Goal: Information Seeking & Learning: Learn about a topic

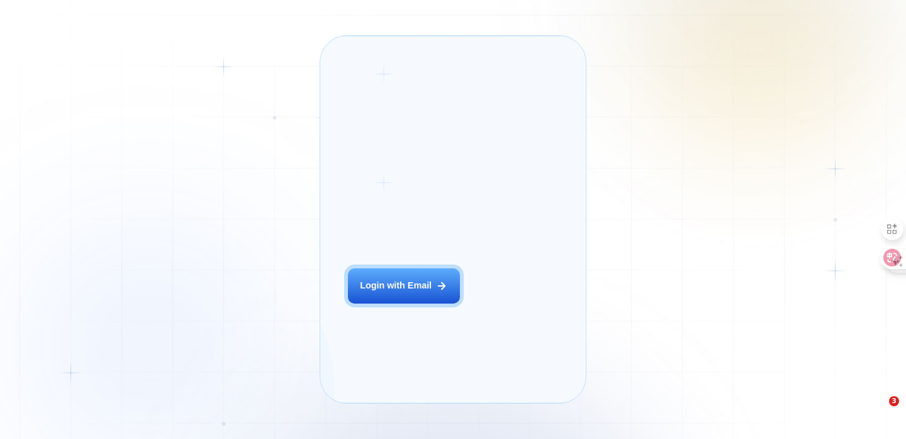
click at [382, 292] on div "Login with Email" at bounding box center [396, 285] width 72 height 13
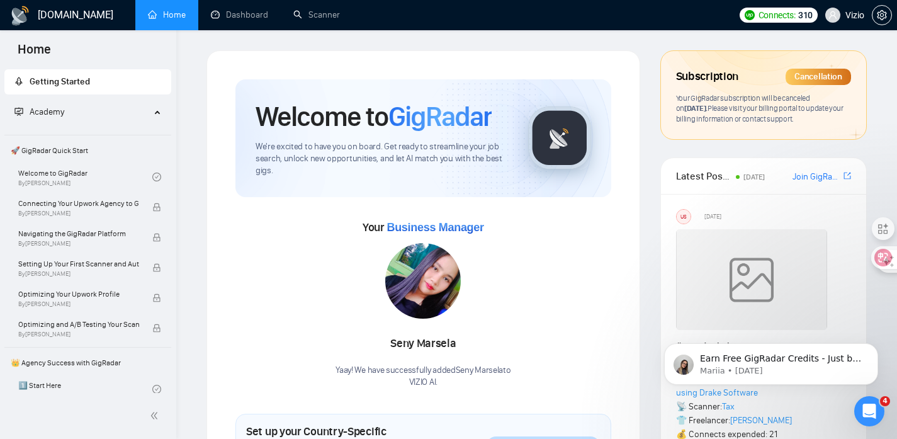
click at [690, 106] on span "September 15, 2025 ." at bounding box center [695, 107] width 23 height 9
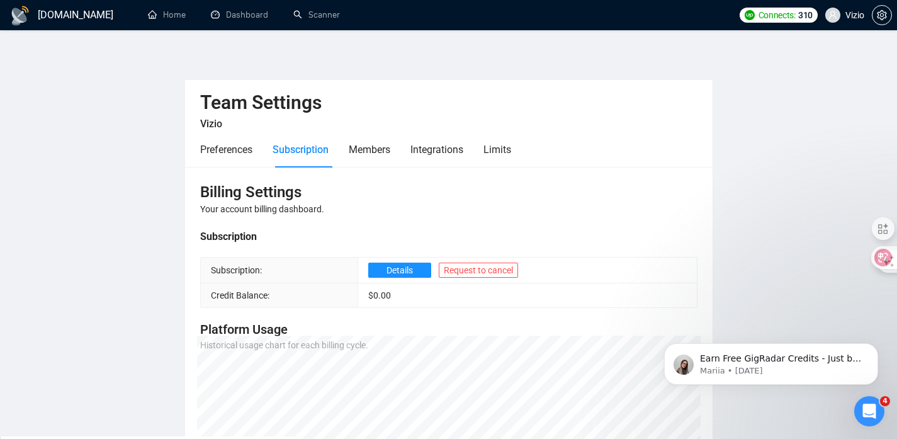
click at [35, 17] on link "[DOMAIN_NAME]" at bounding box center [61, 15] width 103 height 10
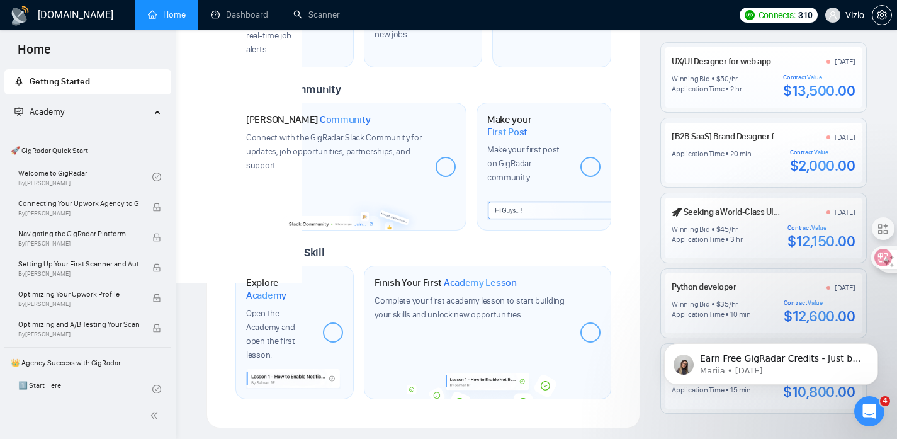
click at [97, 115] on span "Academy" at bounding box center [82, 111] width 136 height 25
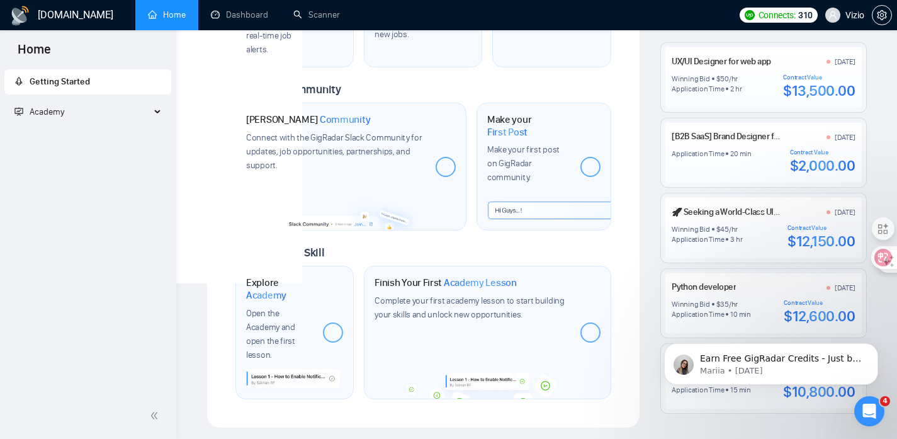
click at [99, 115] on span "Academy" at bounding box center [82, 111] width 136 height 25
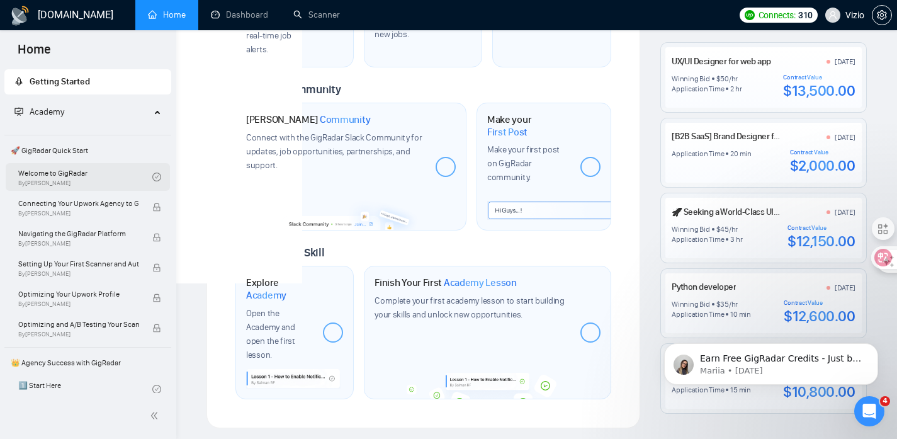
click at [93, 172] on link "Welcome to GigRadar By Vlad Timinsky" at bounding box center [85, 177] width 134 height 28
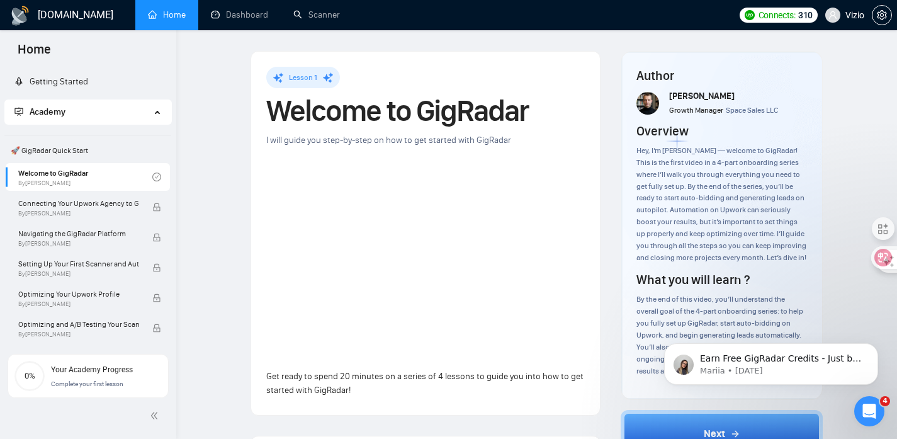
click at [309, 116] on h1 "Welcome to GigRadar" at bounding box center [425, 111] width 318 height 28
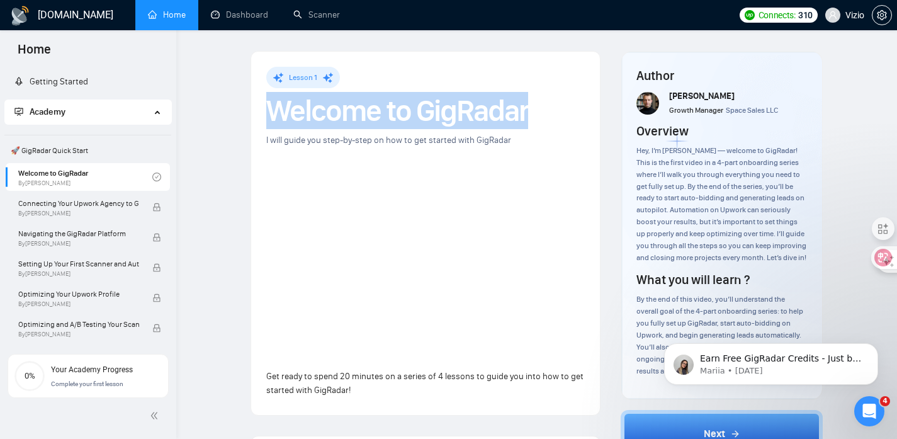
click at [309, 116] on h1 "Welcome to GigRadar" at bounding box center [425, 111] width 318 height 28
click at [71, 214] on span "By Vlad Timinsky" at bounding box center [78, 214] width 121 height 8
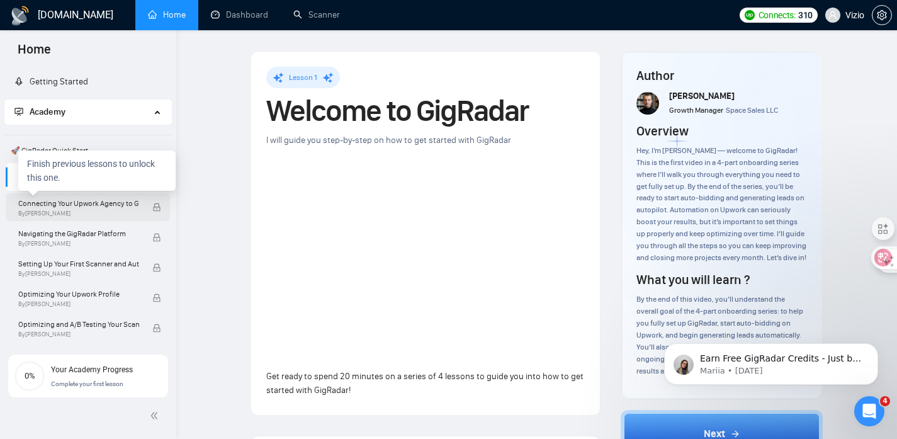
click at [105, 206] on span "Connecting Your Upwork Agency to GigRadar" at bounding box center [78, 203] width 121 height 13
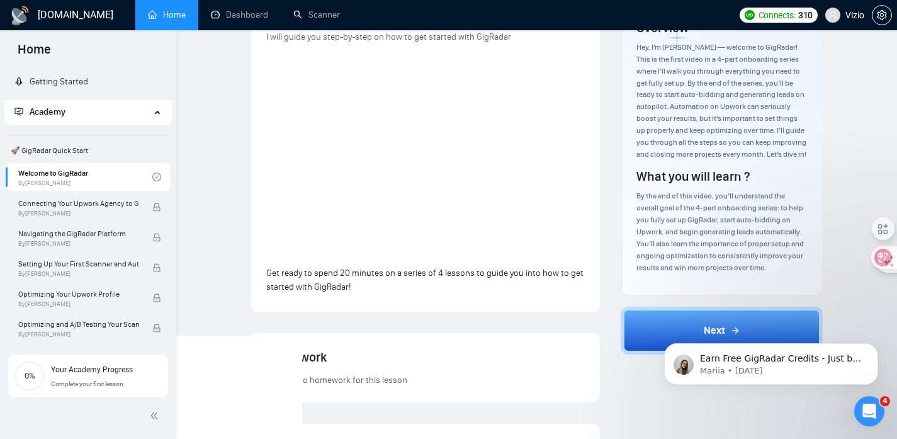
scroll to position [5, 0]
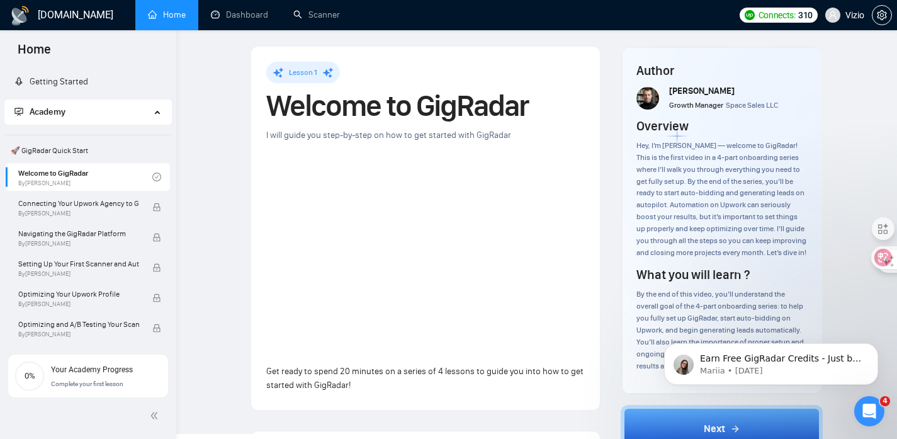
click at [379, 134] on span "I will guide you step-by-step on how to get started with GigRadar" at bounding box center [388, 135] width 245 height 11
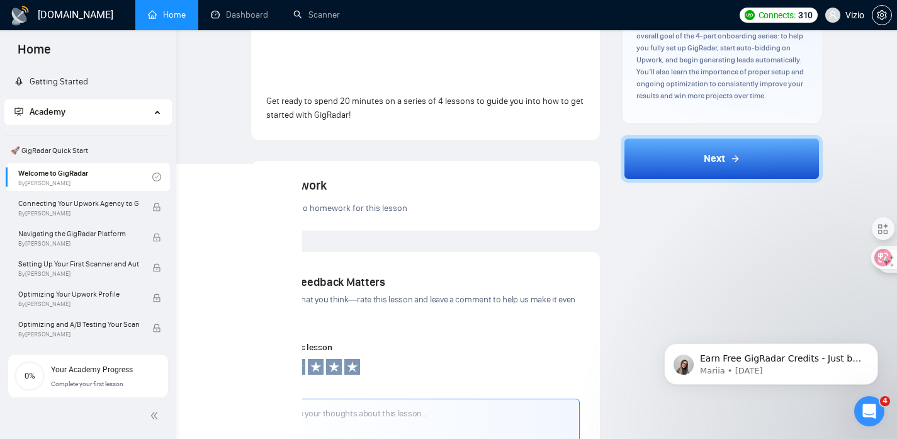
scroll to position [197, 0]
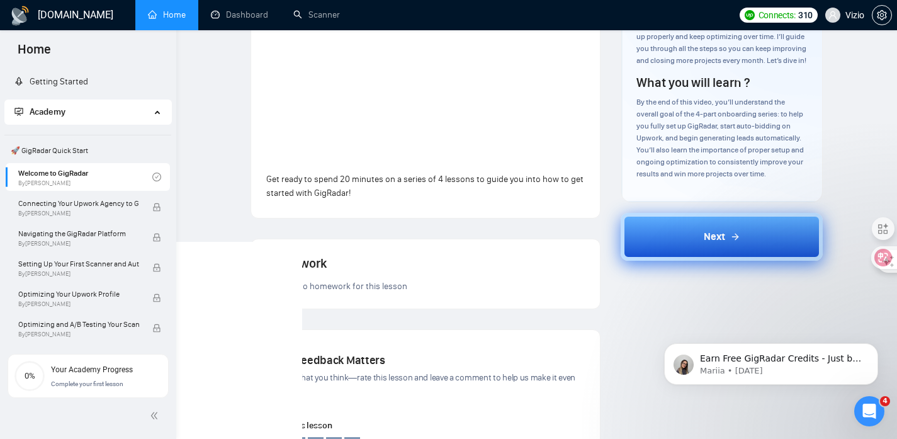
click at [636, 232] on button "Next" at bounding box center [721, 237] width 202 height 48
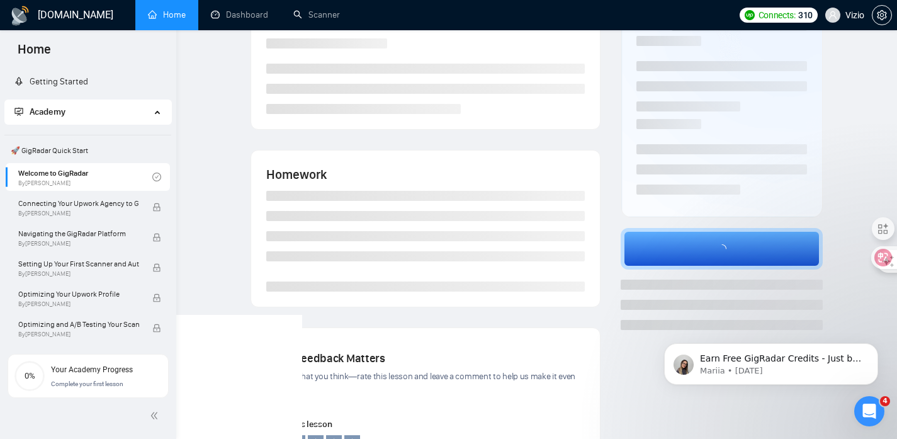
scroll to position [0, 0]
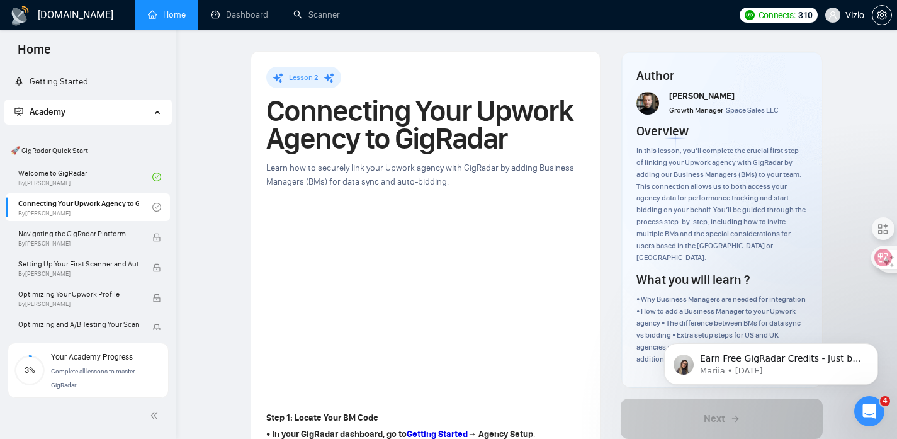
click at [335, 106] on h1 "Connecting Your Upwork Agency to GigRadar" at bounding box center [425, 124] width 318 height 55
click at [335, 107] on h1 "Connecting Your Upwork Agency to GigRadar" at bounding box center [425, 124] width 318 height 55
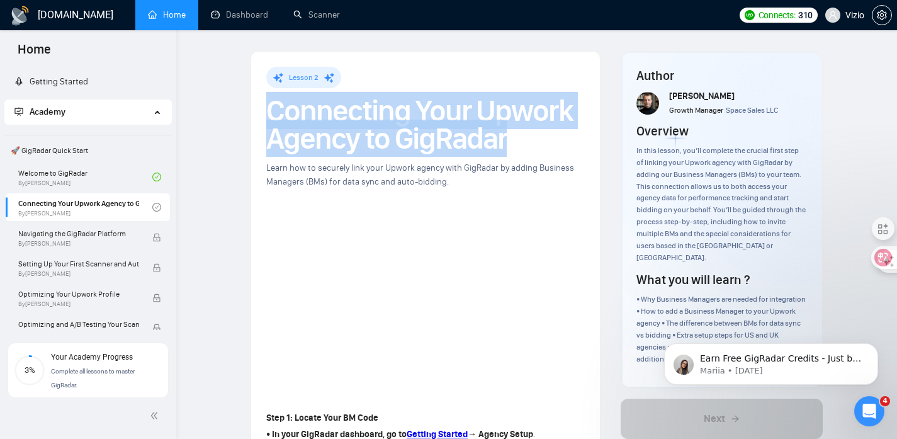
click at [335, 107] on h1 "Connecting Your Upwork Agency to GigRadar" at bounding box center [425, 124] width 318 height 55
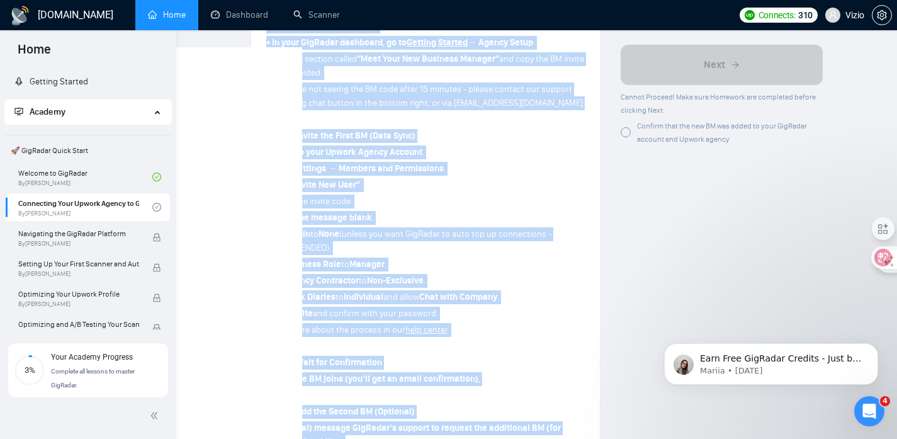
scroll to position [656, 0]
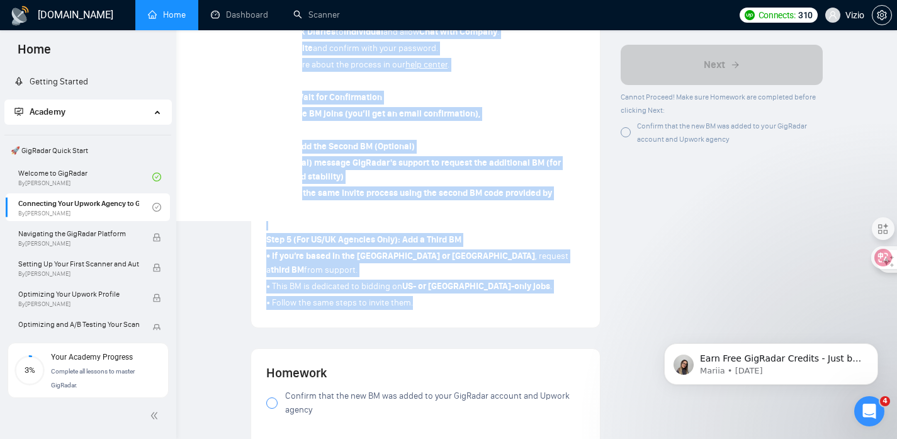
drag, startPoint x: 320, startPoint y: 226, endPoint x: 448, endPoint y: 301, distance: 148.6
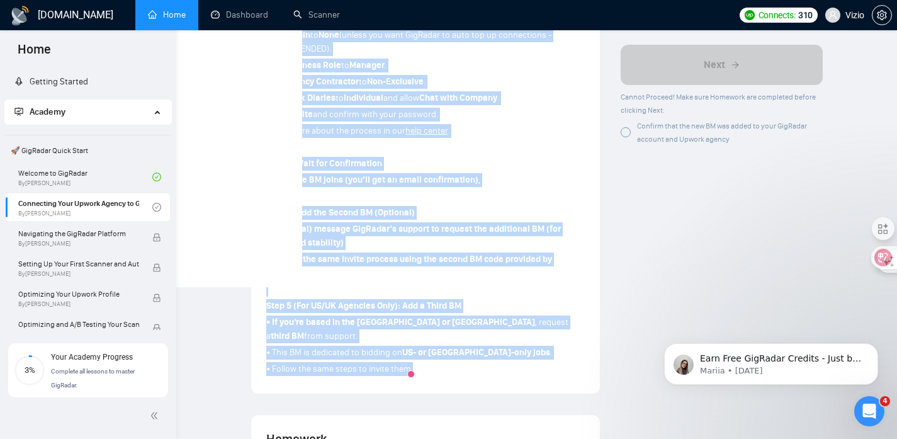
scroll to position [537, 0]
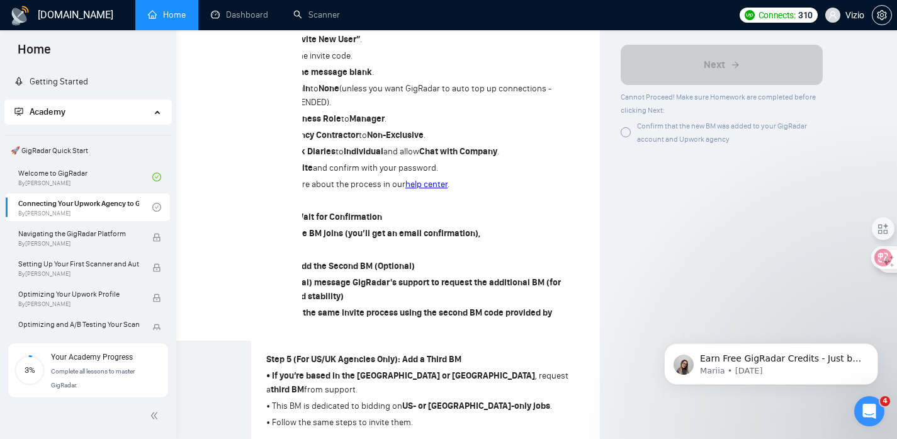
click at [625, 133] on div at bounding box center [625, 131] width 10 height 10
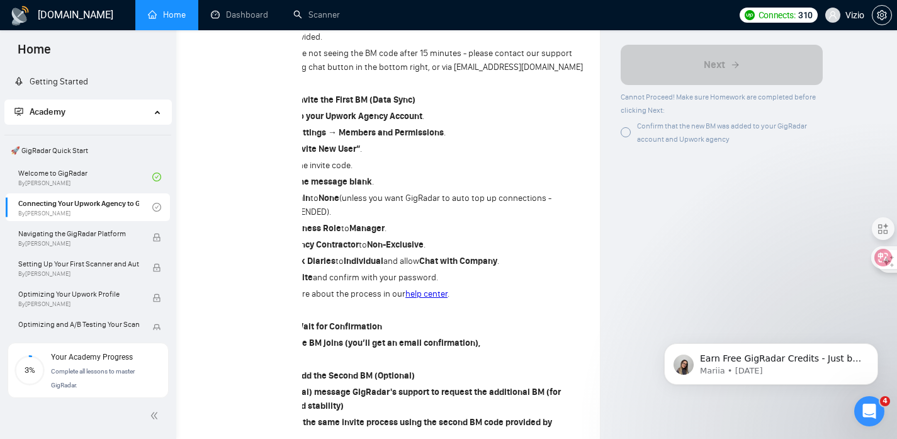
scroll to position [427, 0]
click at [622, 128] on div at bounding box center [625, 131] width 10 height 10
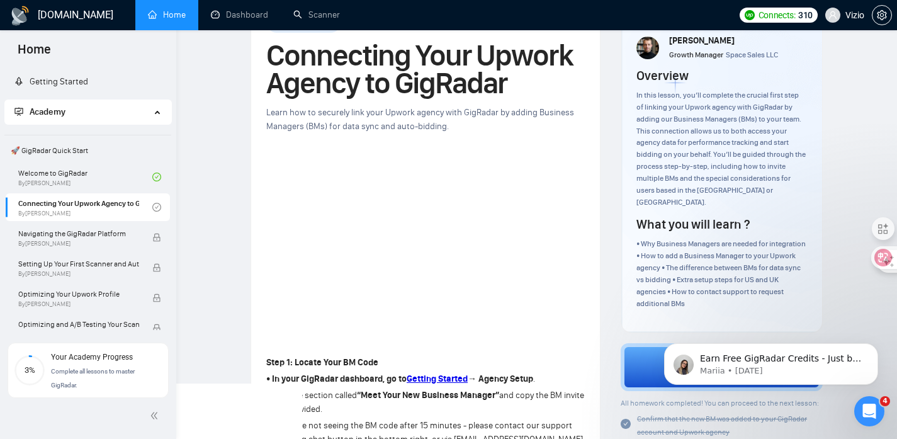
scroll to position [130, 0]
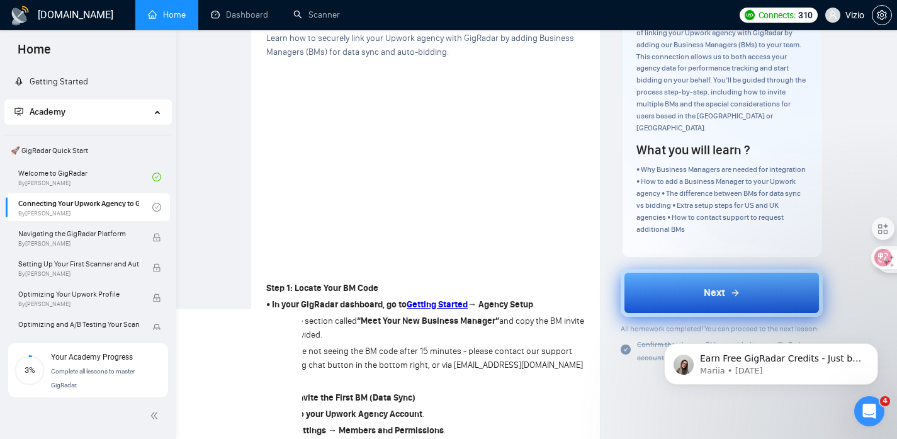
click at [664, 276] on button "Next" at bounding box center [721, 293] width 202 height 48
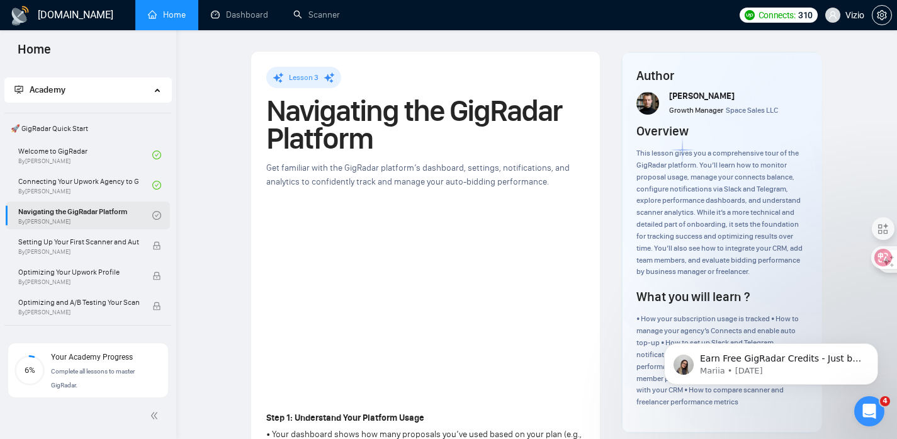
click at [339, 112] on h1 "Navigating the GigRadar Platform" at bounding box center [425, 124] width 318 height 55
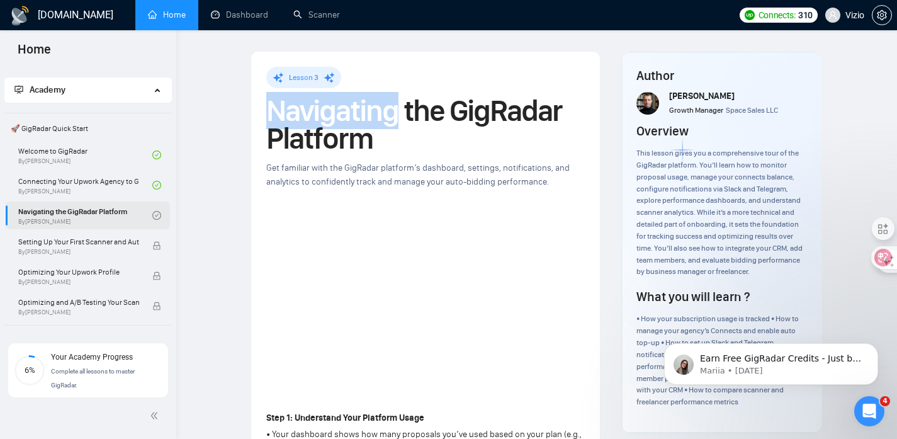
click at [339, 112] on h1 "Navigating the GigRadar Platform" at bounding box center [425, 124] width 318 height 55
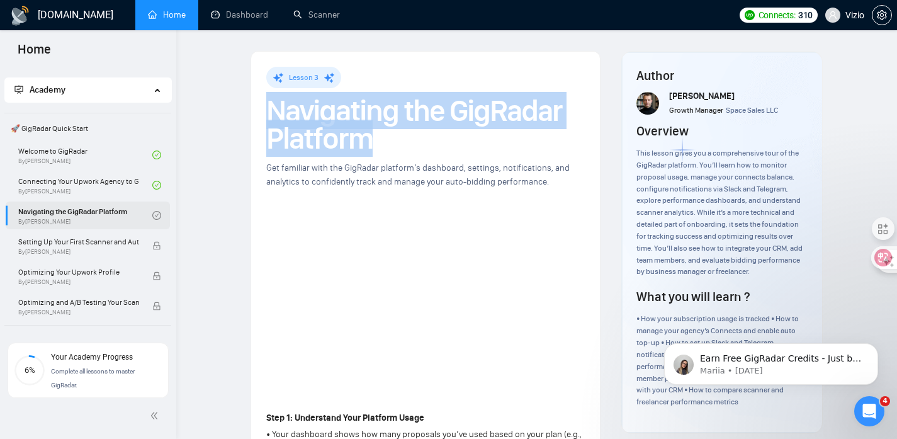
click at [339, 112] on h1 "Navigating the GigRadar Platform" at bounding box center [425, 124] width 318 height 55
copy h1 "Navigating the GigRadar Platform"
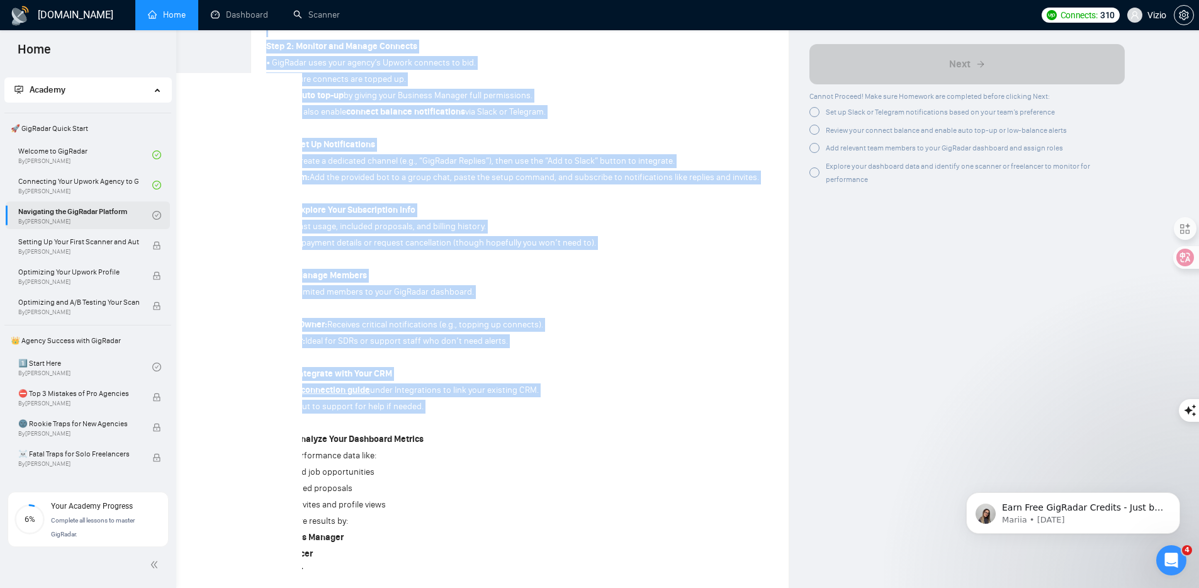
scroll to position [644, 0]
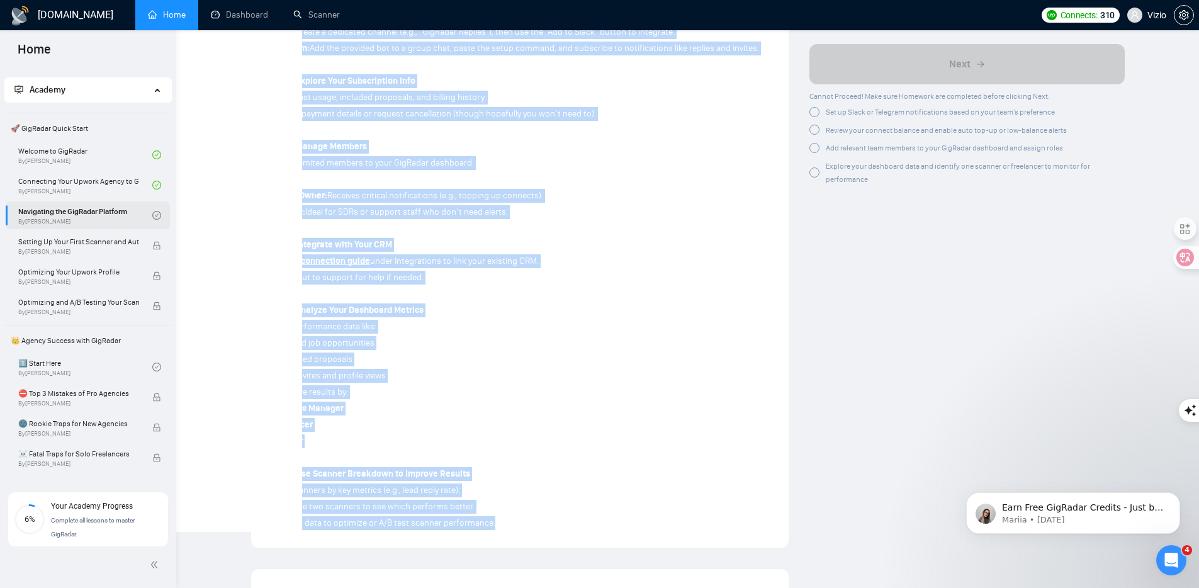
drag, startPoint x: 344, startPoint y: 411, endPoint x: 531, endPoint y: 523, distance: 218.4
copy div "Step 1: Understand Your Platform Usage • Your dashboard shows how many proposal…"
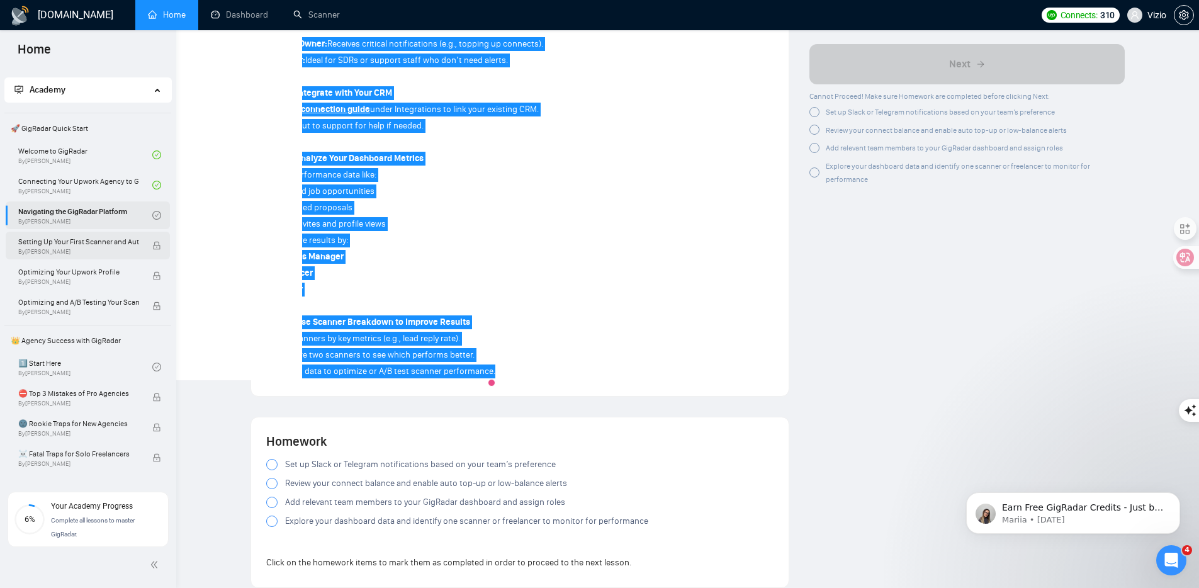
scroll to position [730, 0]
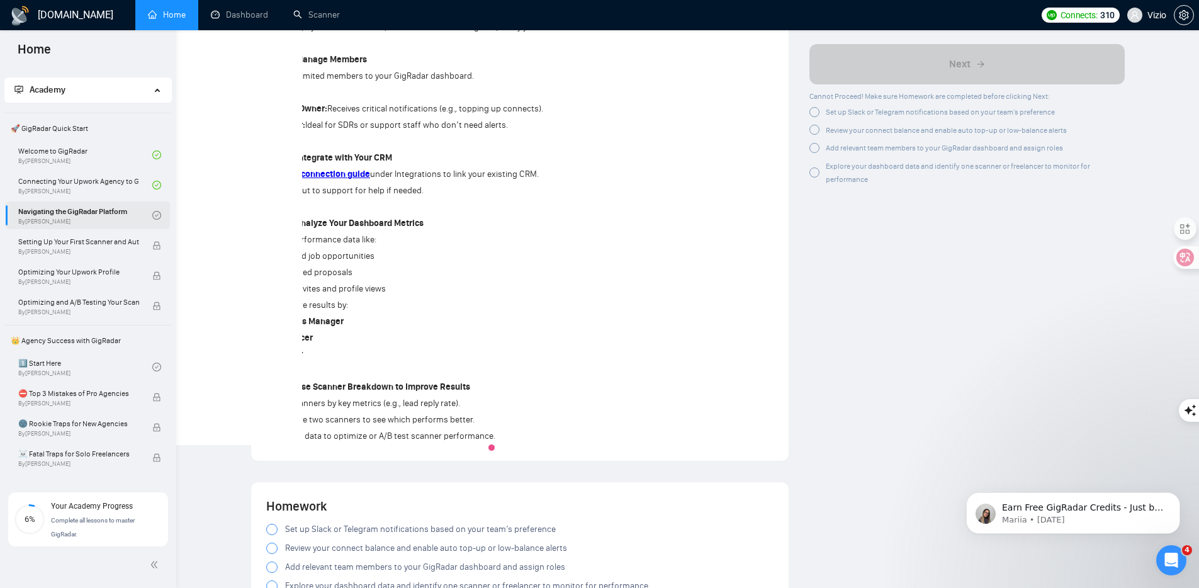
click at [812, 110] on div at bounding box center [814, 112] width 10 height 10
click at [813, 128] on div at bounding box center [814, 128] width 10 height 10
click at [815, 149] on div "Add relevant team members to your GigRadar dashboard and assign roles" at bounding box center [966, 145] width 315 height 16
click at [814, 147] on div at bounding box center [814, 148] width 10 height 10
click at [813, 169] on div at bounding box center [814, 172] width 10 height 10
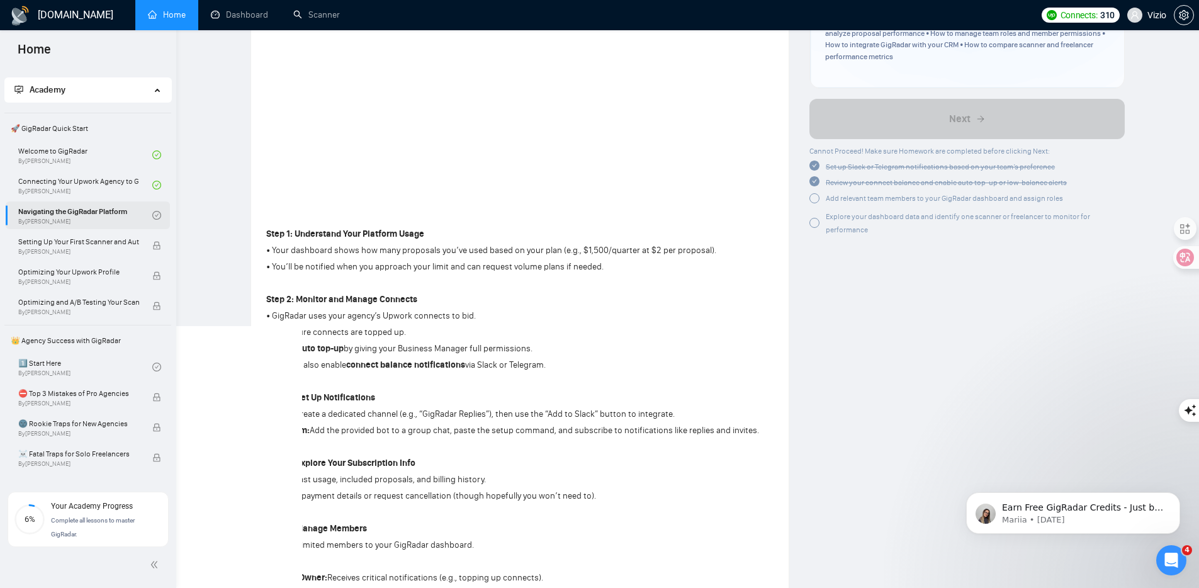
scroll to position [260, 0]
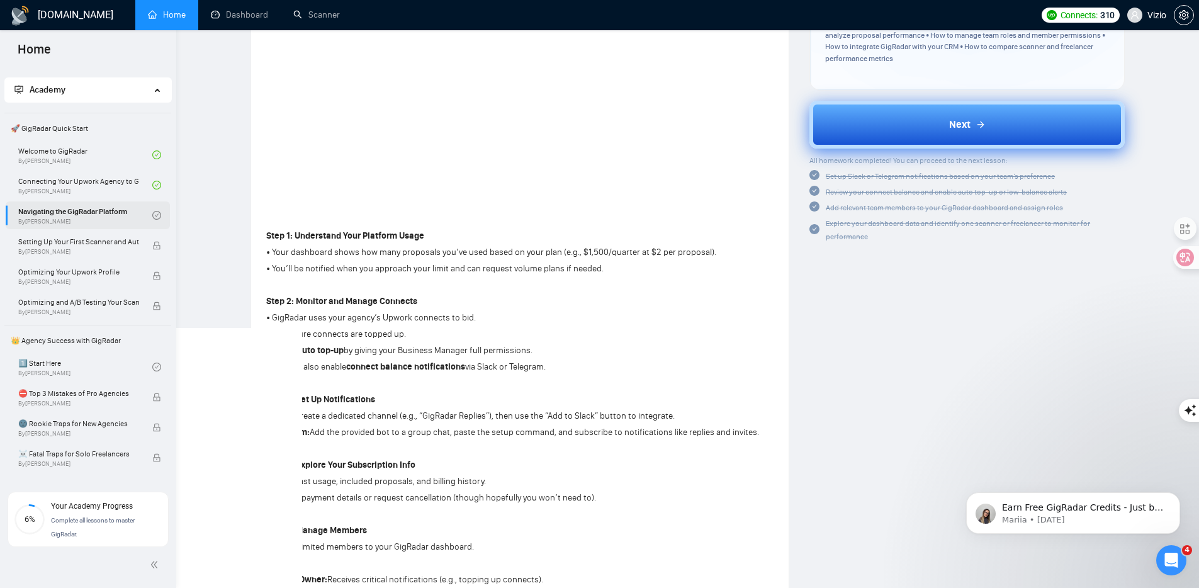
click at [867, 132] on button "Next" at bounding box center [966, 125] width 315 height 48
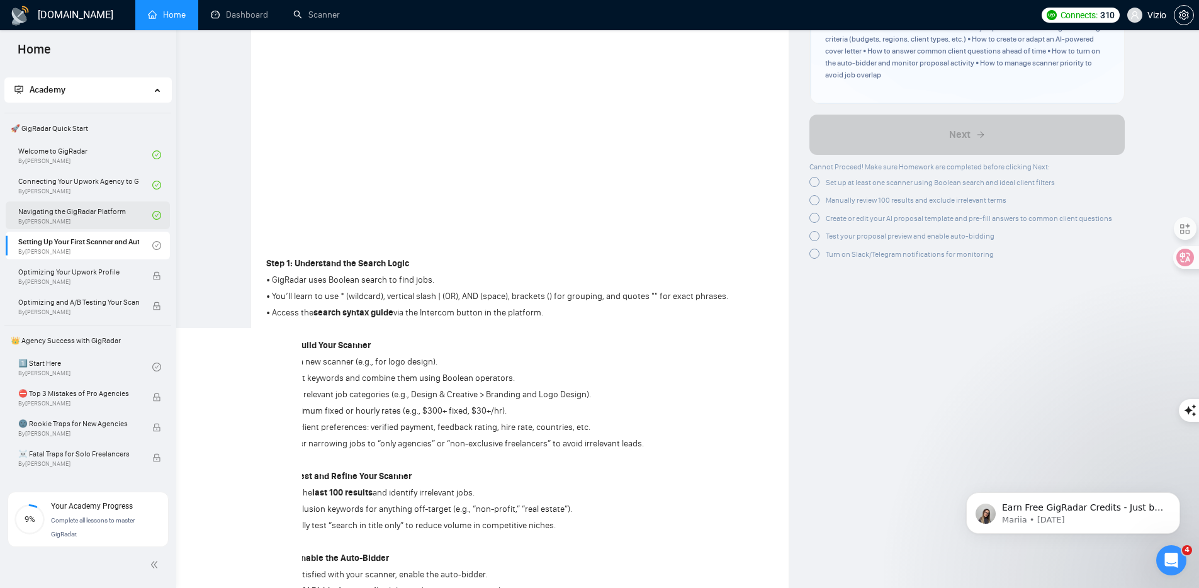
click at [817, 177] on div at bounding box center [814, 182] width 10 height 10
click at [819, 191] on div "Manually review 100 results and exclude irrelevant terms" at bounding box center [907, 197] width 197 height 13
click at [815, 208] on div at bounding box center [814, 213] width 10 height 10
click at [814, 227] on div at bounding box center [814, 232] width 10 height 10
click at [814, 247] on div at bounding box center [814, 252] width 10 height 10
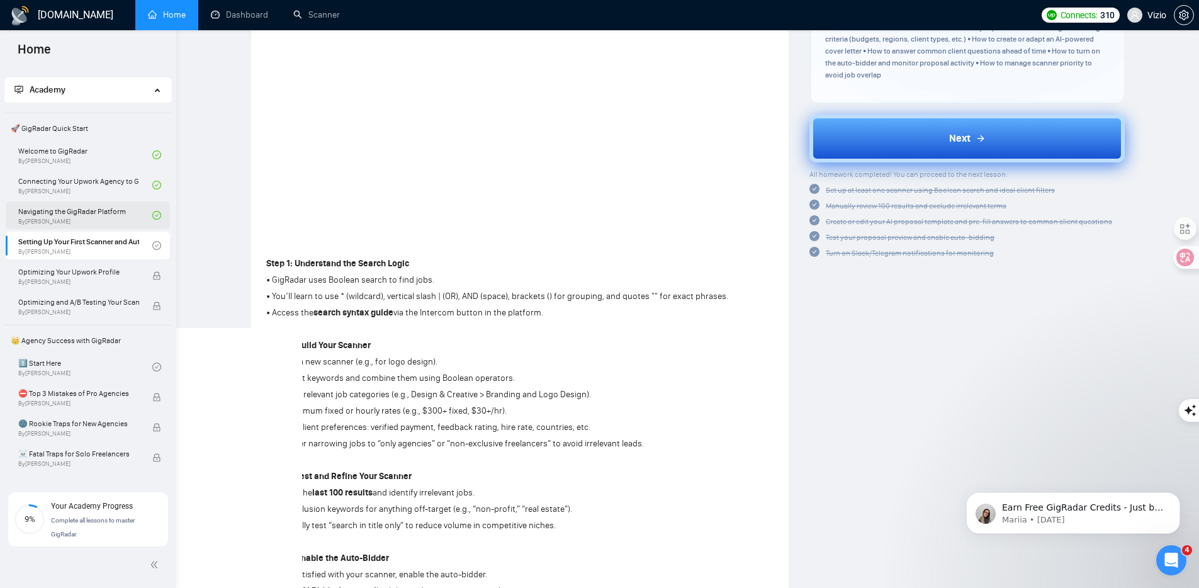
click at [879, 126] on button "Next" at bounding box center [966, 139] width 315 height 48
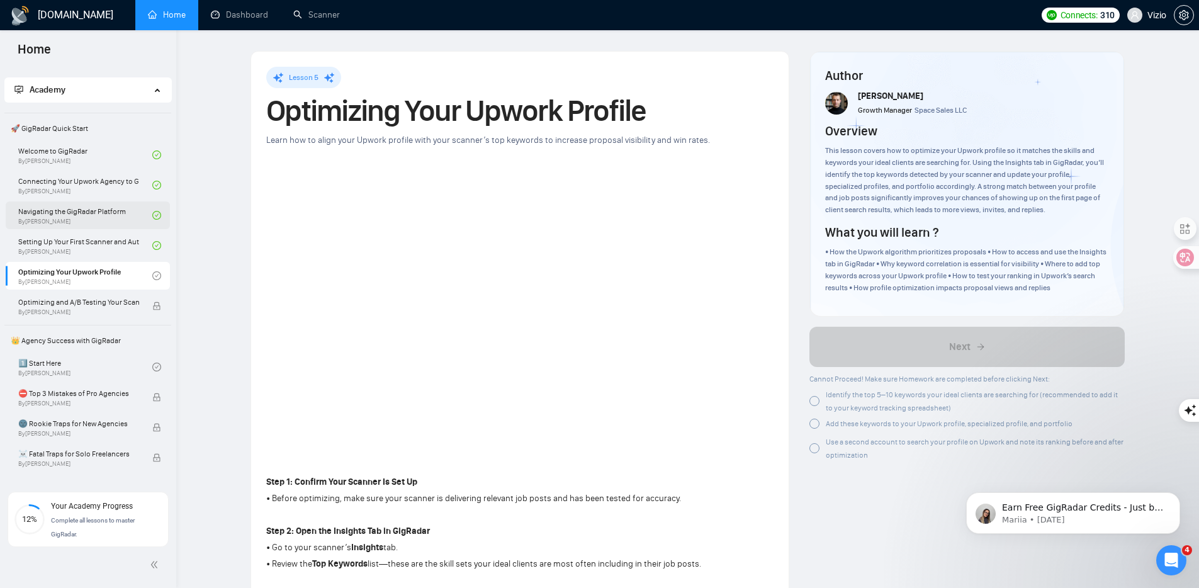
click at [408, 106] on h1 "Optimizing Your Upwork Profile" at bounding box center [519, 111] width 507 height 28
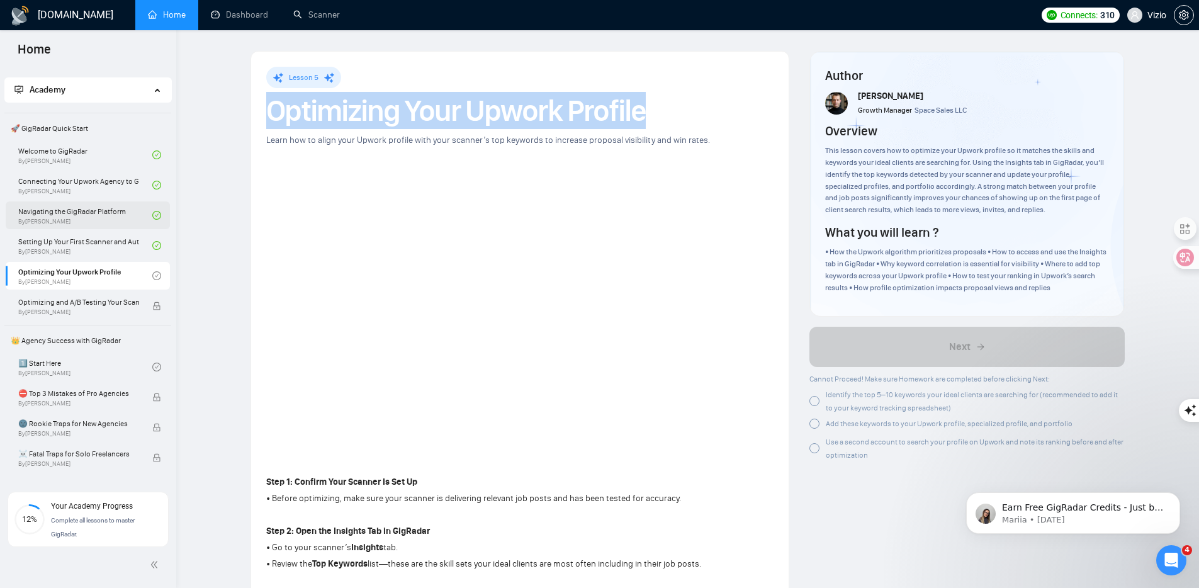
click at [408, 106] on h1 "Optimizing Your Upwork Profile" at bounding box center [519, 111] width 507 height 28
copy h1 "Optimizing Your Upwork Profile"
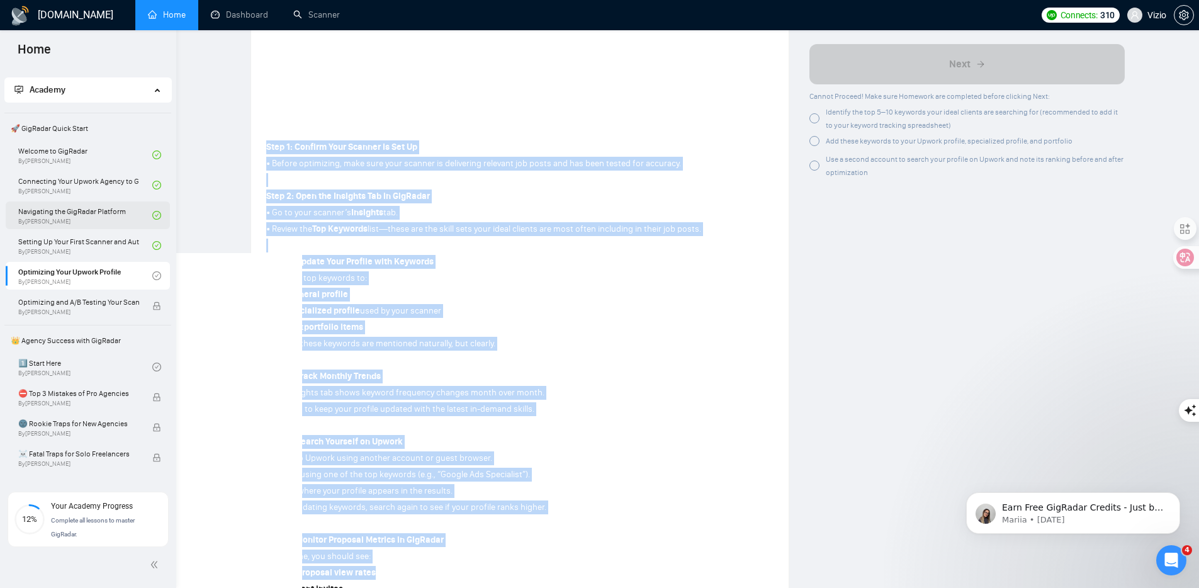
scroll to position [544, 0]
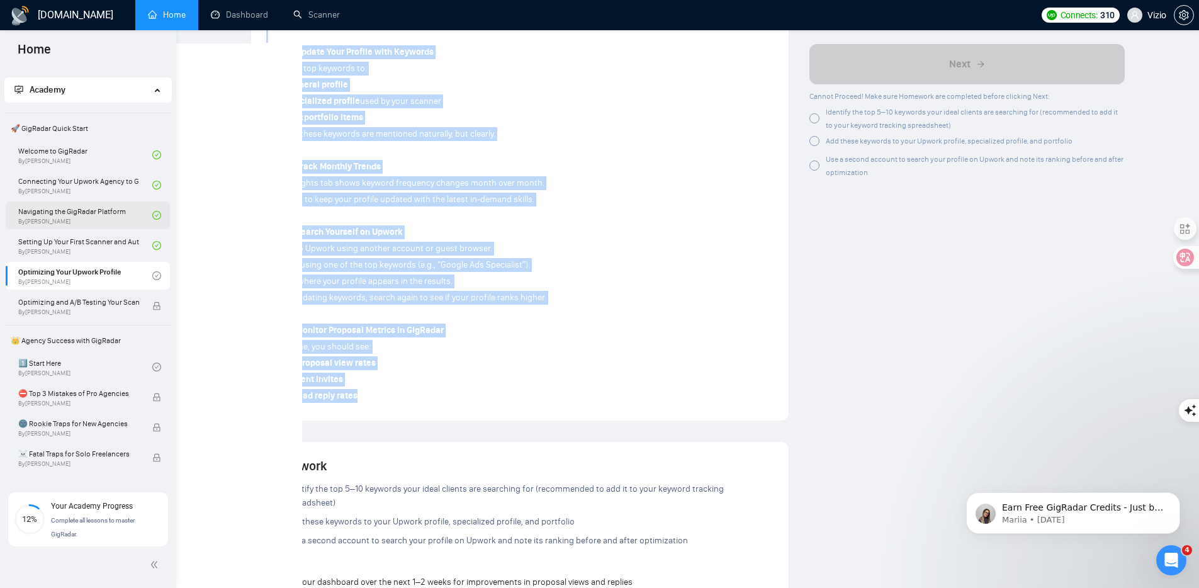
copy div "Step 1: Confirm Your Scanner Is Set Up • Before optimizing, make sure your scan…"
drag, startPoint x: 271, startPoint y: 228, endPoint x: 401, endPoint y: 395, distance: 212.5
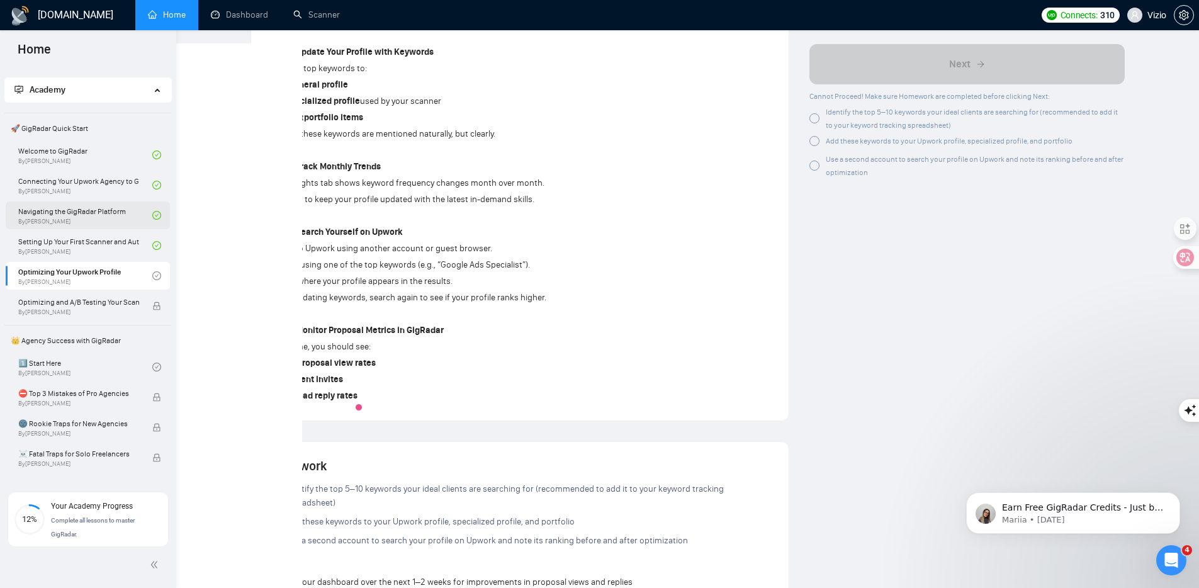
click at [822, 112] on div "Identify the top 5–10 keywords your ideal clients are searching for (recommende…" at bounding box center [966, 118] width 315 height 26
click at [816, 140] on div at bounding box center [814, 141] width 10 height 10
click at [812, 161] on div at bounding box center [814, 163] width 10 height 10
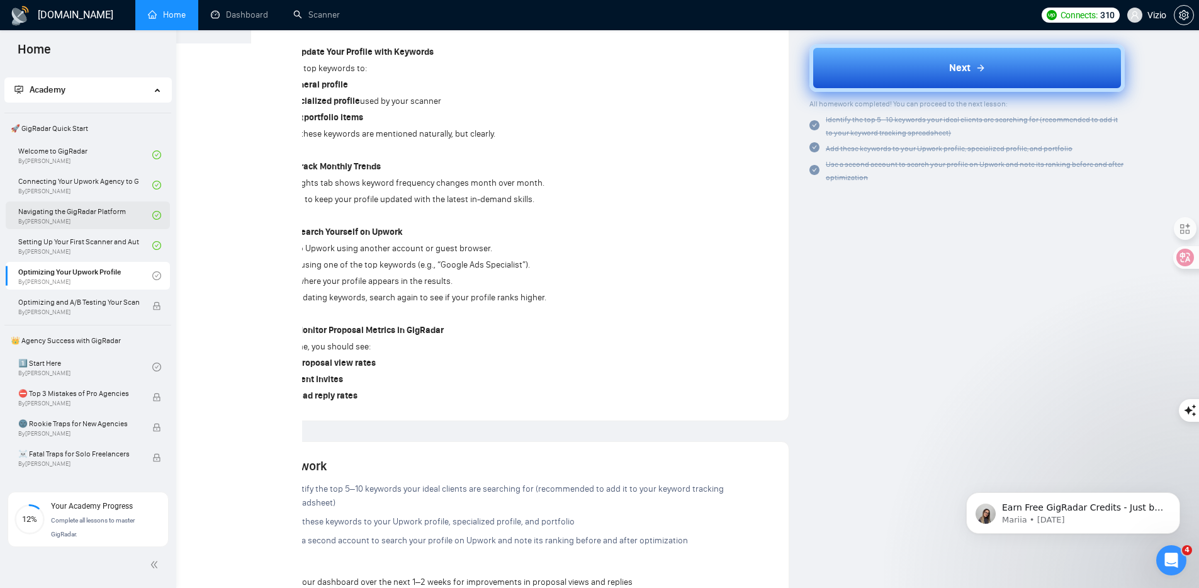
click at [873, 70] on button "Next" at bounding box center [966, 68] width 315 height 48
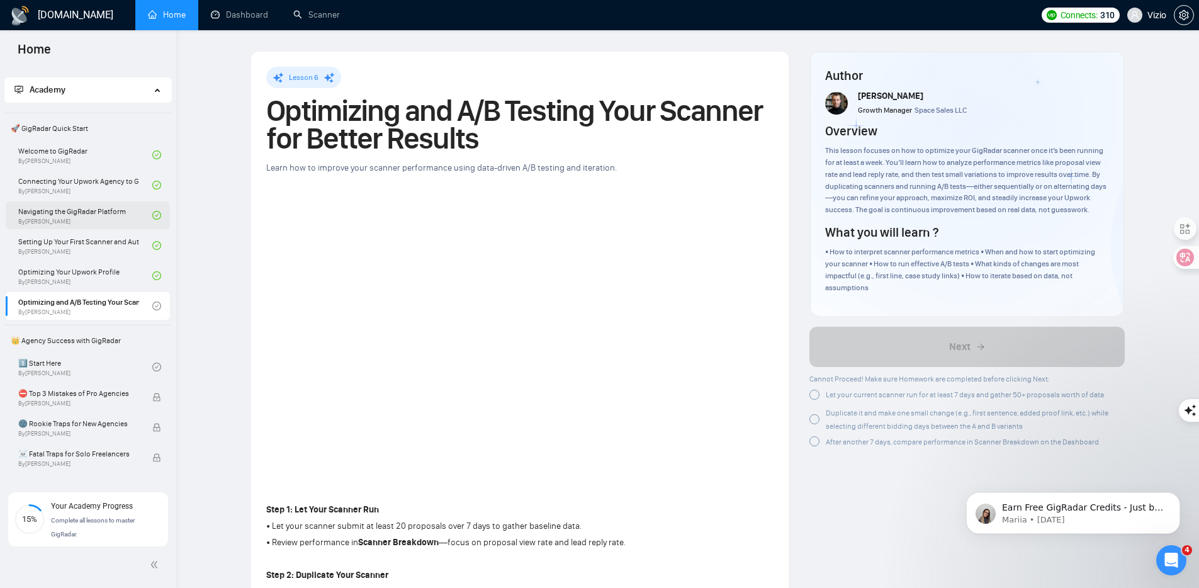
click at [346, 111] on h1 "Optimizing and A/B Testing Your Scanner for Better Results" at bounding box center [519, 124] width 507 height 55
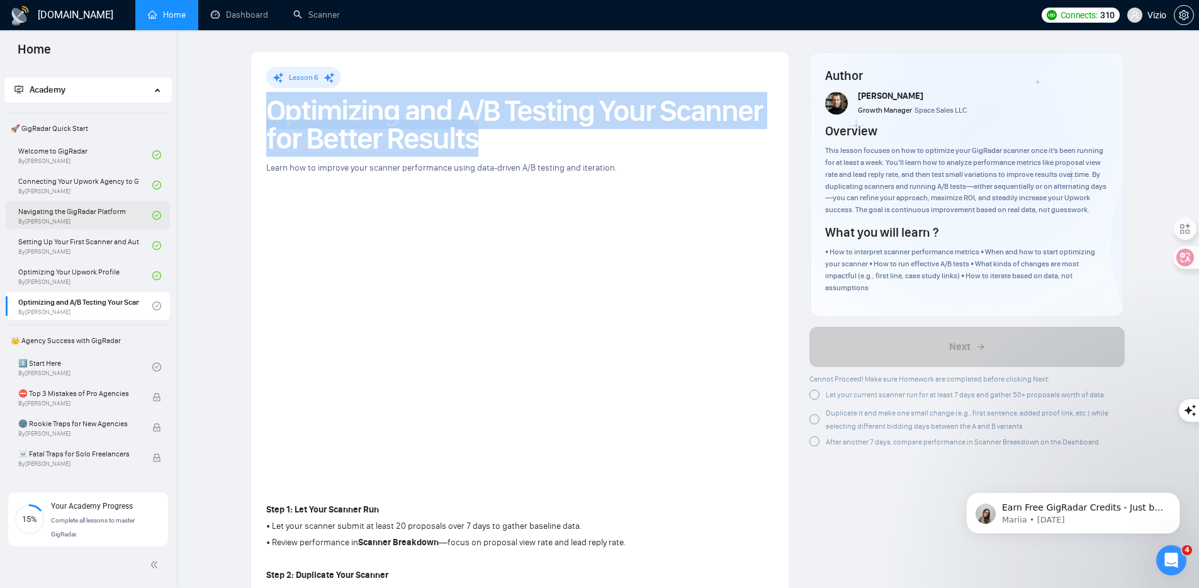
click at [346, 111] on h1 "Optimizing and A/B Testing Your Scanner for Better Results" at bounding box center [519, 124] width 507 height 55
copy h1 "Optimizing and A/B Testing Your Scanner for Better Results"
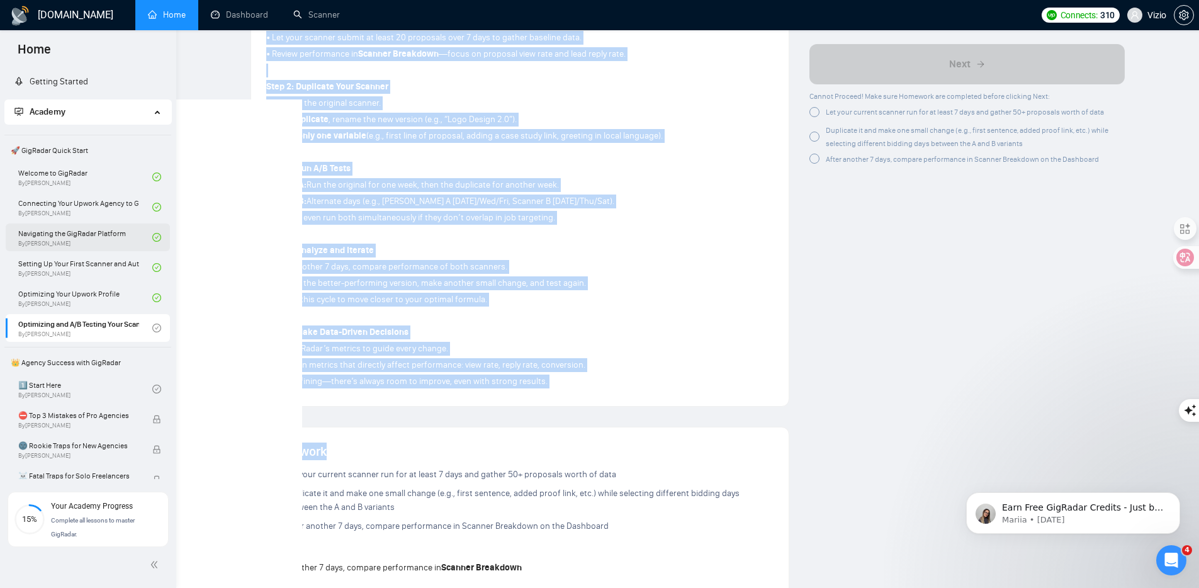
scroll to position [624, 0]
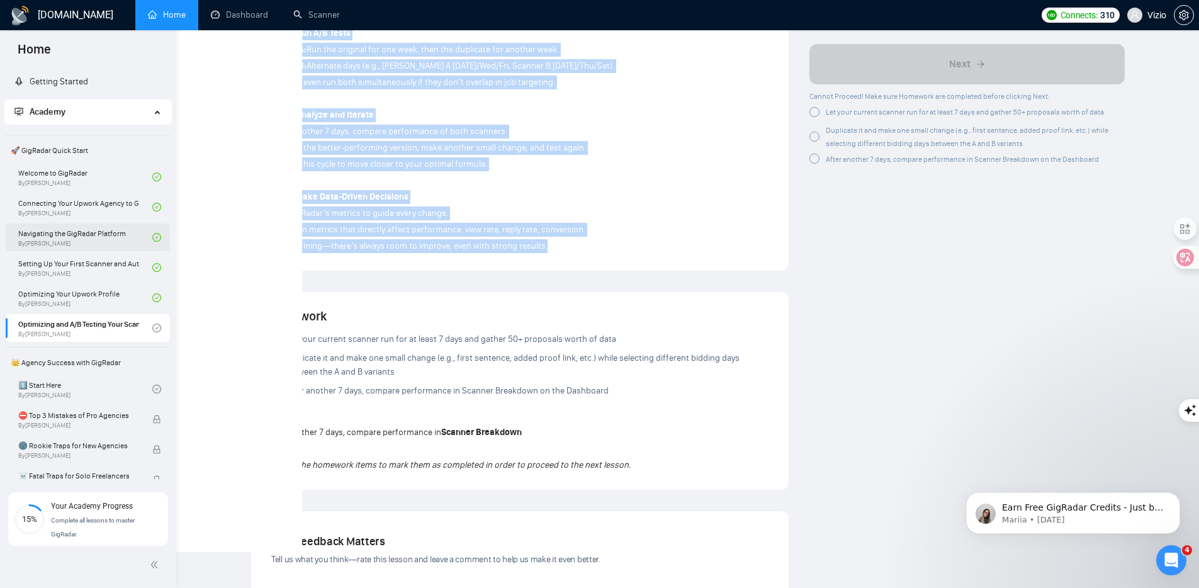
drag, startPoint x: 265, startPoint y: 166, endPoint x: 576, endPoint y: 245, distance: 320.8
copy div "Step 1: Let Your Scanner Run • Let your scanner submit at least 20 proposals ov…"
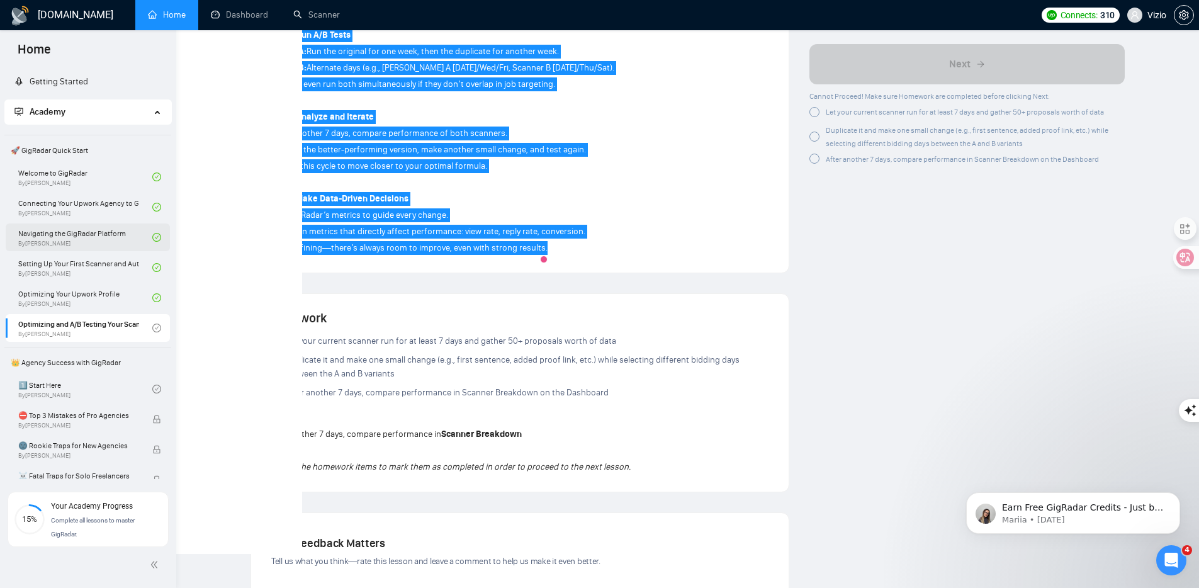
scroll to position [621, 0]
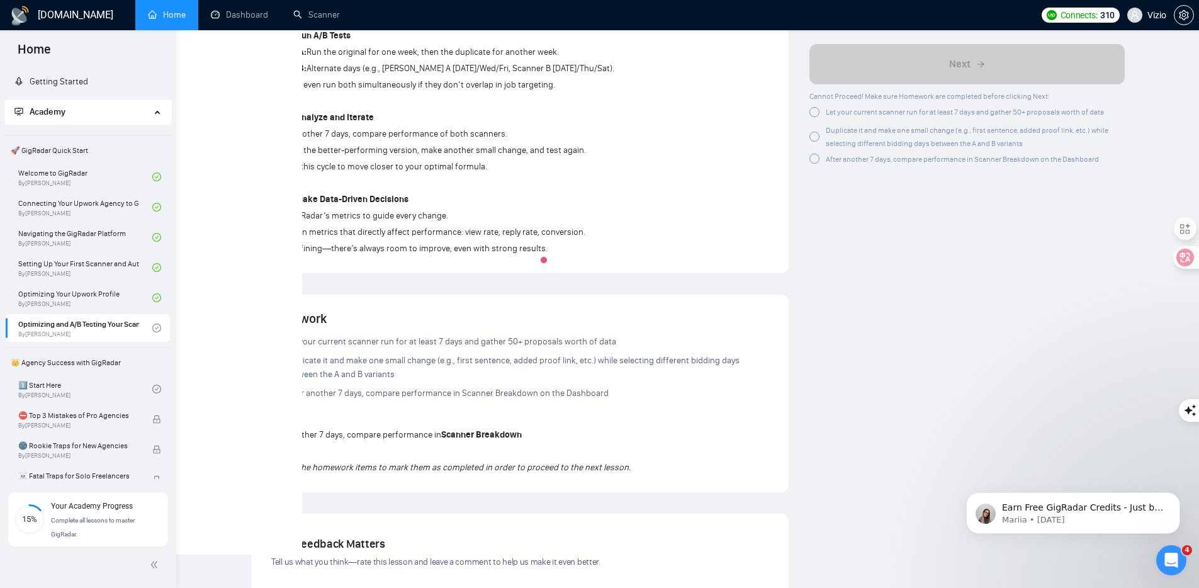
click at [814, 113] on div at bounding box center [814, 112] width 10 height 10
click at [815, 135] on div at bounding box center [814, 134] width 10 height 10
click at [816, 160] on div at bounding box center [814, 157] width 10 height 10
click at [819, 103] on div "Cannot Proceed! Make sure Homework are completed before clicking Next:" at bounding box center [966, 95] width 315 height 13
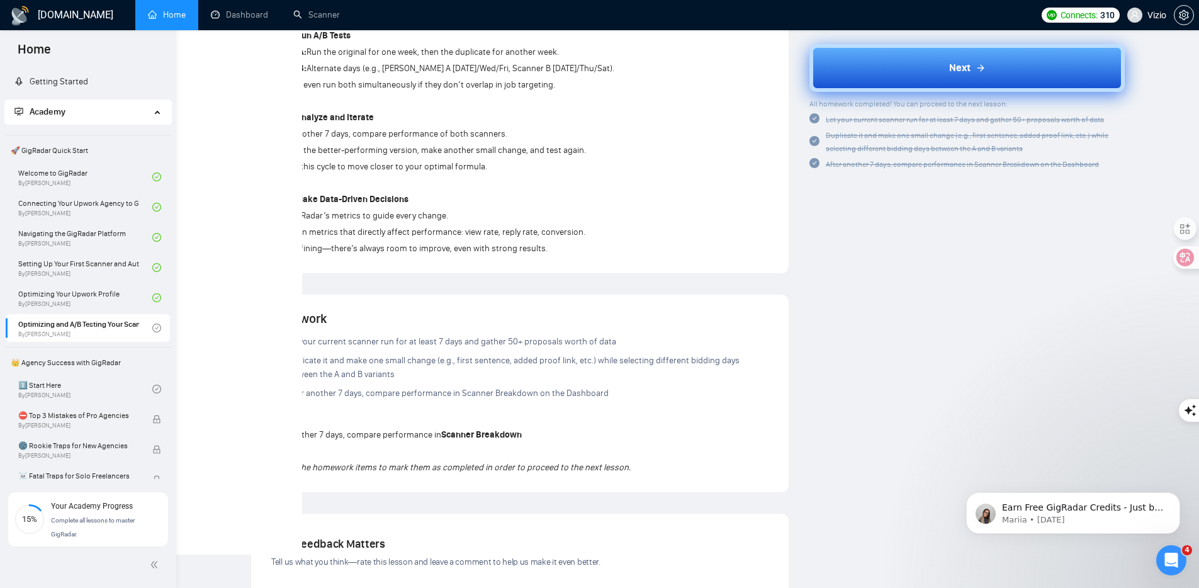
click at [882, 72] on button "Next" at bounding box center [966, 68] width 315 height 48
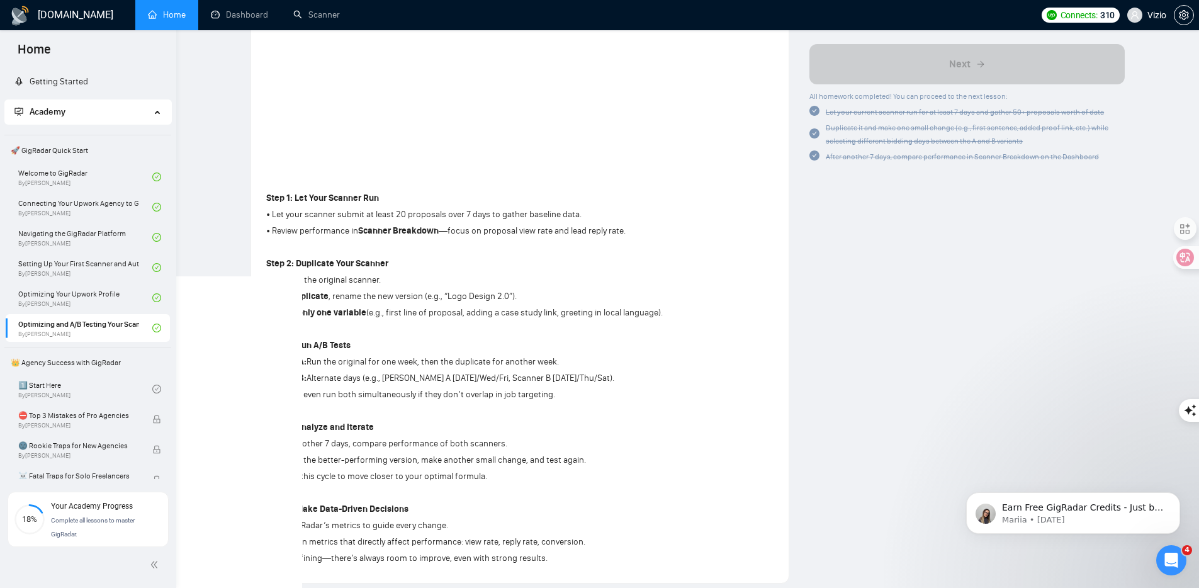
scroll to position [214, 0]
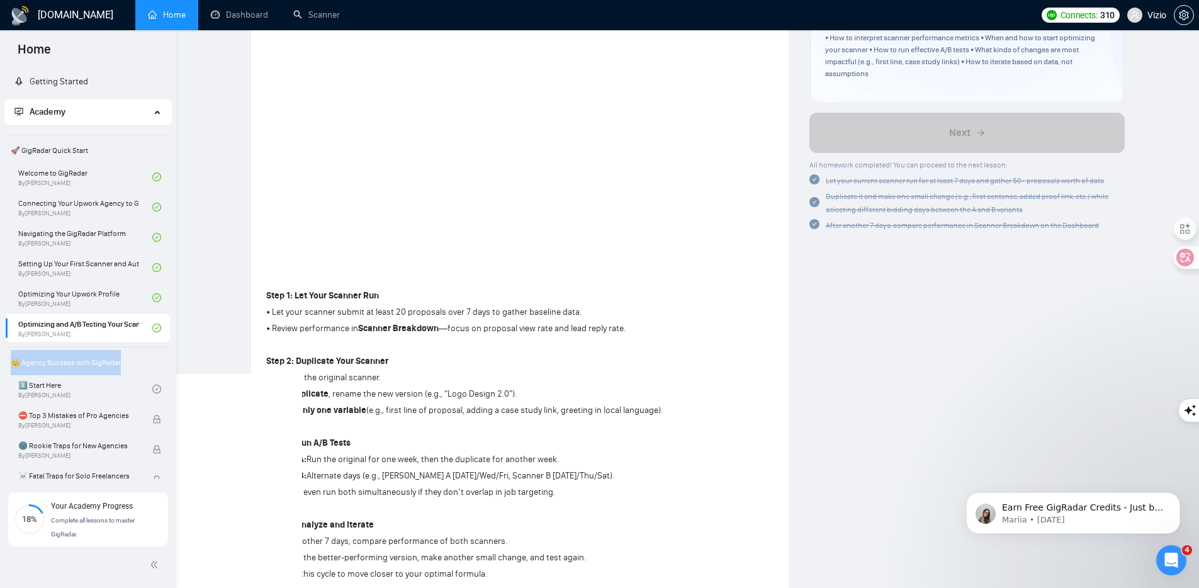
drag, startPoint x: 143, startPoint y: 362, endPoint x: 5, endPoint y: 363, distance: 137.8
click at [6, 363] on span "👑 Agency Success with GigRadar" at bounding box center [88, 362] width 164 height 25
copy span "👑 Agency Success with GigRadar"
click at [121, 391] on link "1️⃣ Start Here By Vadym Ovcharenko" at bounding box center [85, 389] width 134 height 28
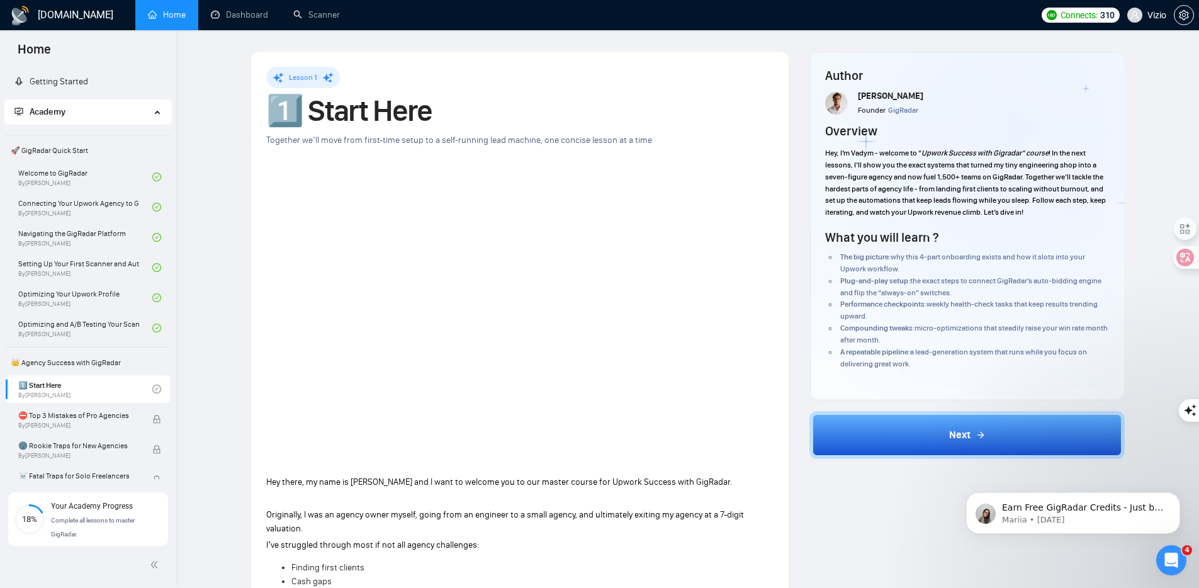
click at [352, 115] on h1 "1️⃣ Start Here" at bounding box center [519, 111] width 507 height 28
click at [312, 111] on h1 "1️⃣ Start Here" at bounding box center [519, 111] width 507 height 28
drag, startPoint x: 302, startPoint y: 112, endPoint x: 456, endPoint y: 111, distance: 153.5
click at [456, 111] on h1 "1️⃣ Start Here" at bounding box center [519, 111] width 507 height 28
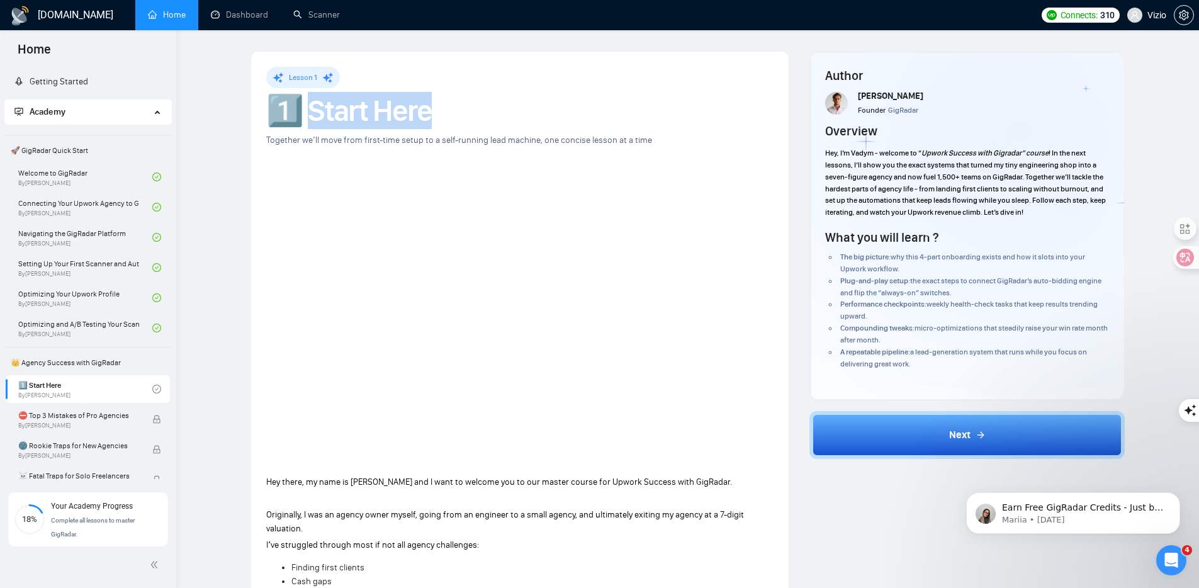
copy h1 "Start Here"
click at [81, 322] on link "Optimizing and A/B Testing Your Scanner for Better Results By Vlad Timinsky" at bounding box center [85, 328] width 134 height 28
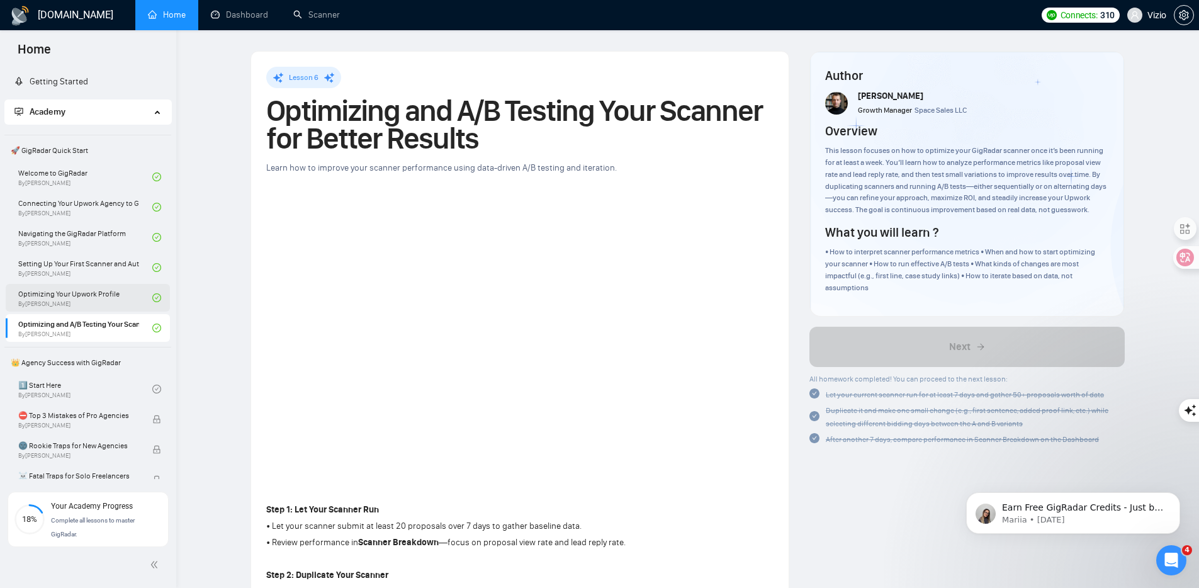
click at [65, 294] on link "Optimizing Your Upwork Profile By Vlad Timinsky" at bounding box center [85, 298] width 134 height 28
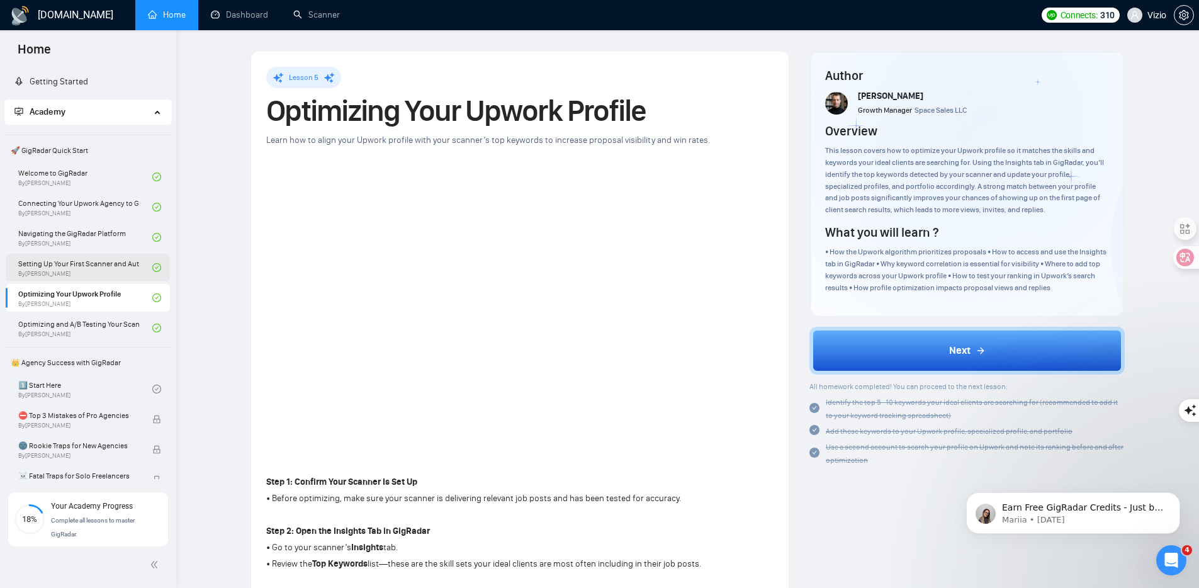
click at [87, 265] on link "Setting Up Your First Scanner and Auto-Bidder By Vlad Timinsky" at bounding box center [85, 268] width 134 height 28
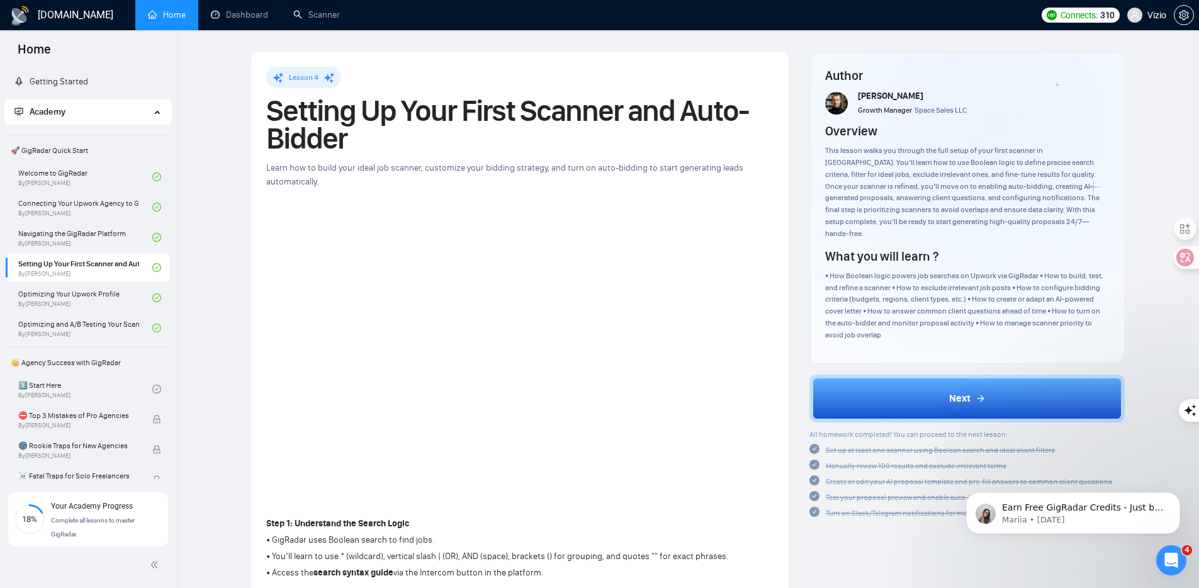
click at [318, 111] on h1 "Setting Up Your First Scanner and Auto-Bidder" at bounding box center [519, 124] width 507 height 55
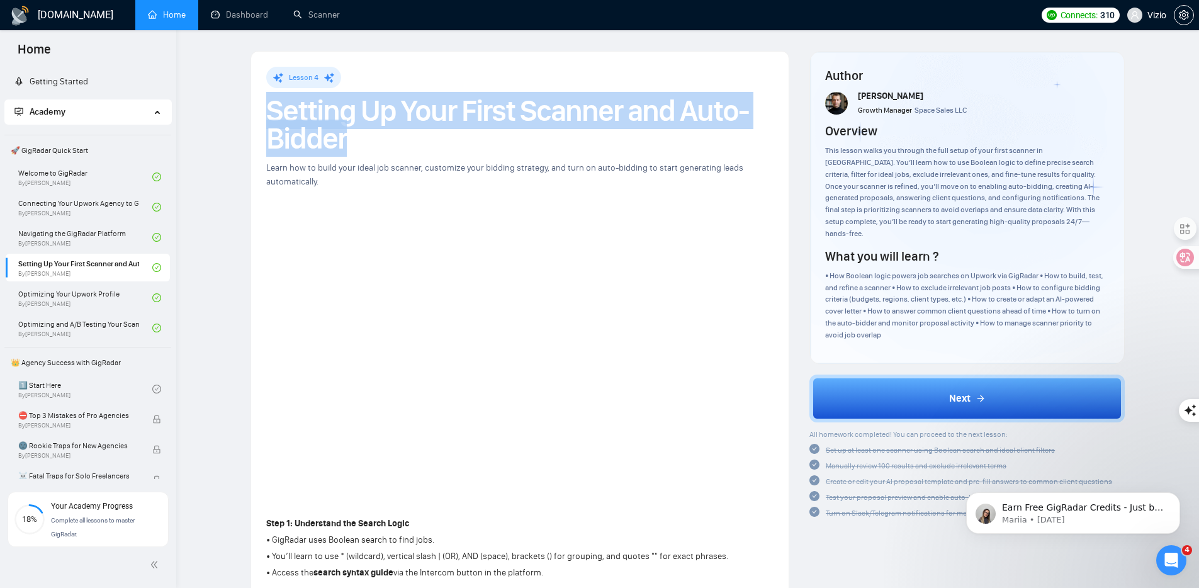
click at [318, 111] on h1 "Setting Up Your First Scanner and Auto-Bidder" at bounding box center [519, 124] width 507 height 55
copy h1 "Setting Up Your First Scanner and Auto-Bidder"
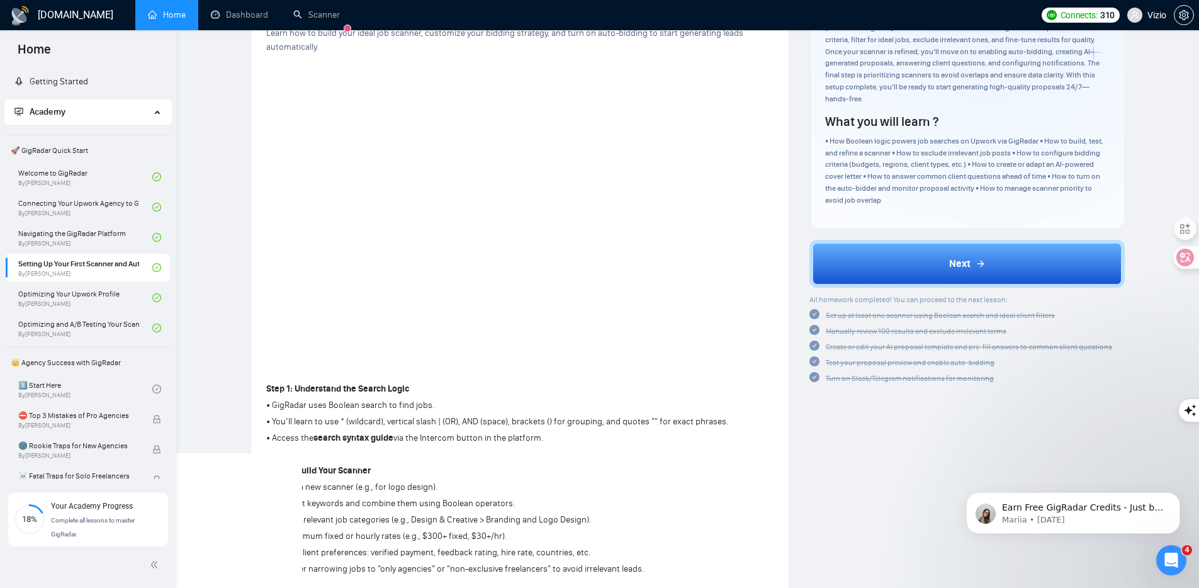
scroll to position [253, 0]
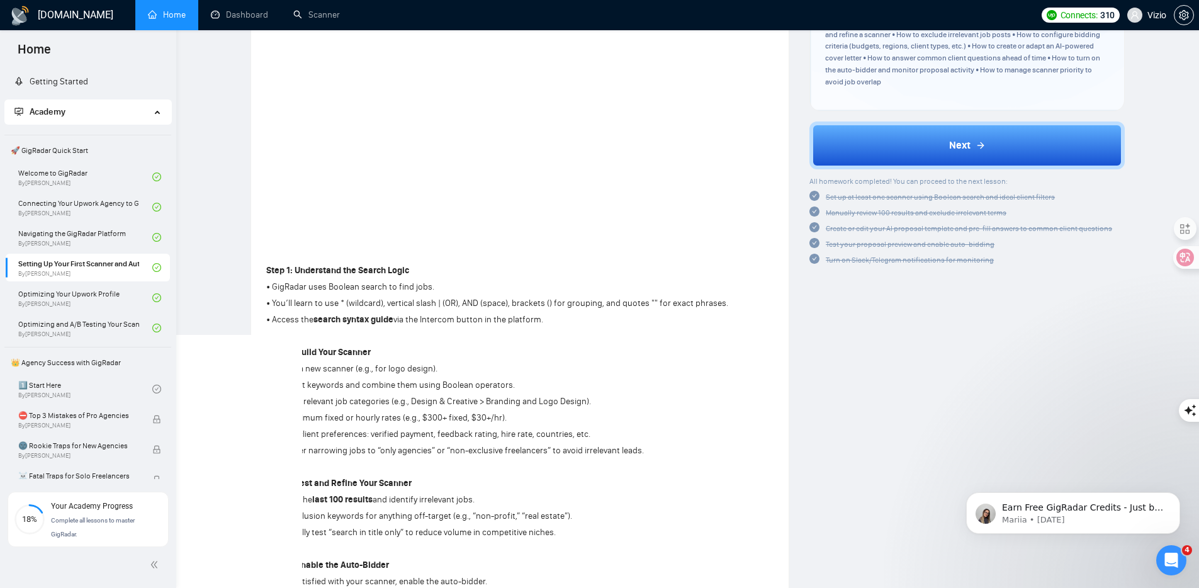
click at [260, 277] on div "Lesson 4 Setting Up Your First Scanner and Auto-Bidder Learn how to build your …" at bounding box center [519, 366] width 537 height 1134
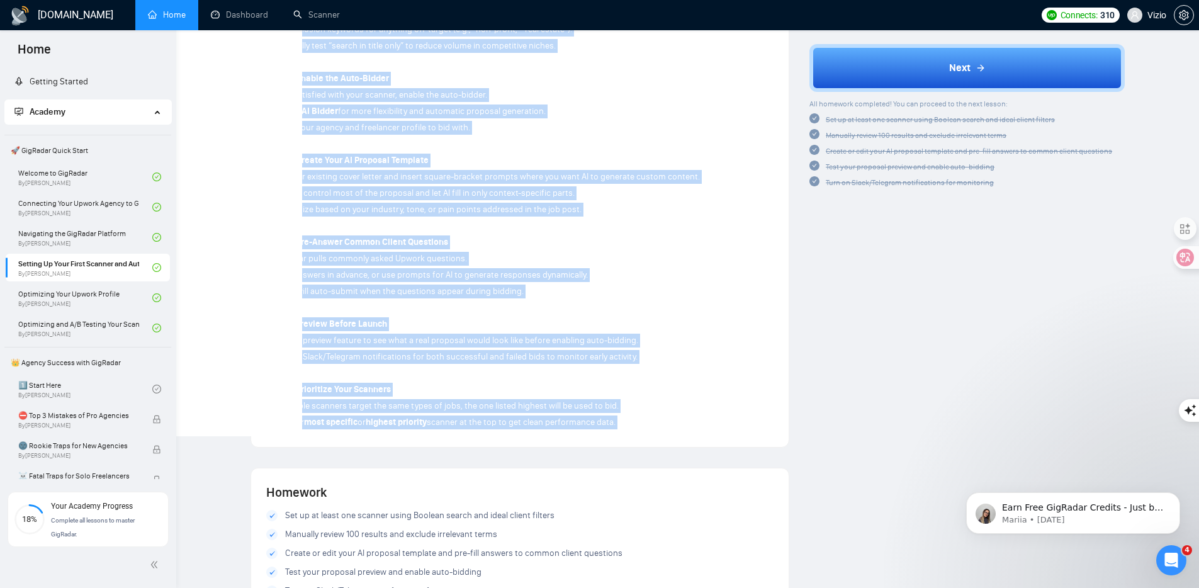
scroll to position [943, 0]
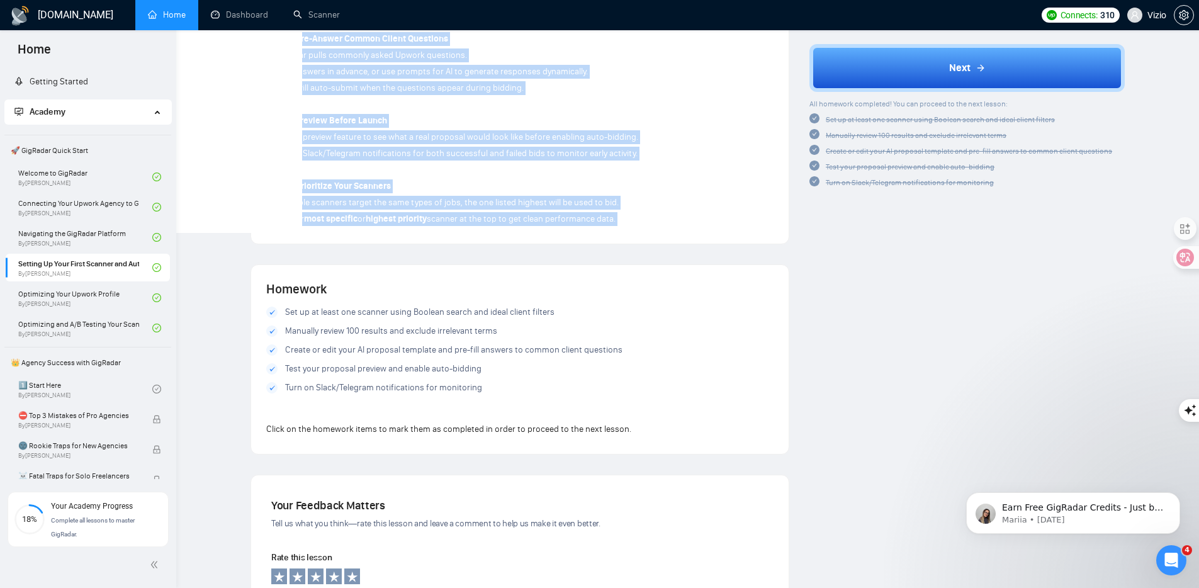
drag, startPoint x: 265, startPoint y: 266, endPoint x: 635, endPoint y: 221, distance: 372.7
copy div "Step 1: Understand the Search Logic • GigRadar uses Boolean search to find jobs…"
click at [62, 238] on link "Navigating the GigRadar Platform By Vlad Timinsky" at bounding box center [85, 237] width 134 height 28
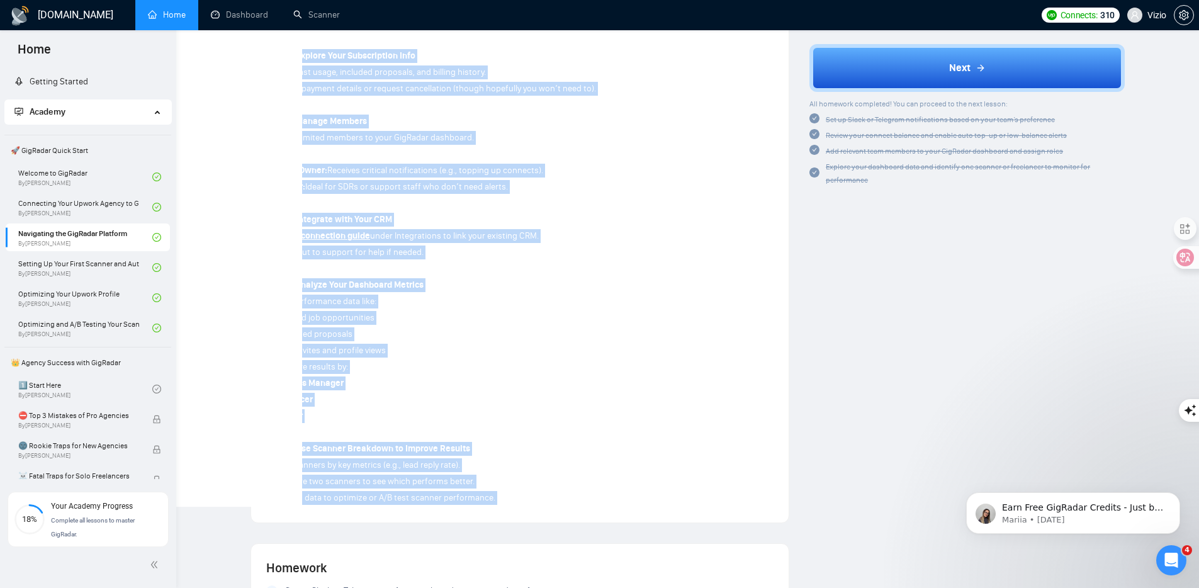
scroll to position [679, 0]
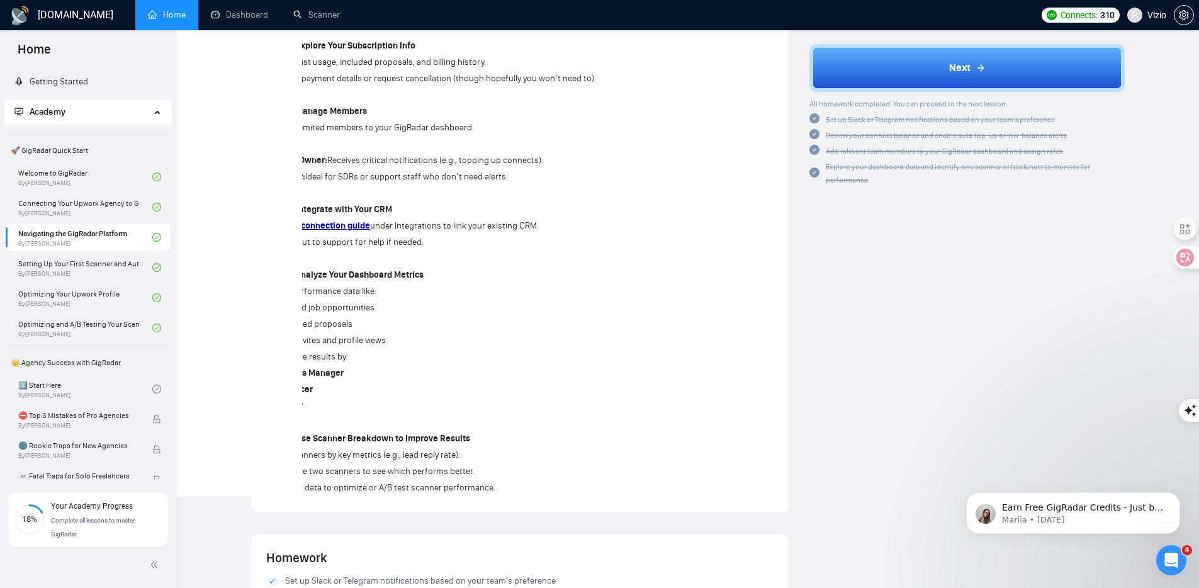
click at [515, 200] on div "Step 1: Understand Your Platform Usage • Your dashboard shows how many proposal…" at bounding box center [512, 152] width 493 height 690
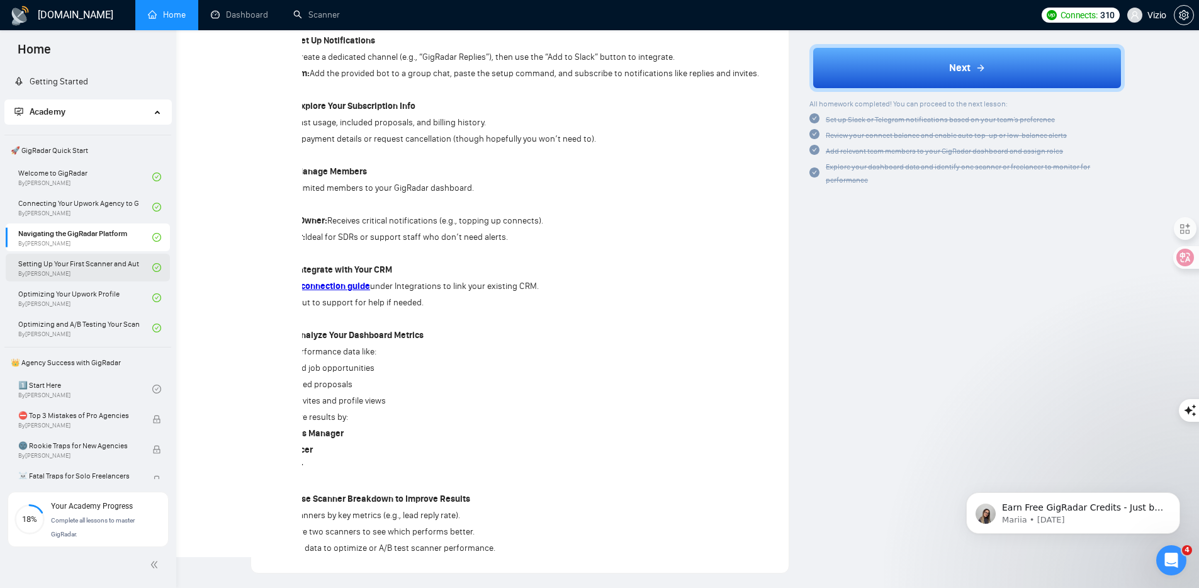
scroll to position [555, 0]
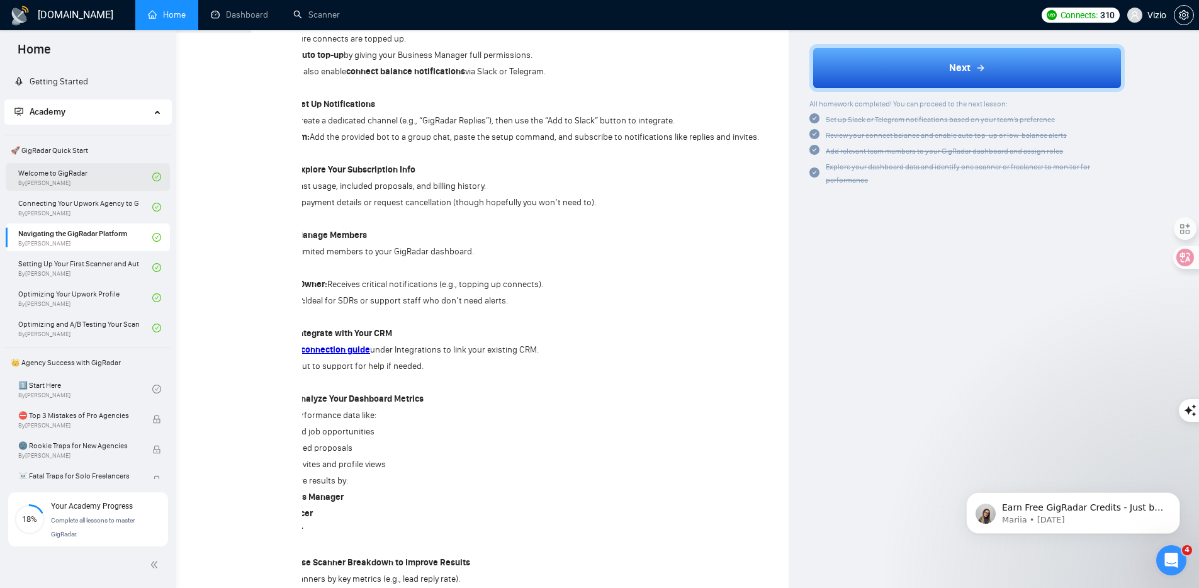
drag, startPoint x: 11, startPoint y: 166, endPoint x: 94, endPoint y: 170, distance: 83.1
click at [120, 171] on div "Welcome to GigRadar By Vlad Timinsky" at bounding box center [88, 177] width 164 height 28
click at [76, 169] on link "Welcome to GigRadar By Vlad Timinsky" at bounding box center [85, 177] width 134 height 28
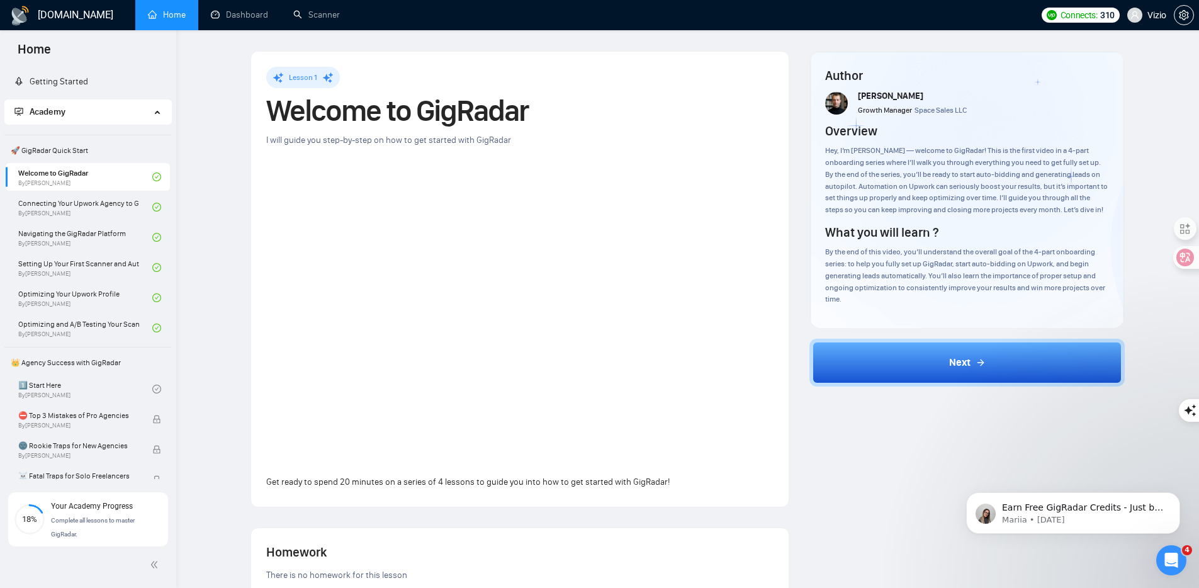
click at [330, 106] on h1 "Welcome to GigRadar" at bounding box center [519, 111] width 507 height 28
drag, startPoint x: 330, startPoint y: 106, endPoint x: 313, endPoint y: 89, distance: 24.0
click at [330, 106] on h1 "Welcome to GigRadar" at bounding box center [519, 111] width 507 height 28
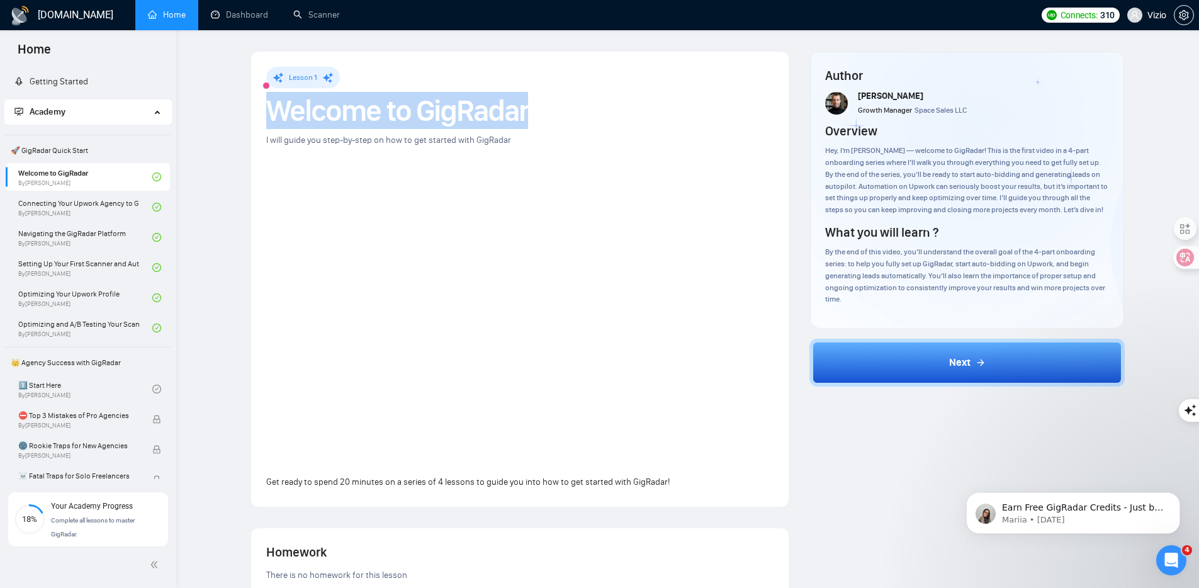
click at [323, 101] on h1 "Welcome to GigRadar" at bounding box center [519, 111] width 507 height 28
click at [59, 238] on link "Navigating the GigRadar Platform By Vlad Timinsky" at bounding box center [85, 237] width 134 height 28
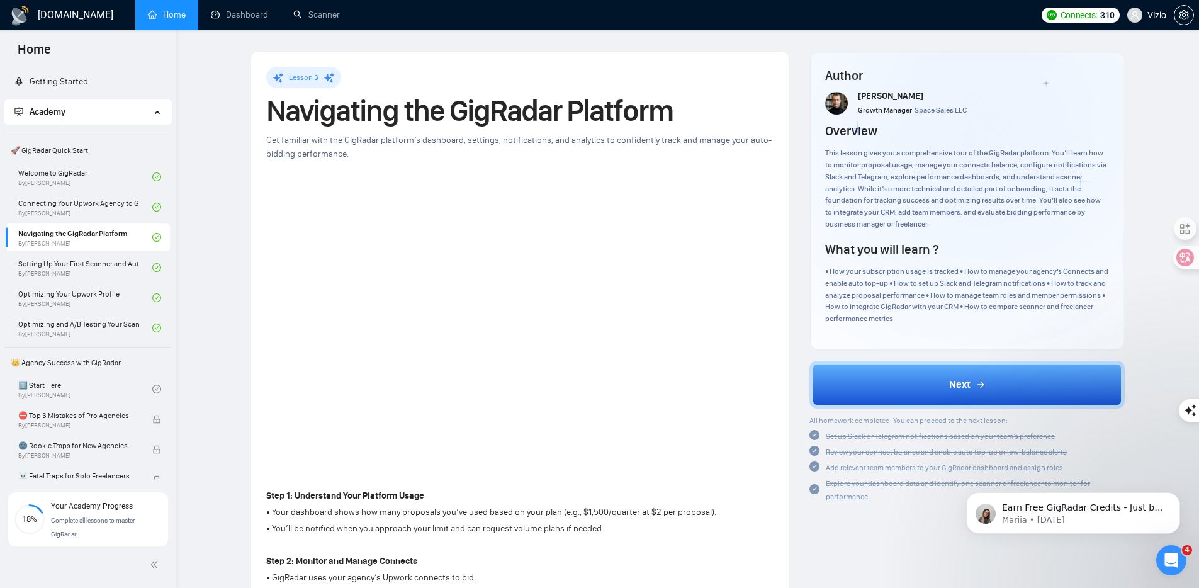
click at [390, 115] on h1 "Navigating the GigRadar Platform" at bounding box center [519, 111] width 507 height 28
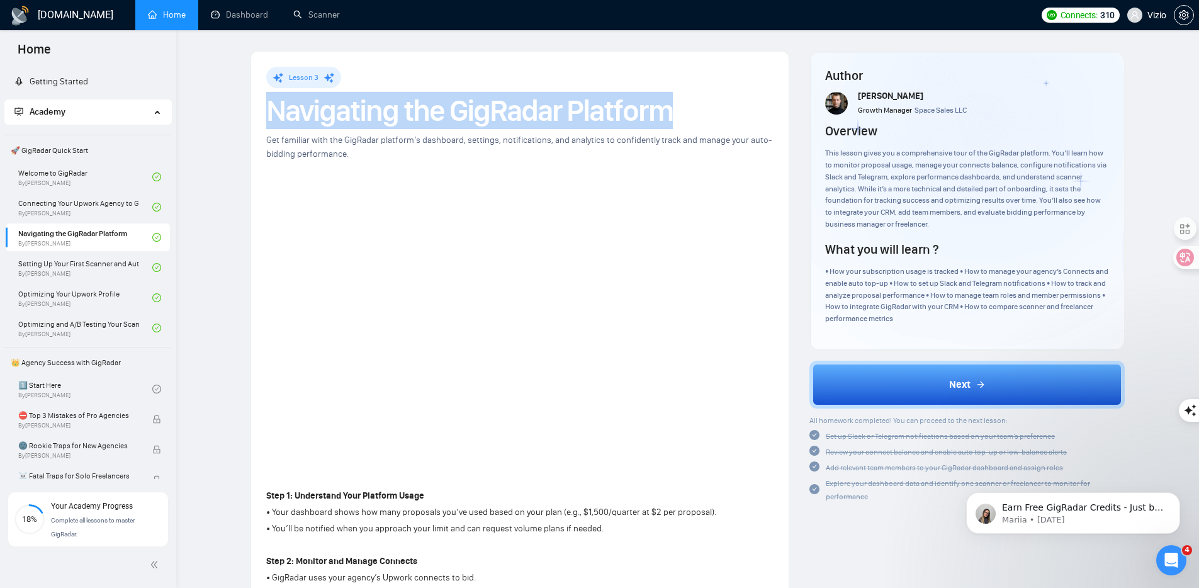
click at [390, 115] on h1 "Navigating the GigRadar Platform" at bounding box center [519, 111] width 507 height 28
click at [79, 266] on link "Setting Up Your First Scanner and Auto-Bidder By Vlad Timinsky" at bounding box center [85, 268] width 134 height 28
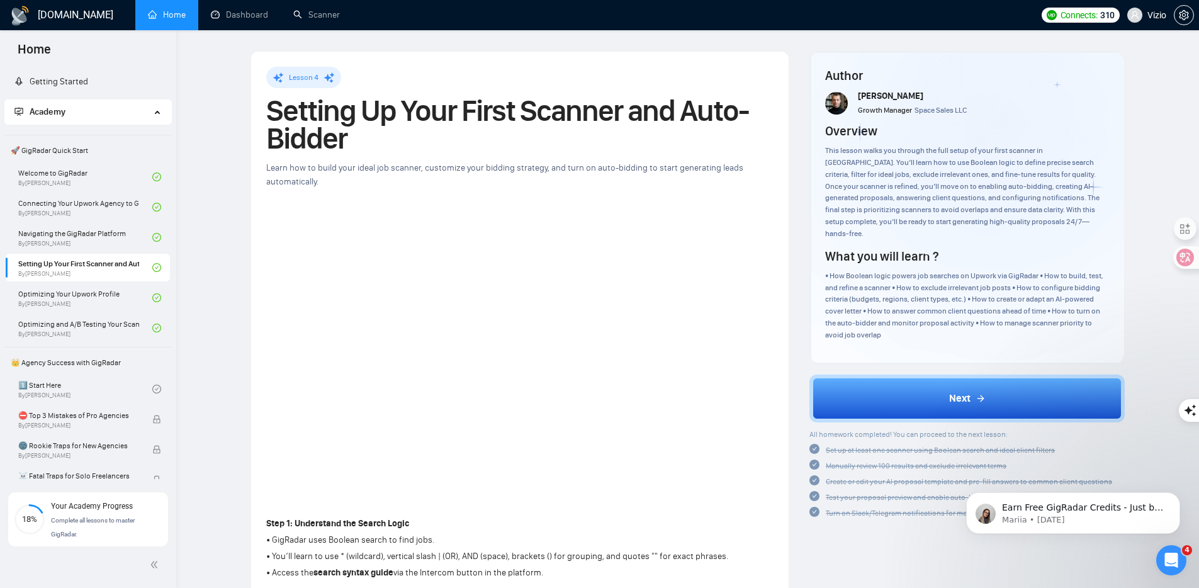
click at [347, 73] on div "Lesson 4" at bounding box center [519, 77] width 507 height 21
click at [330, 123] on h1 "Setting Up Your First Scanner and Auto-Bidder" at bounding box center [519, 124] width 507 height 55
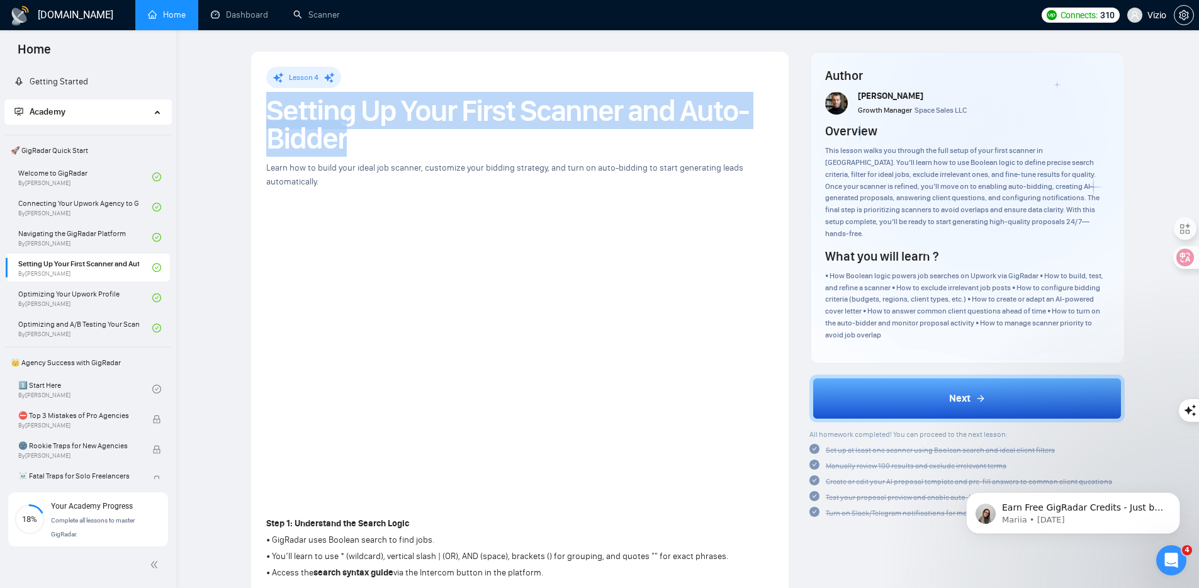
click at [330, 123] on h1 "Setting Up Your First Scanner and Auto-Bidder" at bounding box center [519, 124] width 507 height 55
drag, startPoint x: 72, startPoint y: 299, endPoint x: 76, endPoint y: 327, distance: 27.3
click at [72, 299] on link "Optimizing Your Upwork Profile By Vlad Timinsky" at bounding box center [85, 298] width 134 height 28
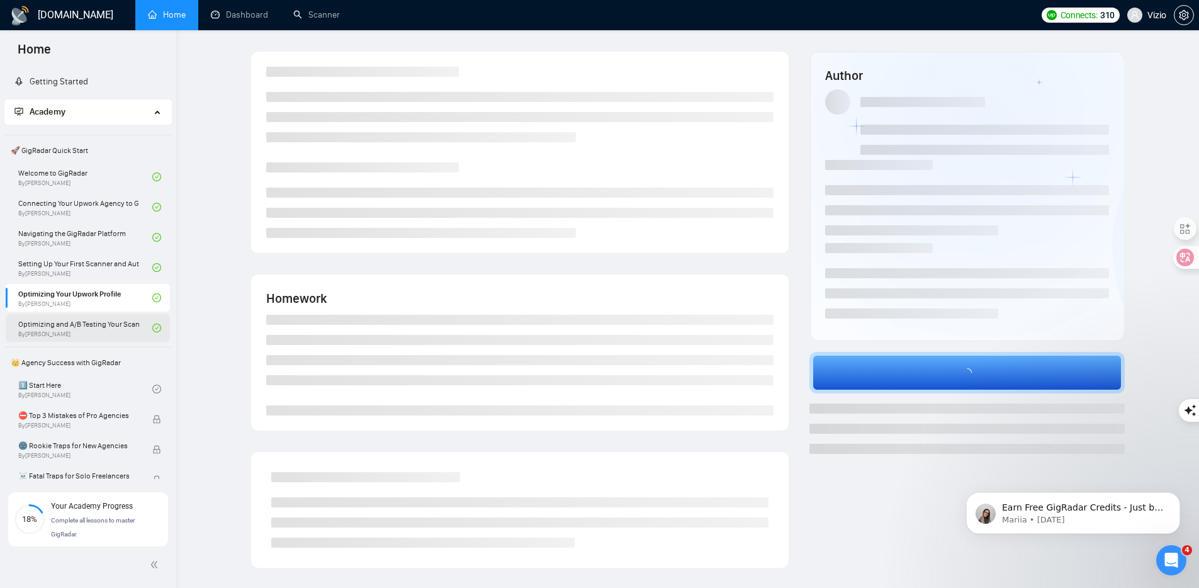
click at [76, 327] on link "Optimizing and A/B Testing Your Scanner for Better Results By Vlad Timinsky" at bounding box center [85, 328] width 134 height 28
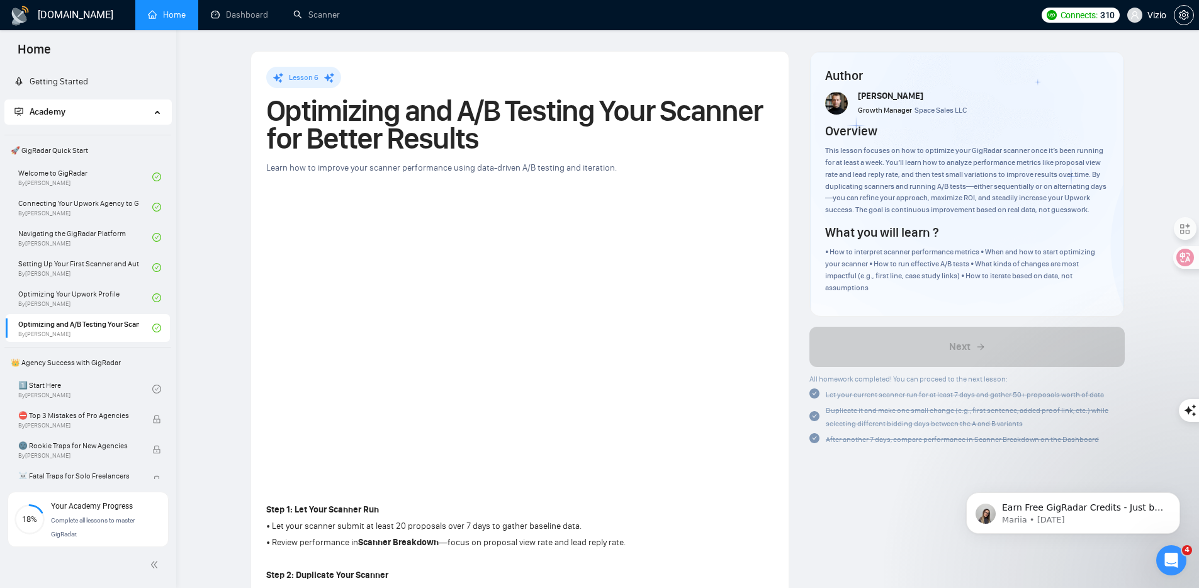
click at [286, 104] on h1 "Optimizing and A/B Testing Your Scanner for Better Results" at bounding box center [519, 124] width 507 height 55
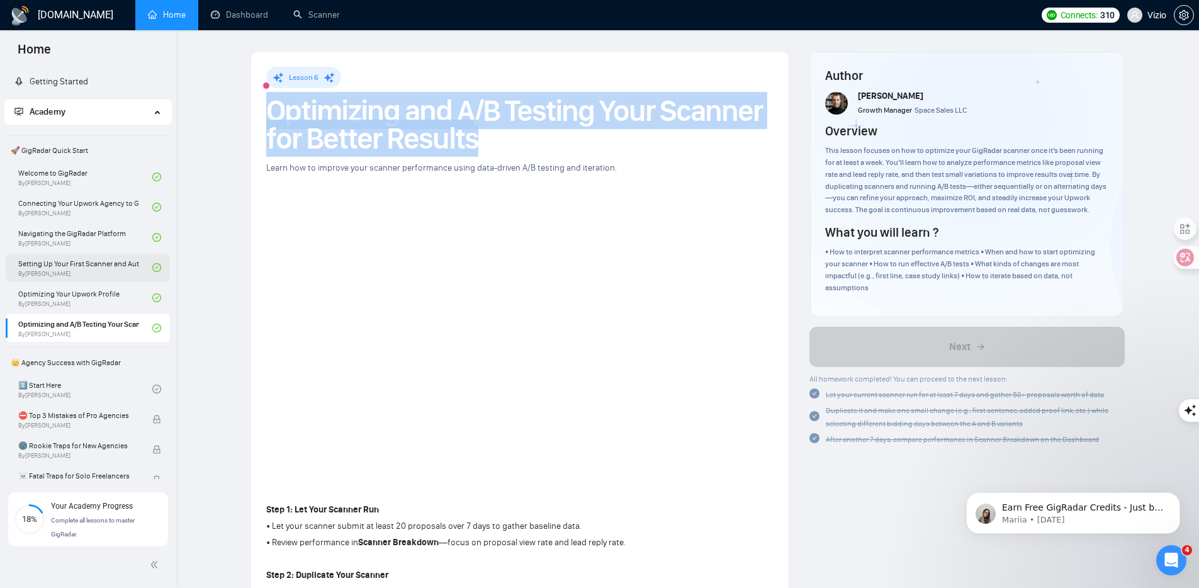
click at [76, 260] on link "Setting Up Your First Scanner and Auto-Bidder By Vlad Timinsky" at bounding box center [85, 268] width 134 height 28
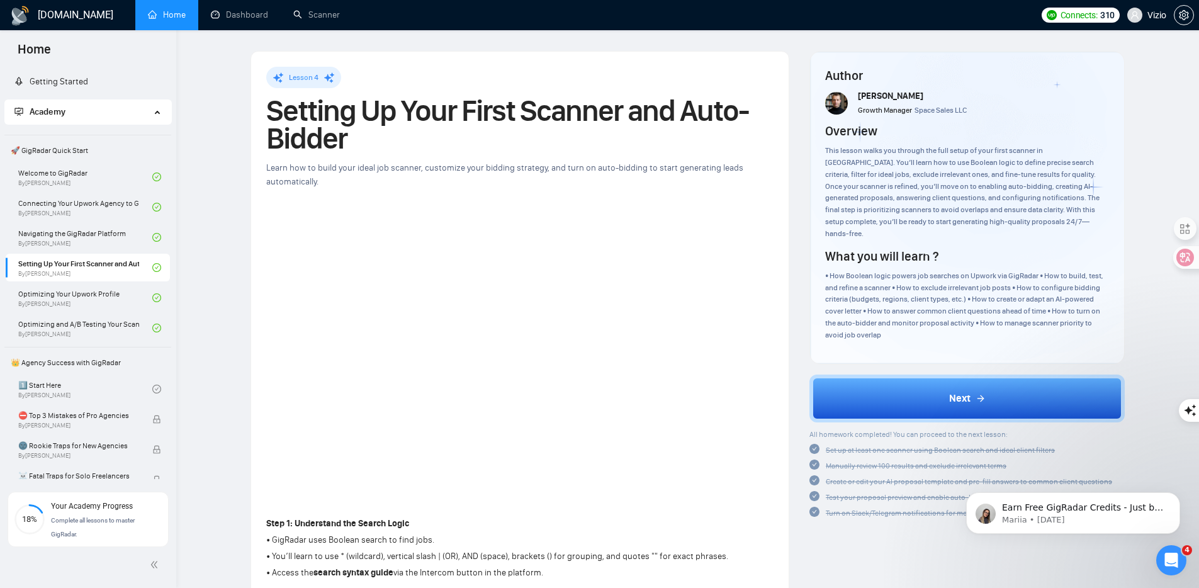
click at [337, 105] on h1 "Setting Up Your First Scanner and Auto-Bidder" at bounding box center [519, 124] width 507 height 55
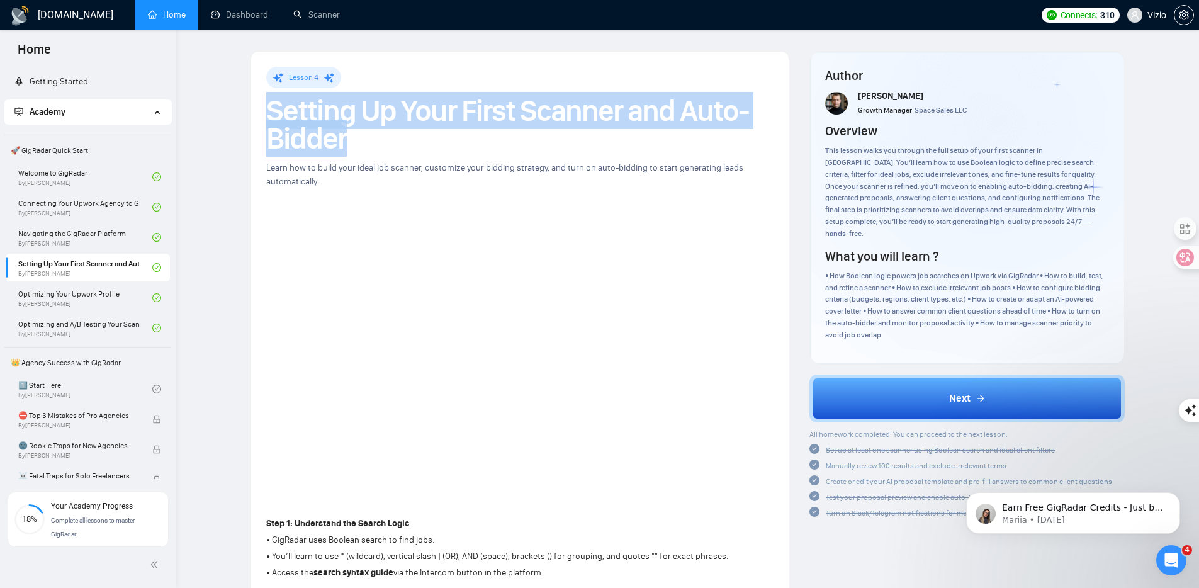
click at [337, 105] on h1 "Setting Up Your First Scanner and Auto-Bidder" at bounding box center [519, 124] width 507 height 55
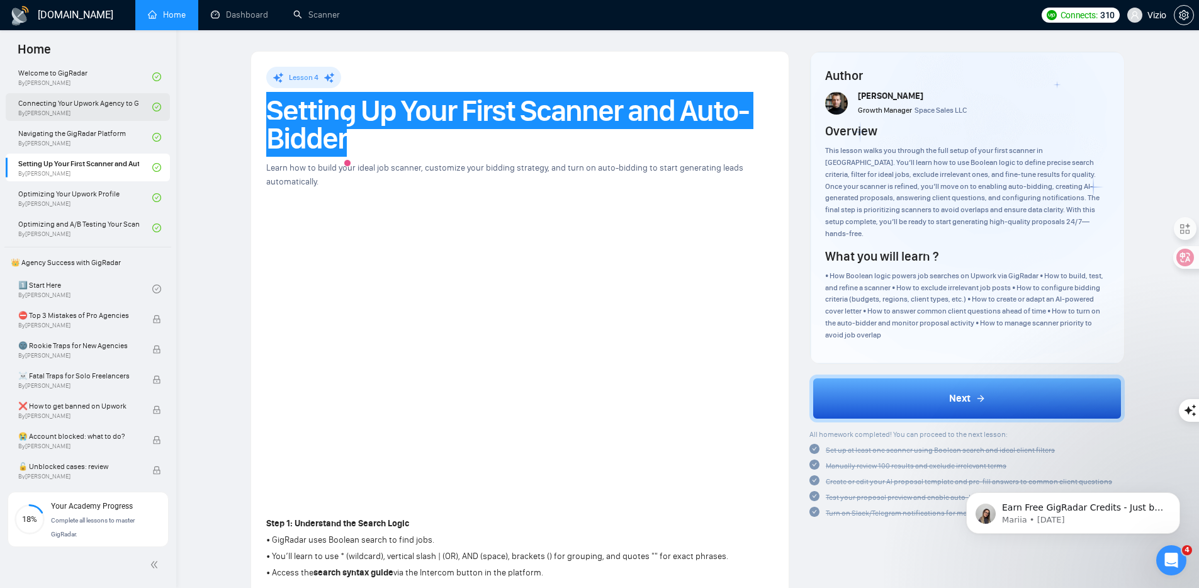
scroll to position [102, 0]
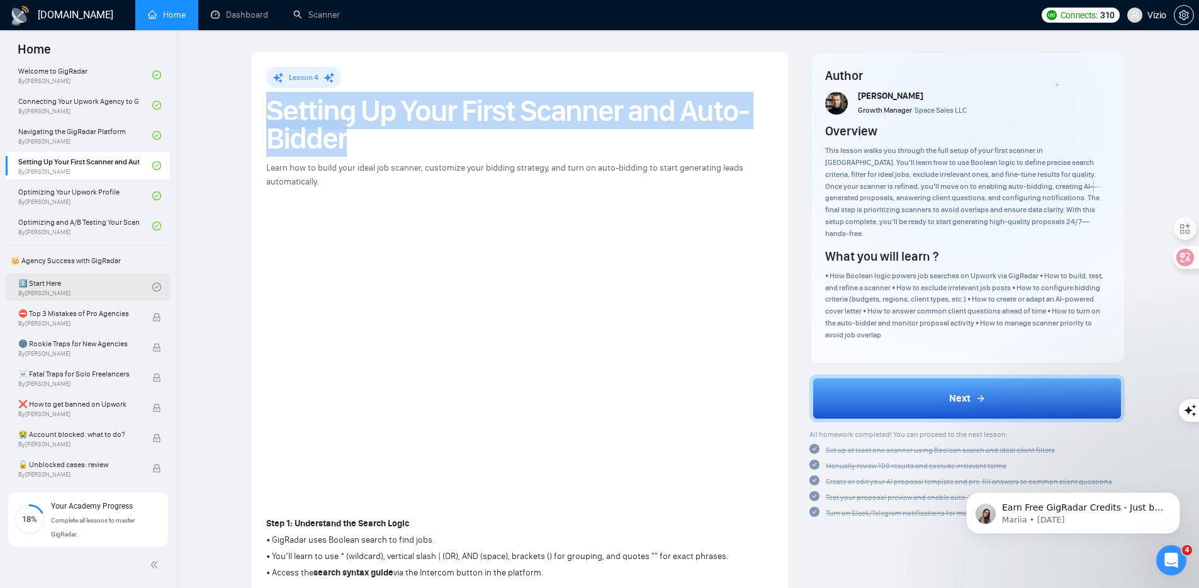
click at [100, 287] on link "1️⃣ Start Here By Vadym Ovcharenko" at bounding box center [85, 287] width 134 height 28
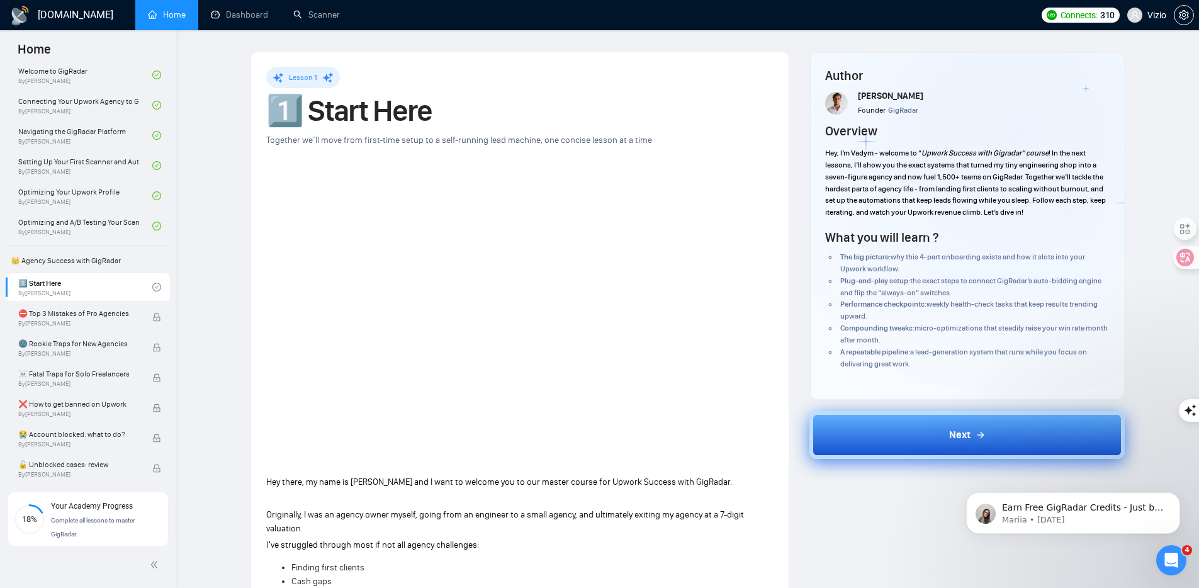
click at [874, 431] on button "Next" at bounding box center [966, 435] width 315 height 48
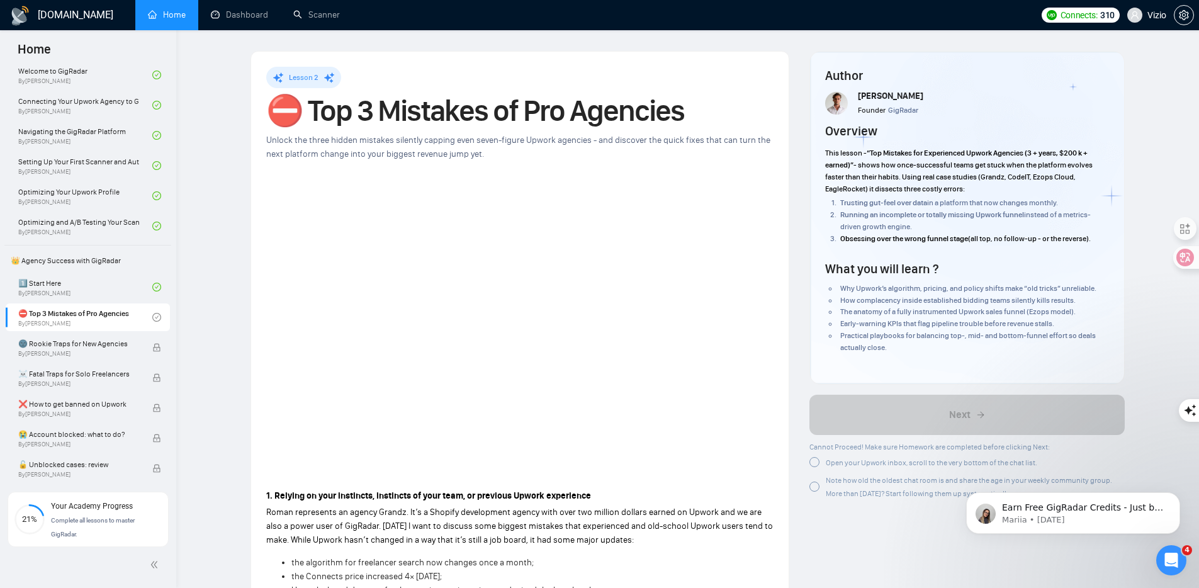
click at [816, 438] on div at bounding box center [814, 462] width 10 height 10
click at [814, 438] on div at bounding box center [814, 486] width 10 height 10
click at [812, 438] on icon "check-circle" at bounding box center [814, 461] width 10 height 10
click at [354, 109] on h1 "⛔ Top 3 Mistakes of Pro Agencies" at bounding box center [519, 111] width 507 height 28
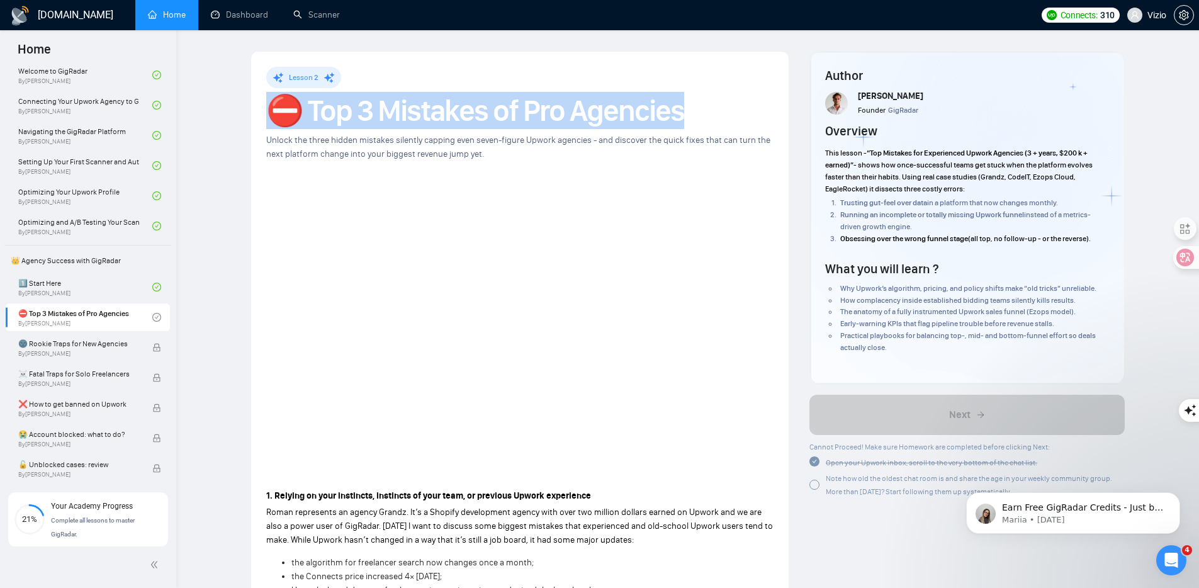
click at [354, 109] on h1 "⛔ Top 3 Mistakes of Pro Agencies" at bounding box center [519, 111] width 507 height 28
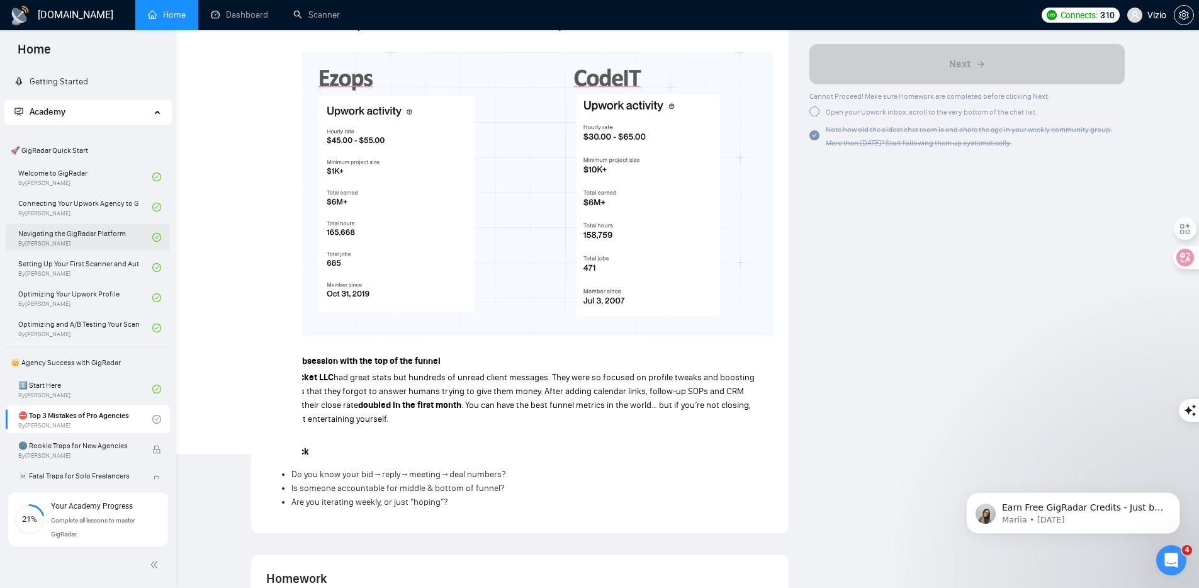
click at [85, 231] on link "Navigating the GigRadar Platform By Vlad Timinsky" at bounding box center [85, 237] width 134 height 28
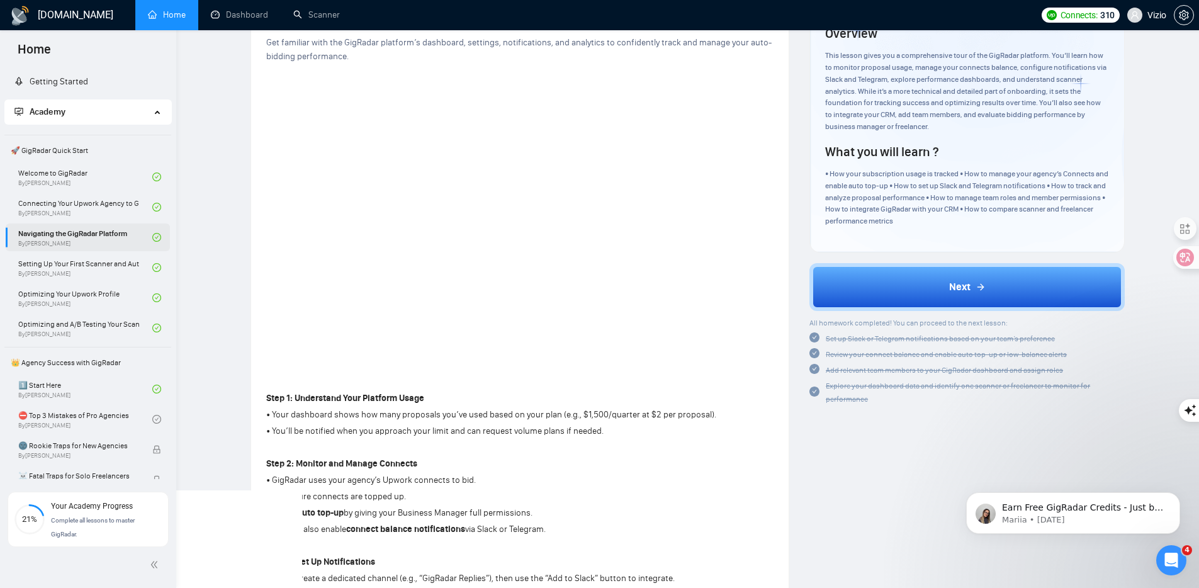
scroll to position [721, 0]
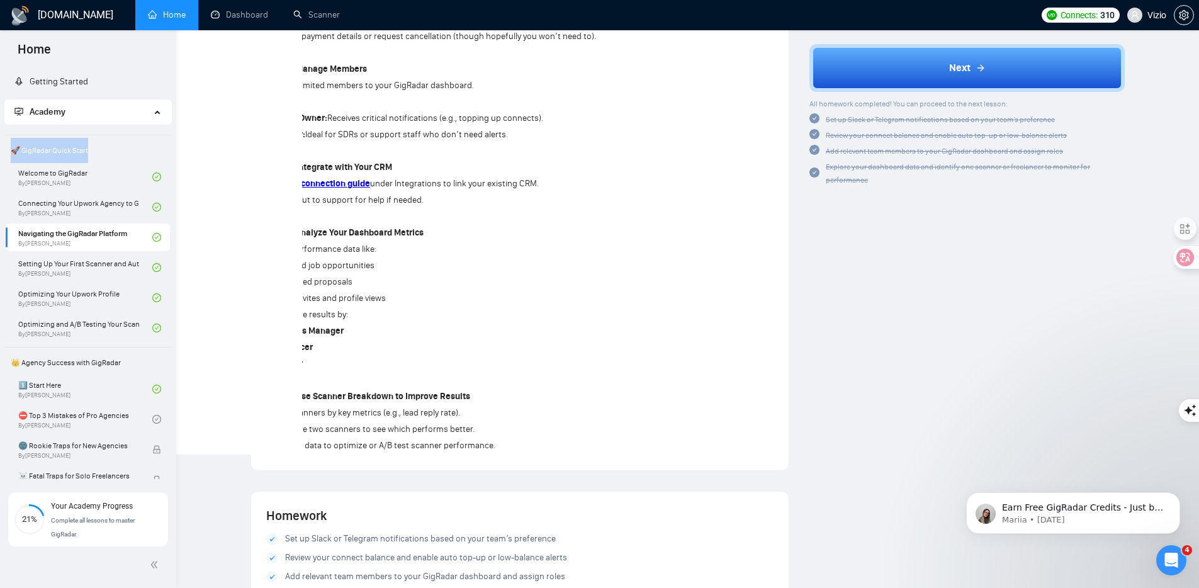
drag, startPoint x: 3, startPoint y: 137, endPoint x: 76, endPoint y: 150, distance: 74.1
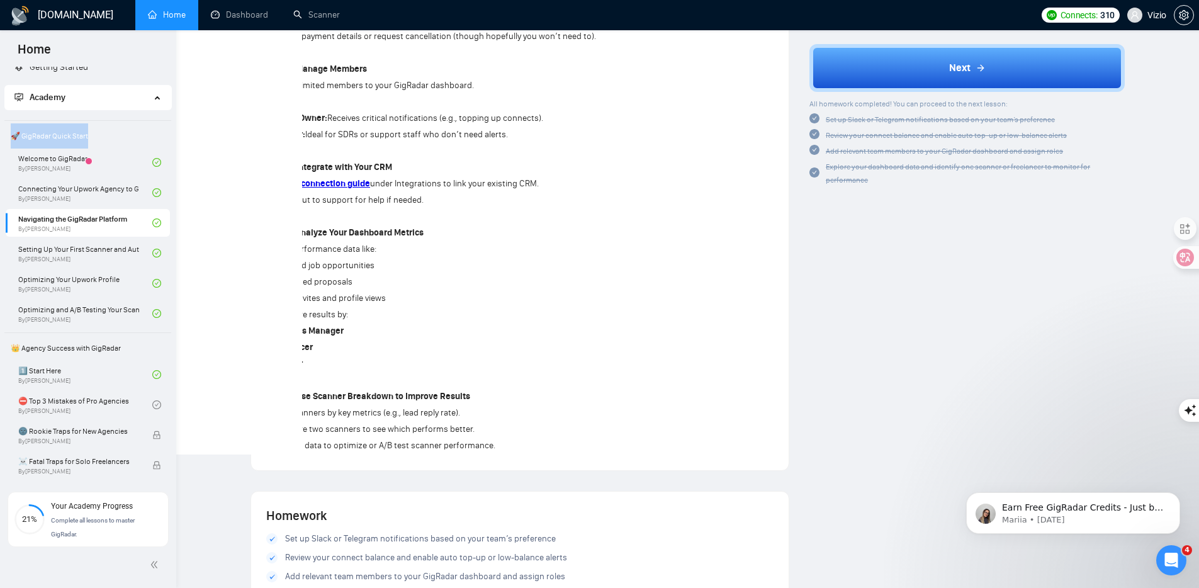
scroll to position [23, 0]
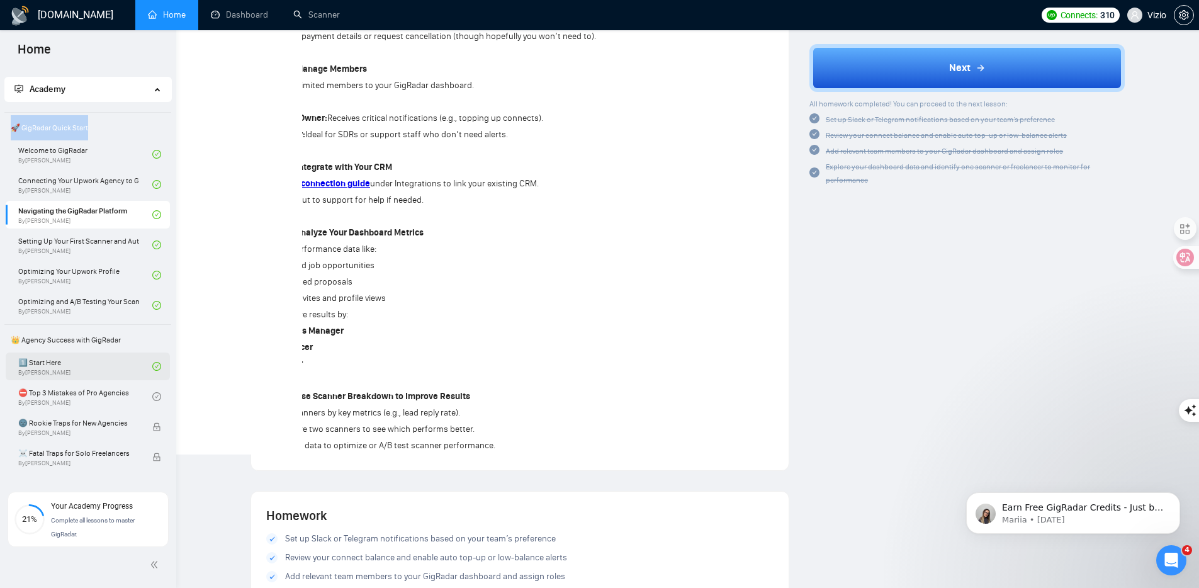
click at [63, 366] on link "1️⃣ Start Here By Vadym Ovcharenko" at bounding box center [85, 366] width 134 height 28
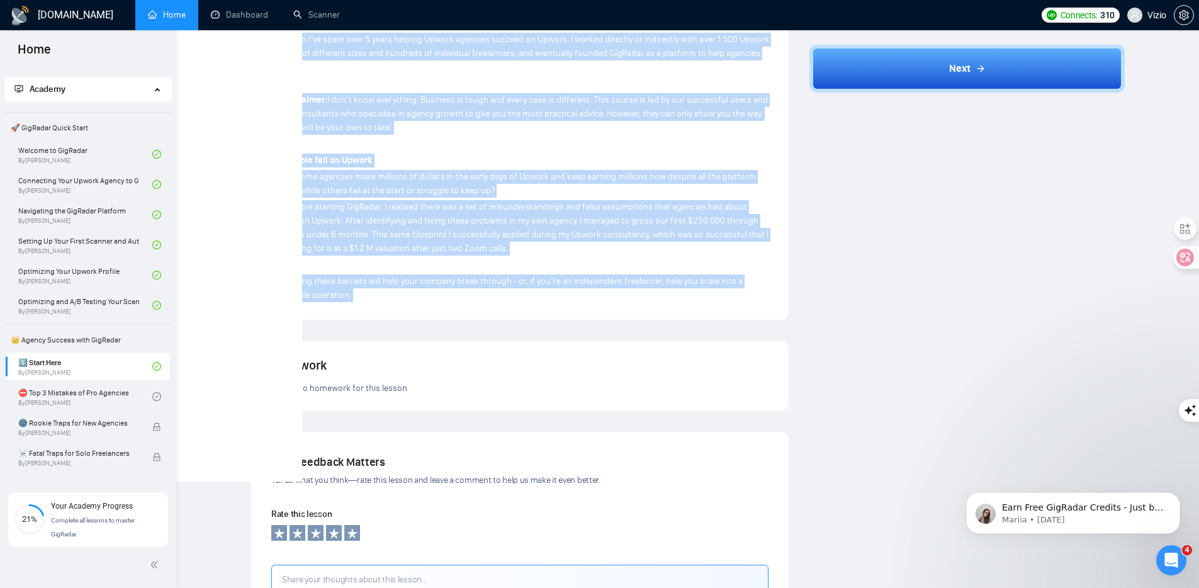
scroll to position [839, 0]
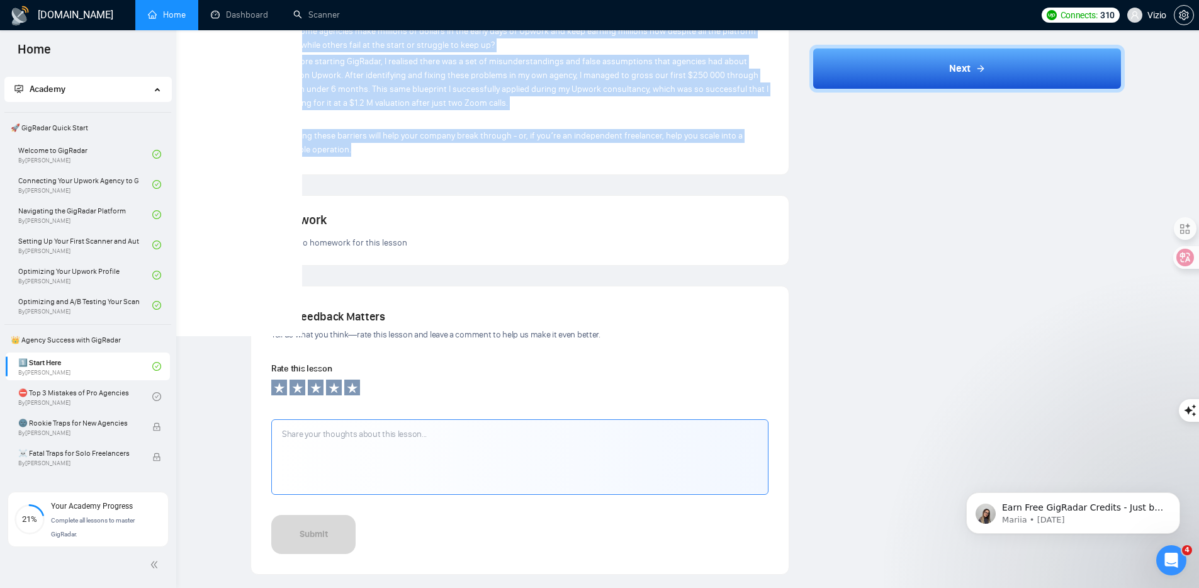
drag, startPoint x: 266, startPoint y: 366, endPoint x: 390, endPoint y: 155, distance: 244.5
click at [92, 389] on link "⛔ Top 3 Mistakes of Pro Agencies By Vadym Ovcharenko" at bounding box center [85, 397] width 134 height 28
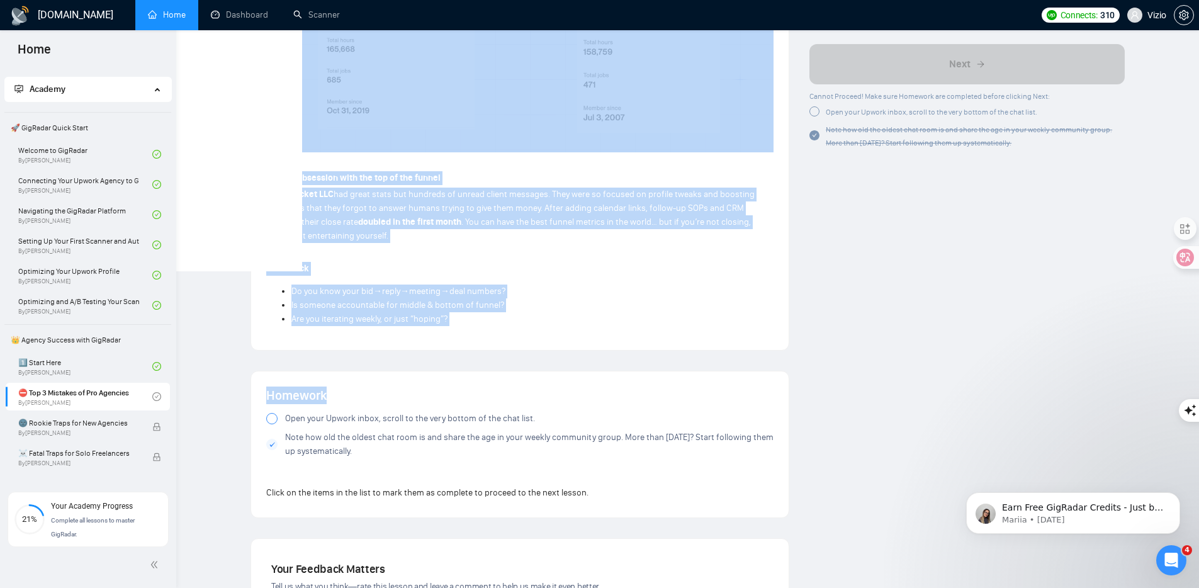
scroll to position [919, 0]
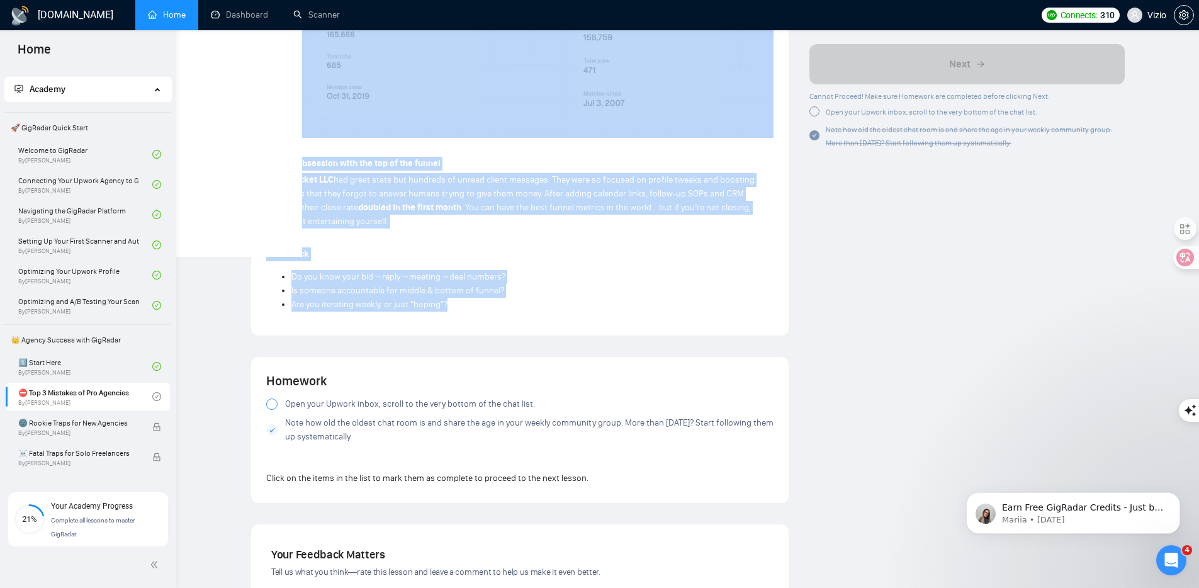
drag, startPoint x: 279, startPoint y: 370, endPoint x: 466, endPoint y: 305, distance: 197.2
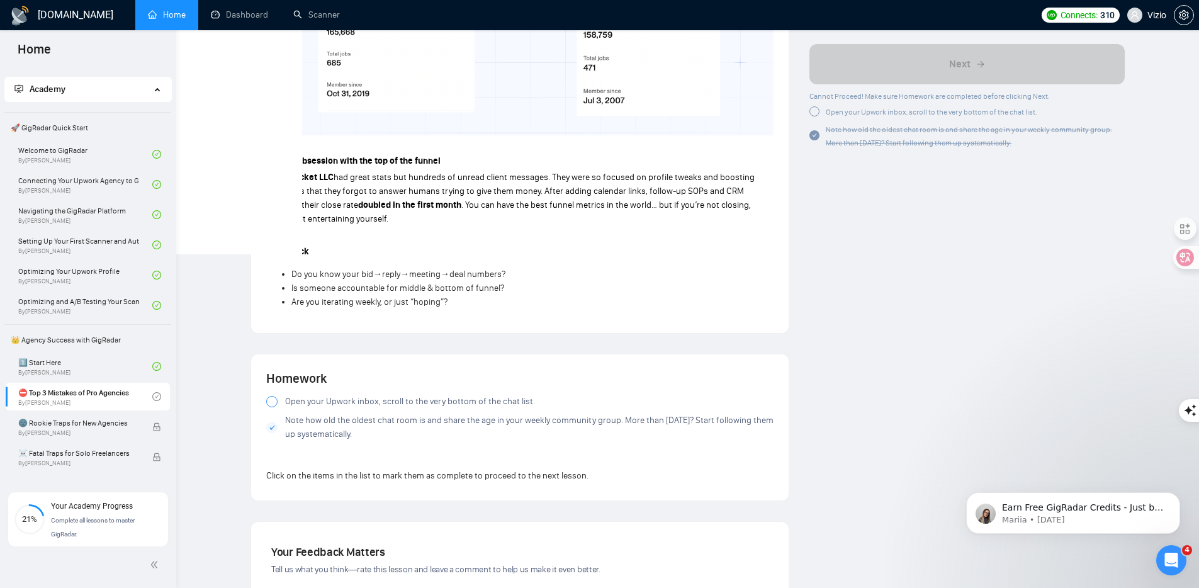
click at [815, 111] on div at bounding box center [814, 112] width 10 height 10
click at [817, 114] on div at bounding box center [814, 112] width 10 height 10
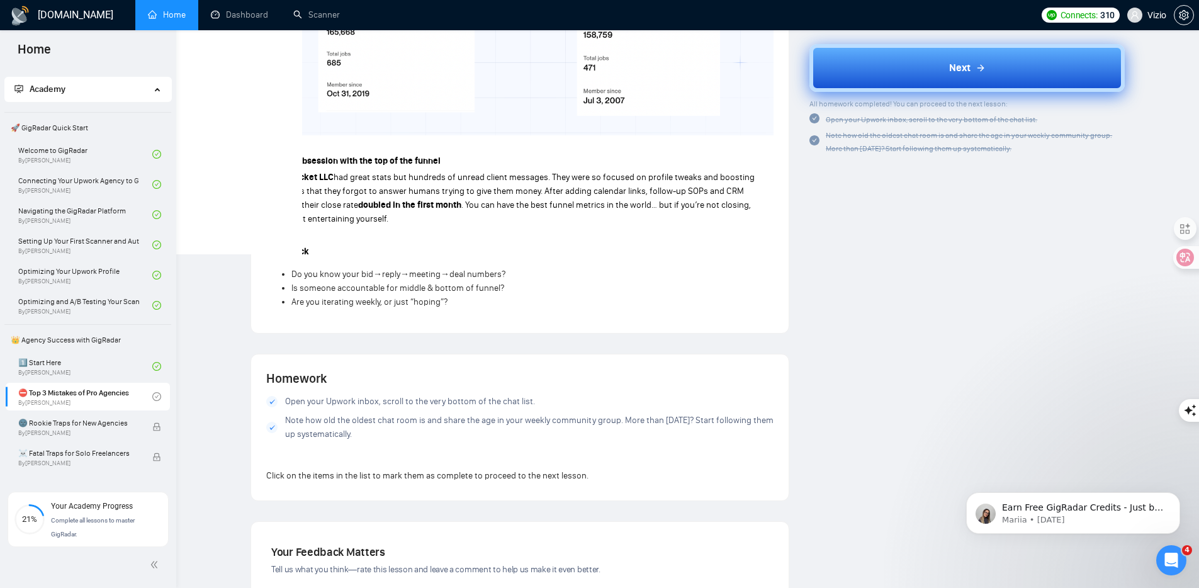
click at [879, 77] on button "Next" at bounding box center [966, 68] width 315 height 48
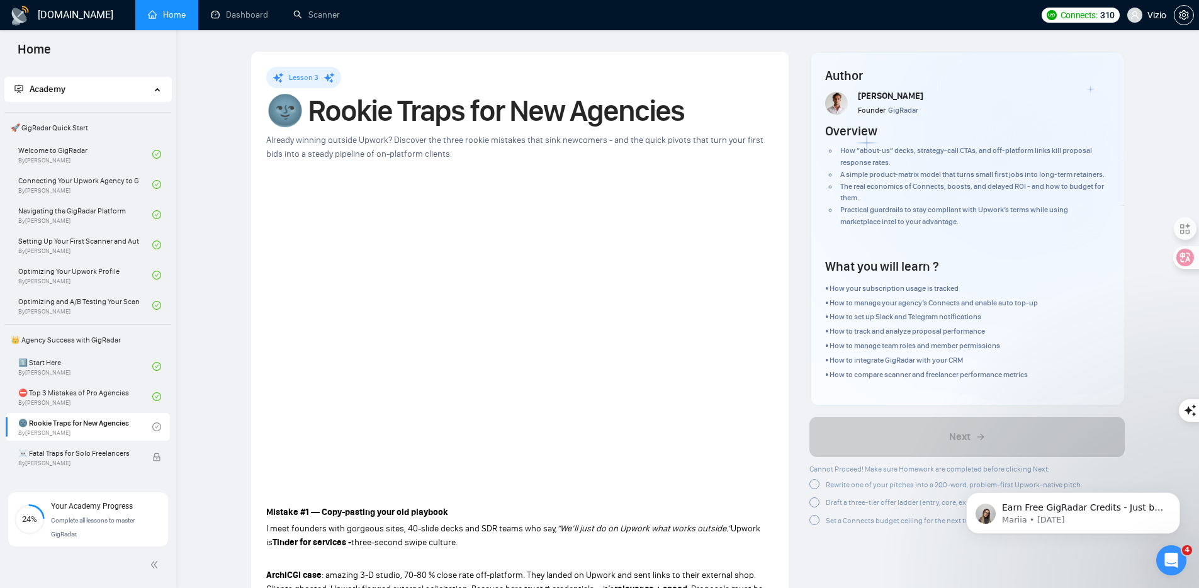
click at [416, 120] on h1 "🌚 Rookie Traps for New Agencies" at bounding box center [519, 111] width 507 height 28
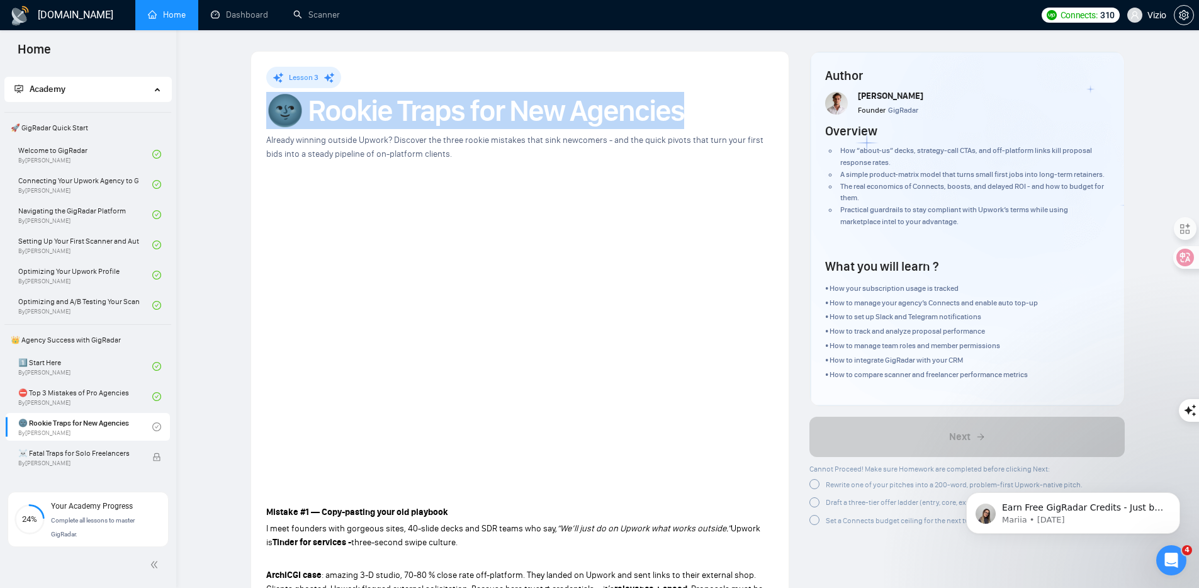
click at [416, 120] on h1 "🌚 Rookie Traps for New Agencies" at bounding box center [519, 111] width 507 height 28
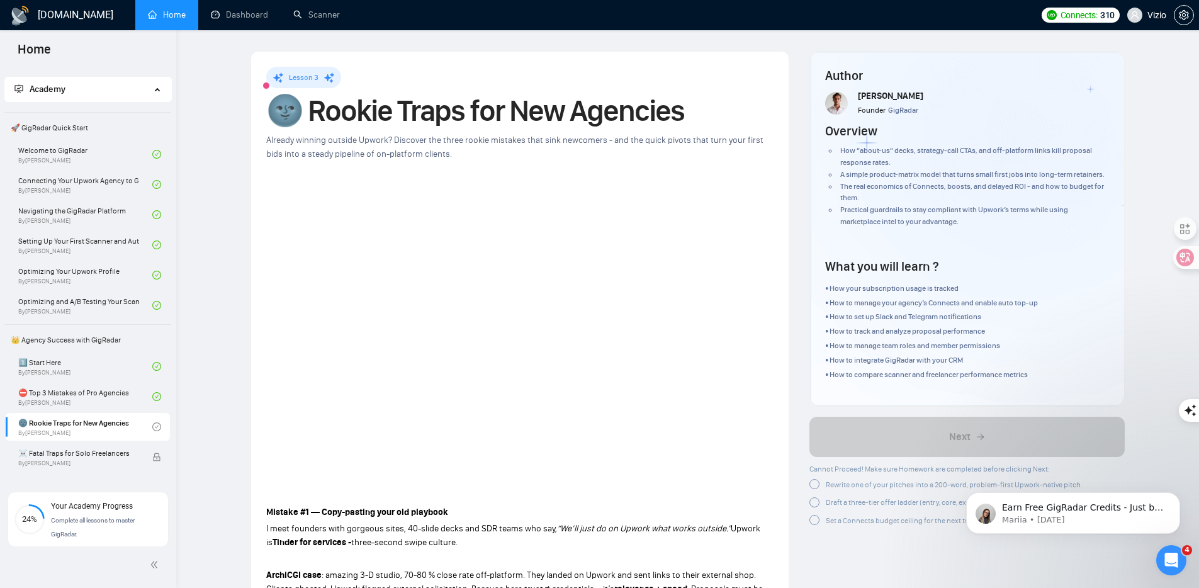
click at [379, 154] on span "Already winning outside Upwork? Discover the three rookie mistakes that sink ne…" at bounding box center [514, 147] width 497 height 25
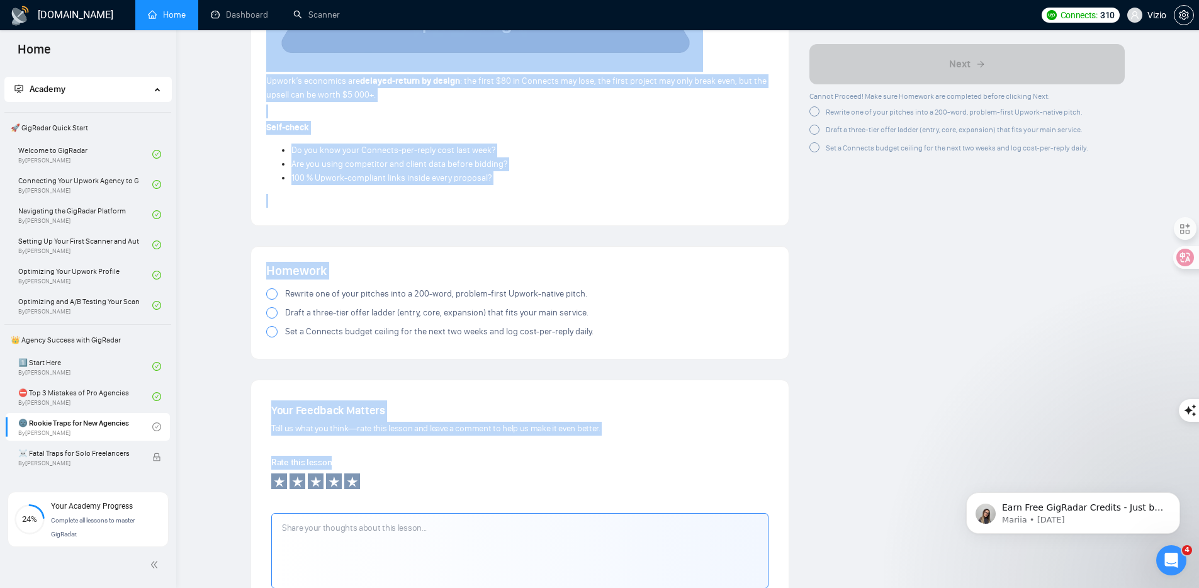
scroll to position [1552, 0]
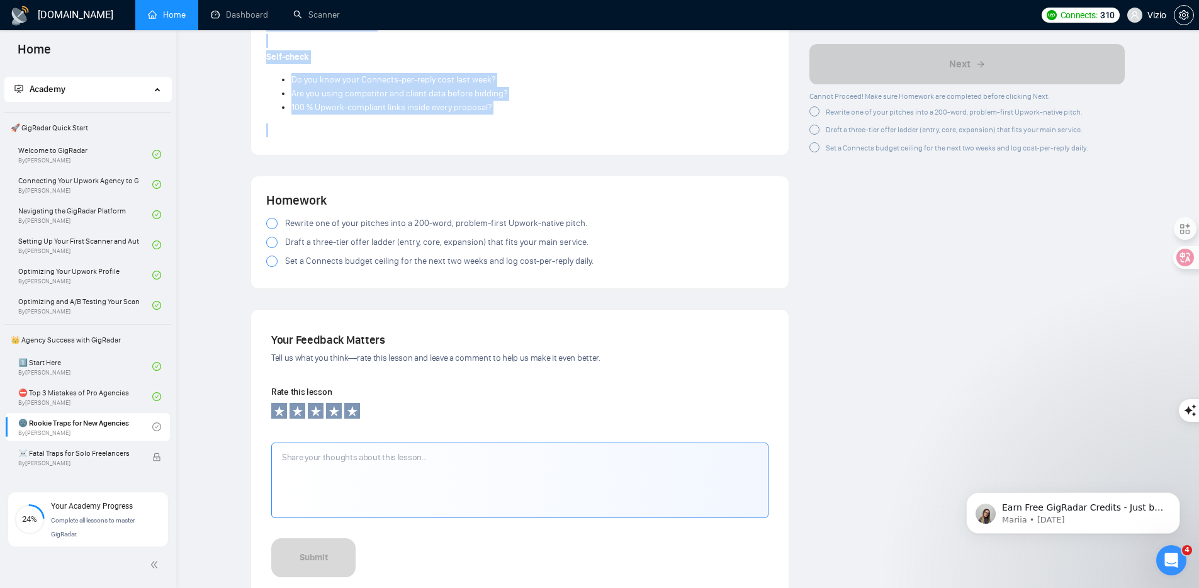
drag, startPoint x: 332, startPoint y: 403, endPoint x: 502, endPoint y: 130, distance: 321.4
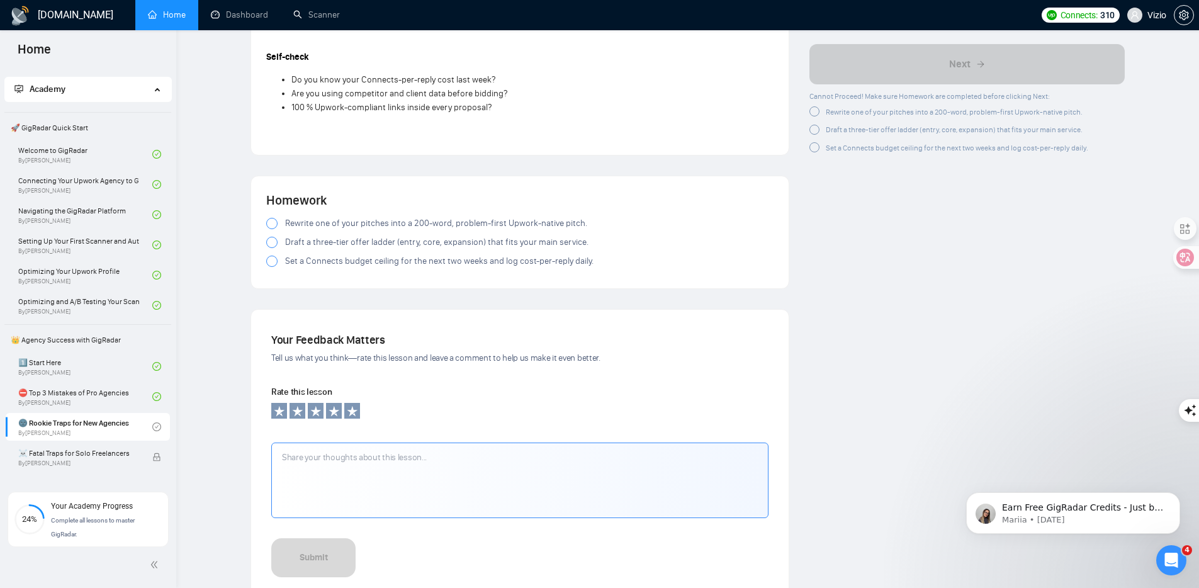
click at [814, 113] on div at bounding box center [814, 112] width 10 height 10
click at [814, 131] on div at bounding box center [814, 128] width 10 height 10
click at [814, 144] on div at bounding box center [814, 143] width 10 height 10
click at [818, 115] on div at bounding box center [814, 112] width 10 height 10
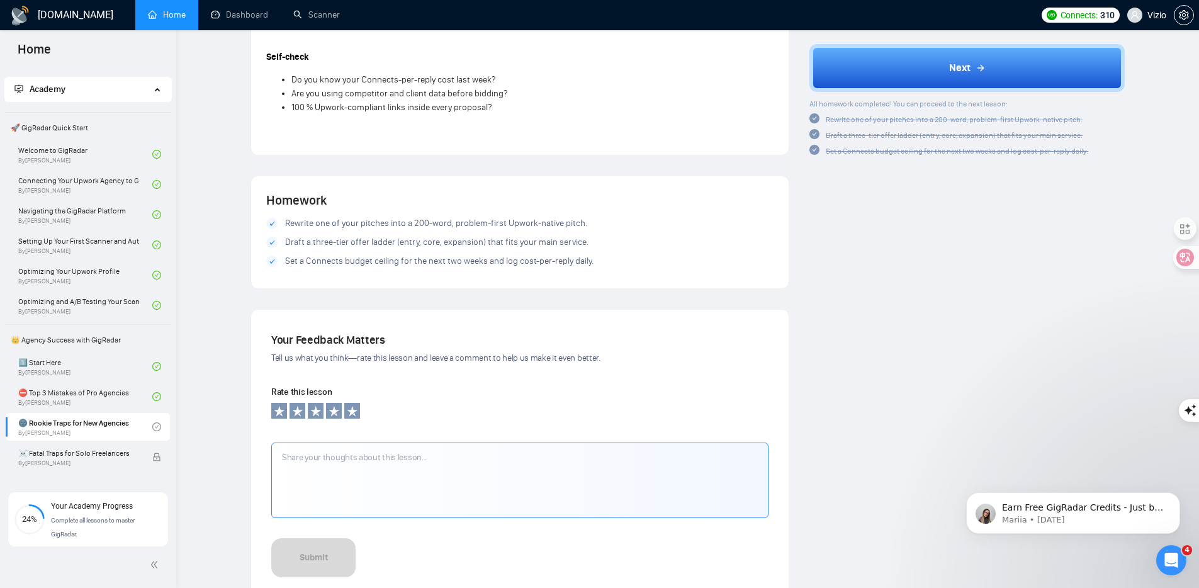
click at [893, 62] on button "Next" at bounding box center [966, 68] width 315 height 48
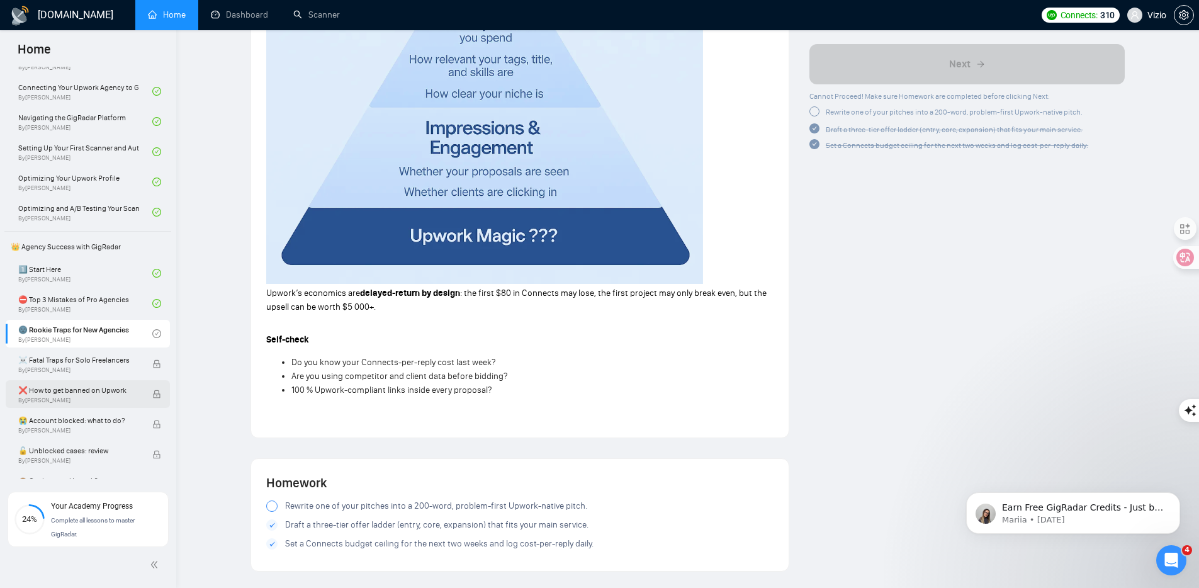
scroll to position [118, 0]
click at [100, 359] on span "☠️ Fatal Traps for Solo Freelancers" at bounding box center [78, 358] width 121 height 13
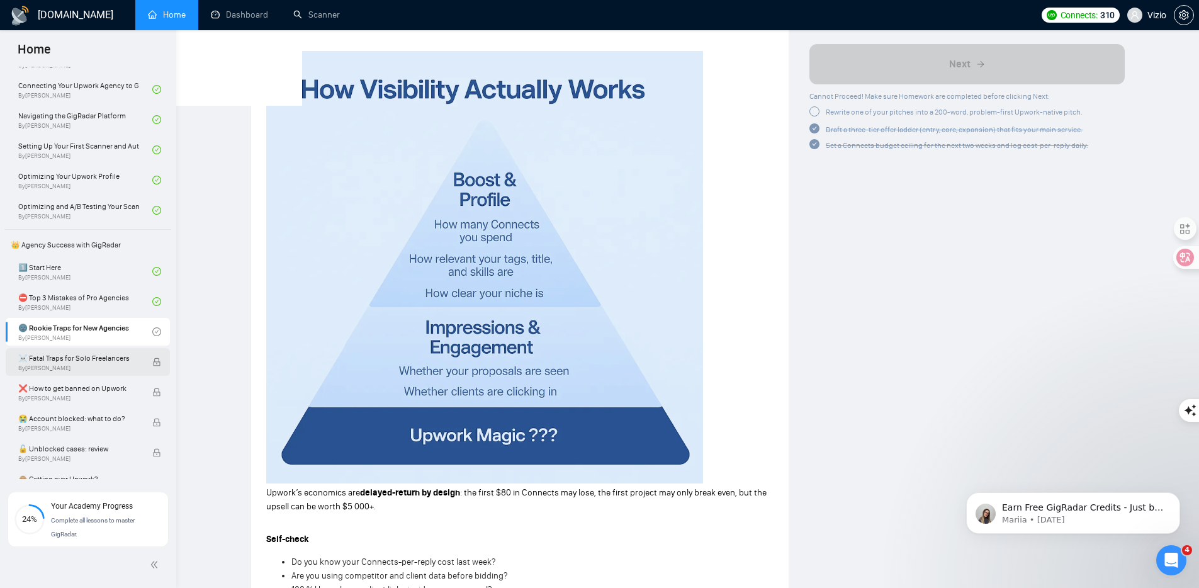
scroll to position [1012, 0]
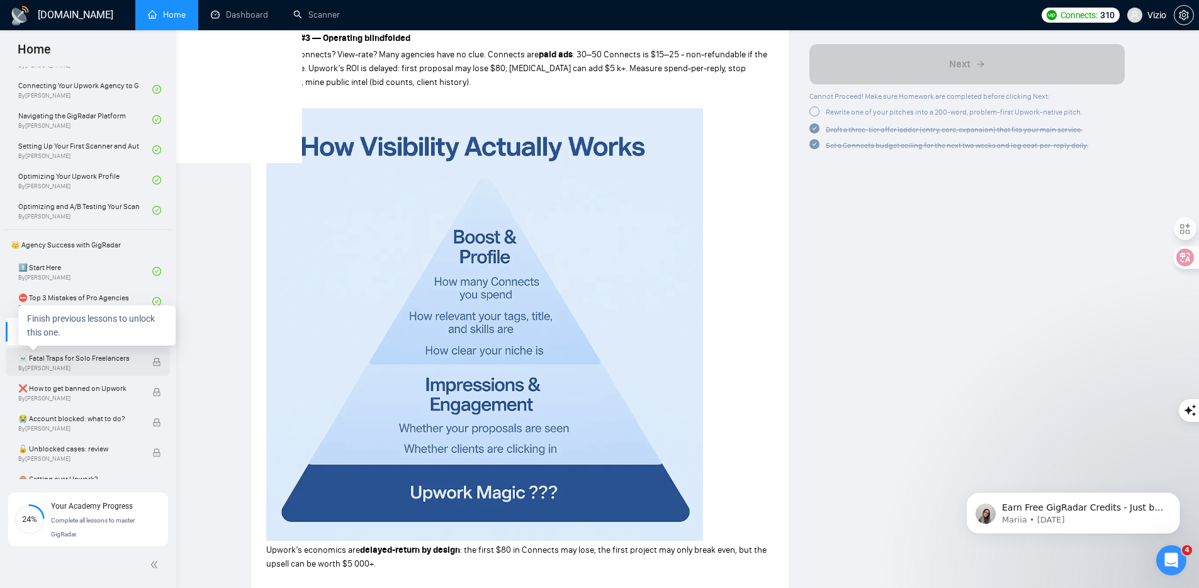
click at [91, 359] on span "☠️ Fatal Traps for Solo Freelancers" at bounding box center [78, 358] width 121 height 13
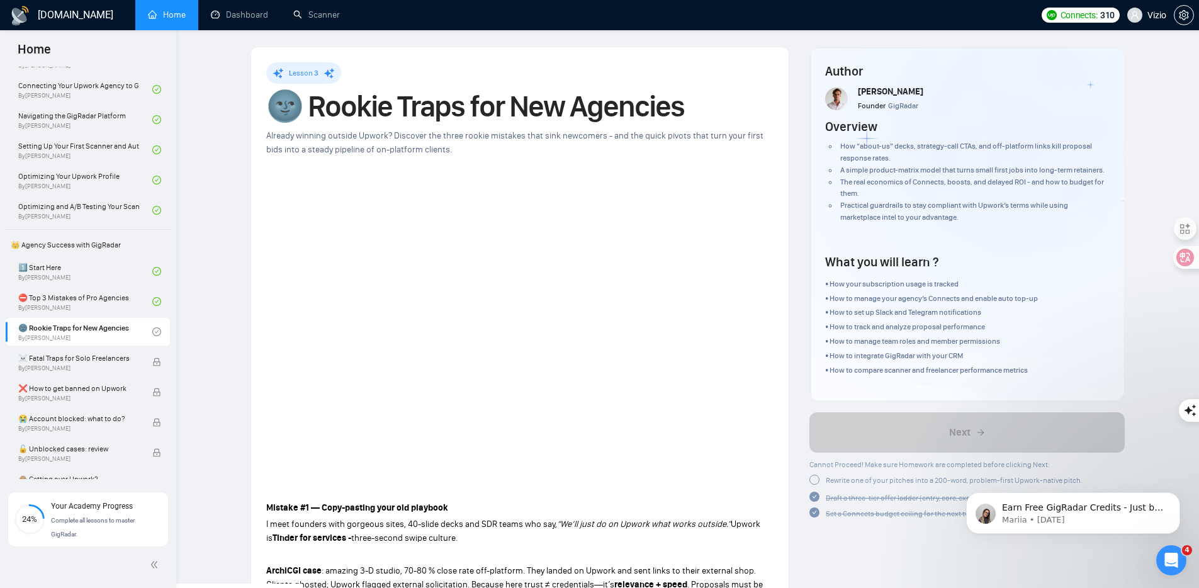
scroll to position [114, 0]
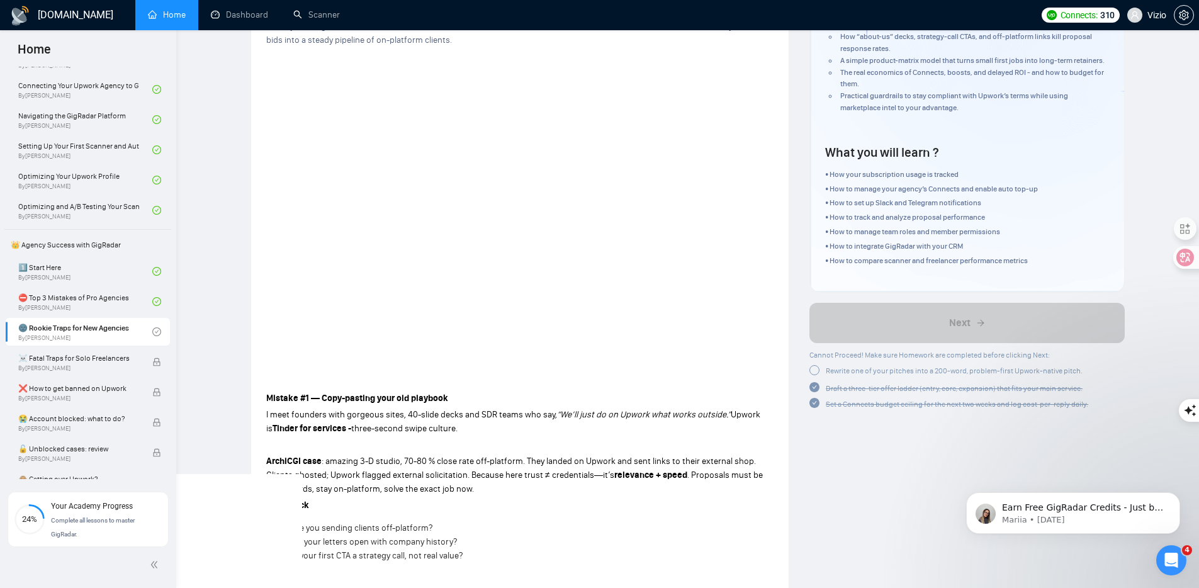
click at [817, 379] on div "Rewrite one of your pitches into a 200-word, problem-first Upwork-native pitch." at bounding box center [948, 372] width 279 height 16
click at [817, 375] on div at bounding box center [814, 370] width 10 height 10
click at [819, 377] on div "Rewrite one of your pitches into a 200-word, problem-first Upwork-native pitch." at bounding box center [945, 370] width 273 height 13
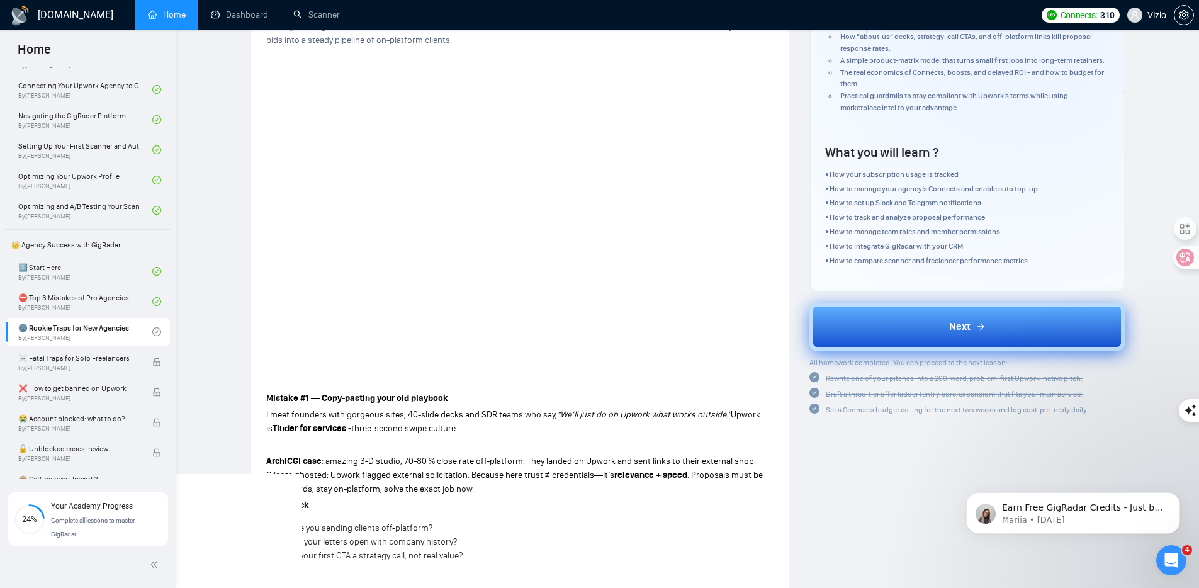
click at [870, 339] on button "Next" at bounding box center [966, 327] width 315 height 48
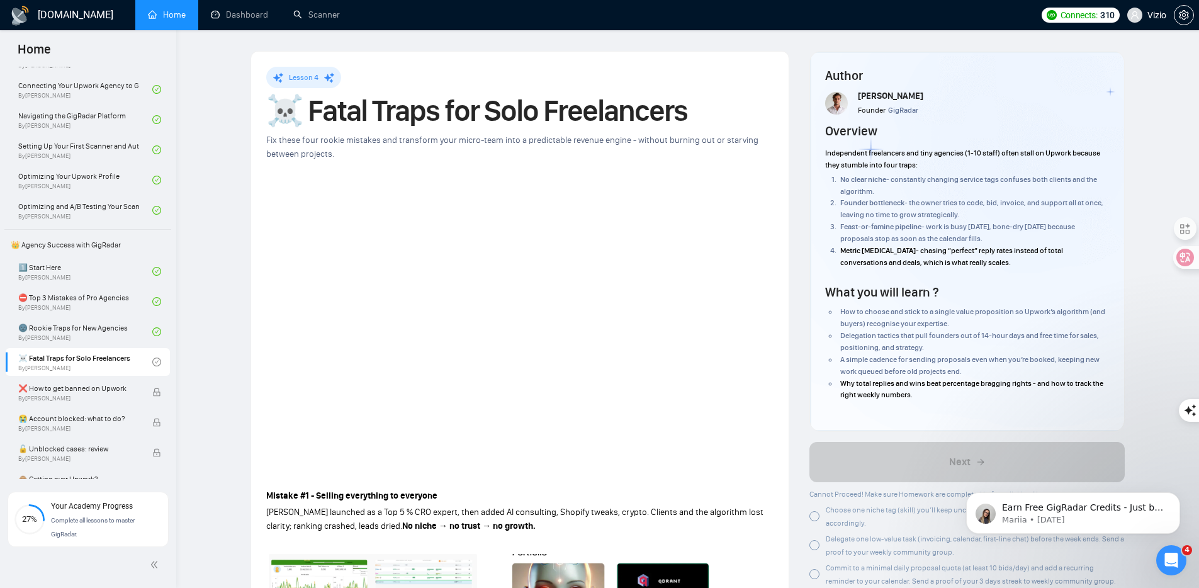
click at [343, 111] on h1 "☠️ Fatal Traps for Solo Freelancers" at bounding box center [519, 111] width 507 height 28
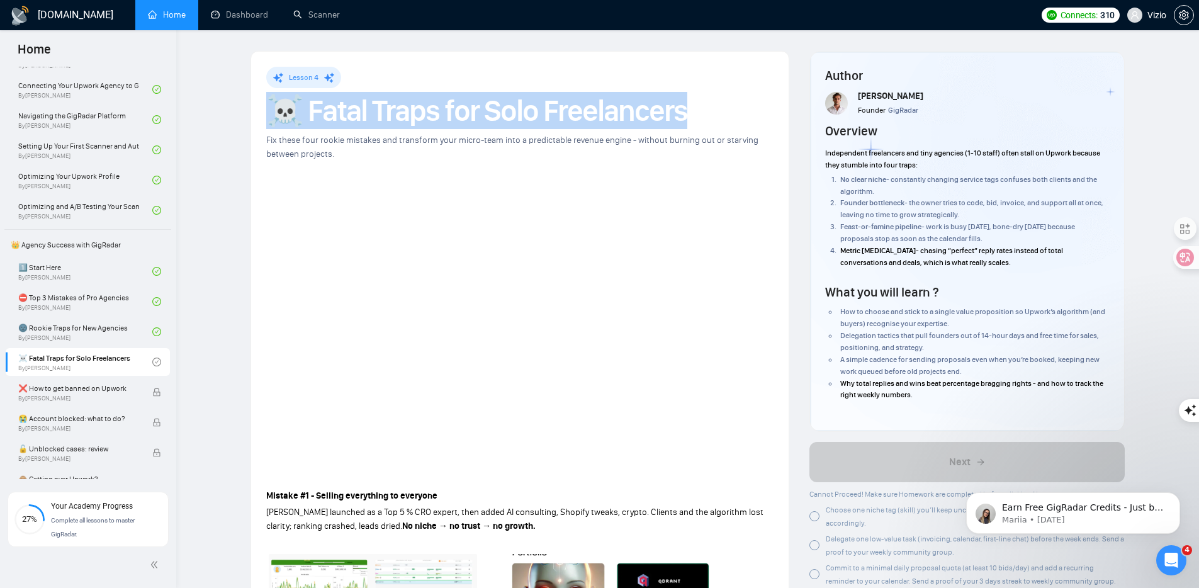
click at [343, 111] on h1 "☠️ Fatal Traps for Solo Freelancers" at bounding box center [519, 111] width 507 height 28
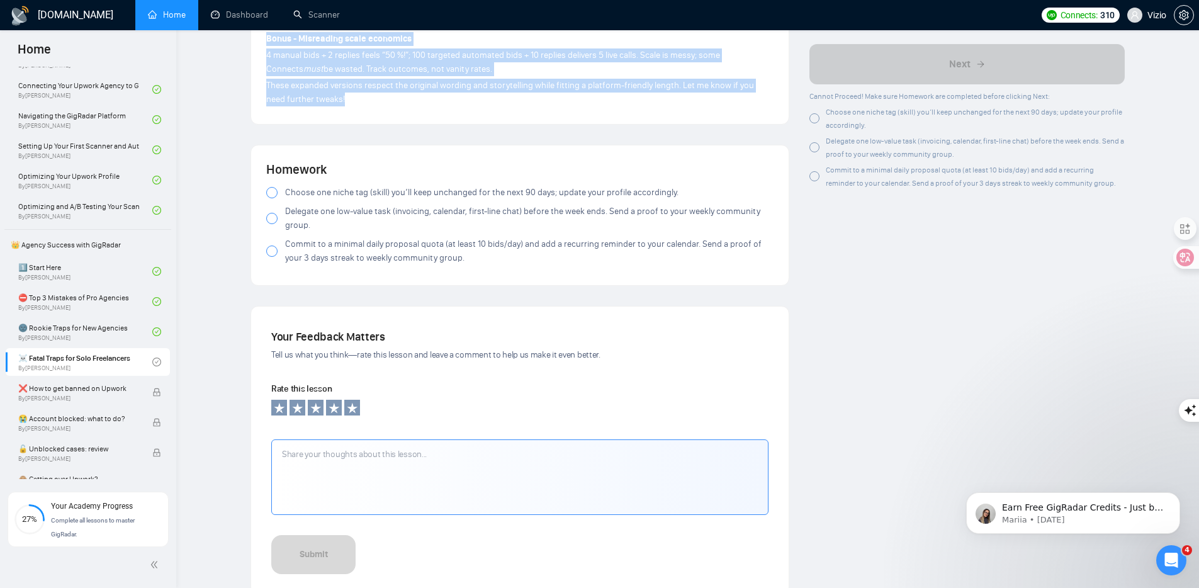
scroll to position [1379, 0]
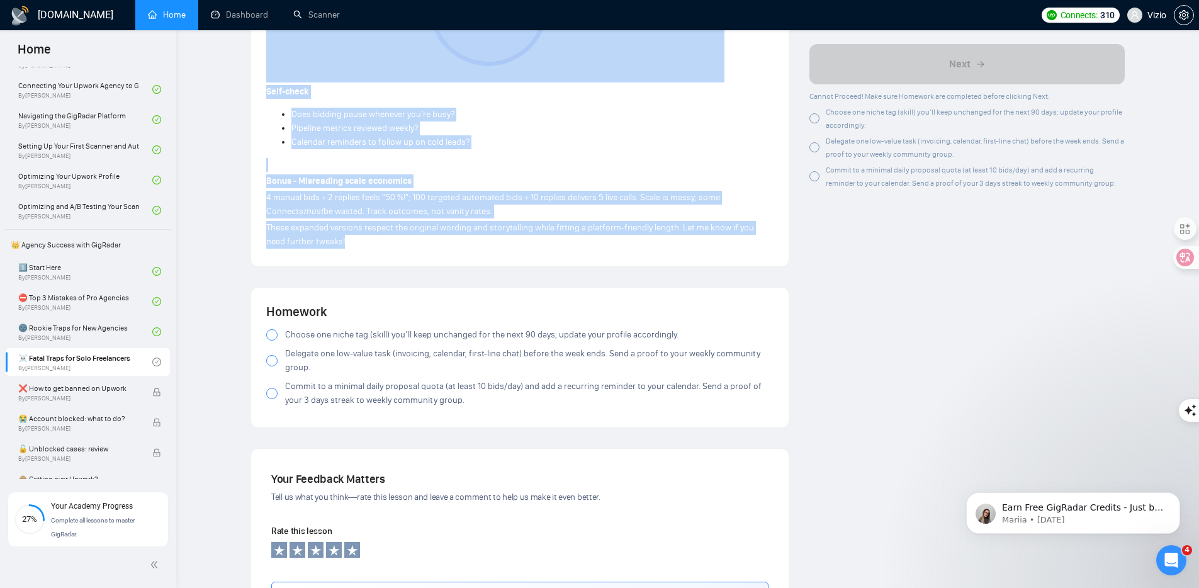
drag, startPoint x: 350, startPoint y: 400, endPoint x: 444, endPoint y: 242, distance: 184.0
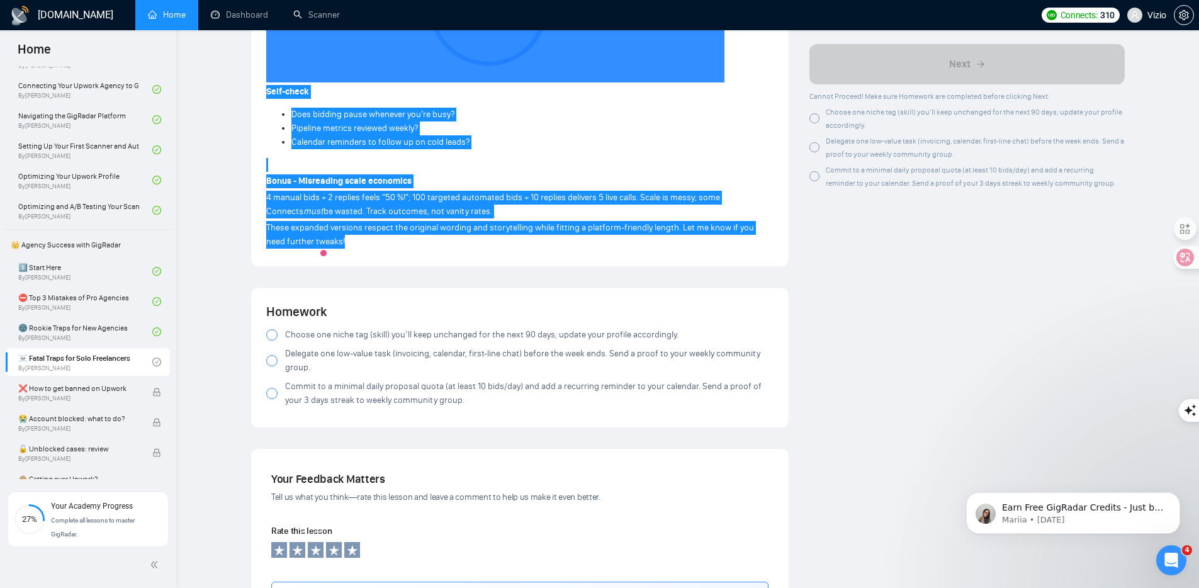
scroll to position [1377, 0]
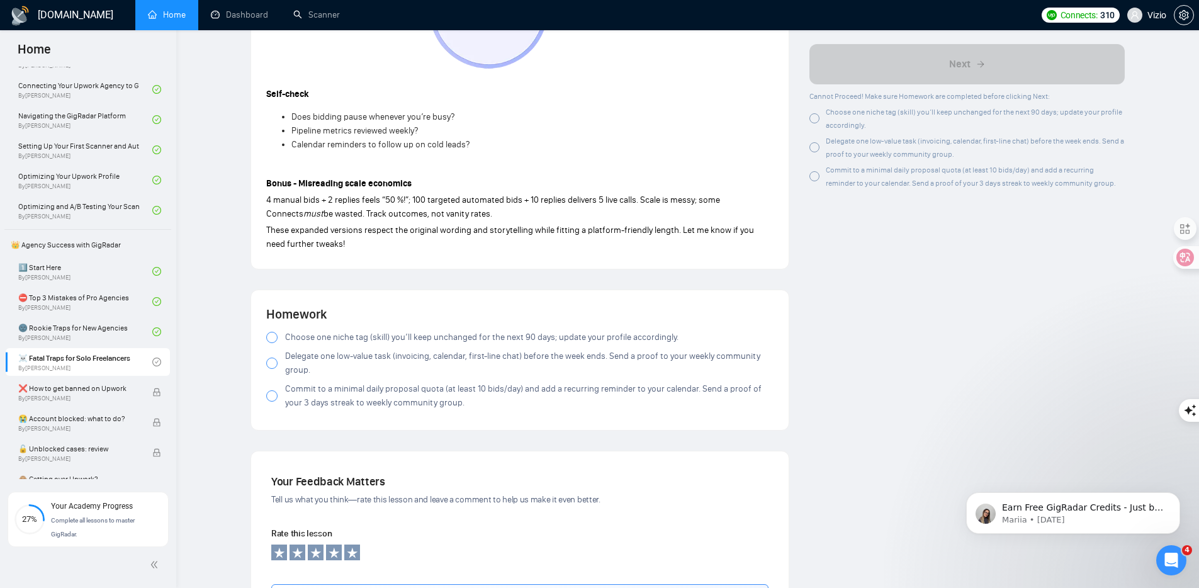
click at [815, 108] on div "Choose one niche tag (skill) you’ll keep unchanged for the next 90 days; update…" at bounding box center [966, 118] width 315 height 26
click at [812, 153] on div "Delegate one low-value task (invoicing, calendar, first-line chat) before the w…" at bounding box center [966, 147] width 315 height 26
click at [815, 173] on div at bounding box center [814, 176] width 10 height 10
click at [816, 184] on div "Commit to a minimal daily proposal quota (at least 10 bids/day) and add a recur…" at bounding box center [966, 176] width 315 height 26
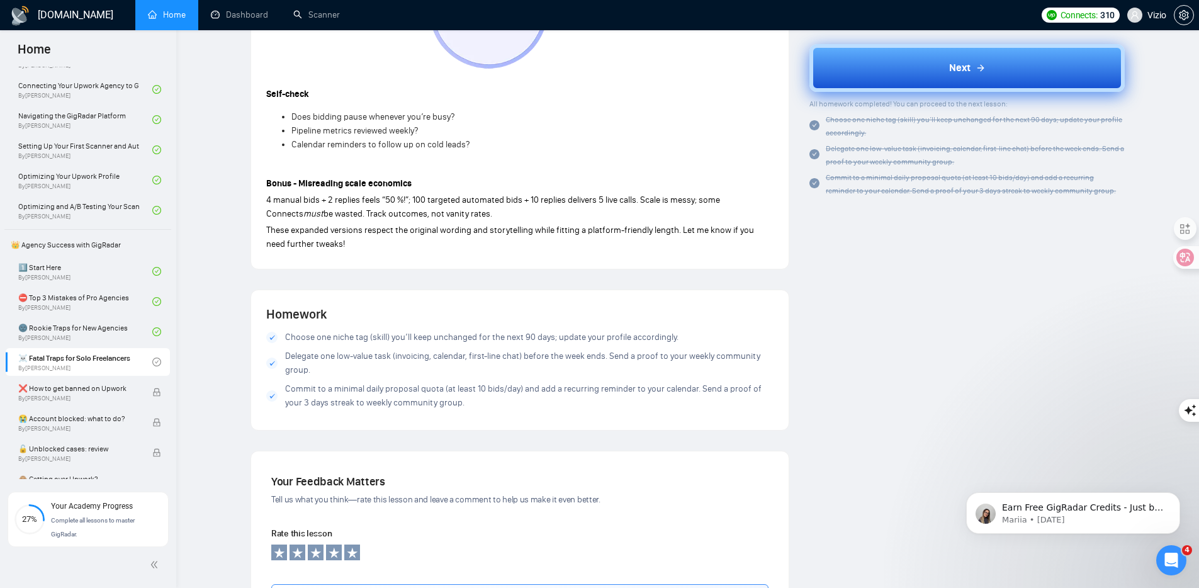
click at [853, 73] on button "Next" at bounding box center [966, 68] width 315 height 48
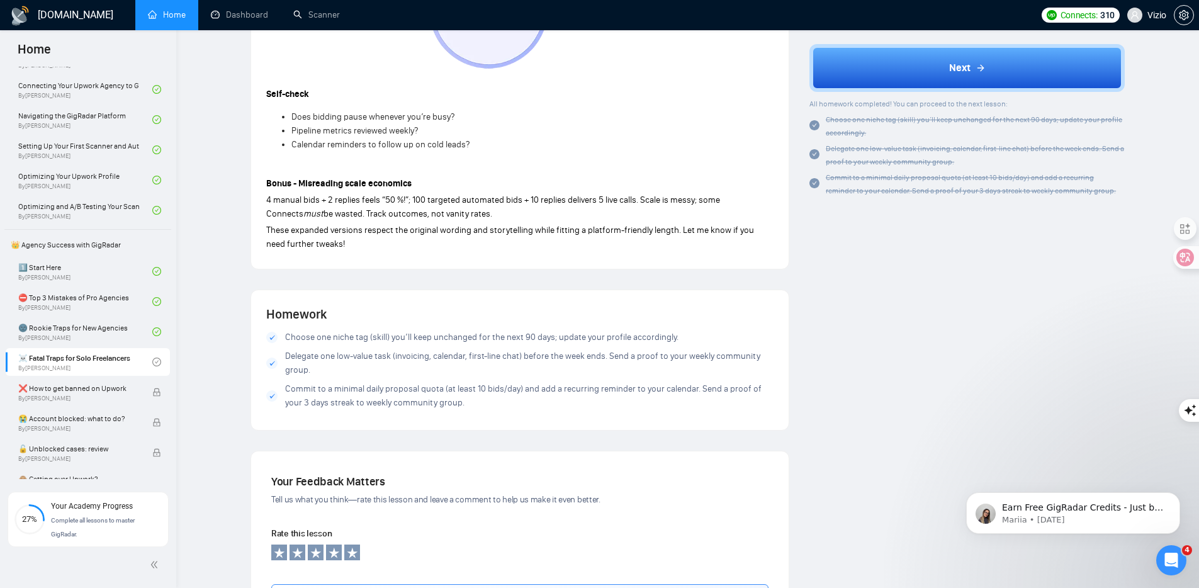
scroll to position [1094, 0]
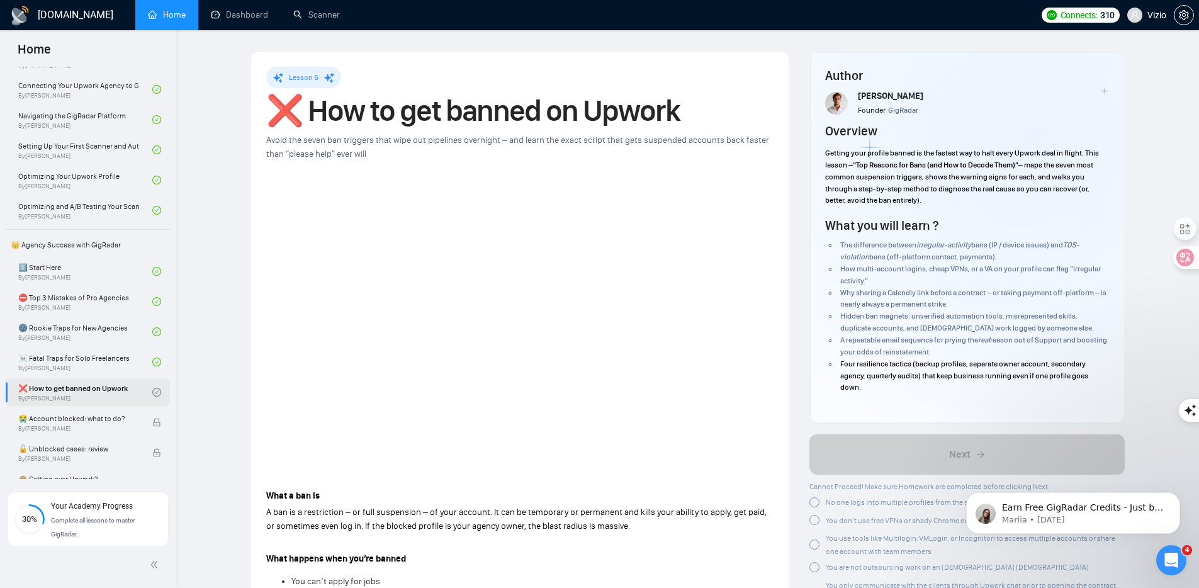
click at [350, 107] on h1 "❌ How to get banned on Upwork" at bounding box center [519, 111] width 507 height 28
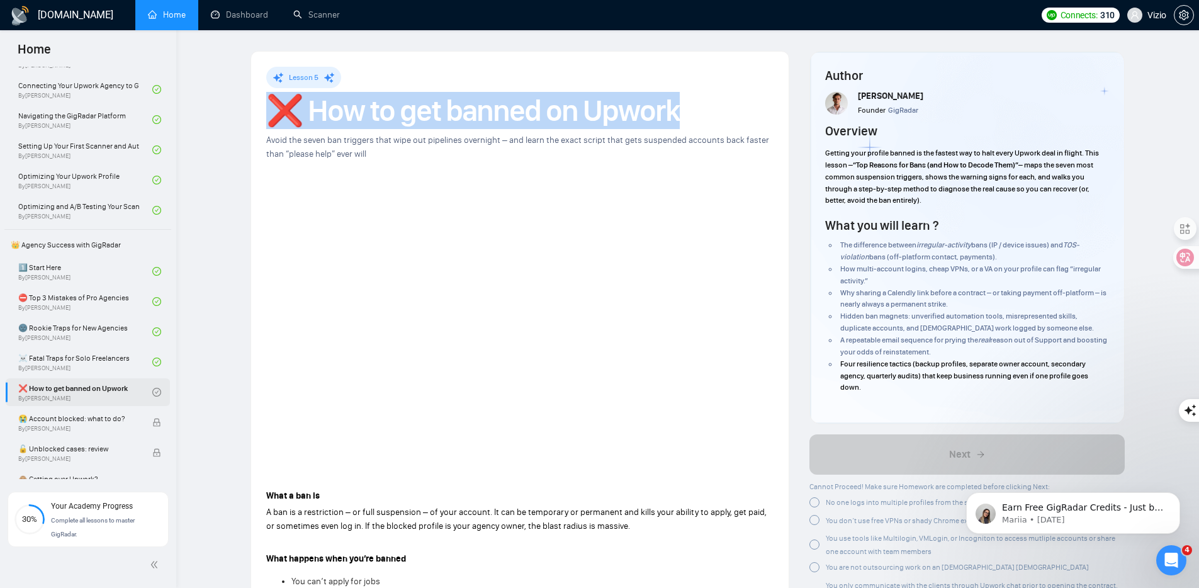
click at [350, 107] on h1 "❌ How to get banned on Upwork" at bounding box center [519, 111] width 507 height 28
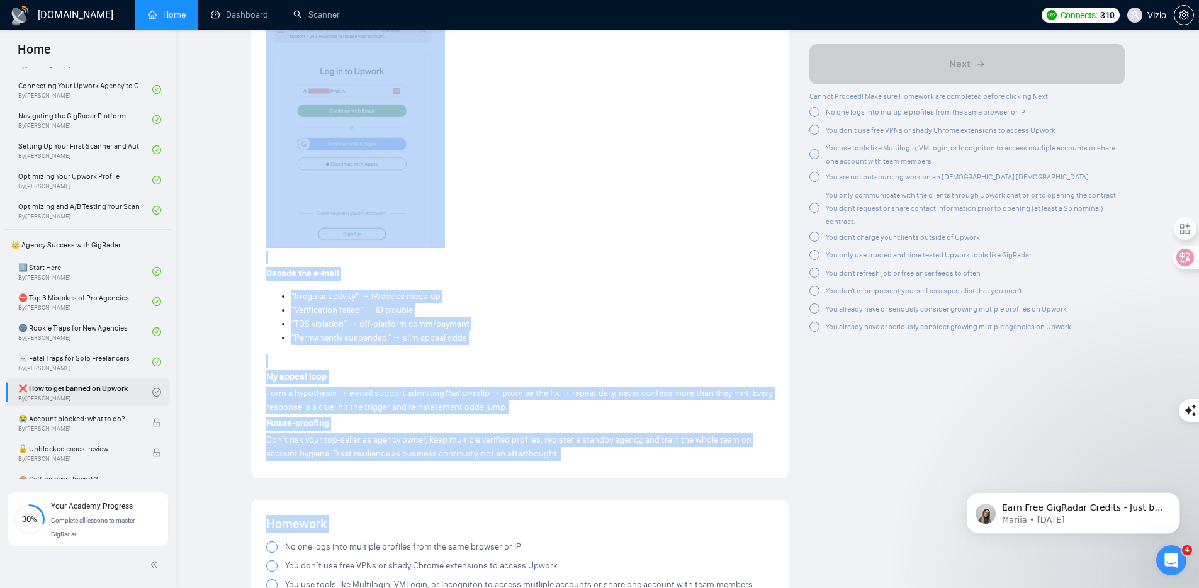
scroll to position [2067, 0]
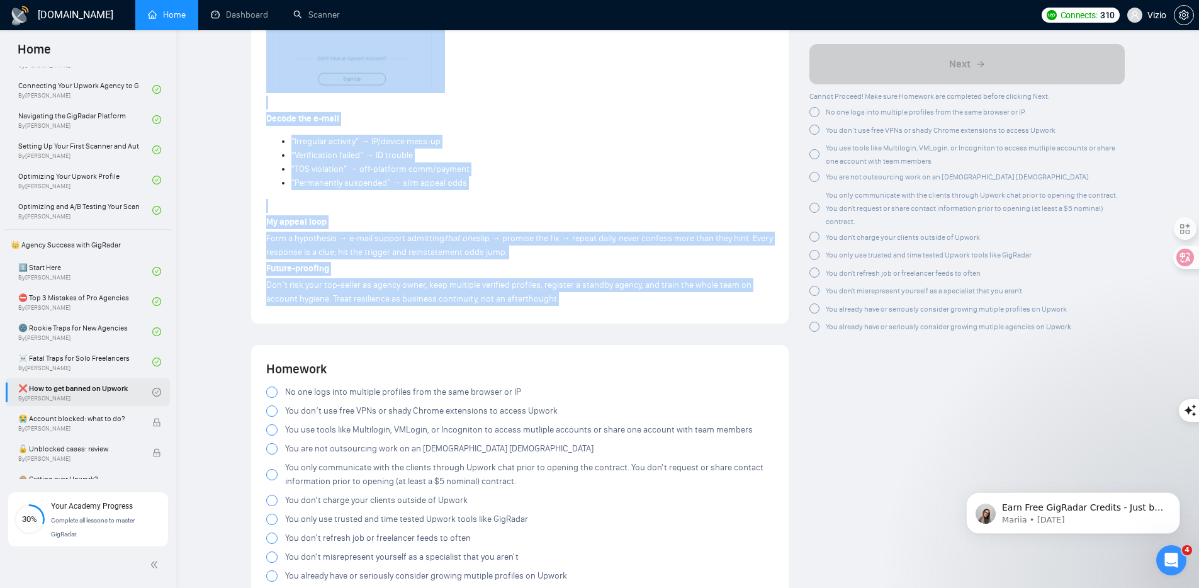
drag, startPoint x: 267, startPoint y: 252, endPoint x: 577, endPoint y: 309, distance: 315.3
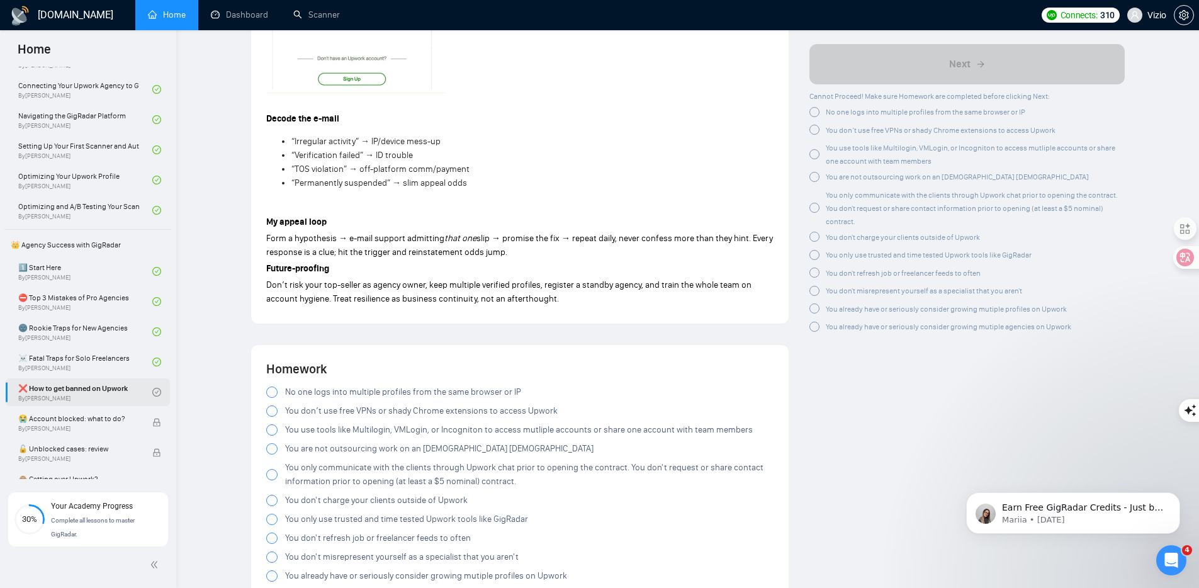
click at [812, 111] on div at bounding box center [814, 112] width 10 height 10
click at [814, 123] on div at bounding box center [814, 128] width 10 height 10
click at [814, 150] on div at bounding box center [814, 154] width 10 height 10
click at [811, 174] on div at bounding box center [814, 177] width 10 height 10
click at [817, 190] on div "You only communicate with the clients through Upwork chat prior to opening the …" at bounding box center [966, 204] width 315 height 40
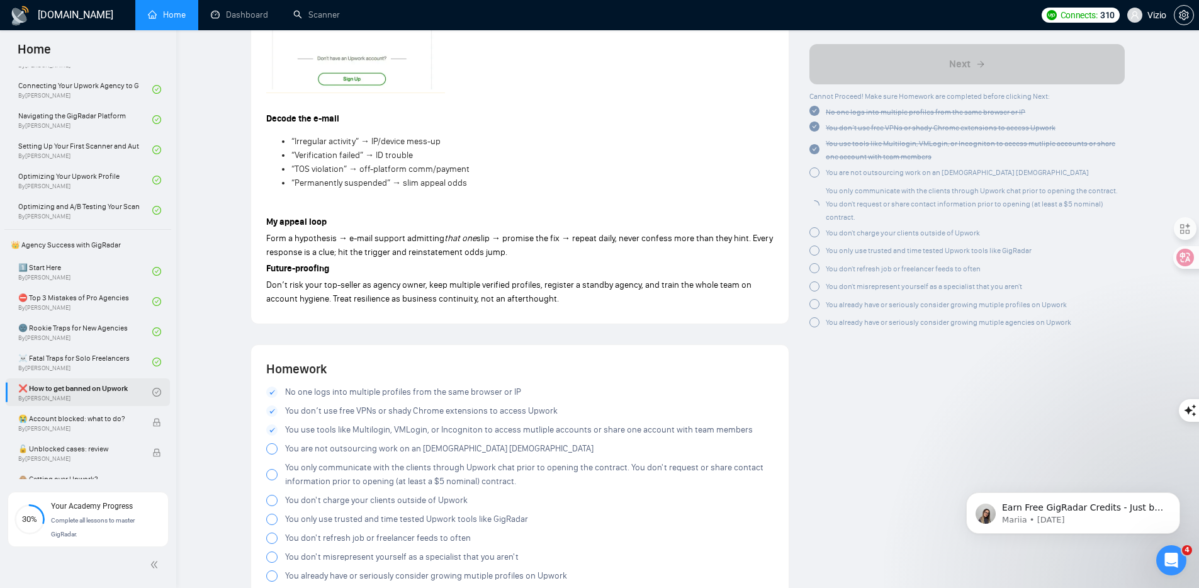
click at [817, 199] on div at bounding box center [814, 203] width 10 height 13
click at [817, 231] on div at bounding box center [814, 230] width 10 height 10
click at [814, 250] on div at bounding box center [814, 248] width 10 height 10
click at [814, 270] on div at bounding box center [814, 266] width 10 height 10
click at [814, 281] on div at bounding box center [814, 282] width 10 height 10
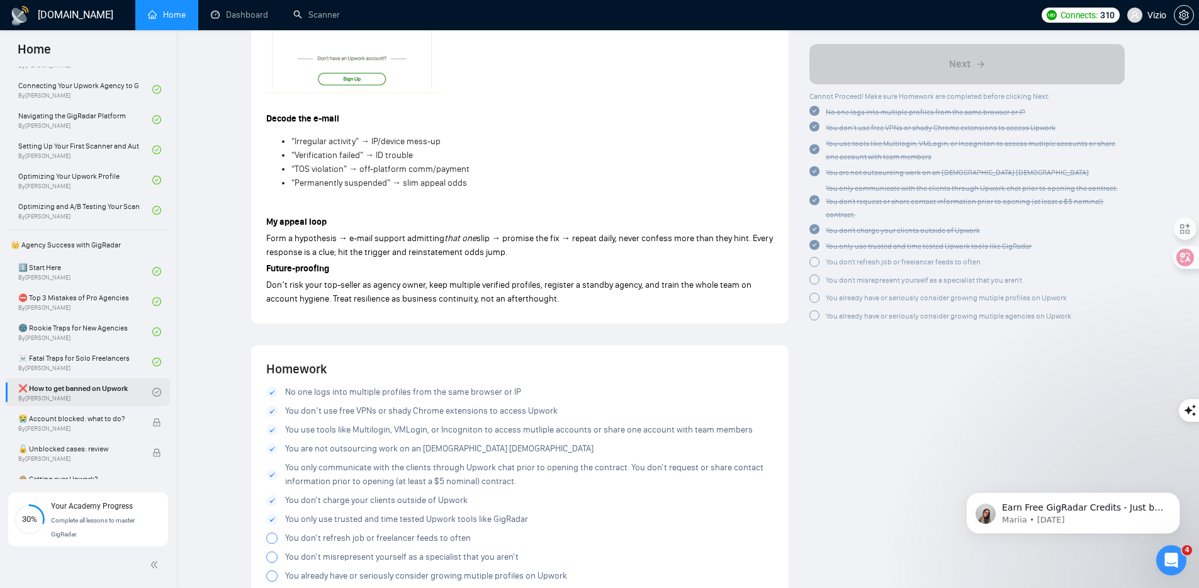
click at [814, 298] on div at bounding box center [814, 298] width 10 height 10
click at [815, 315] on div at bounding box center [814, 313] width 10 height 10
click at [815, 296] on div at bounding box center [814, 293] width 10 height 10
click at [815, 308] on div at bounding box center [814, 309] width 10 height 10
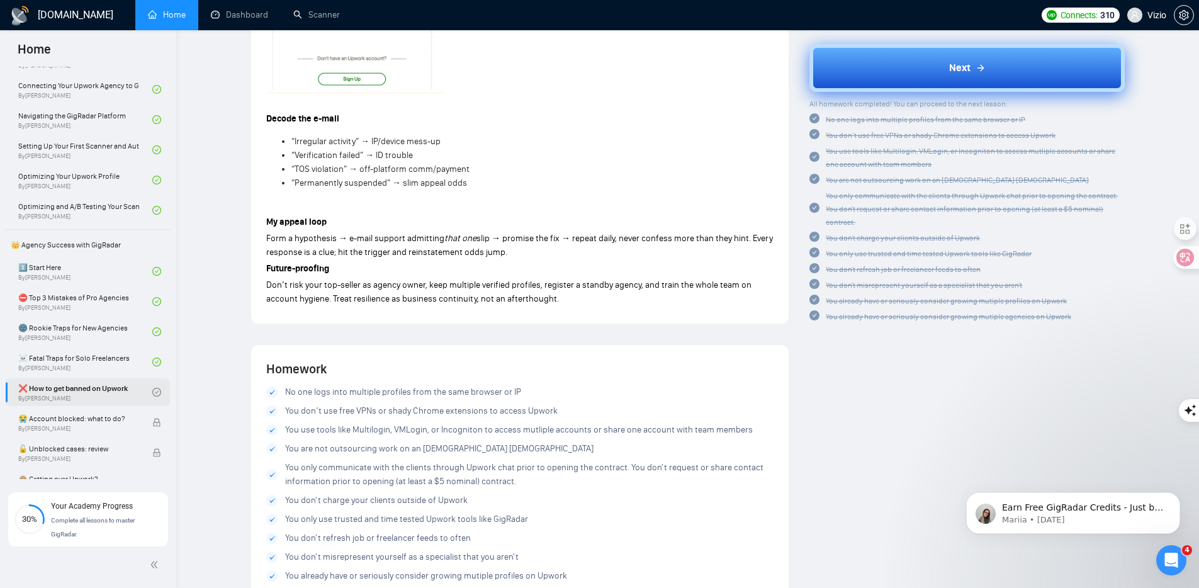
click at [885, 70] on button "Next" at bounding box center [966, 68] width 315 height 48
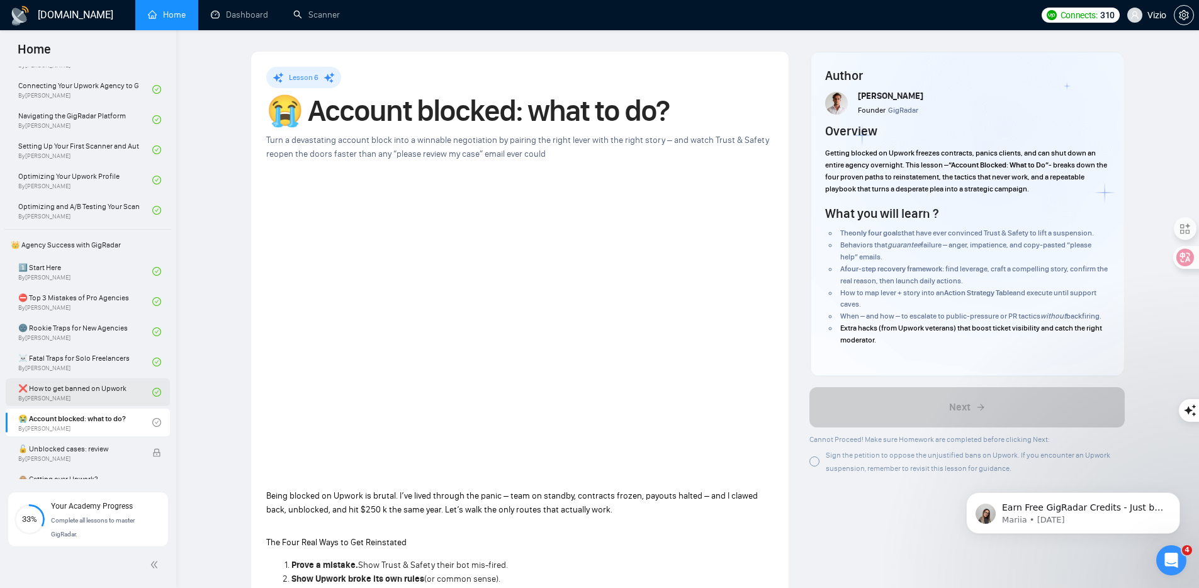
click at [366, 114] on h1 "😭 Account blocked: what to do?" at bounding box center [519, 111] width 507 height 28
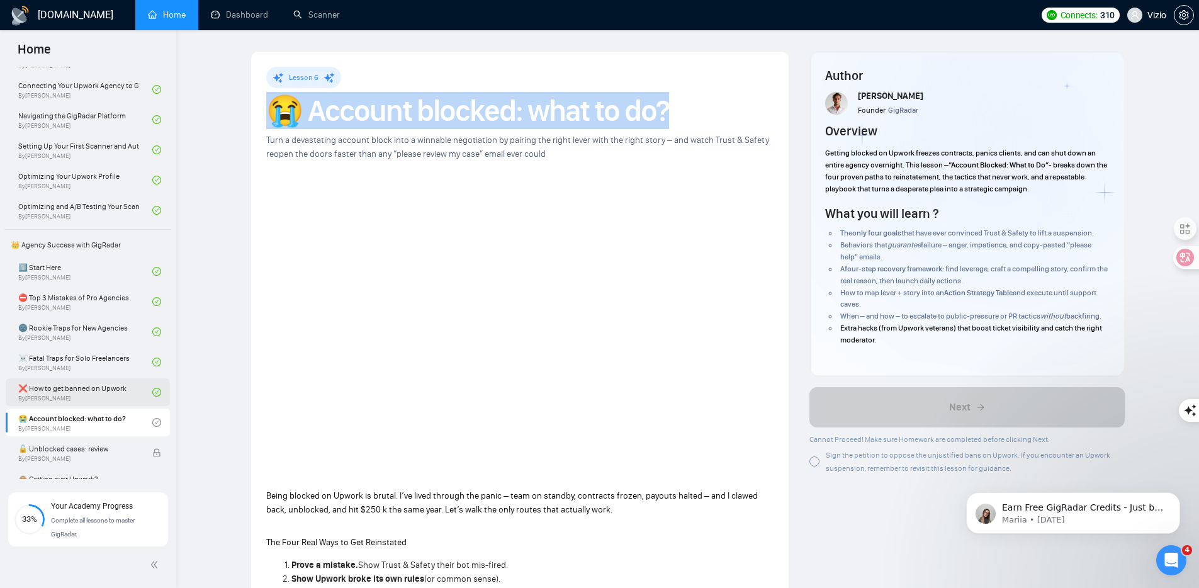
click at [366, 114] on h1 "😭 Account blocked: what to do?" at bounding box center [519, 111] width 507 height 28
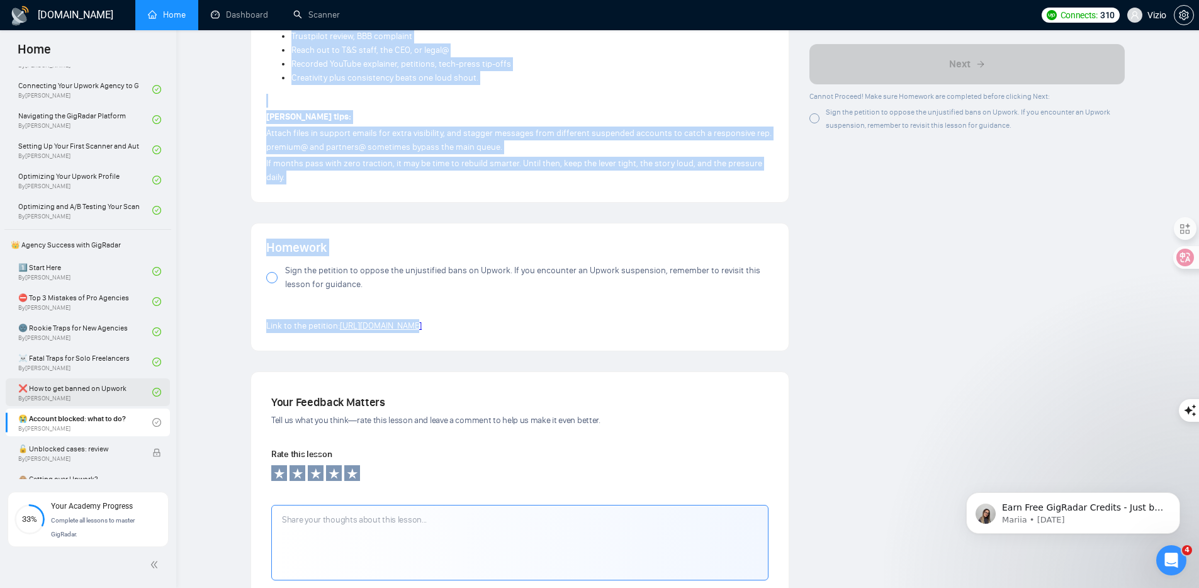
scroll to position [1251, 0]
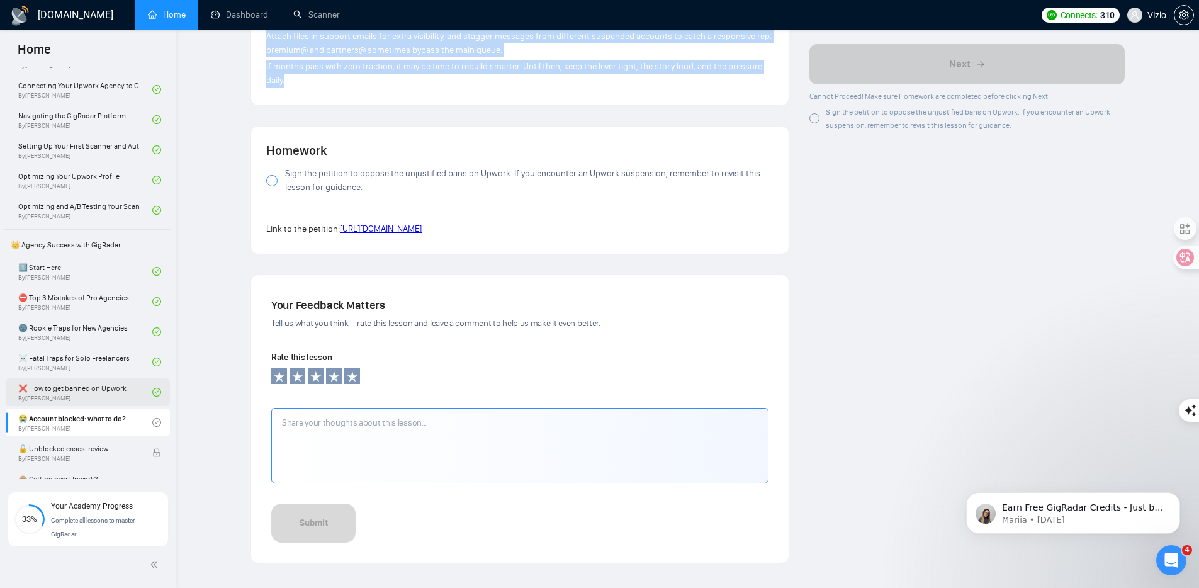
drag, startPoint x: 291, startPoint y: 158, endPoint x: 434, endPoint y: 77, distance: 164.8
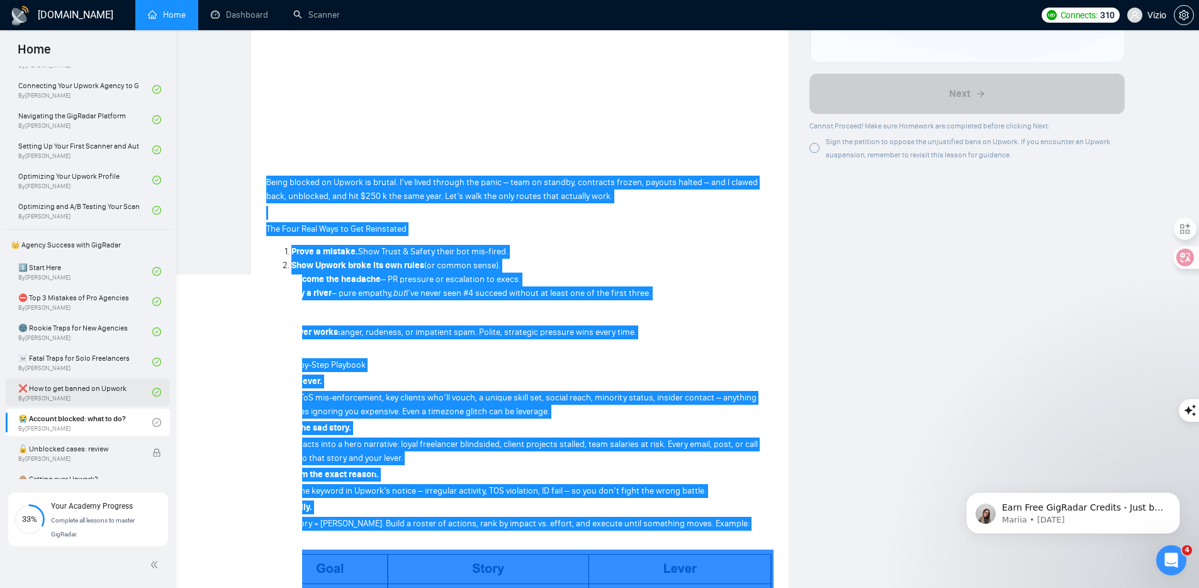
scroll to position [206, 0]
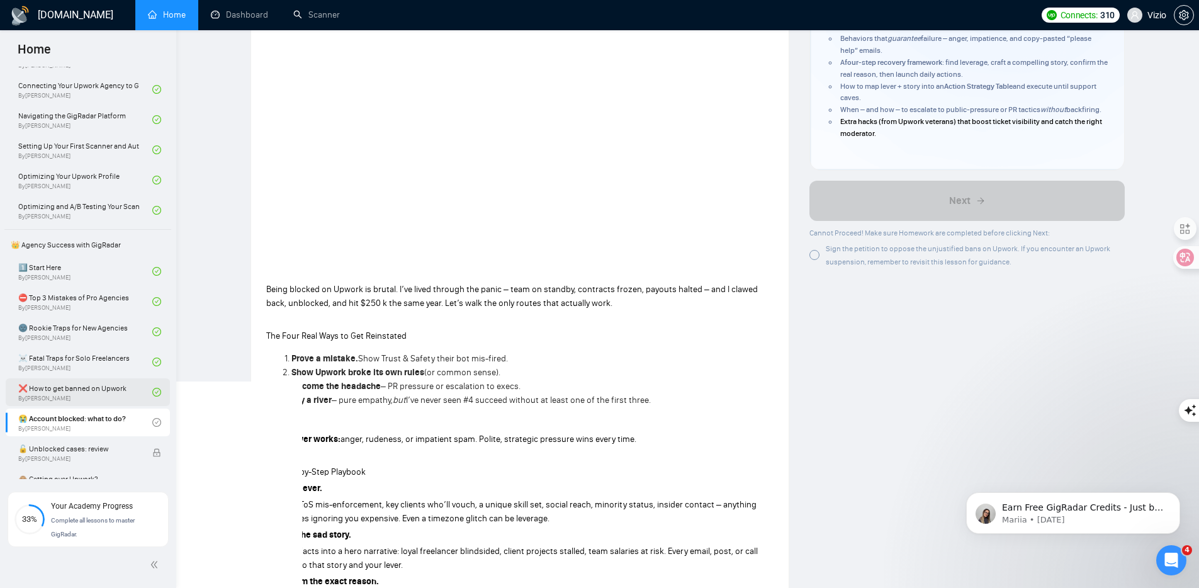
click at [815, 259] on div at bounding box center [814, 255] width 10 height 10
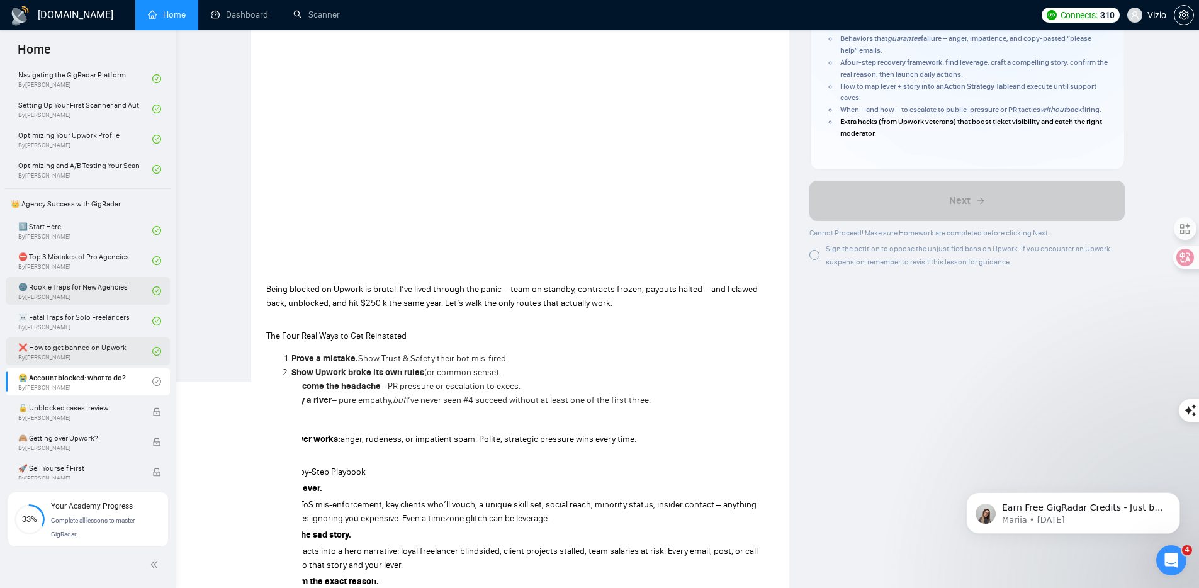
scroll to position [379, 0]
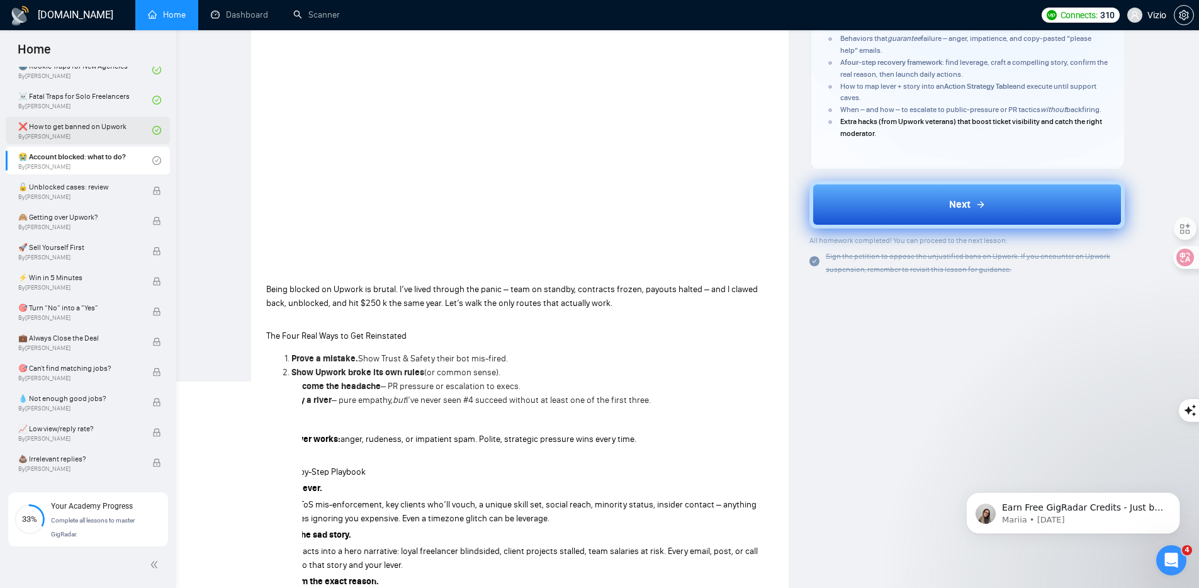
click at [893, 212] on button "Next" at bounding box center [966, 205] width 315 height 48
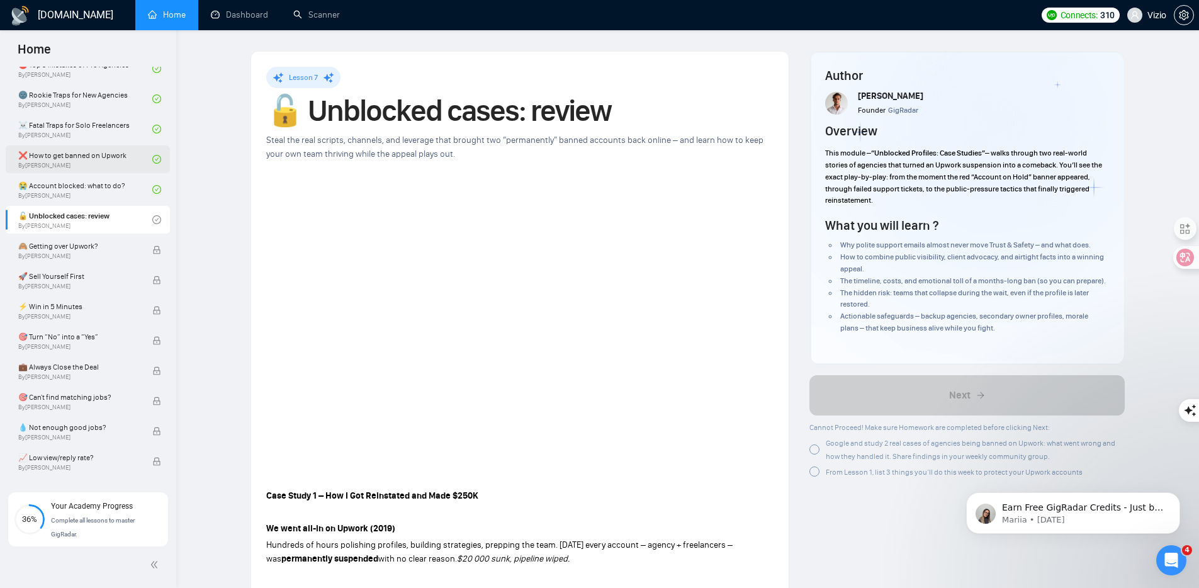
click at [352, 118] on h1 "🔓 Unblocked cases: review" at bounding box center [519, 111] width 507 height 28
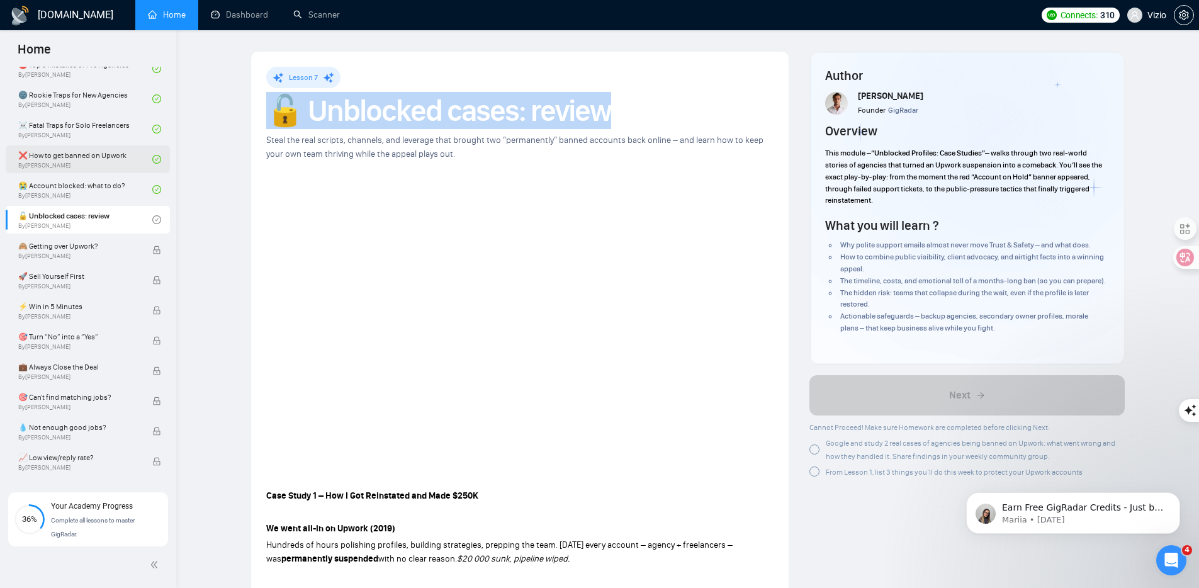
click at [352, 118] on h1 "🔓 Unblocked cases: review" at bounding box center [519, 111] width 507 height 28
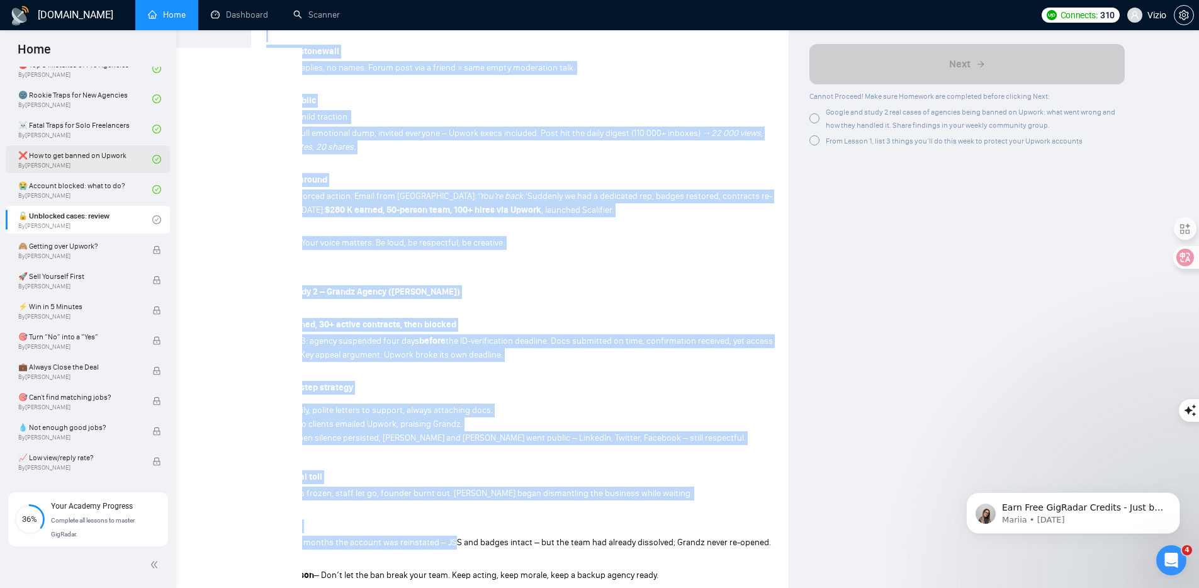
scroll to position [714, 0]
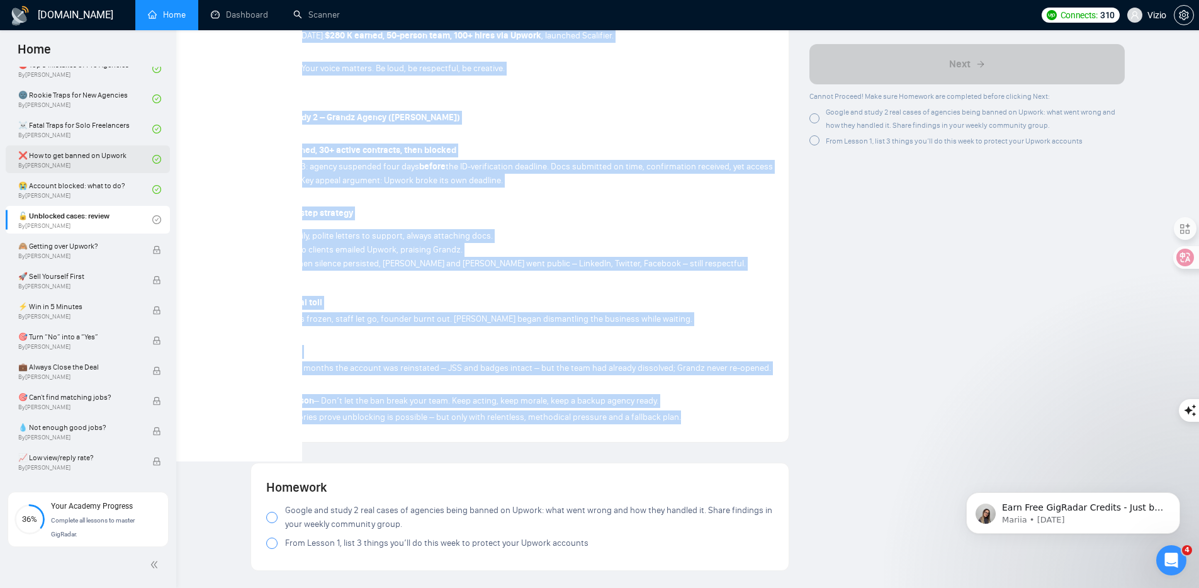
drag, startPoint x: 348, startPoint y: 301, endPoint x: 707, endPoint y: 420, distance: 378.2
click at [707, 420] on div "Case Study 1 – How I Got Reinstated and Made $250K We went all-in on Upwork (20…" at bounding box center [519, 99] width 507 height 654
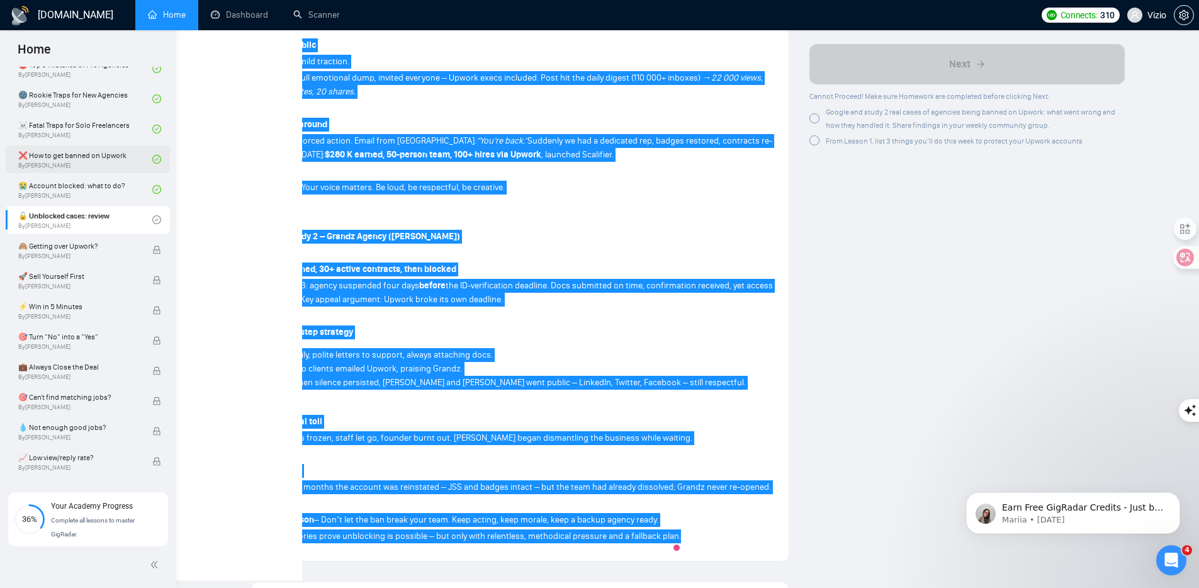
scroll to position [449, 0]
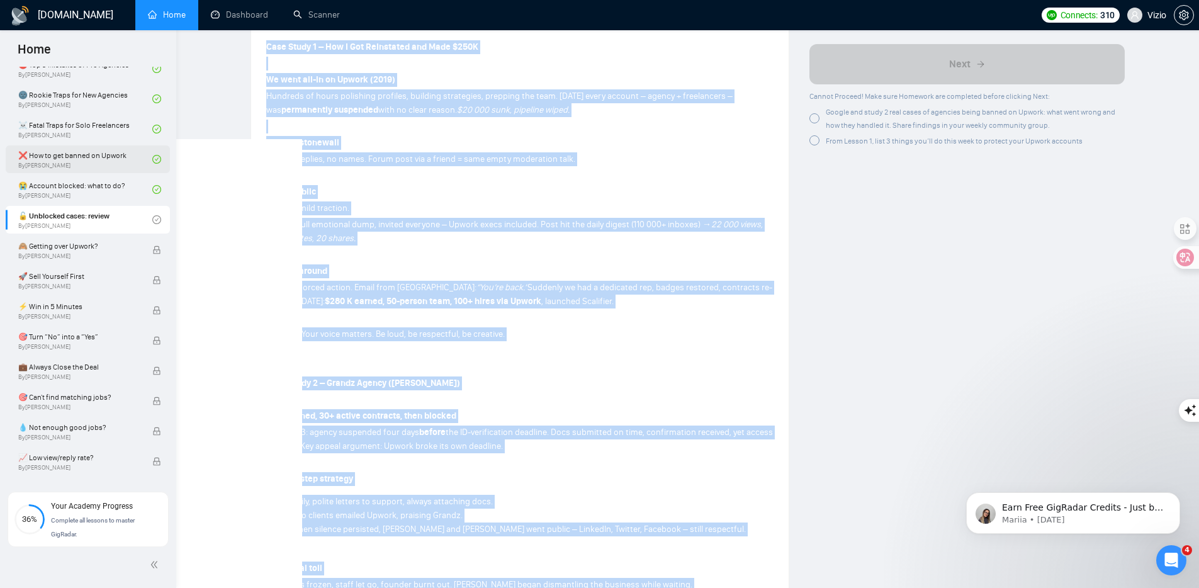
click at [819, 120] on div at bounding box center [814, 118] width 10 height 10
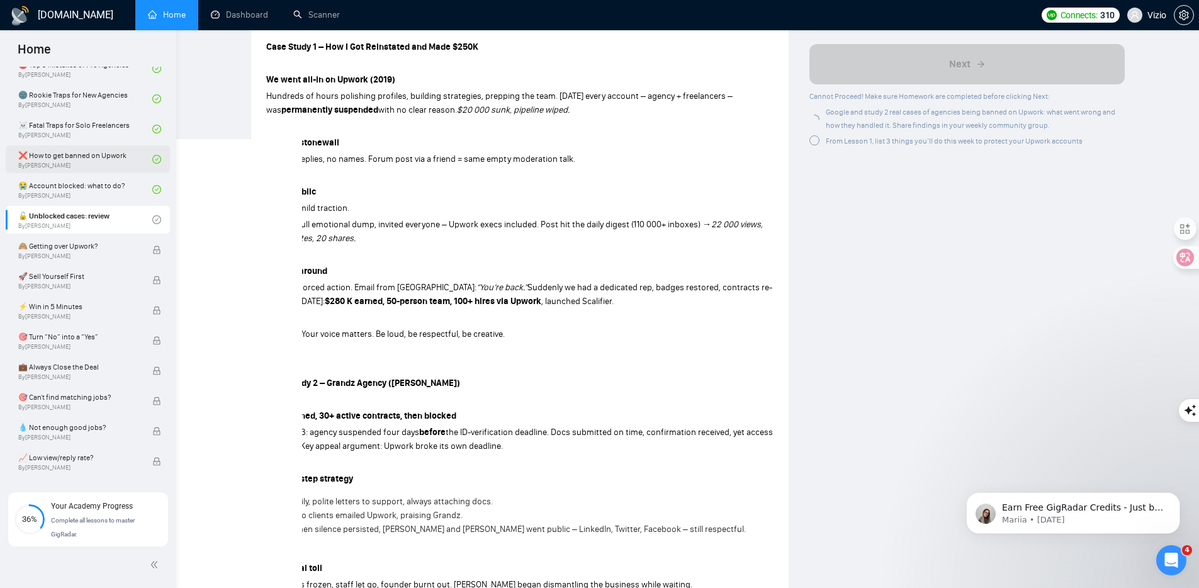
click at [820, 145] on div "From Lesson 1, list 3 things you’ll do this week to protect your Upwork accounts" at bounding box center [945, 140] width 273 height 13
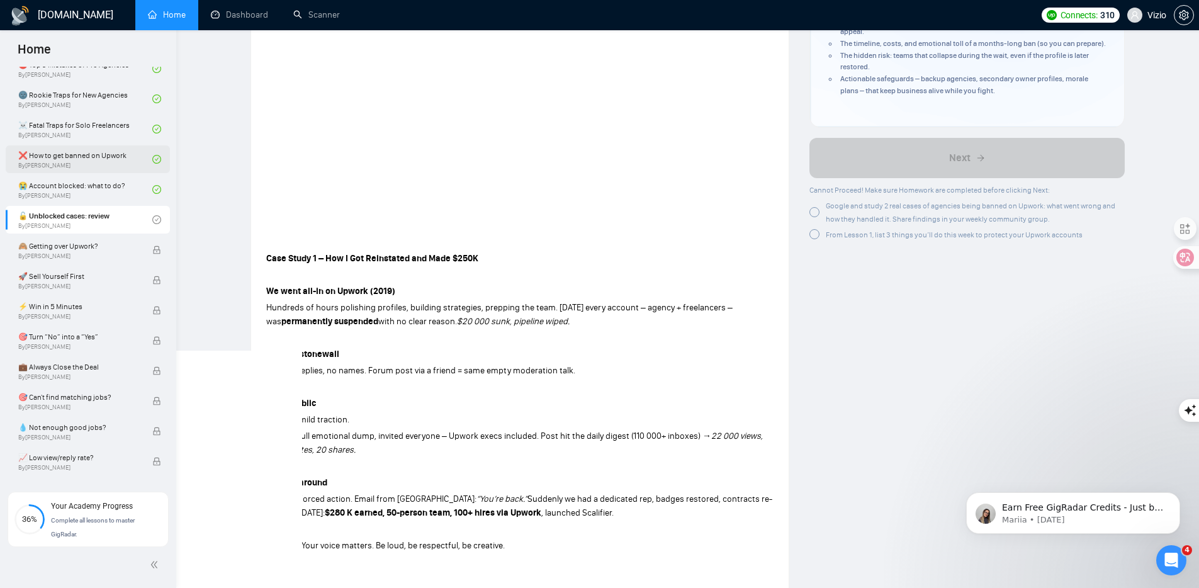
scroll to position [299, 0]
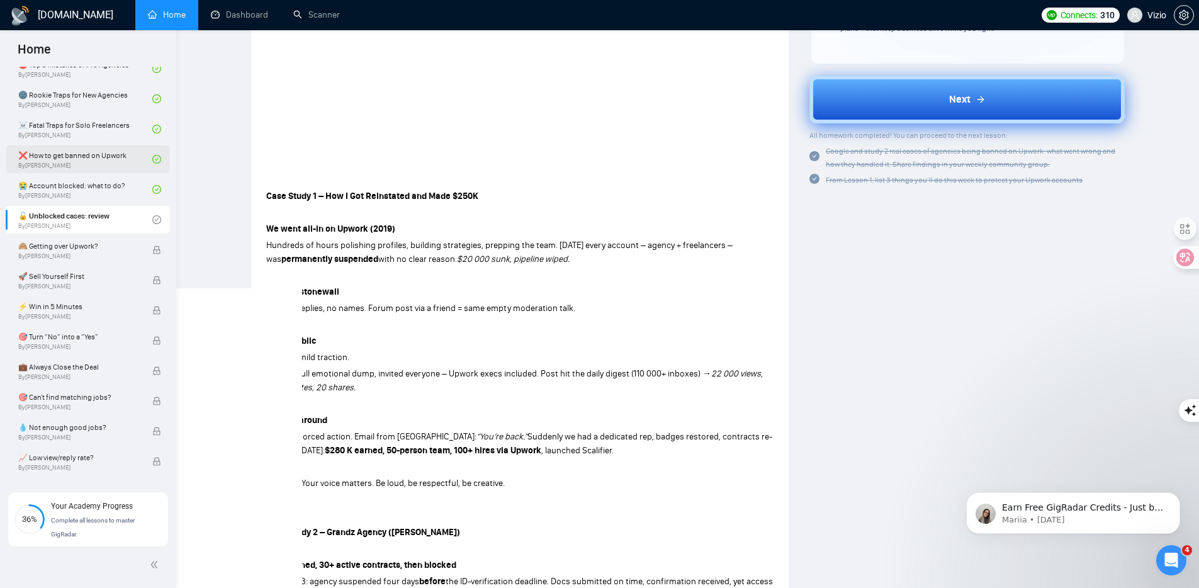
click at [905, 82] on button "Next" at bounding box center [966, 100] width 315 height 48
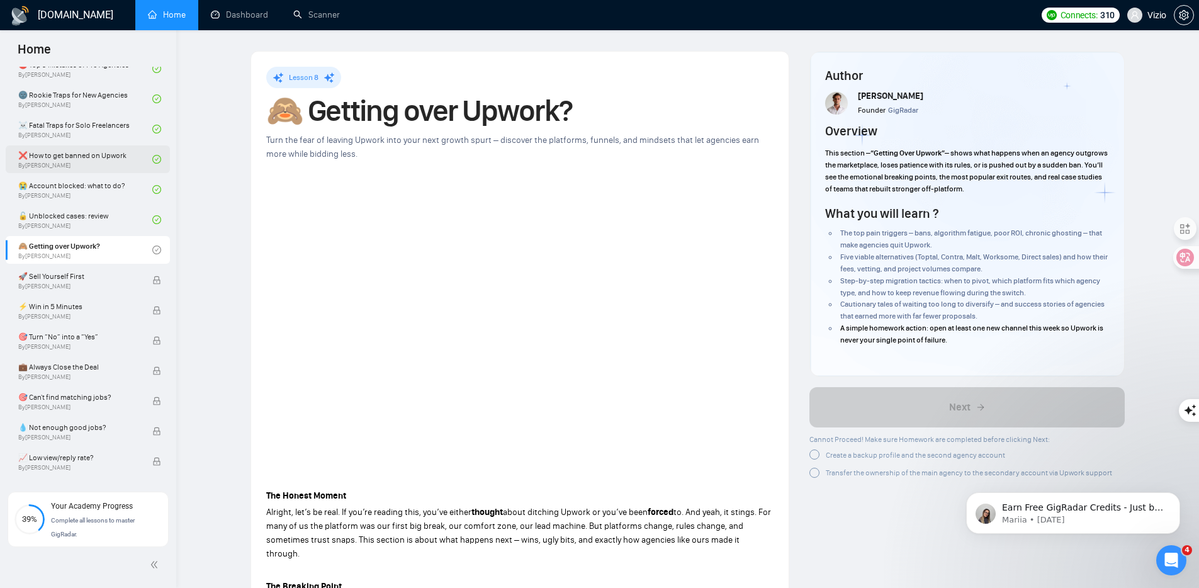
click at [330, 110] on h1 "🙈 Getting over Upwork?" at bounding box center [519, 111] width 507 height 28
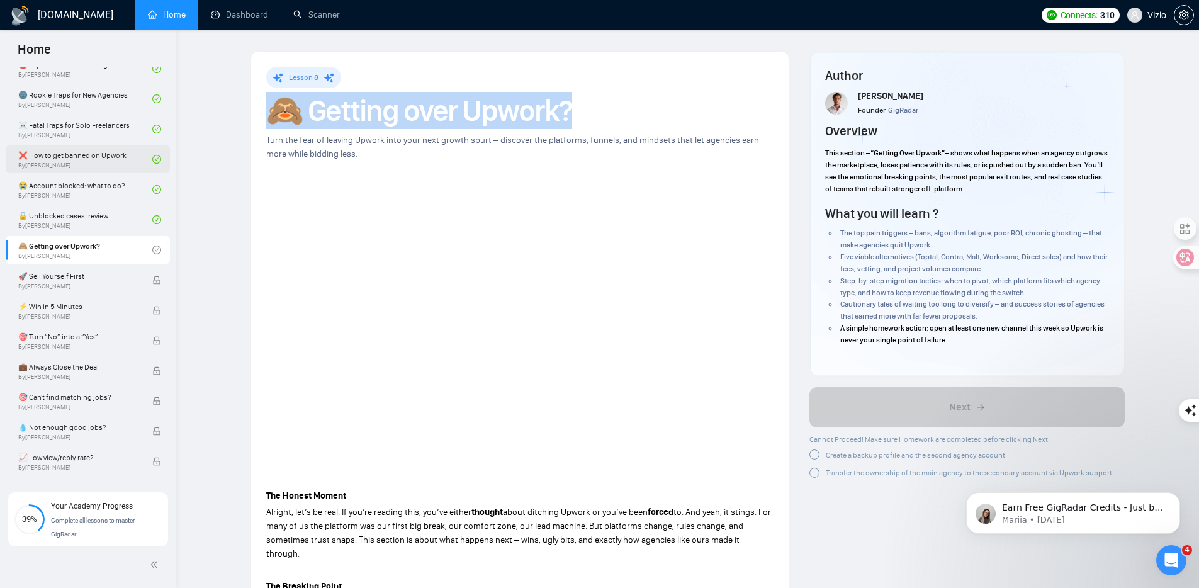
click at [330, 110] on h1 "🙈 Getting over Upwork?" at bounding box center [519, 111] width 507 height 28
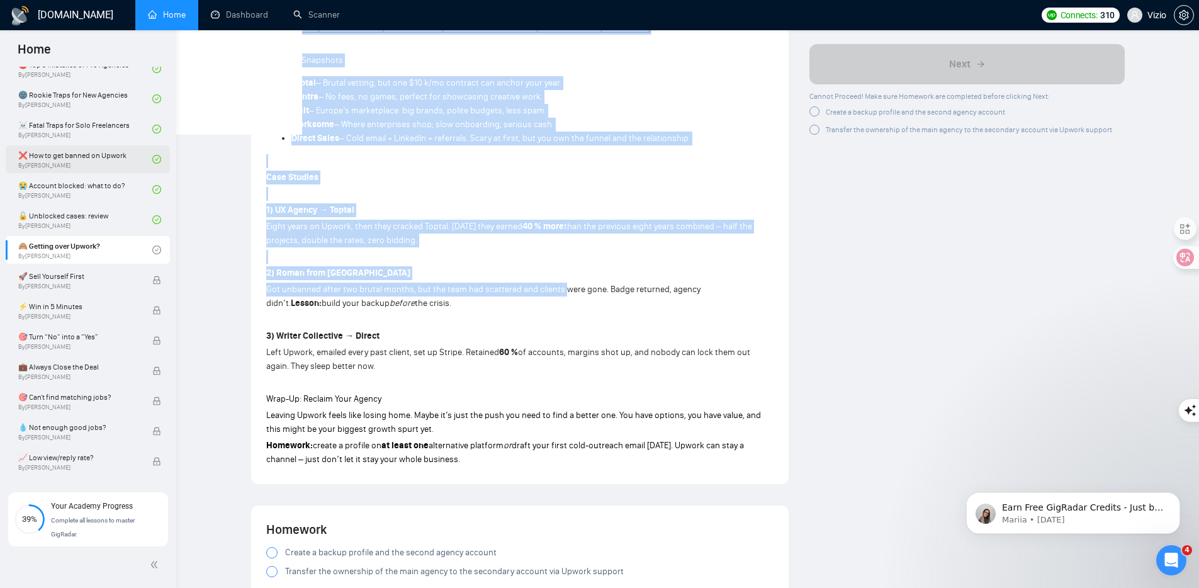
scroll to position [1236, 0]
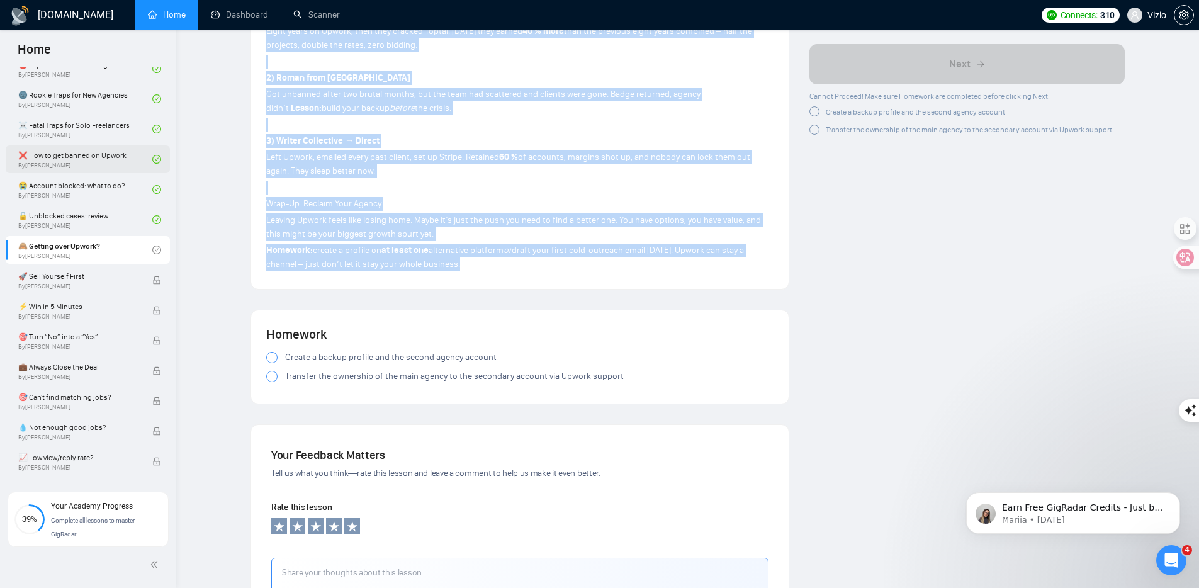
drag, startPoint x: 364, startPoint y: 230, endPoint x: 489, endPoint y: 259, distance: 127.8
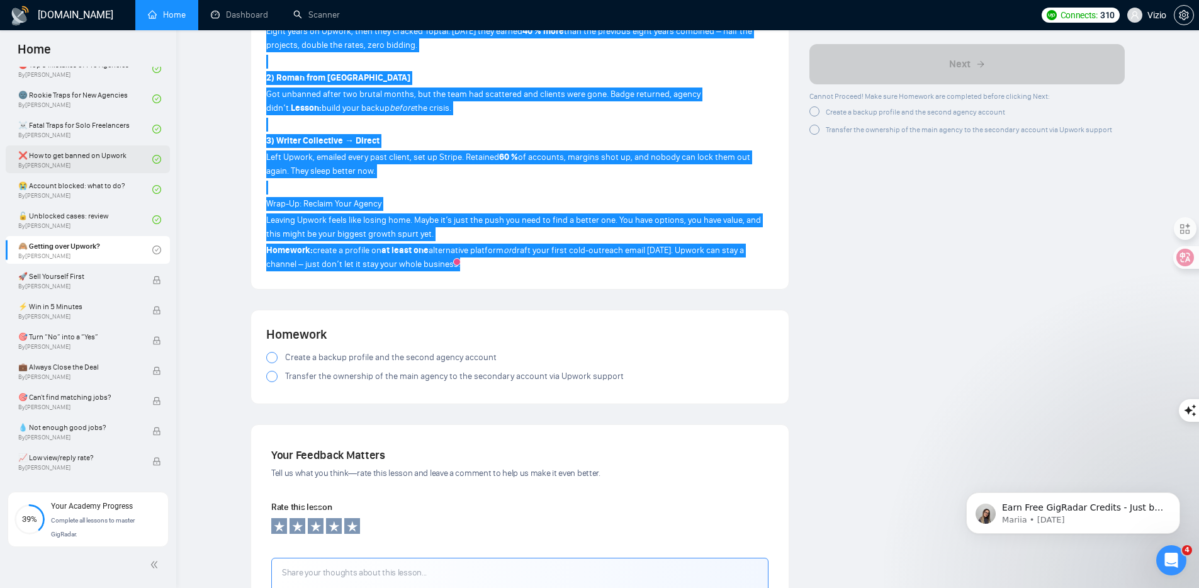
scroll to position [1233, 0]
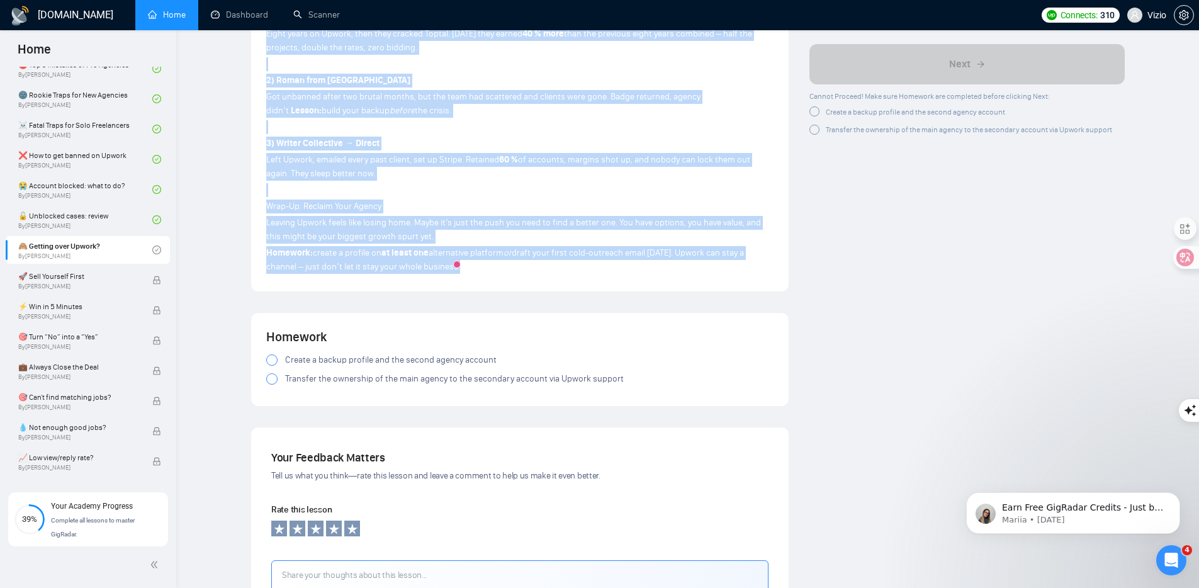
click at [816, 112] on div at bounding box center [814, 112] width 10 height 10
click at [816, 112] on icon "loading" at bounding box center [814, 113] width 13 height 13
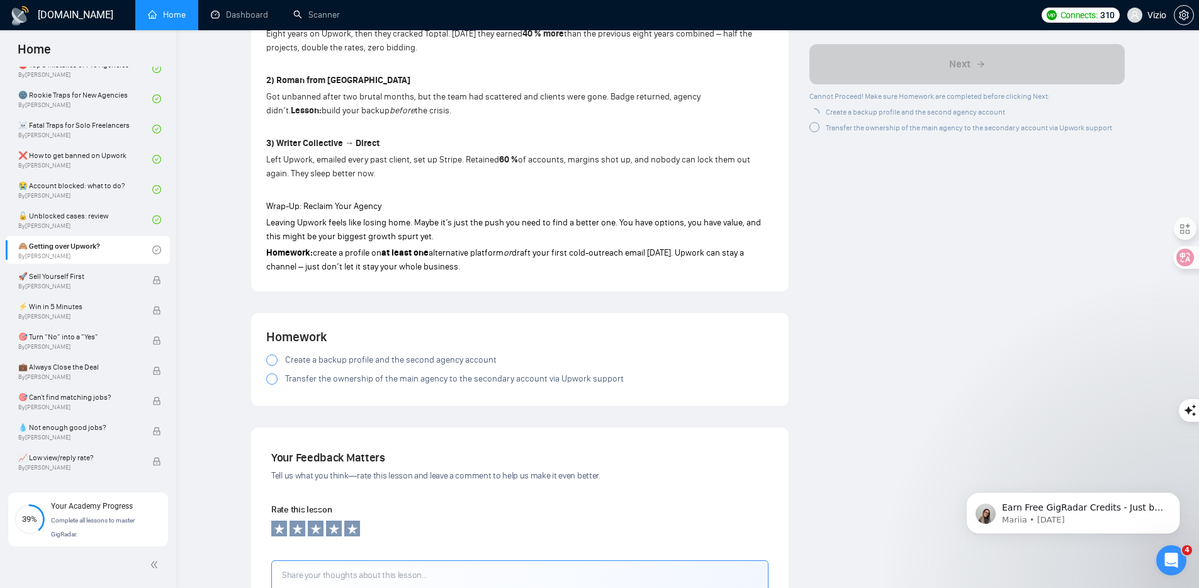
click at [816, 128] on div at bounding box center [814, 128] width 10 height 10
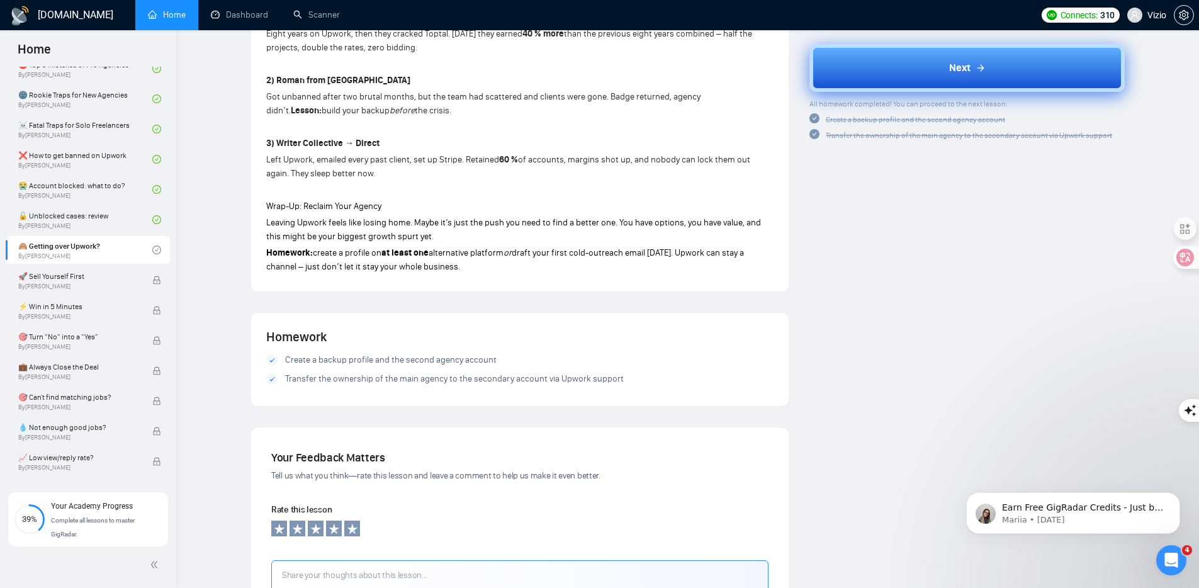
click at [880, 59] on button "Next" at bounding box center [966, 68] width 315 height 48
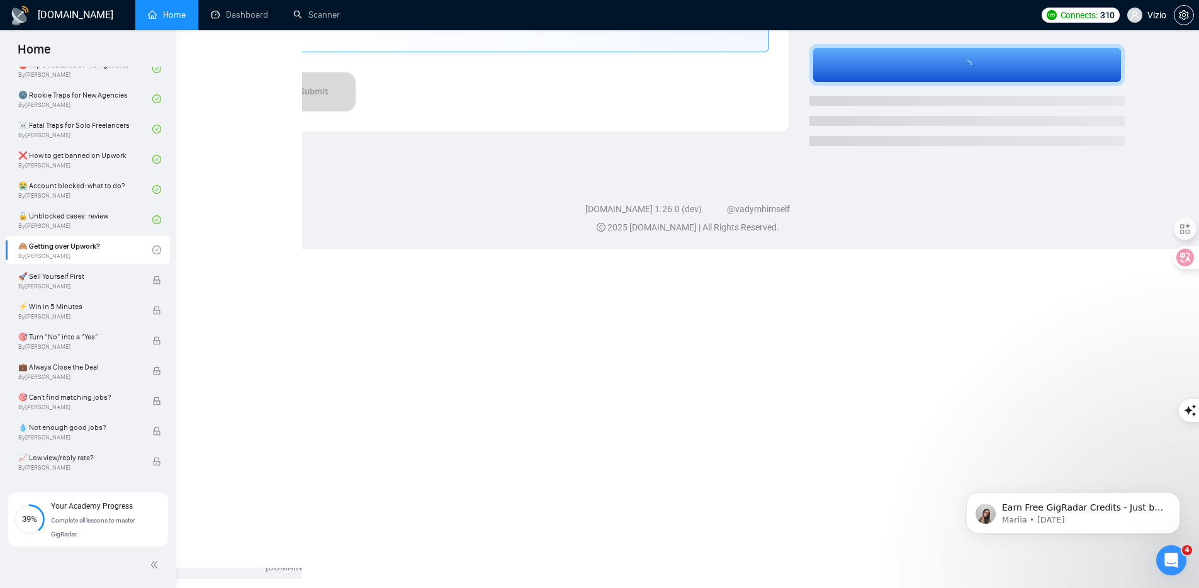
scroll to position [912, 0]
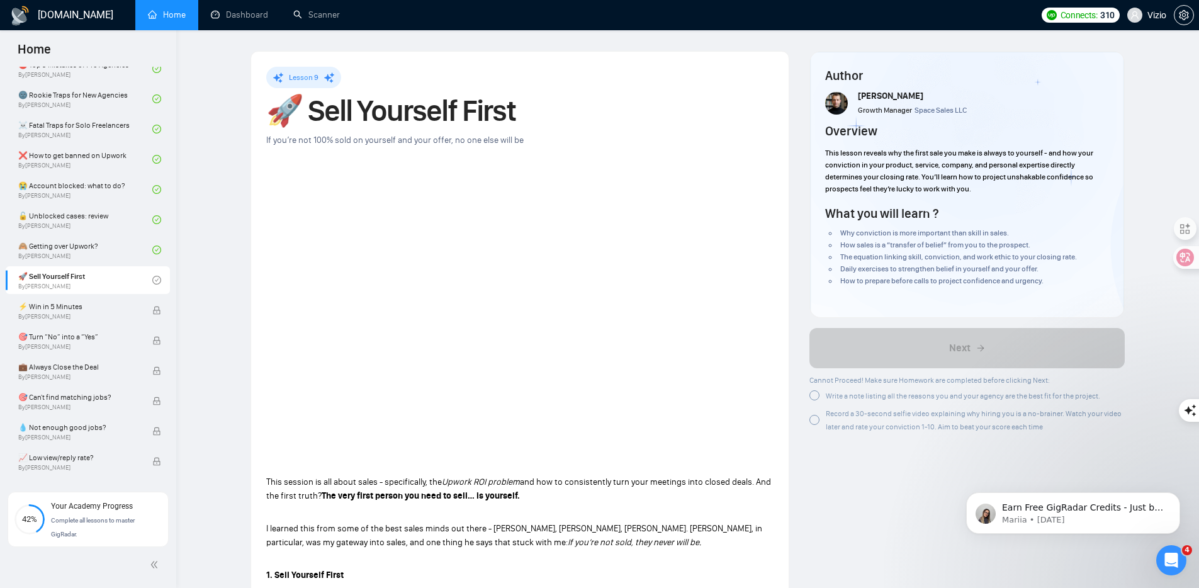
click at [314, 113] on h1 "🚀 Sell Yourself First" at bounding box center [519, 111] width 507 height 28
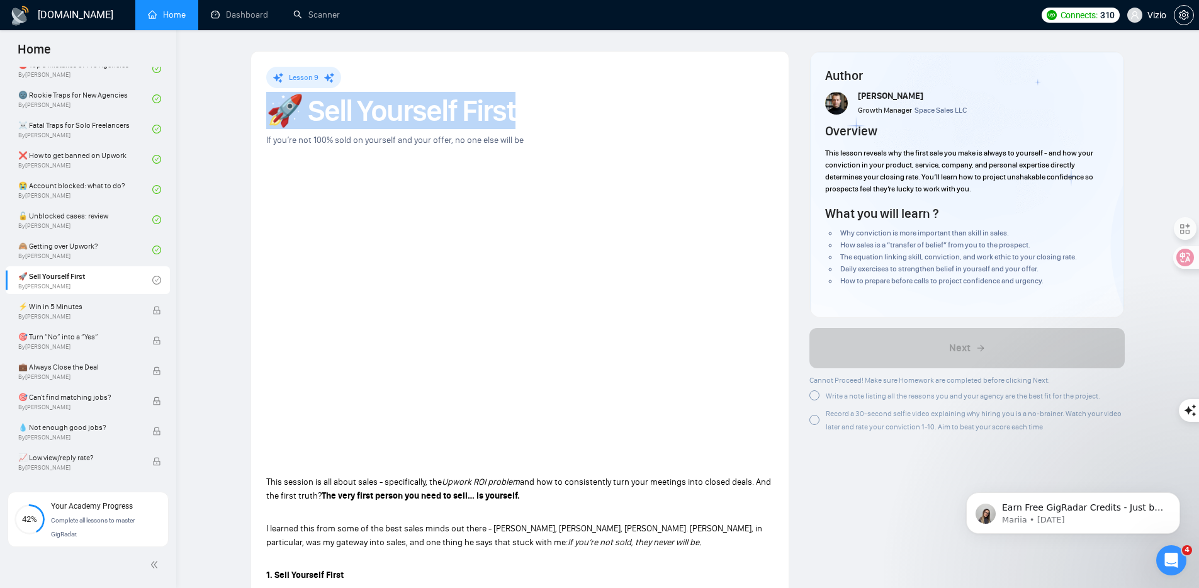
click at [314, 113] on h1 "🚀 Sell Yourself First" at bounding box center [519, 111] width 507 height 28
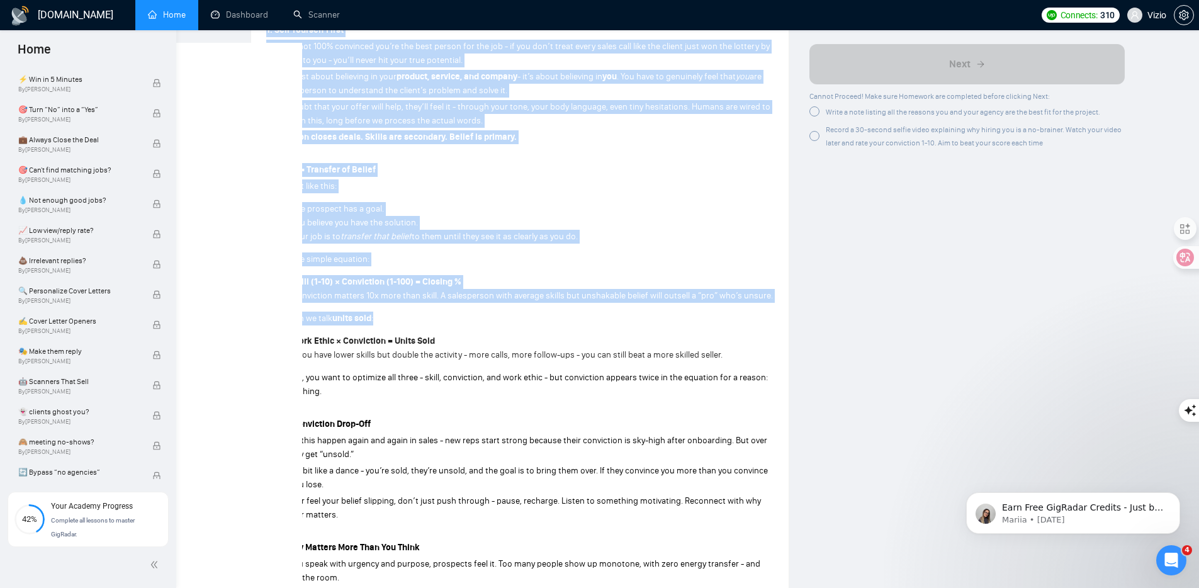
scroll to position [826, 0]
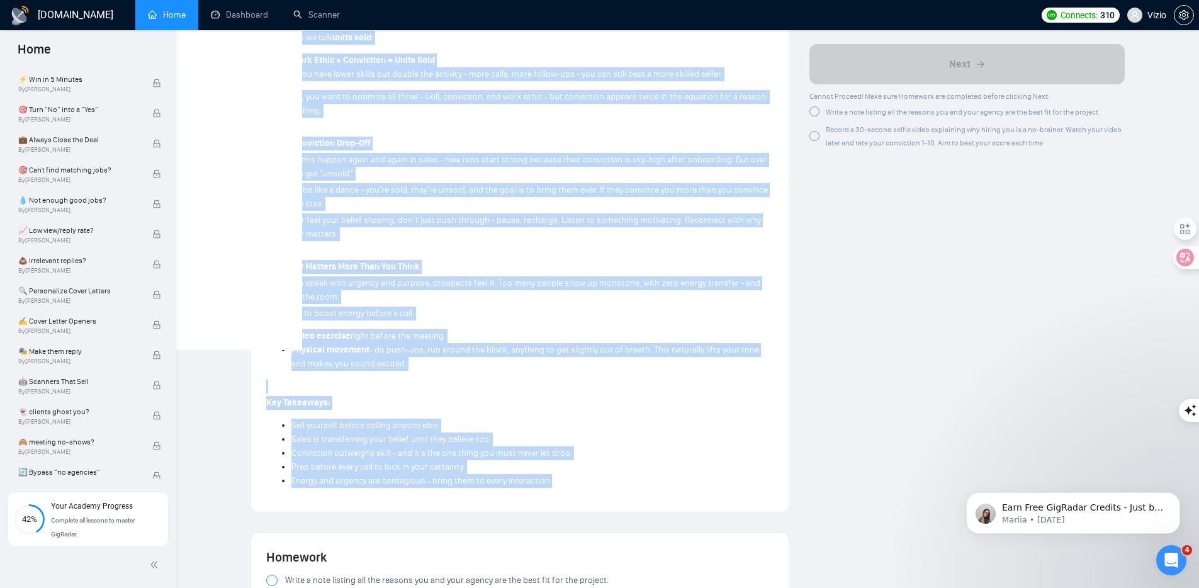
drag, startPoint x: 266, startPoint y: 202, endPoint x: 600, endPoint y: 483, distance: 436.7
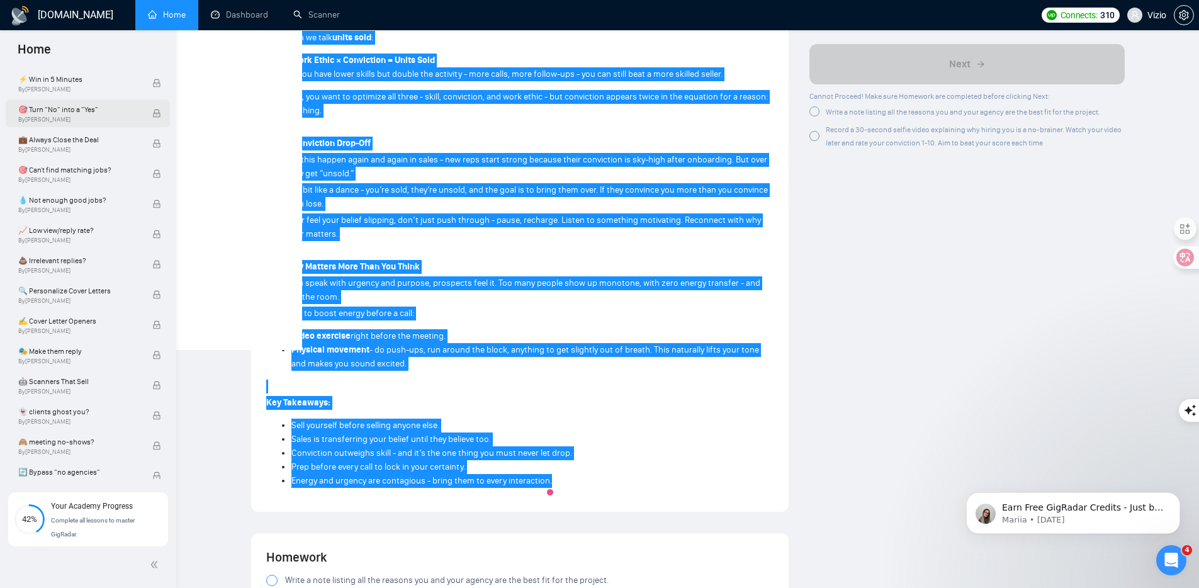
scroll to position [402, 0]
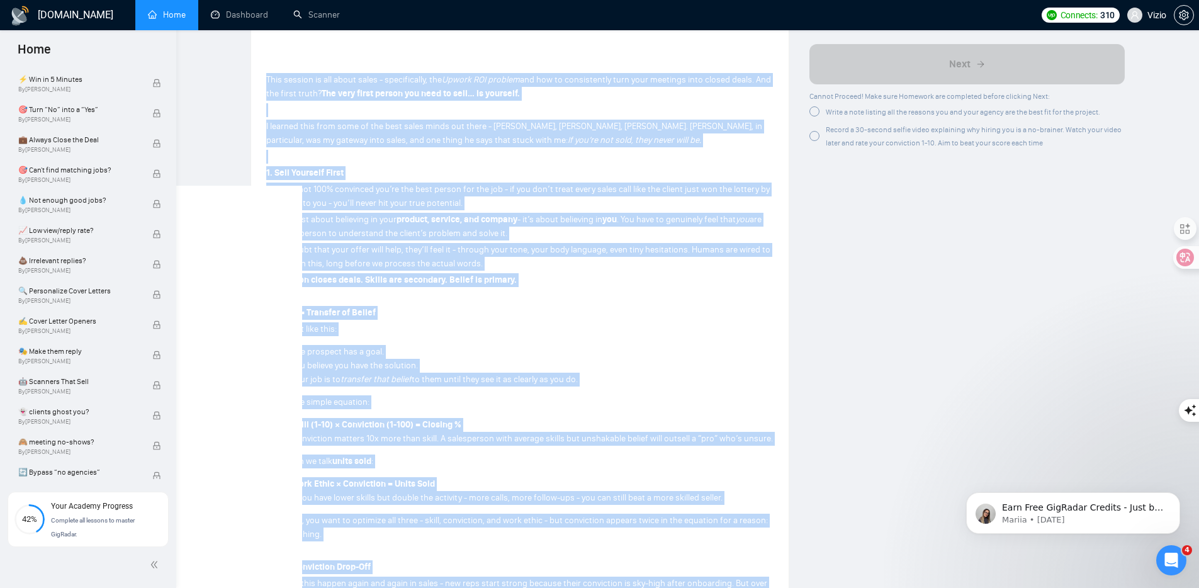
click at [637, 140] on p "I learned this from some of the best sales minds out there - Grant Cardone, Ale…" at bounding box center [519, 134] width 507 height 28
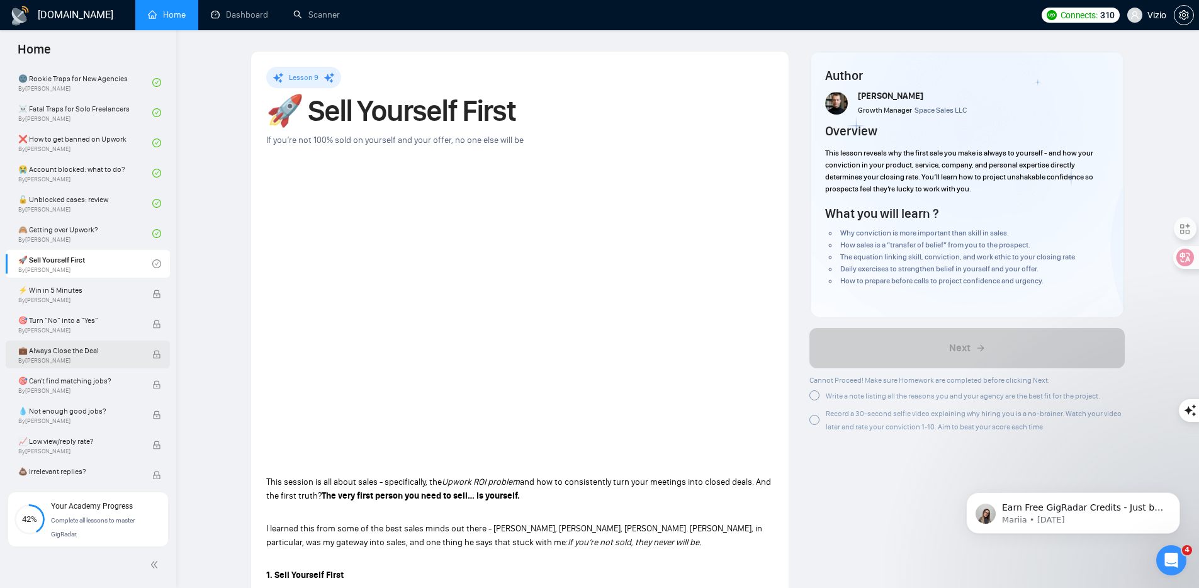
scroll to position [366, 0]
click at [815, 395] on div at bounding box center [814, 395] width 10 height 10
click at [819, 381] on span "Cannot Proceed! Make sure Homework are completed before clicking Next:" at bounding box center [929, 380] width 240 height 9
click at [815, 409] on div "Record a 30-second selfie video explaining why hiring you is a no-brainer. Watc…" at bounding box center [966, 418] width 315 height 26
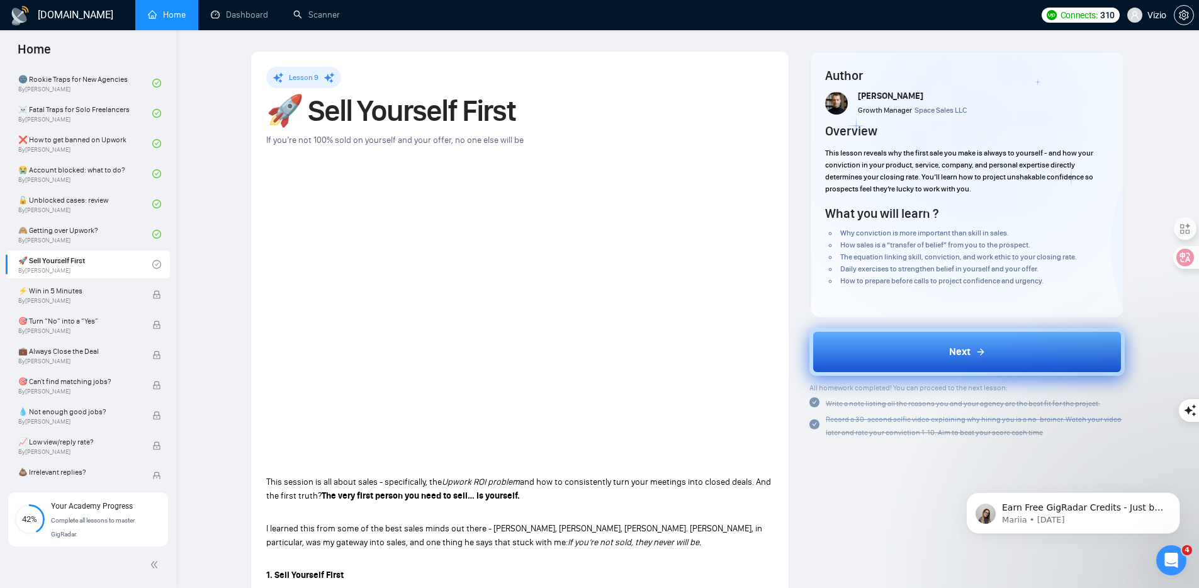
click at [885, 351] on button "Next" at bounding box center [966, 352] width 315 height 48
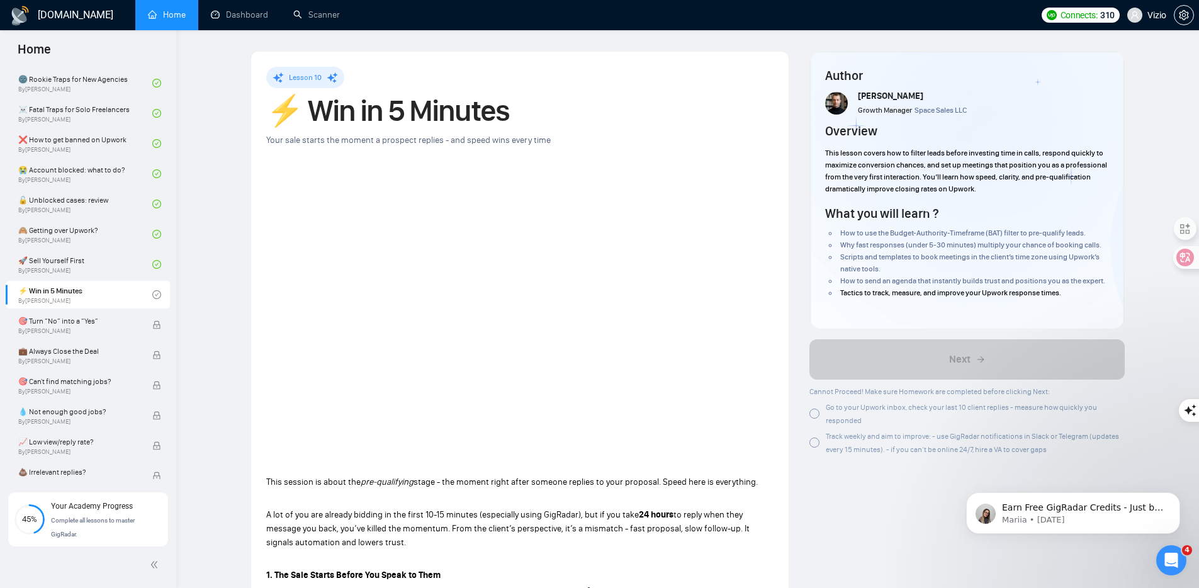
click at [361, 113] on h1 "⚡ Win in 5 Minutes" at bounding box center [519, 111] width 507 height 28
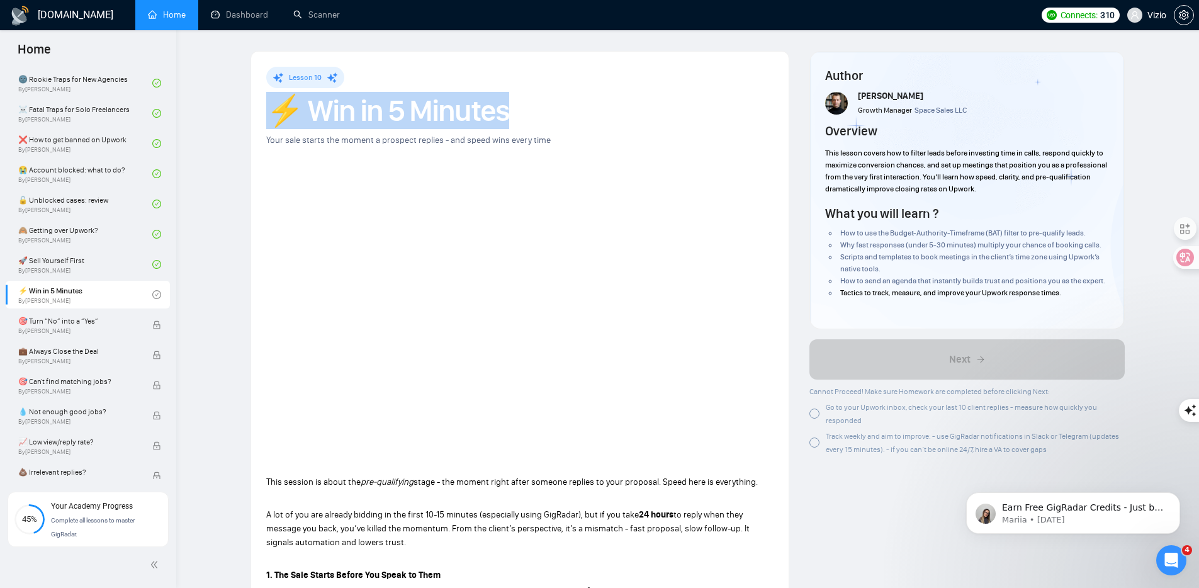
click at [361, 113] on h1 "⚡ Win in 5 Minutes" at bounding box center [519, 111] width 507 height 28
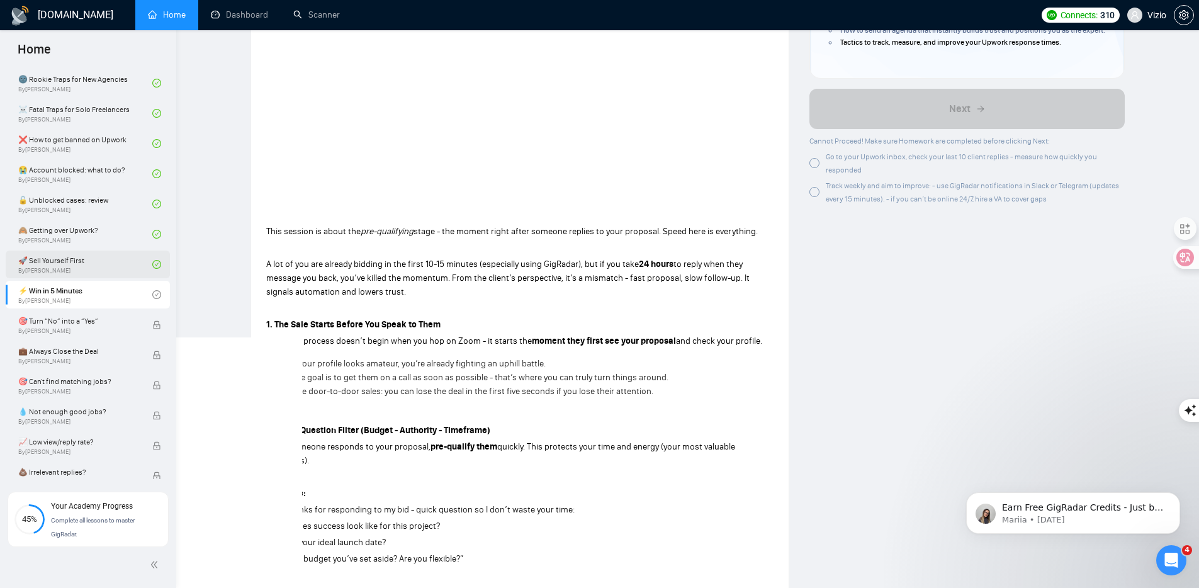
scroll to position [271, 0]
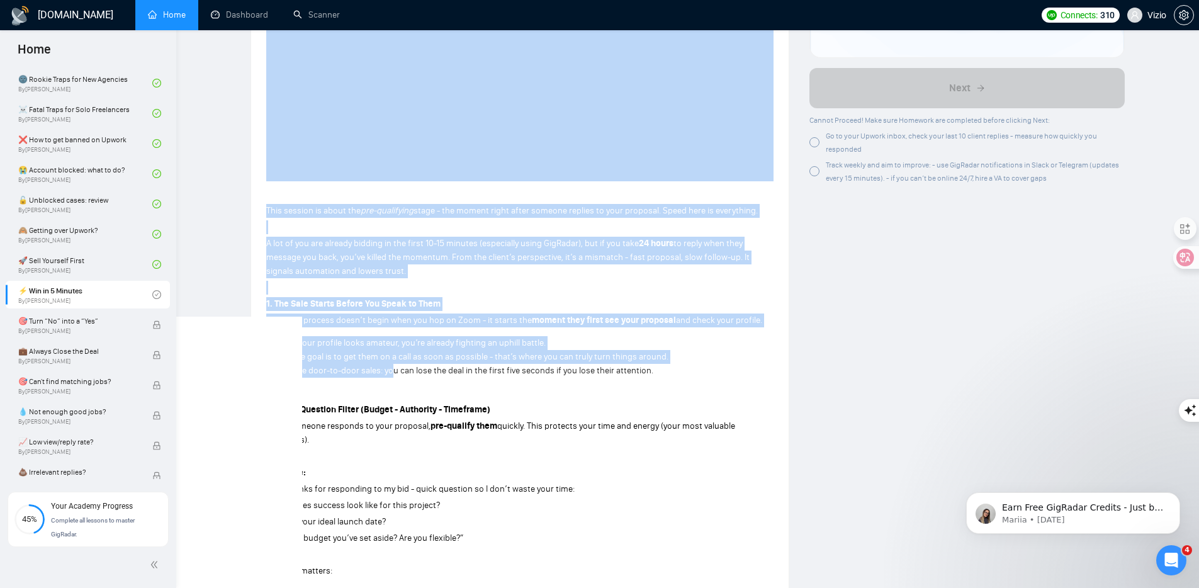
drag, startPoint x: 272, startPoint y: 201, endPoint x: 388, endPoint y: 359, distance: 196.2
click at [390, 367] on div "Lesson 10 ⚡ Win in 5 Minutes Your sale starts the moment a prospect replies - a…" at bounding box center [519, 506] width 537 height 1453
click at [299, 239] on span "A lot of you are already bidding in the first 10-15 minutes (especially using G…" at bounding box center [452, 243] width 372 height 11
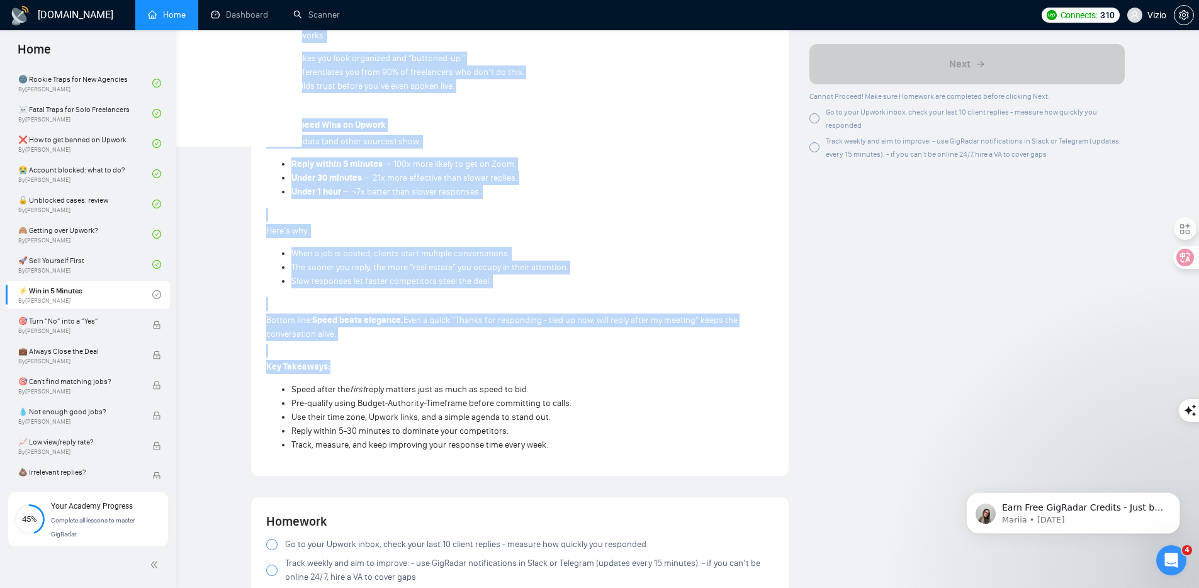
scroll to position [1132, 0]
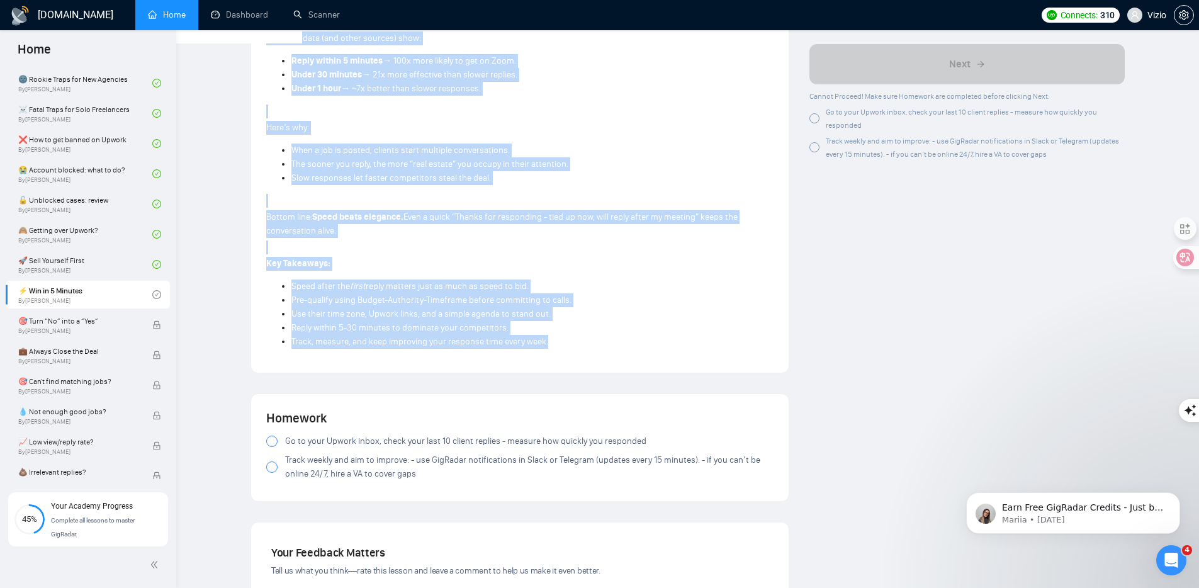
drag, startPoint x: 279, startPoint y: 218, endPoint x: 554, endPoint y: 340, distance: 300.3
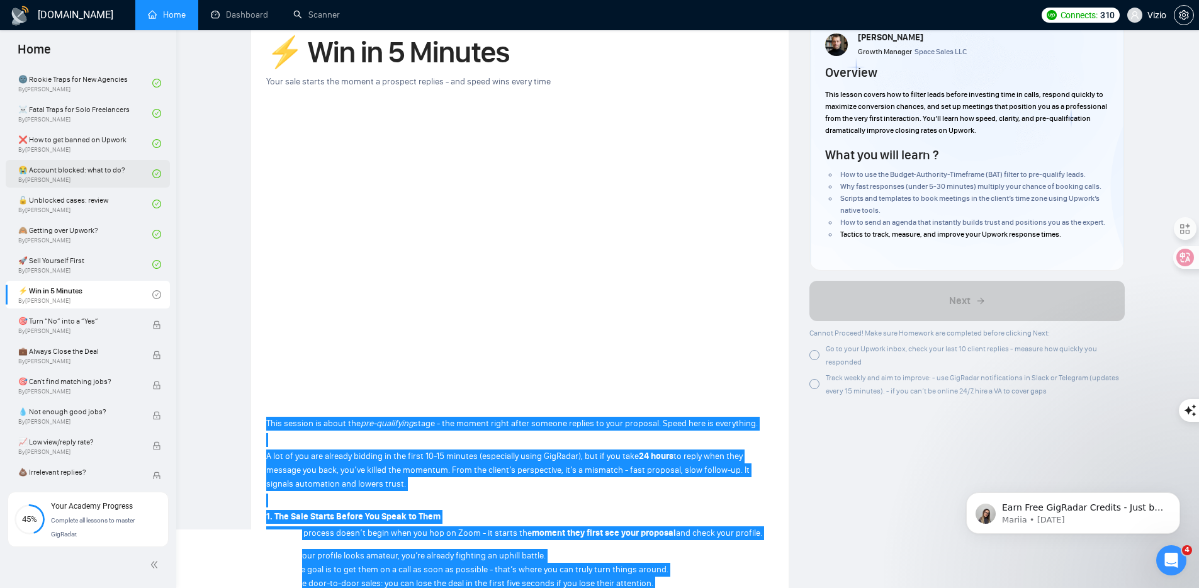
scroll to position [0, 0]
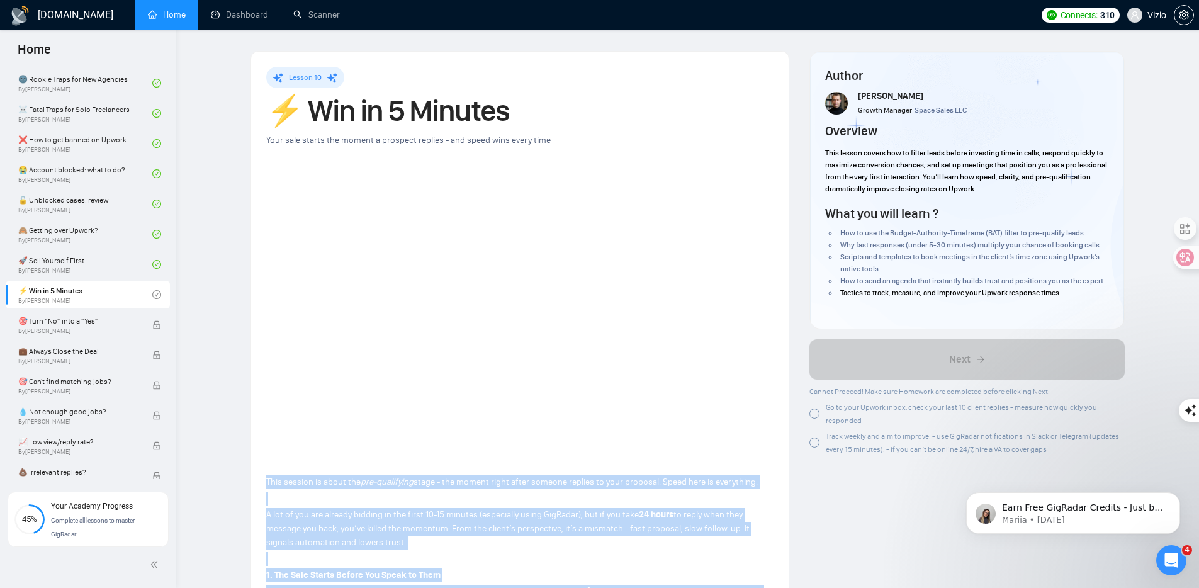
click at [815, 427] on div "Go to your Upwork inbox, check your last 10 client replies - measure how quickl…" at bounding box center [966, 413] width 315 height 26
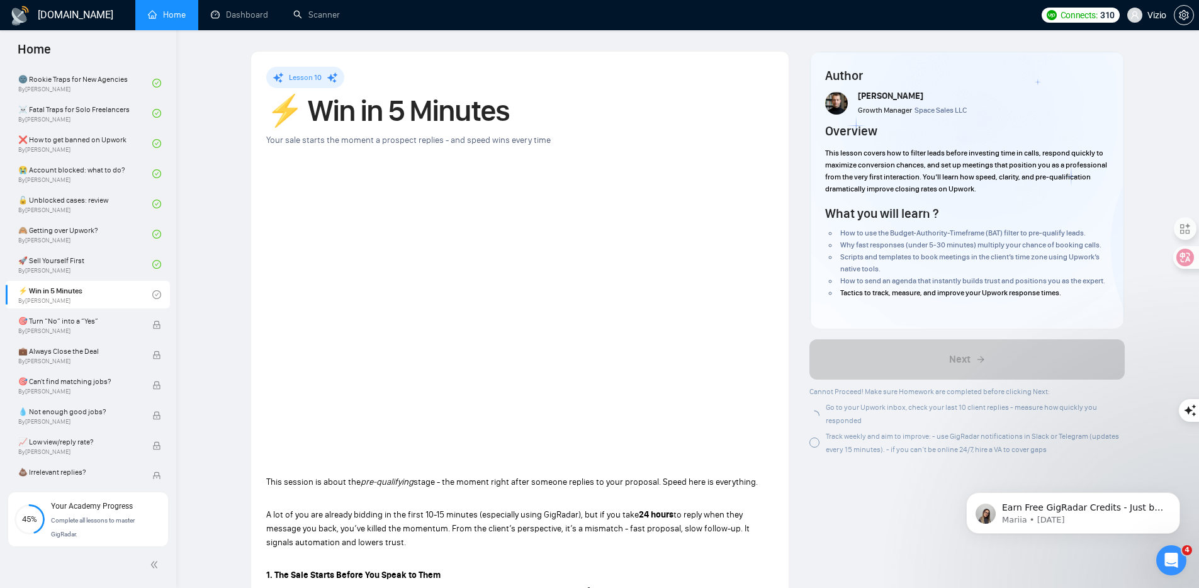
click at [813, 438] on div at bounding box center [814, 442] width 10 height 10
click at [813, 418] on div at bounding box center [814, 413] width 10 height 10
click at [815, 438] on div at bounding box center [814, 442] width 10 height 13
click at [817, 427] on div "Go to your Upwork inbox, check your last 10 client replies - measure how quickl…" at bounding box center [966, 413] width 315 height 26
click at [813, 438] on div "Track weekly and aim to improve: - use GigRadar notifications in Slack or Teleg…" at bounding box center [966, 442] width 315 height 26
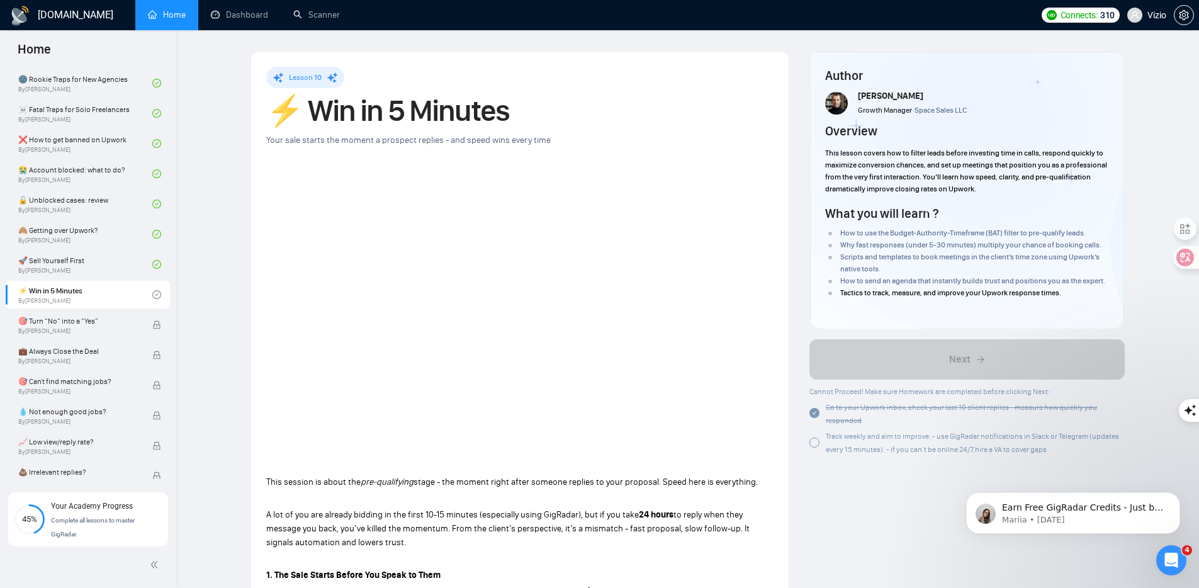
click at [812, 438] on div at bounding box center [814, 442] width 10 height 10
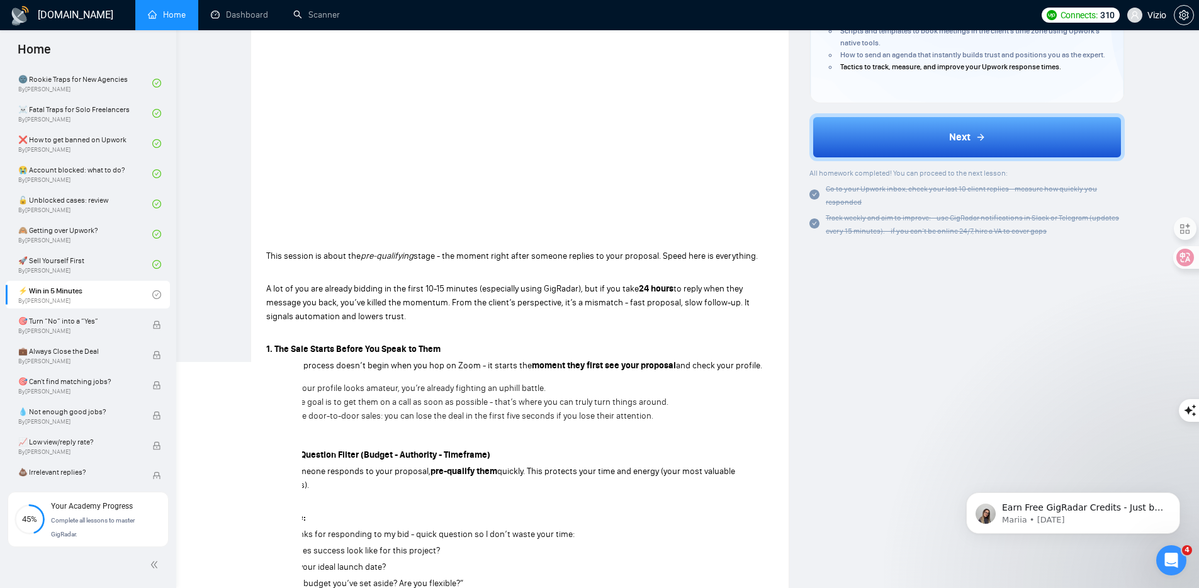
scroll to position [232, 0]
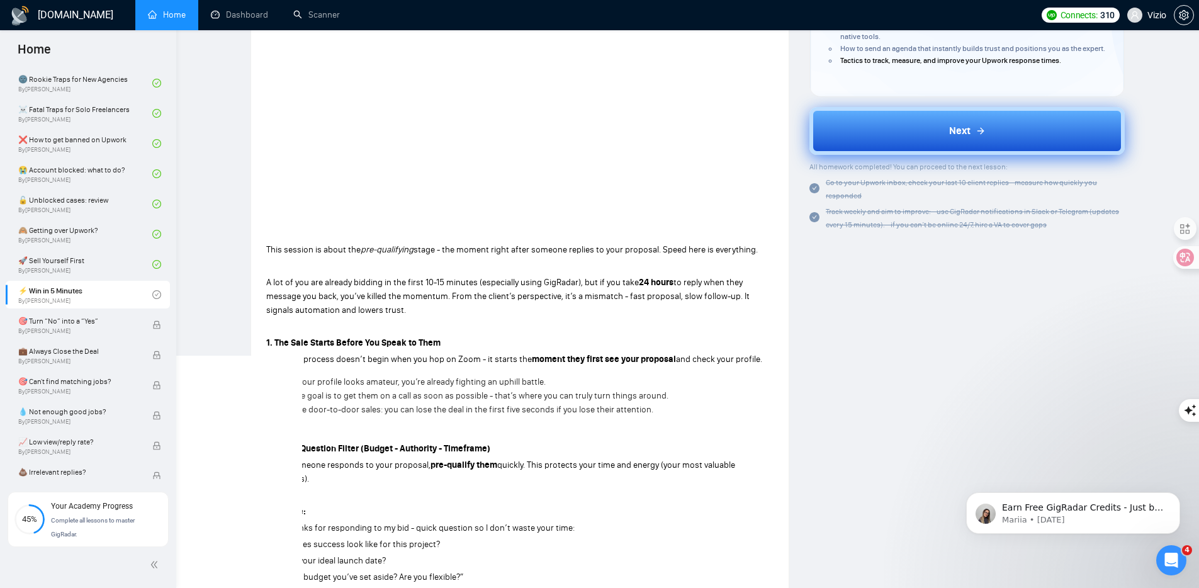
click at [905, 146] on button "Next" at bounding box center [966, 131] width 315 height 48
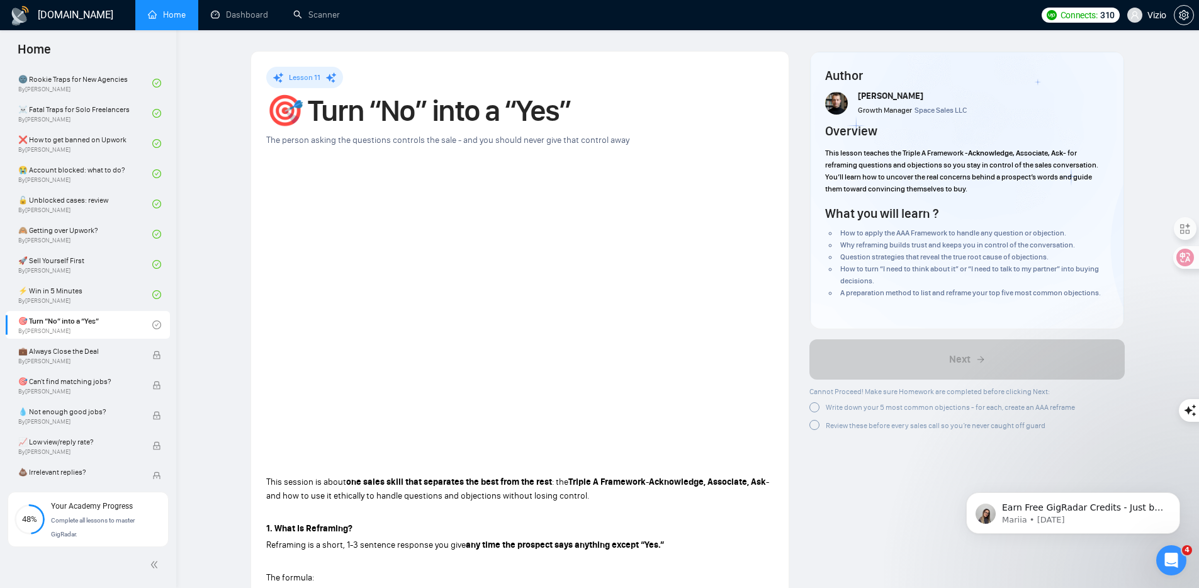
click at [329, 115] on h1 "🎯 Turn “No” into a “Yes”" at bounding box center [519, 111] width 507 height 28
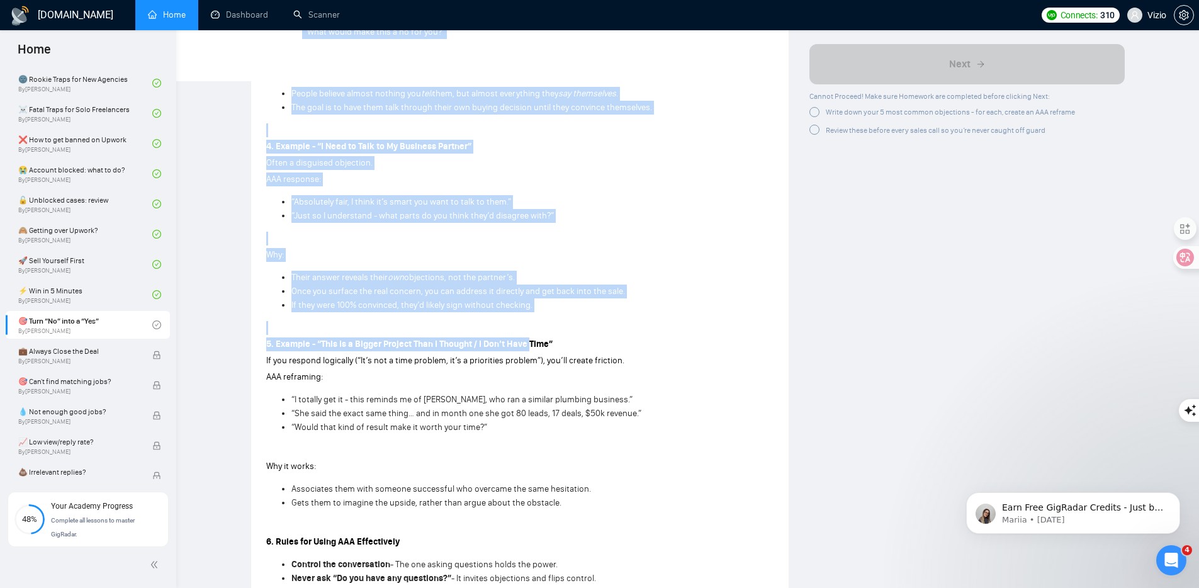
scroll to position [1386, 0]
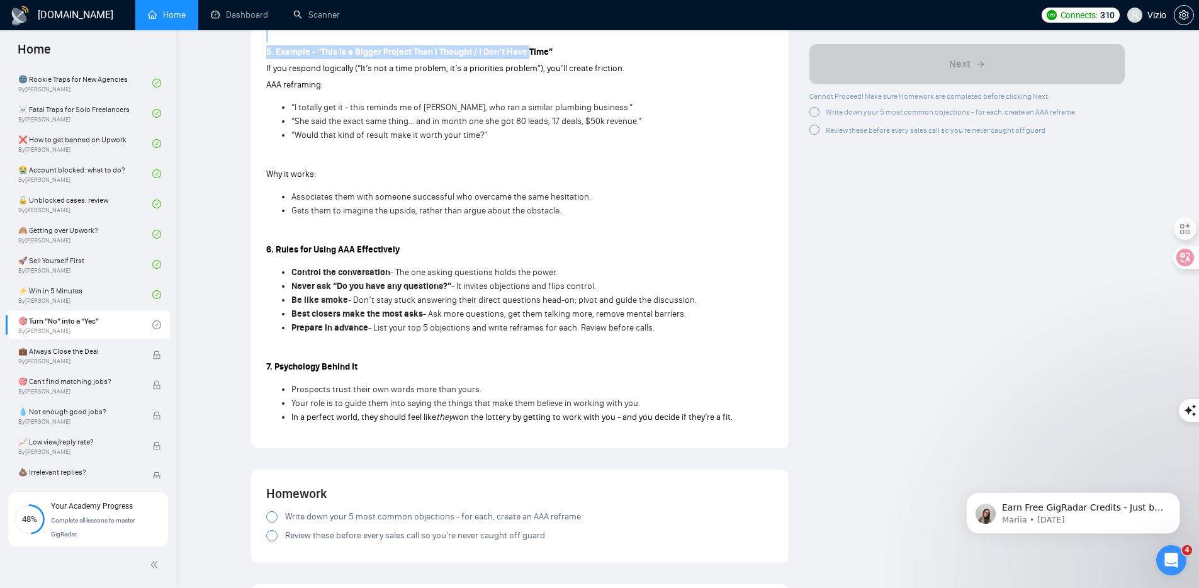
drag, startPoint x: 255, startPoint y: 215, endPoint x: 753, endPoint y: 415, distance: 537.2
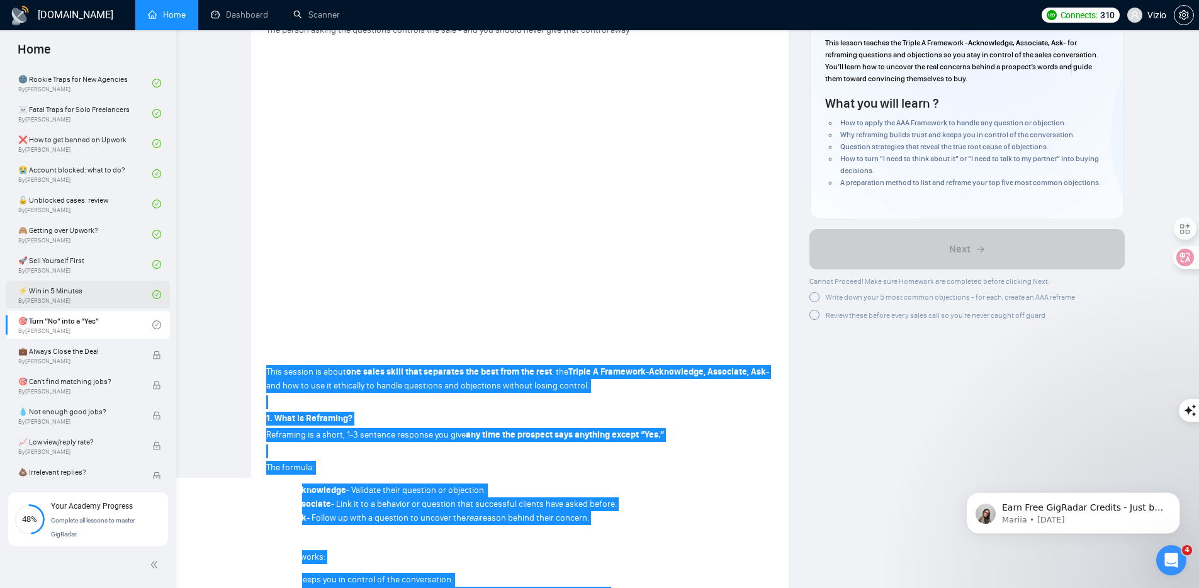
scroll to position [262, 0]
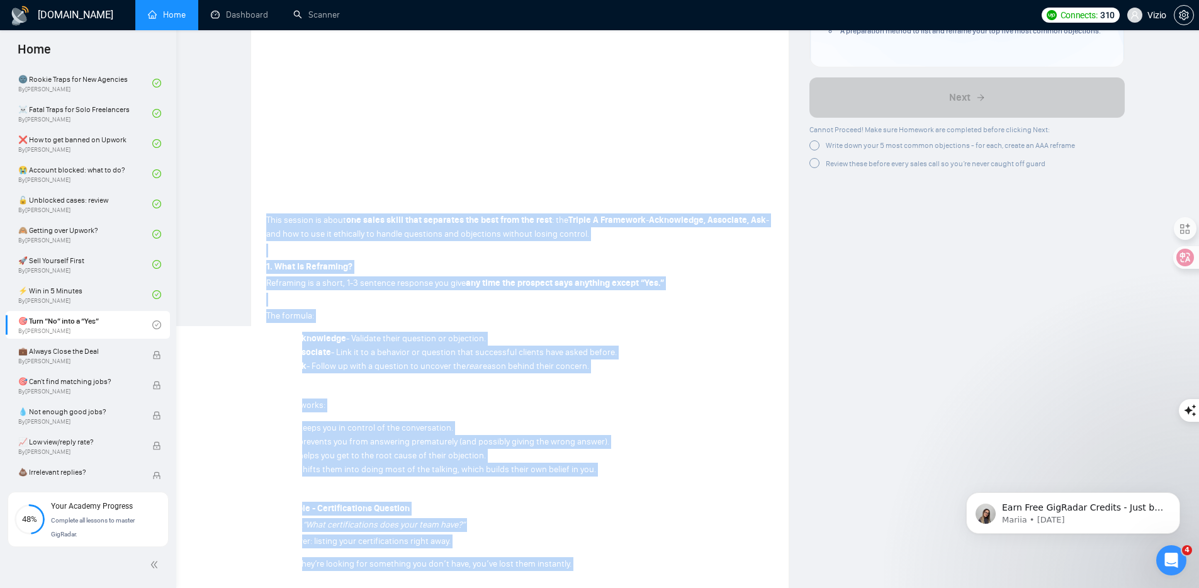
click at [814, 149] on div at bounding box center [814, 145] width 10 height 10
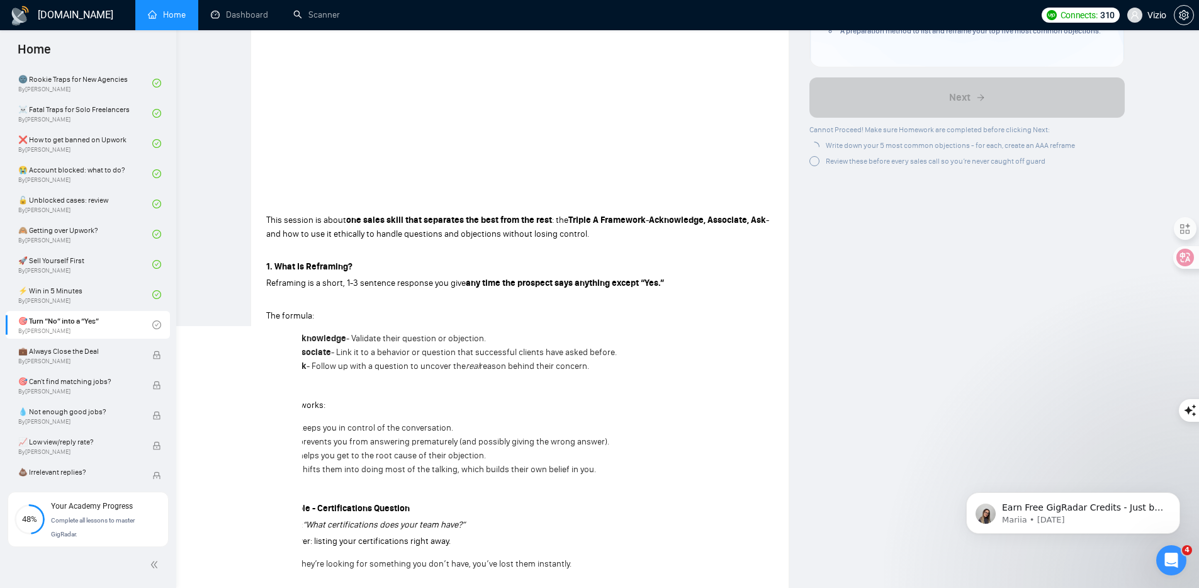
click at [815, 164] on div at bounding box center [814, 161] width 10 height 10
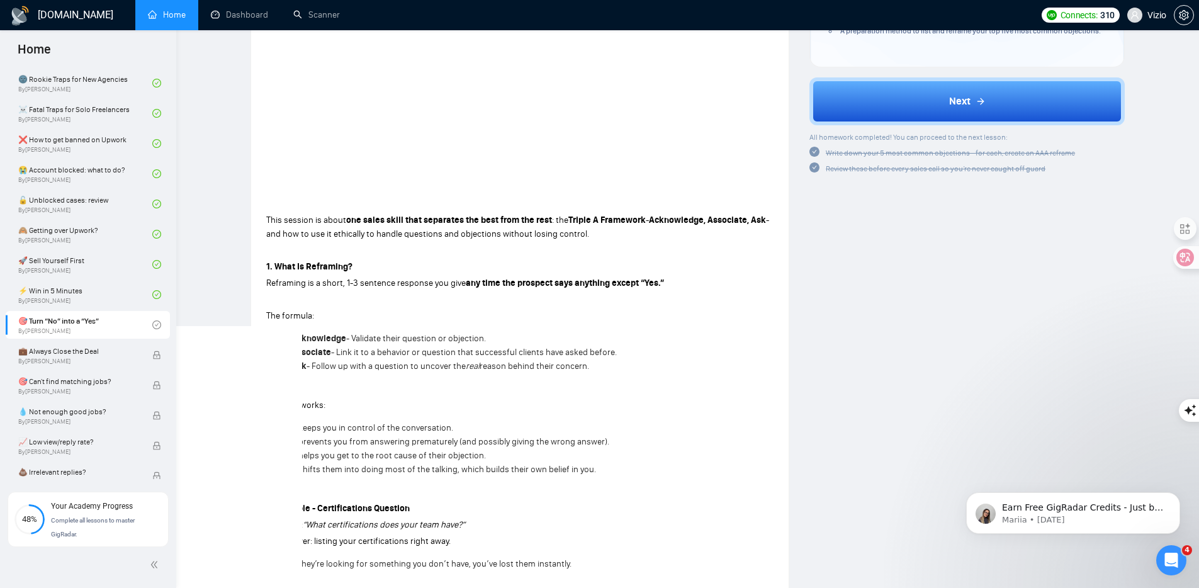
click at [875, 83] on button "Next" at bounding box center [966, 101] width 315 height 48
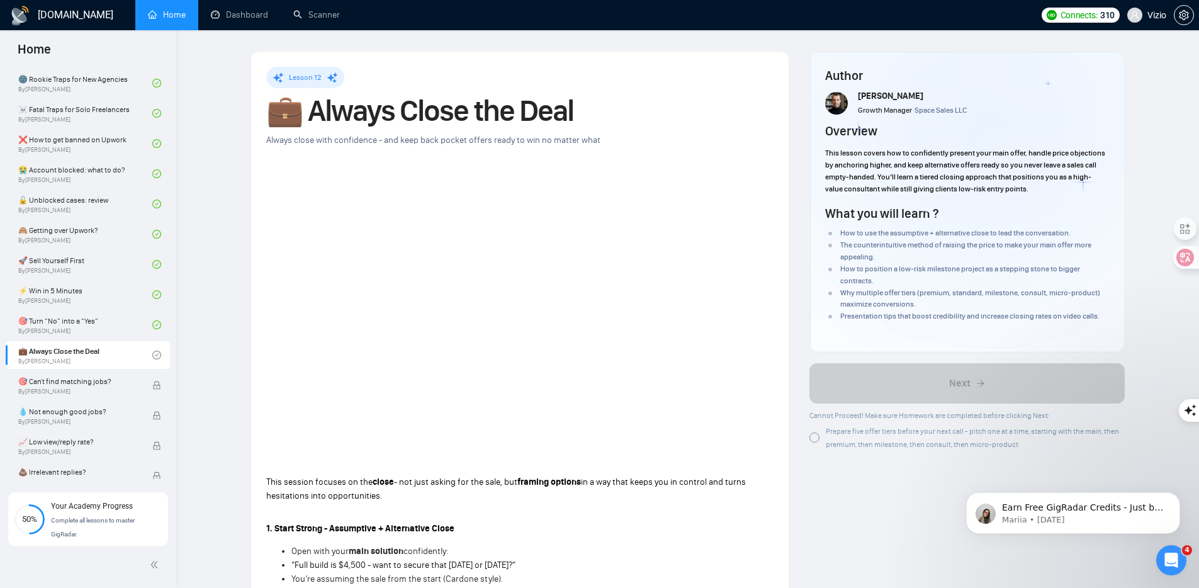
click at [355, 110] on h1 "💼 Always Close the Deal" at bounding box center [519, 111] width 507 height 28
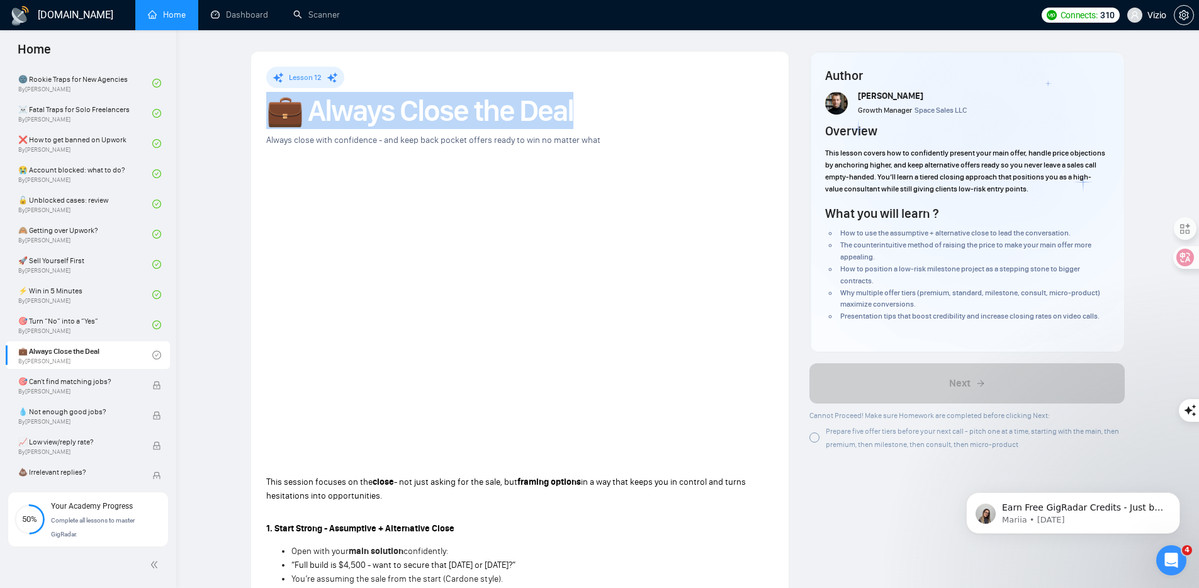
click at [355, 110] on h1 "💼 Always Close the Deal" at bounding box center [519, 111] width 507 height 28
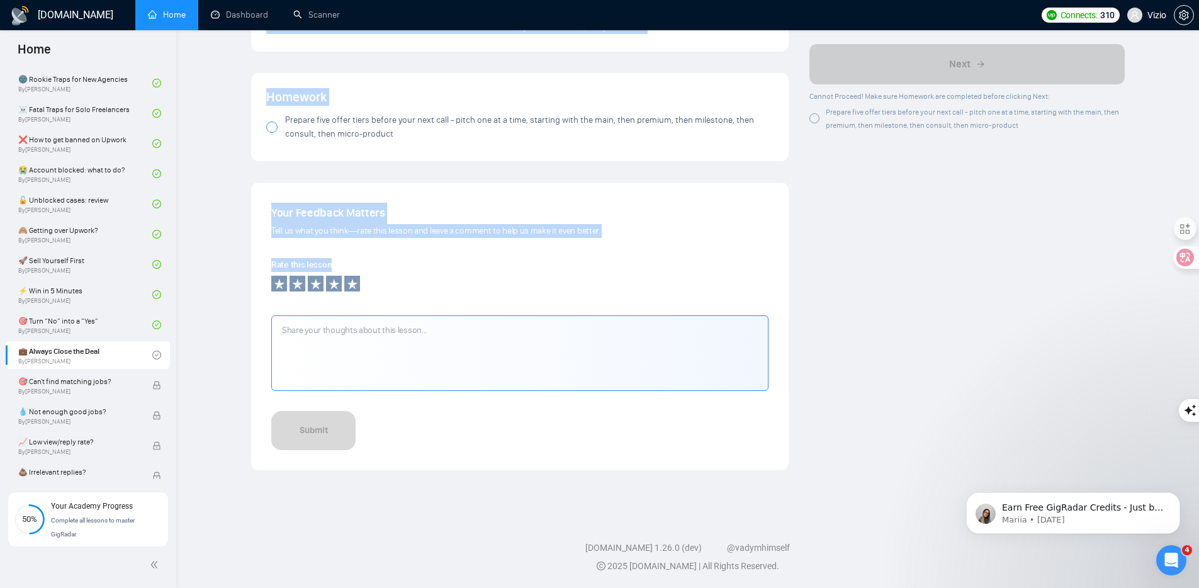
scroll to position [1114, 0]
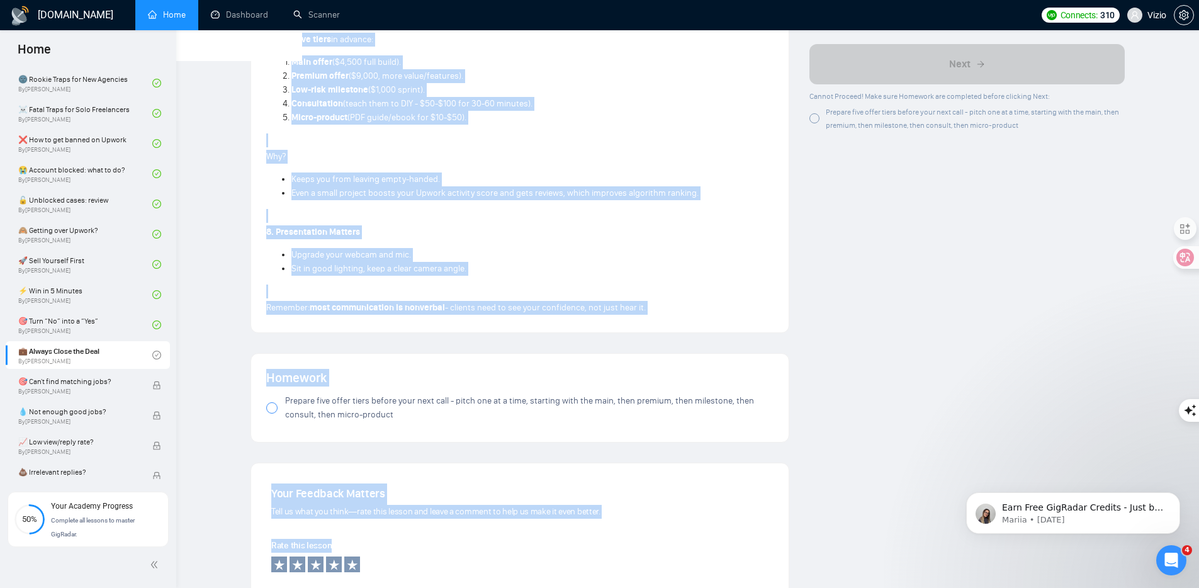
drag, startPoint x: 265, startPoint y: 183, endPoint x: 674, endPoint y: 311, distance: 429.1
click at [438, 227] on p "8. Presentation Matters" at bounding box center [519, 232] width 507 height 14
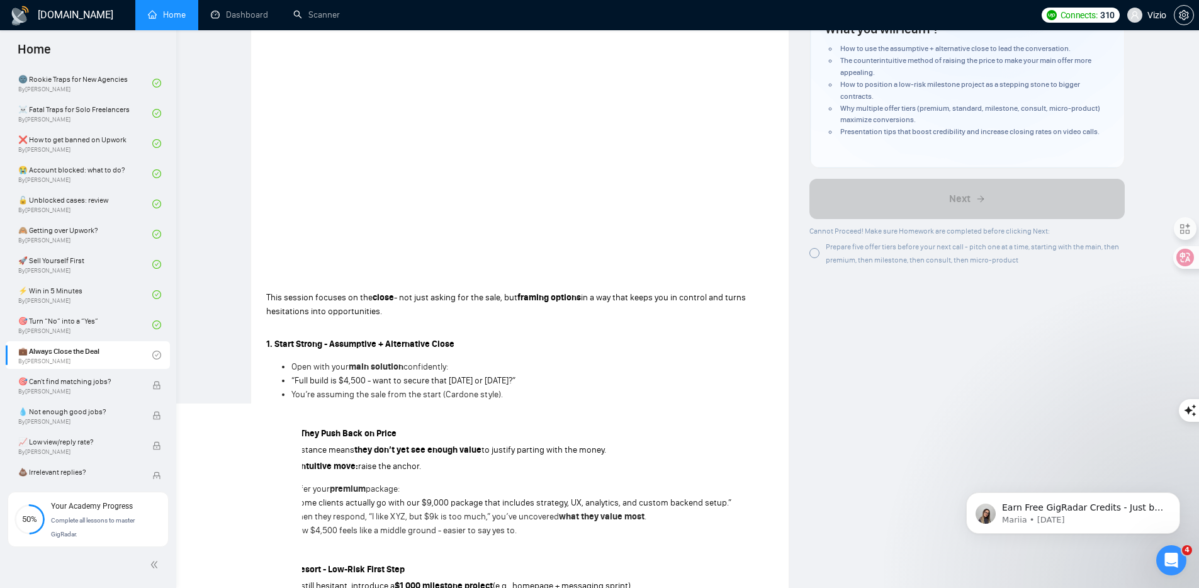
scroll to position [82, 0]
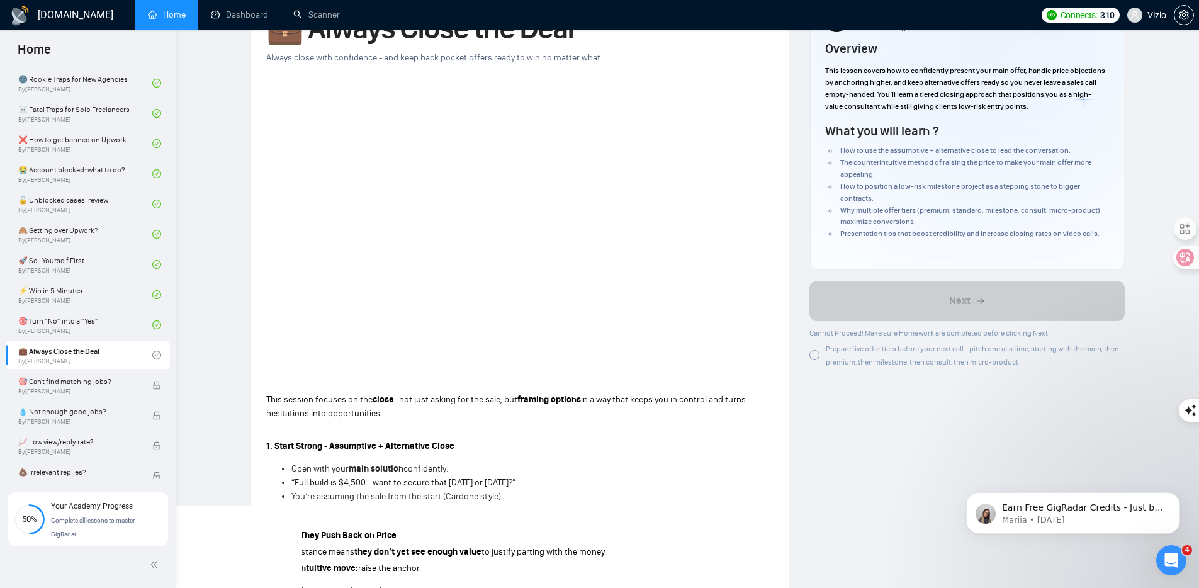
click at [813, 356] on div at bounding box center [814, 355] width 10 height 10
click at [816, 359] on div at bounding box center [814, 355] width 10 height 10
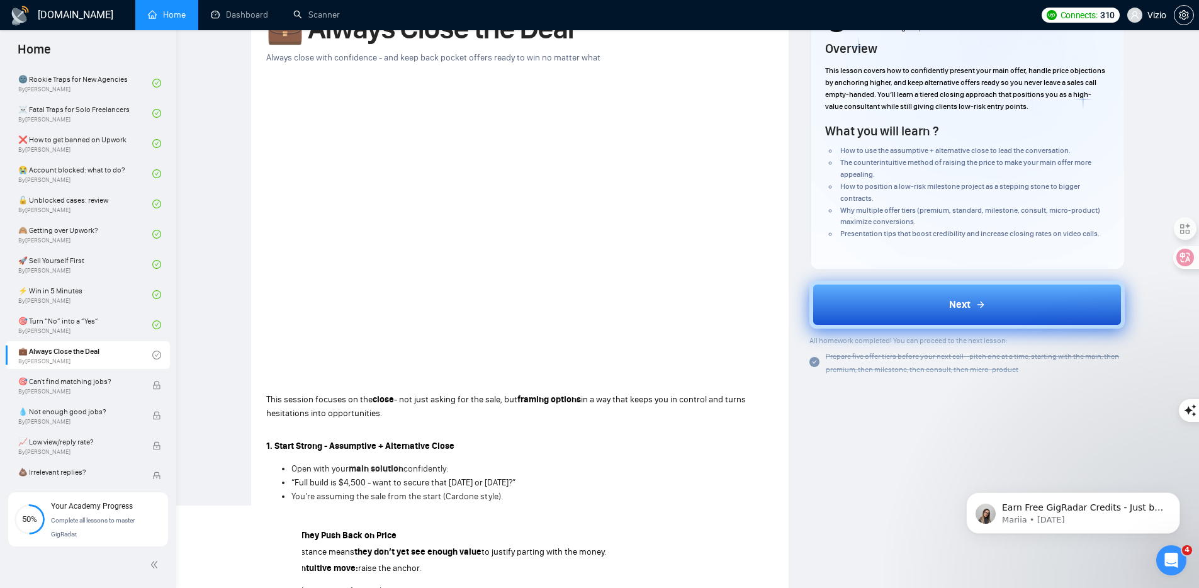
click at [859, 307] on button "Next" at bounding box center [966, 305] width 315 height 48
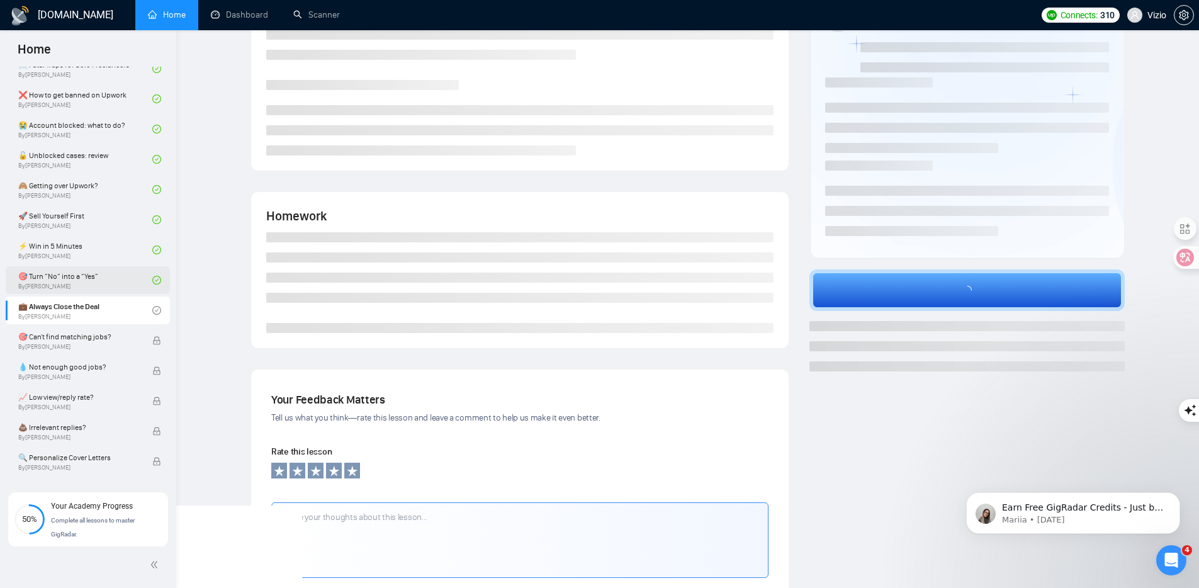
scroll to position [498, 0]
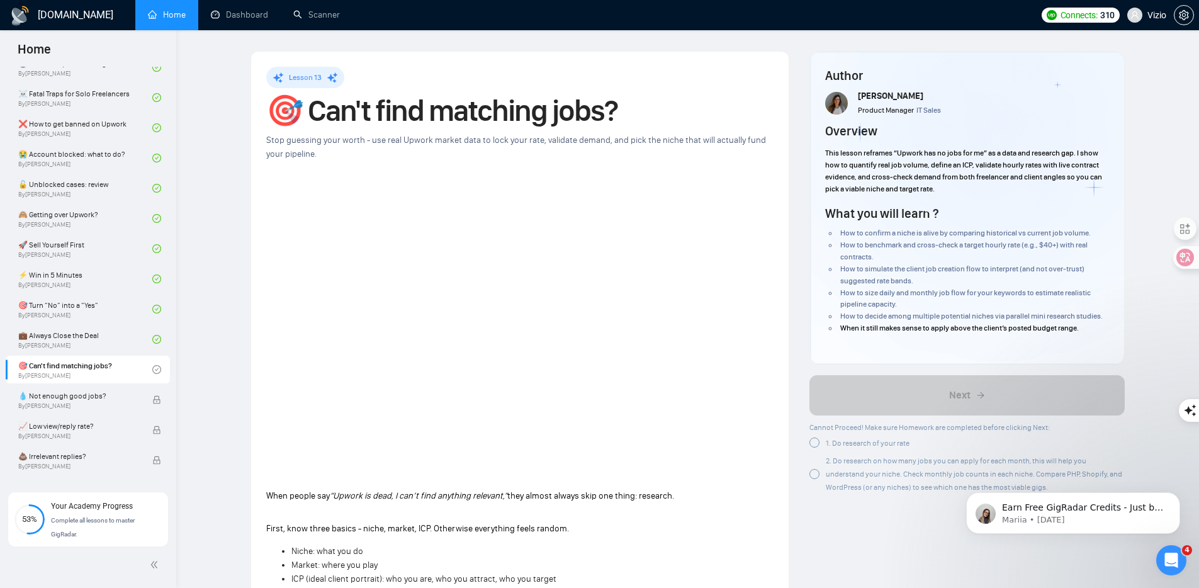
click at [382, 113] on h1 "🎯 Can't find matching jobs?" at bounding box center [519, 111] width 507 height 28
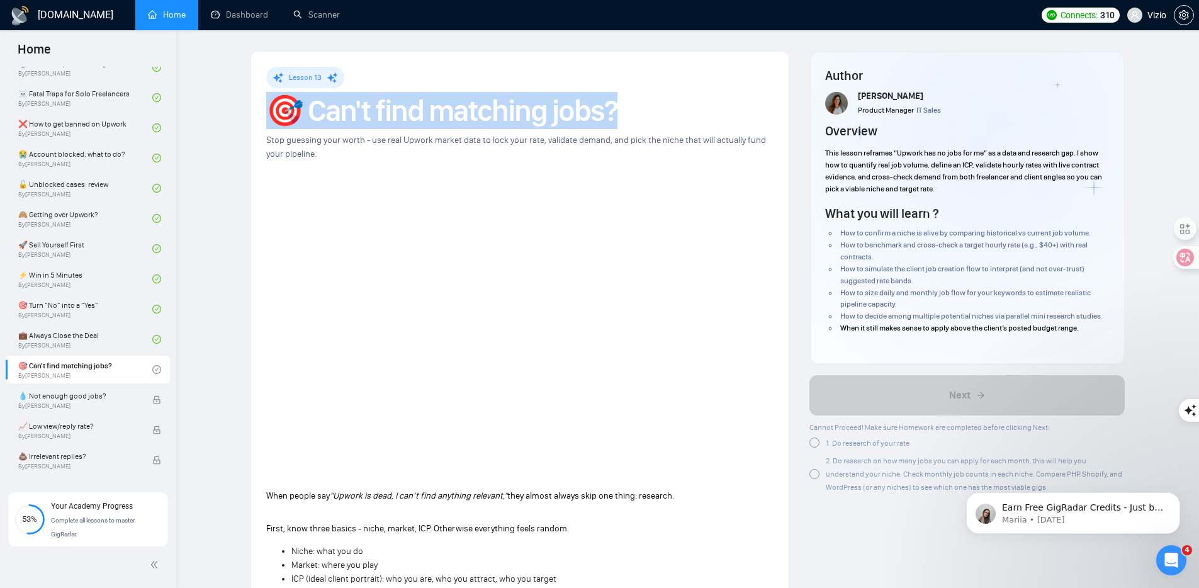
click at [382, 113] on h1 "🎯 Can't find matching jobs?" at bounding box center [519, 111] width 507 height 28
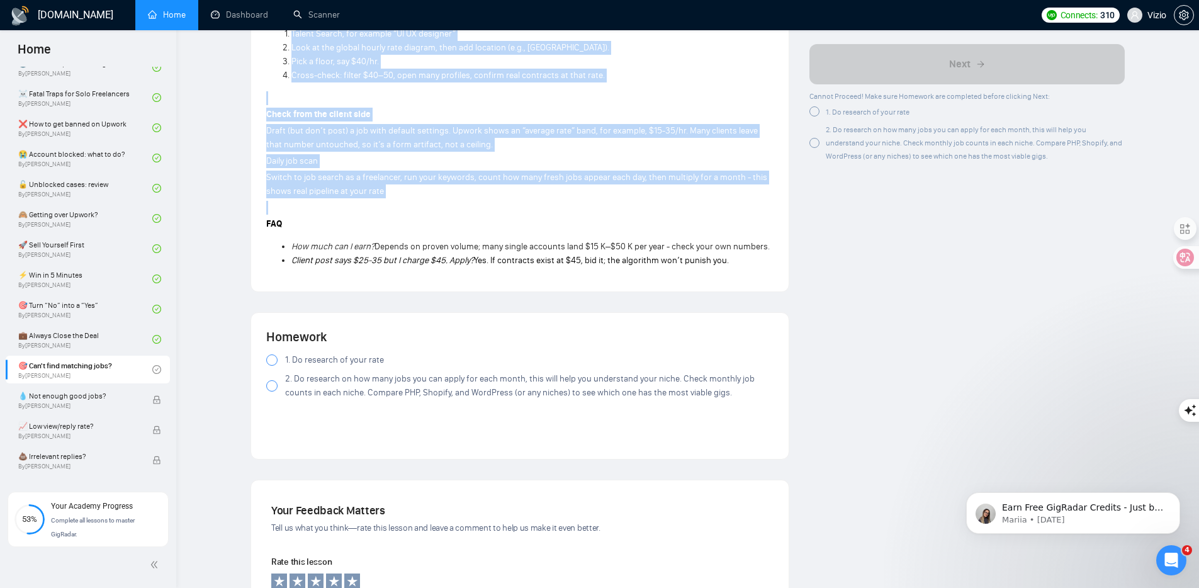
scroll to position [1038, 0]
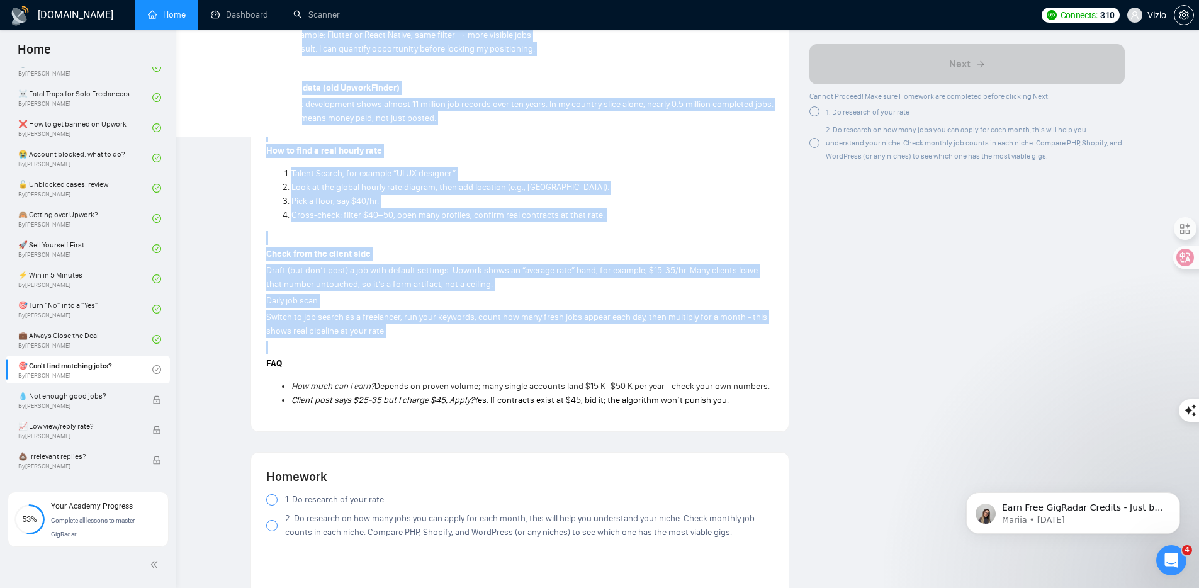
drag, startPoint x: 264, startPoint y: 235, endPoint x: 771, endPoint y: 403, distance: 533.6
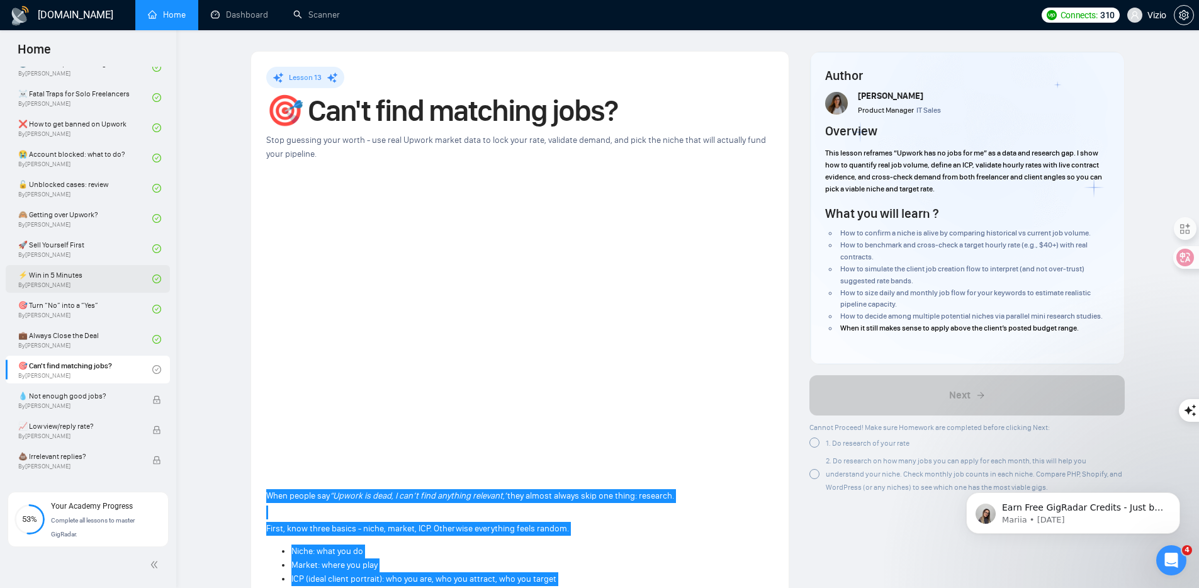
scroll to position [3, 0]
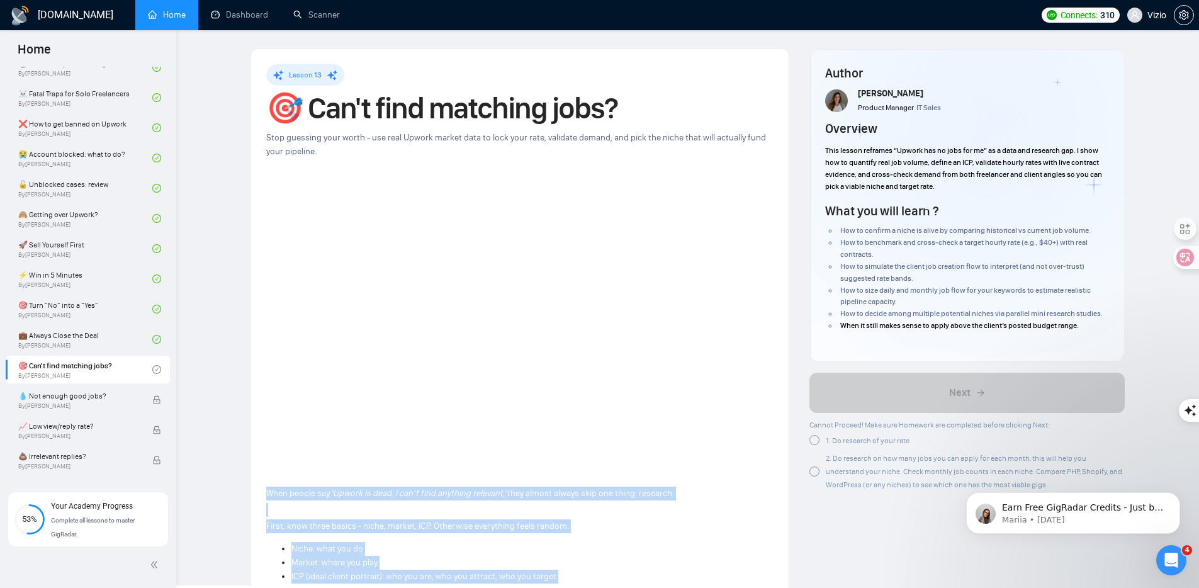
click at [816, 438] on div at bounding box center [814, 440] width 10 height 10
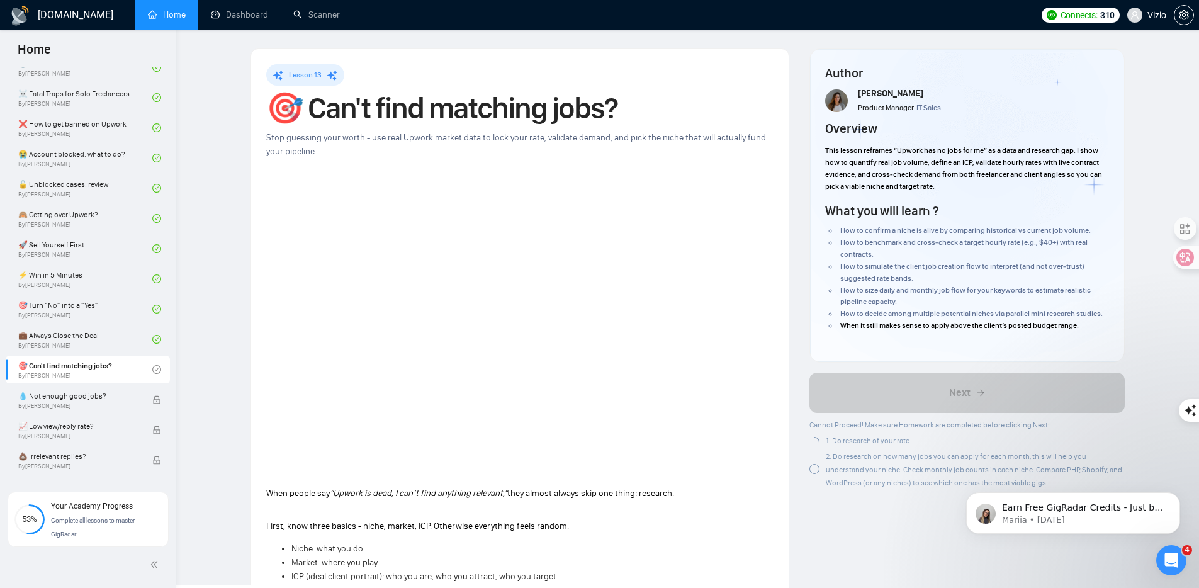
click at [812, 438] on div "2. Do research on how many jobs you can apply for each month, this will help yo…" at bounding box center [966, 469] width 315 height 40
click at [814, 435] on div at bounding box center [814, 440] width 10 height 10
click at [818, 438] on div "2. Do research on how many jobs you can apply for each month, this will help yo…" at bounding box center [966, 469] width 315 height 40
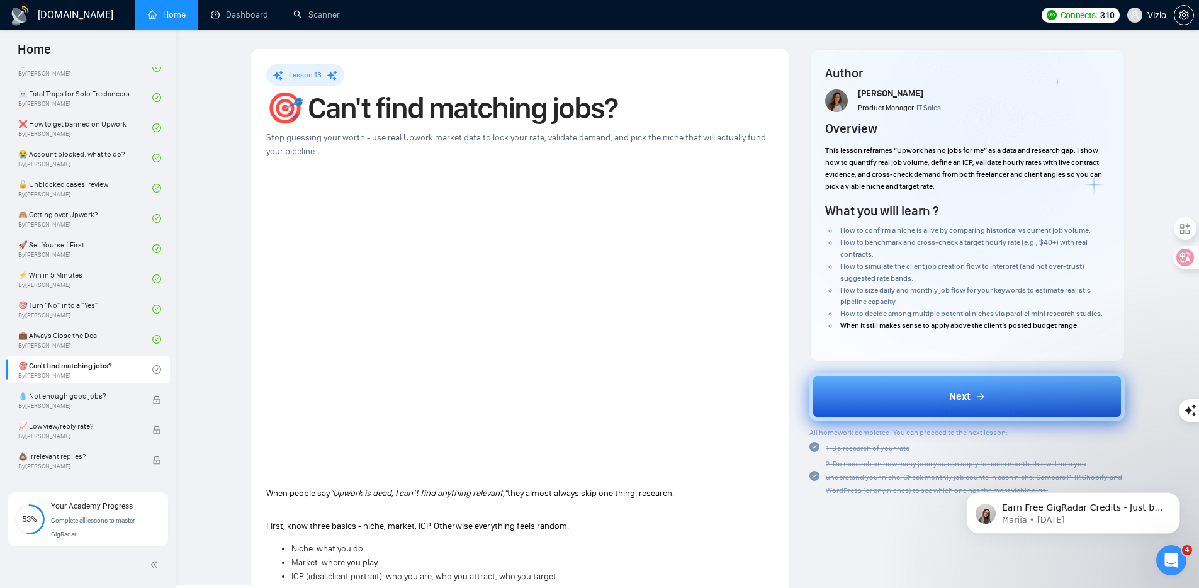
click at [849, 400] on button "Next" at bounding box center [966, 396] width 315 height 48
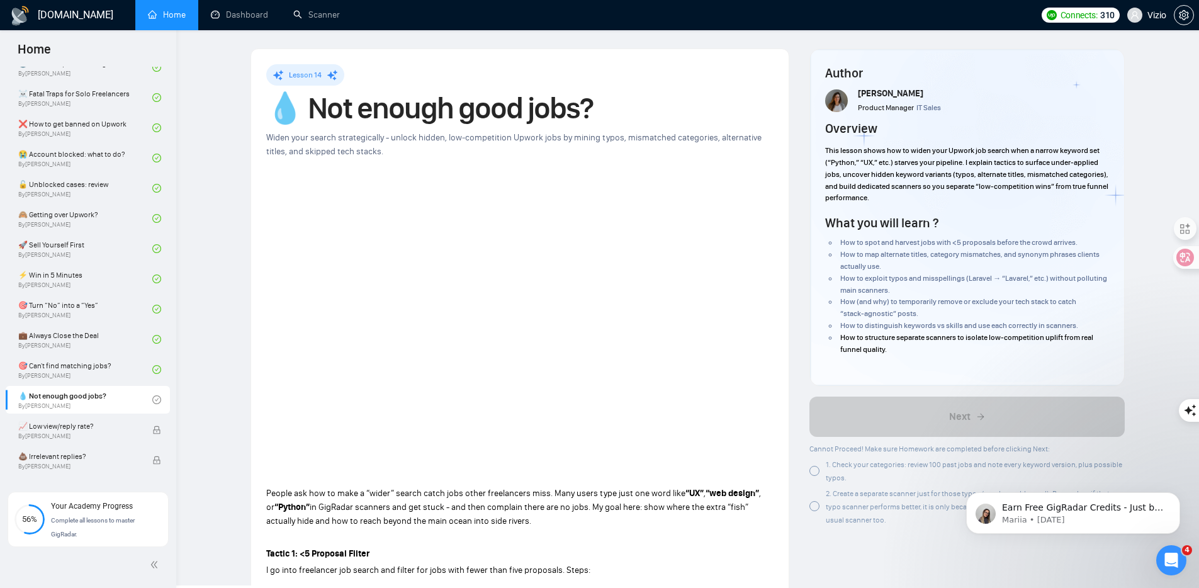
click at [415, 109] on h1 "💧 Not enough good jobs?" at bounding box center [519, 108] width 507 height 28
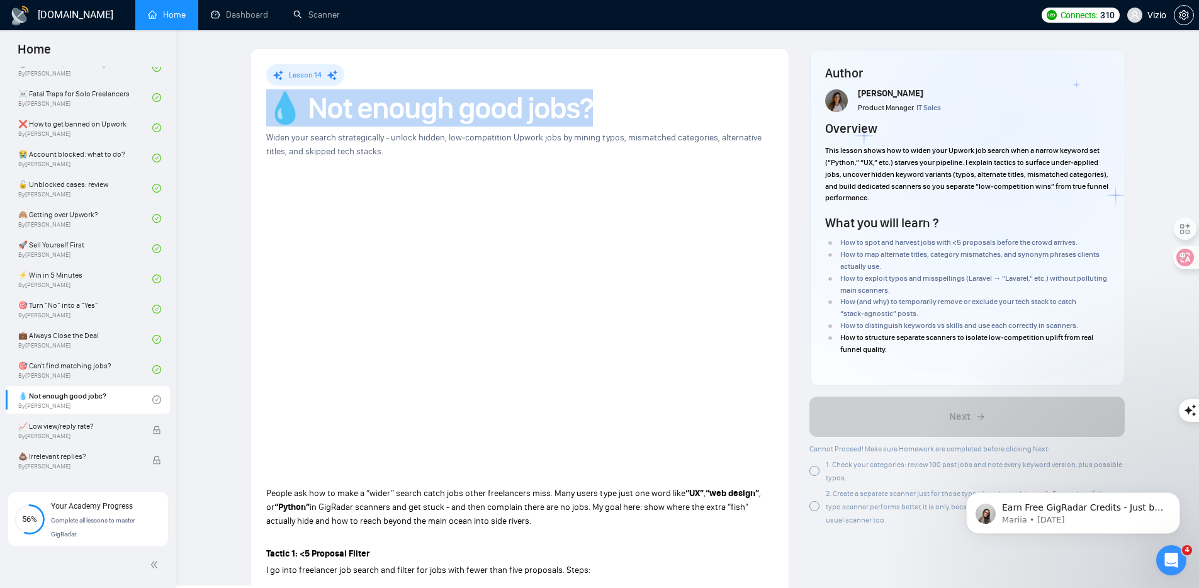
click at [415, 109] on h1 "💧 Not enough good jobs?" at bounding box center [519, 108] width 507 height 28
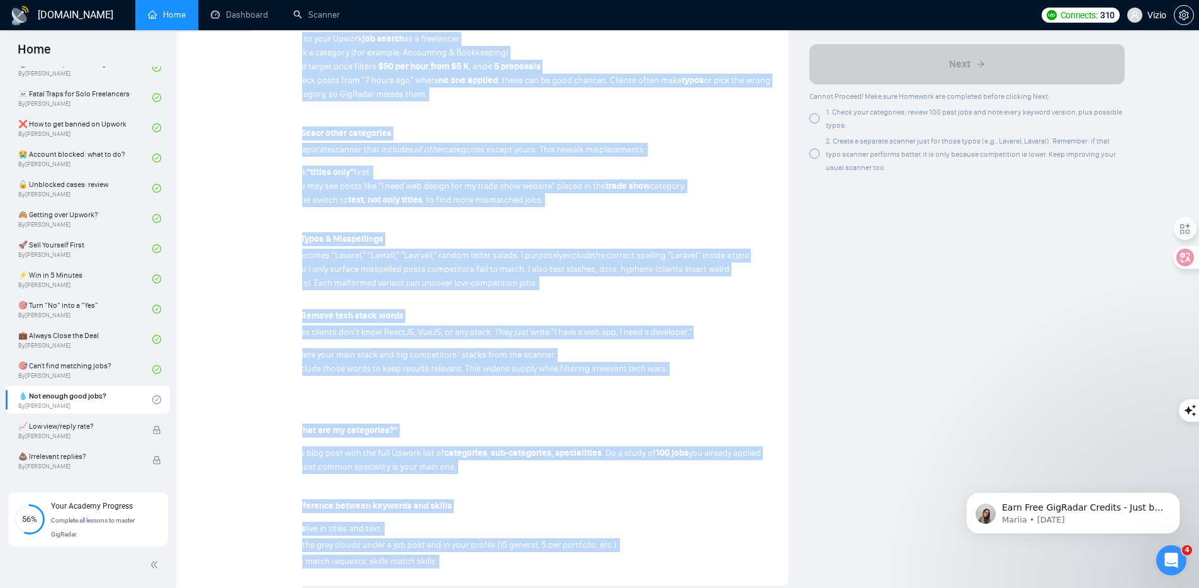
scroll to position [752, 0]
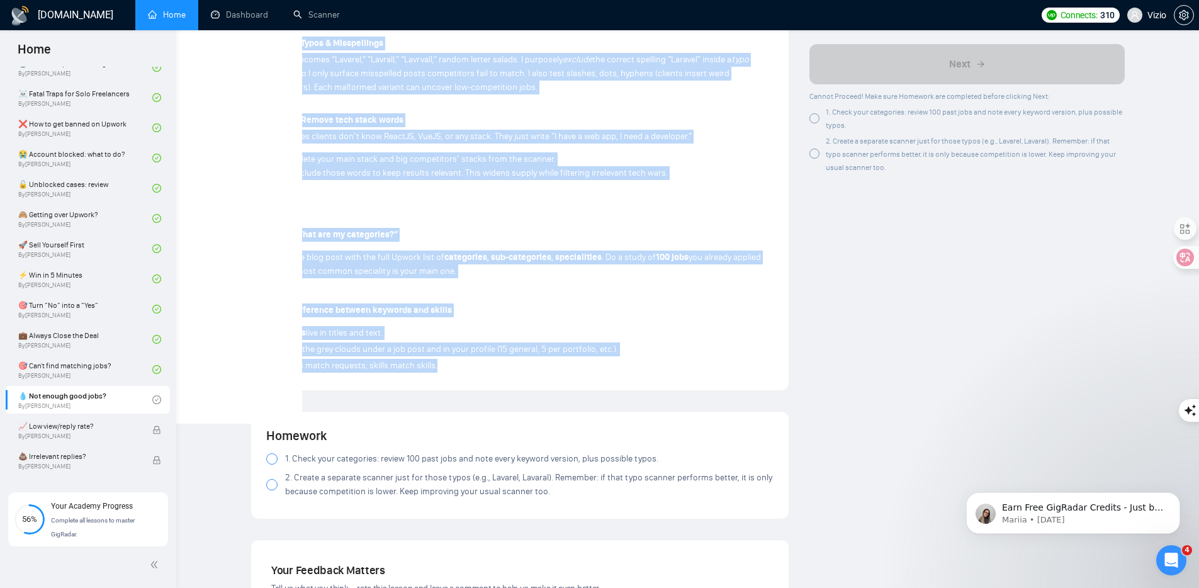
drag, startPoint x: 349, startPoint y: 403, endPoint x: 492, endPoint y: 373, distance: 145.9
click at [492, 373] on div "People ask how to make a “wider” search catch jobs other freelancers miss. Many…" at bounding box center [519, 54] width 507 height 641
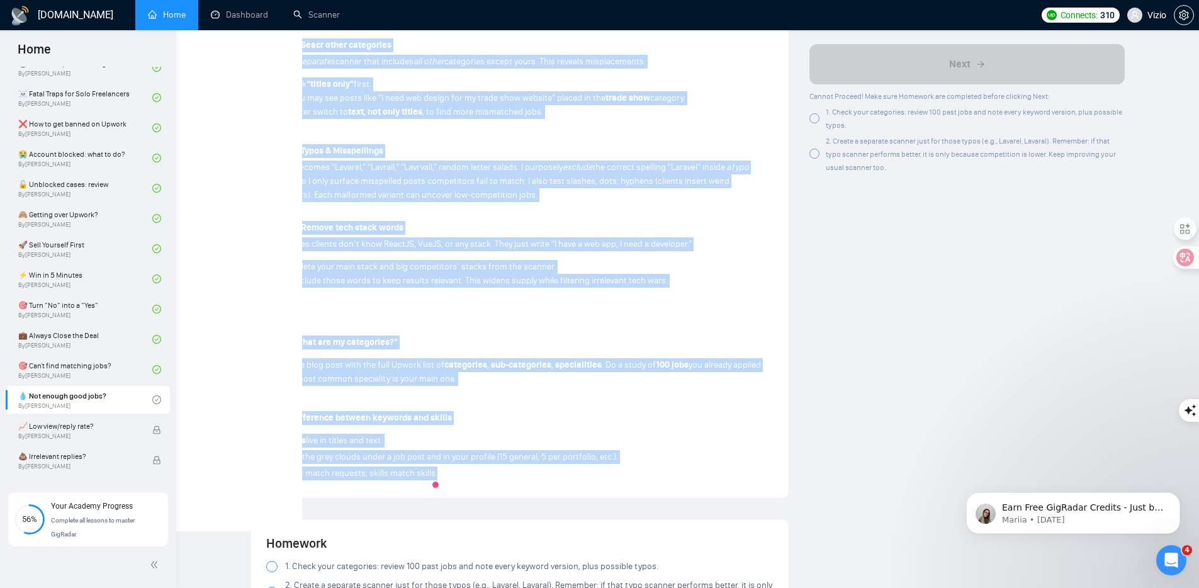
scroll to position [639, 0]
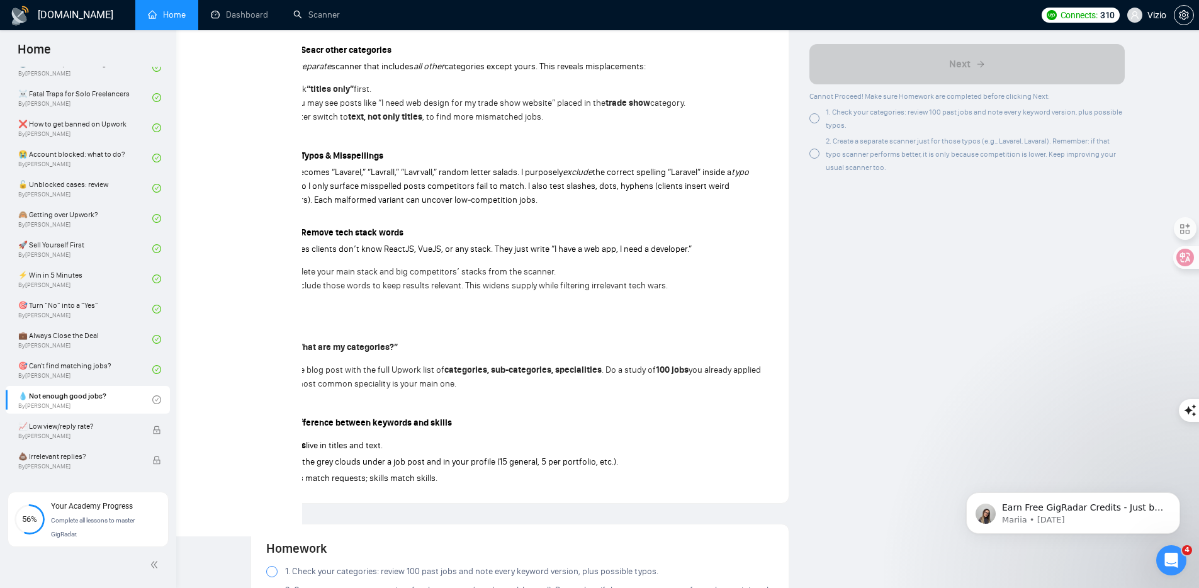
click at [814, 121] on div at bounding box center [814, 118] width 10 height 10
click at [817, 155] on div at bounding box center [814, 154] width 10 height 10
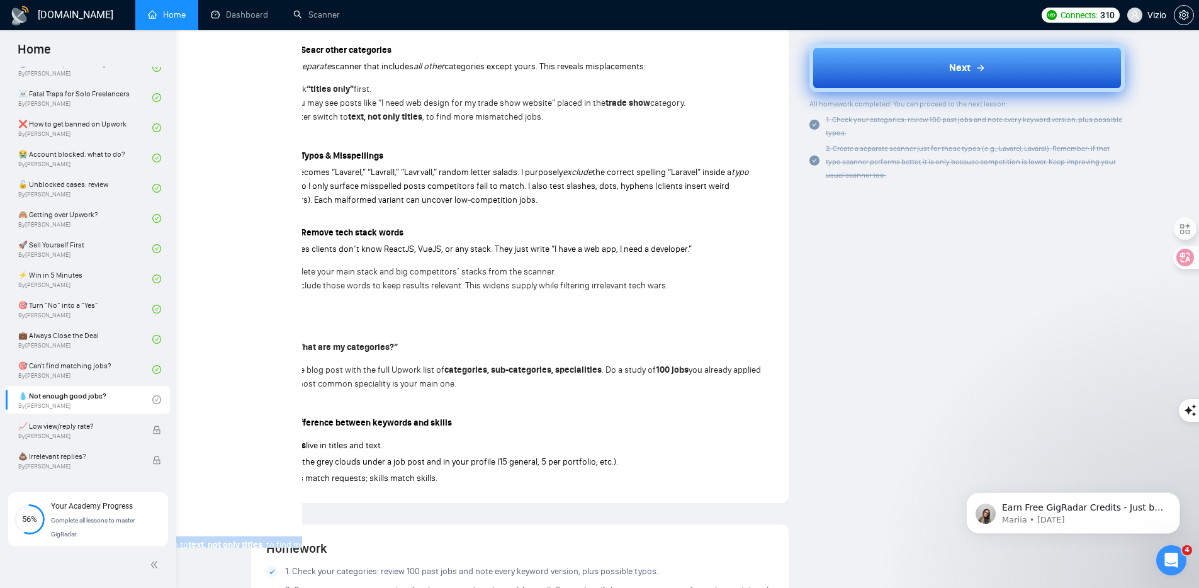
click at [854, 65] on button "Next" at bounding box center [966, 68] width 315 height 48
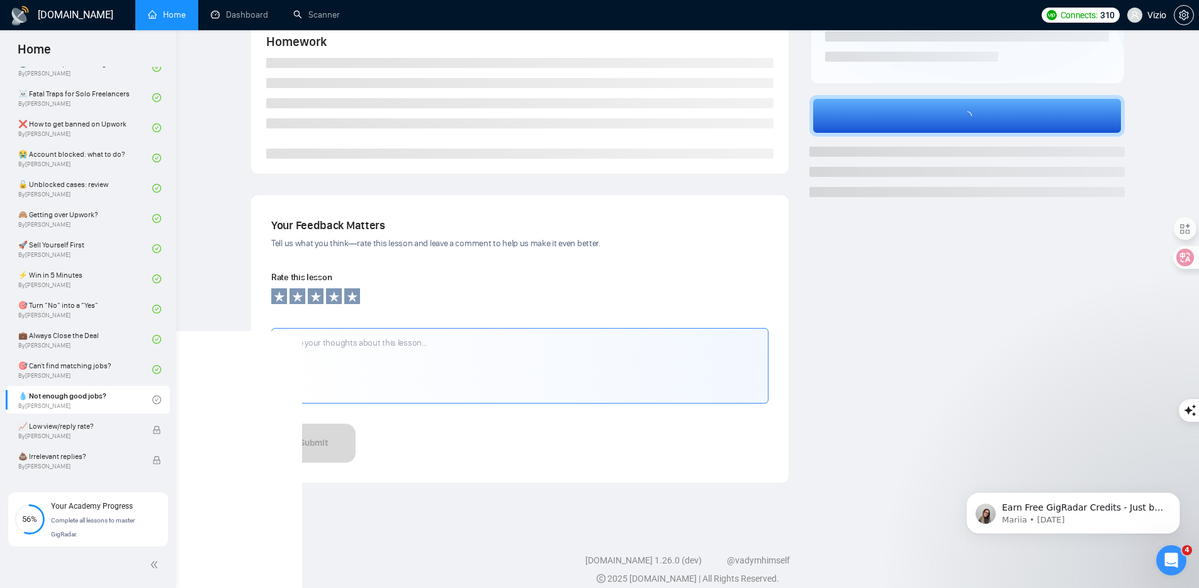
scroll to position [0, 0]
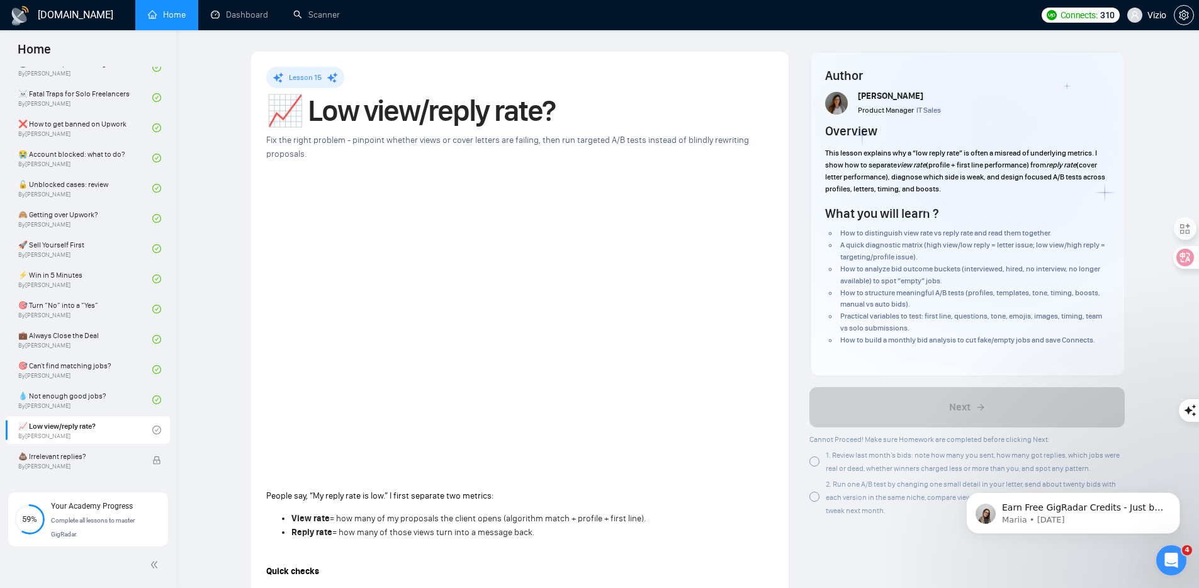
click at [351, 97] on h1 "📈 Low view/reply rate?" at bounding box center [519, 111] width 507 height 28
click at [346, 104] on h1 "📈 Low view/reply rate?" at bounding box center [519, 111] width 507 height 28
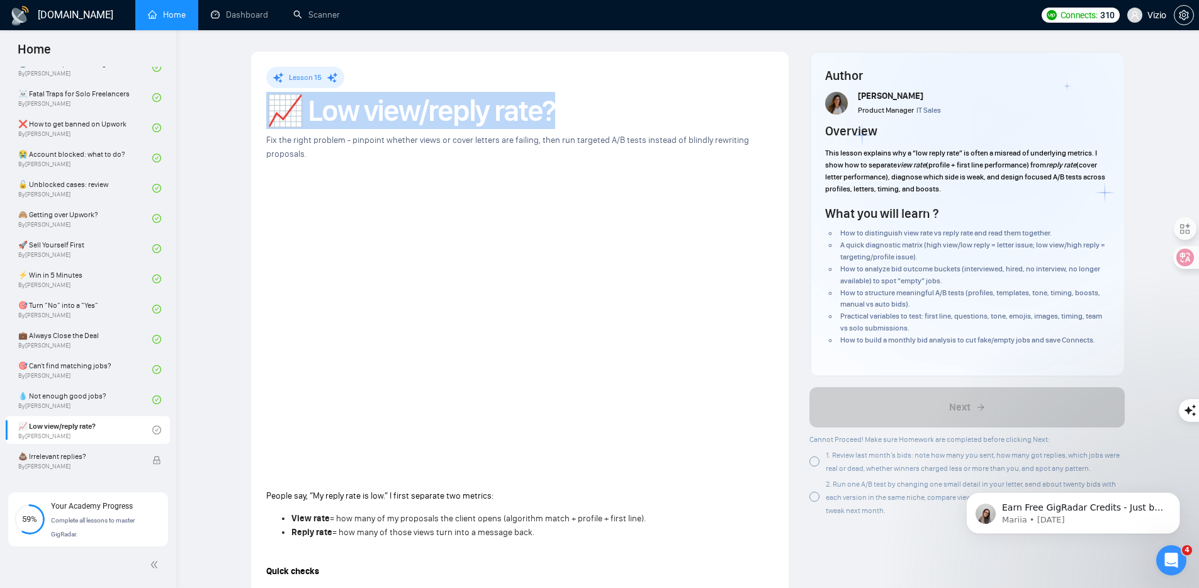
click at [346, 104] on h1 "📈 Low view/reply rate?" at bounding box center [519, 111] width 507 height 28
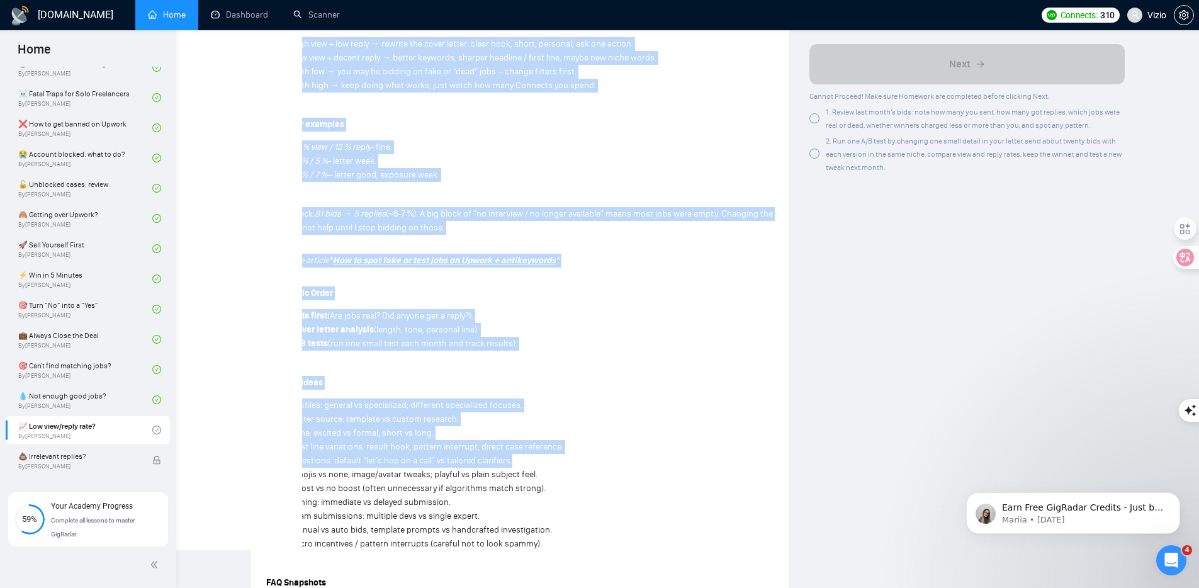
scroll to position [730, 0]
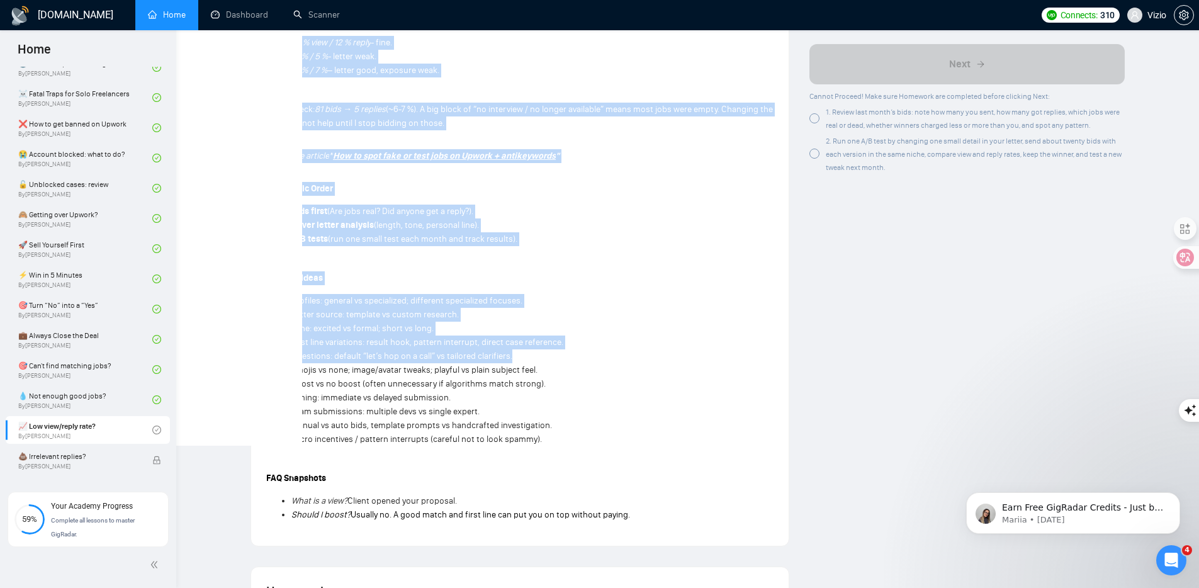
drag, startPoint x: 398, startPoint y: 318, endPoint x: 667, endPoint y: 522, distance: 337.3
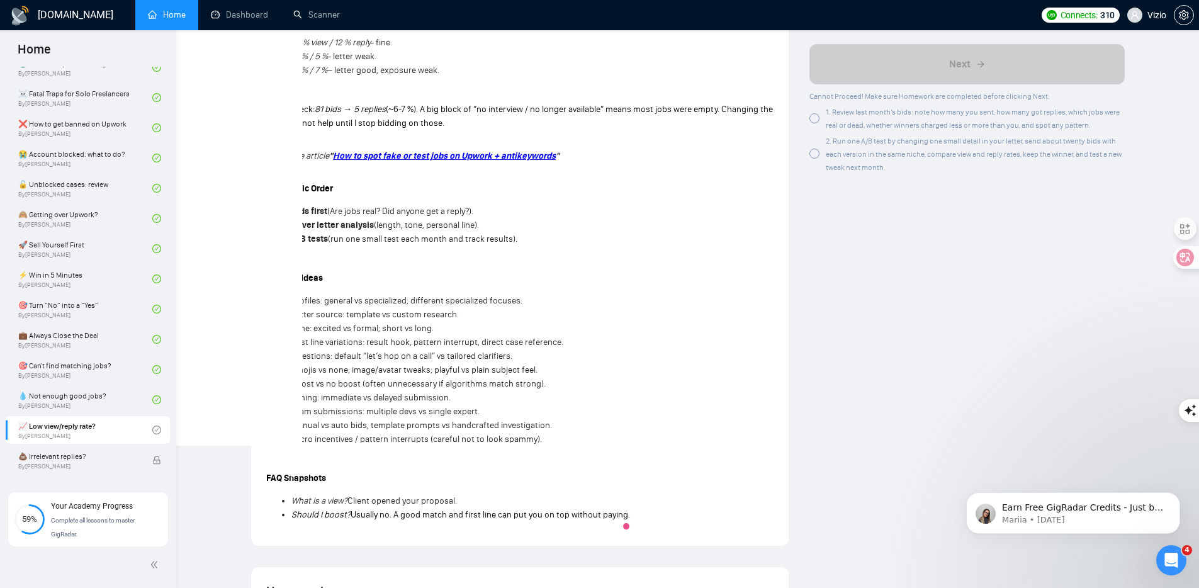
click at [311, 391] on li "Timing: immediate vs delayed submission." at bounding box center [532, 398] width 482 height 14
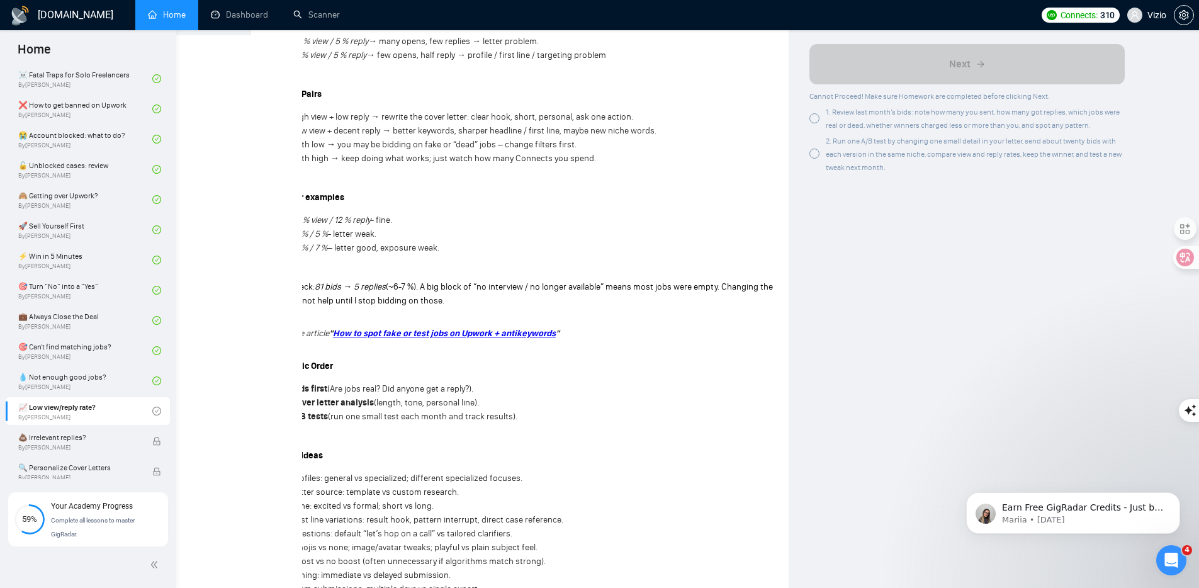
scroll to position [459, 0]
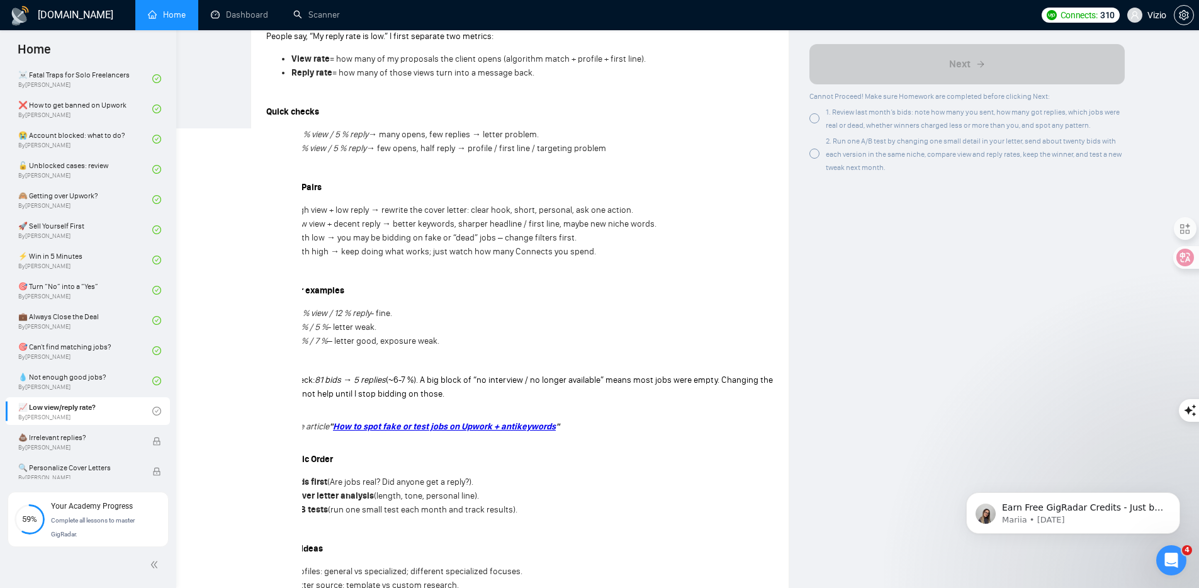
click at [816, 118] on div at bounding box center [814, 118] width 10 height 10
click at [815, 155] on div at bounding box center [814, 154] width 10 height 10
click at [812, 111] on div "1. Review last month’s bids: note how many you sent, how many got replies, whic…" at bounding box center [966, 118] width 315 height 26
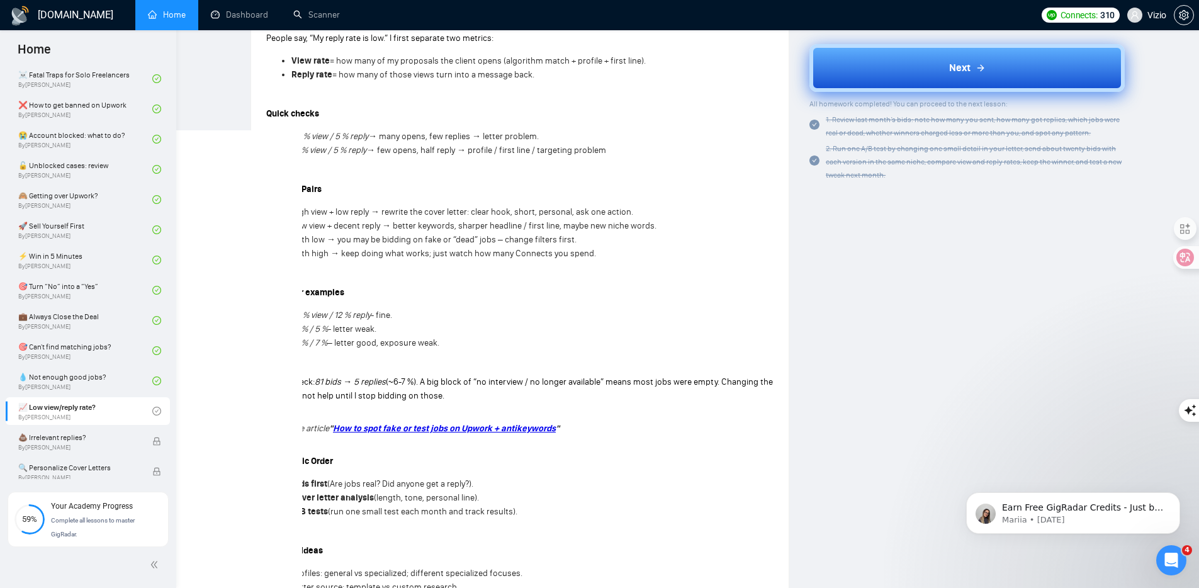
scroll to position [457, 0]
click at [869, 77] on button "Next" at bounding box center [966, 68] width 315 height 48
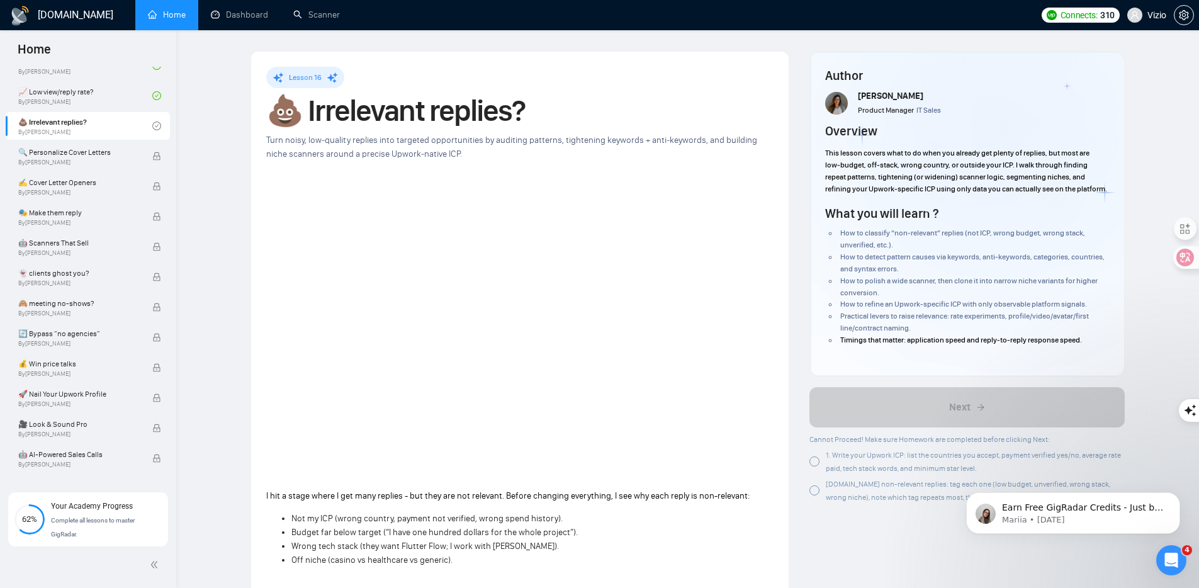
click at [382, 91] on div "Lesson 16 💩 Irrelevant replies? Turn noisy, low‑quality replies into targeted o…" at bounding box center [519, 599] width 507 height 1064
click at [374, 103] on h1 "💩 Irrelevant replies?" at bounding box center [519, 111] width 507 height 28
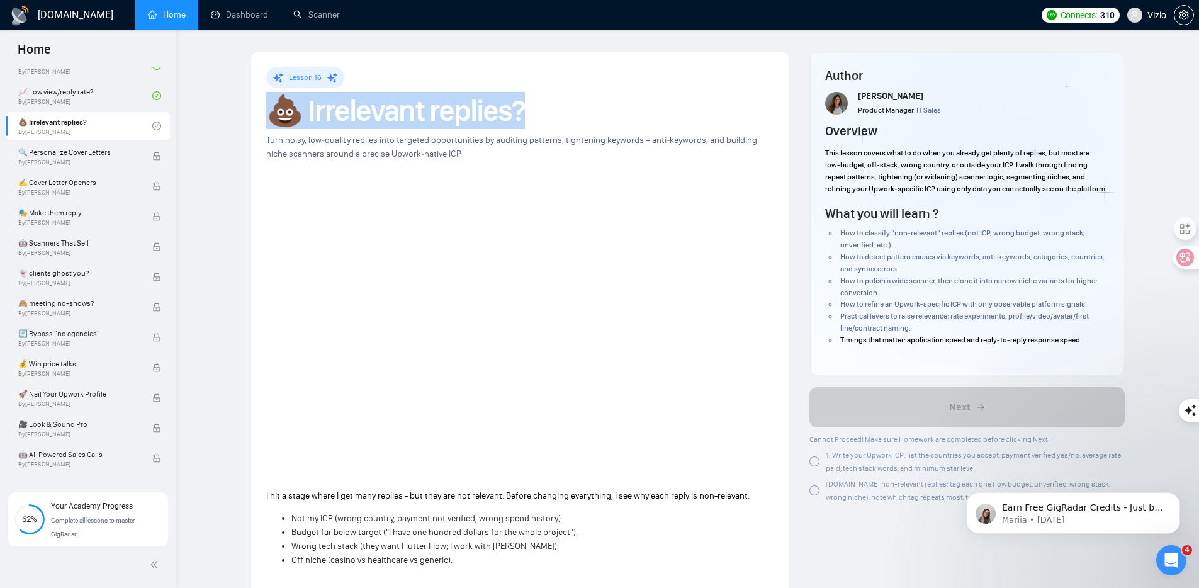
click at [374, 103] on h1 "💩 Irrelevant replies?" at bounding box center [519, 111] width 507 height 28
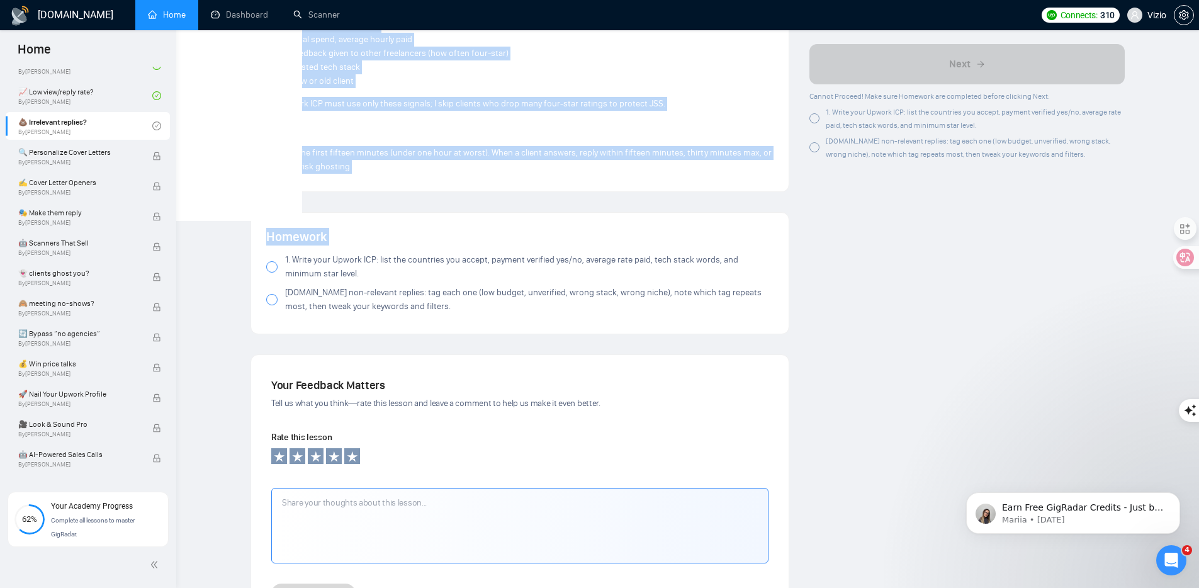
scroll to position [895, 0]
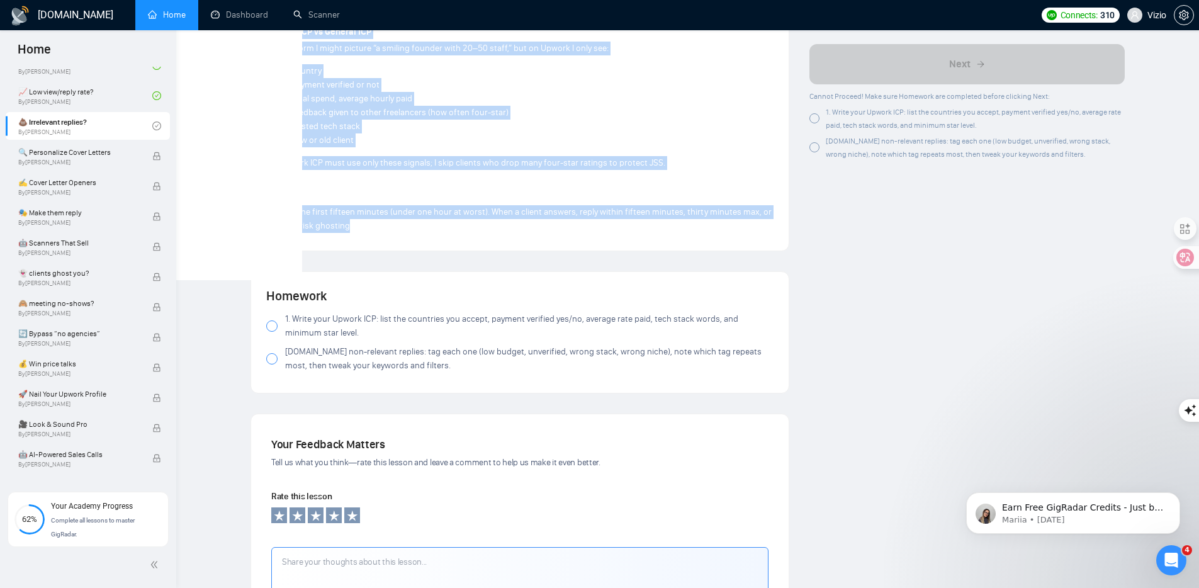
drag, startPoint x: 264, startPoint y: 211, endPoint x: 489, endPoint y: 221, distance: 225.5
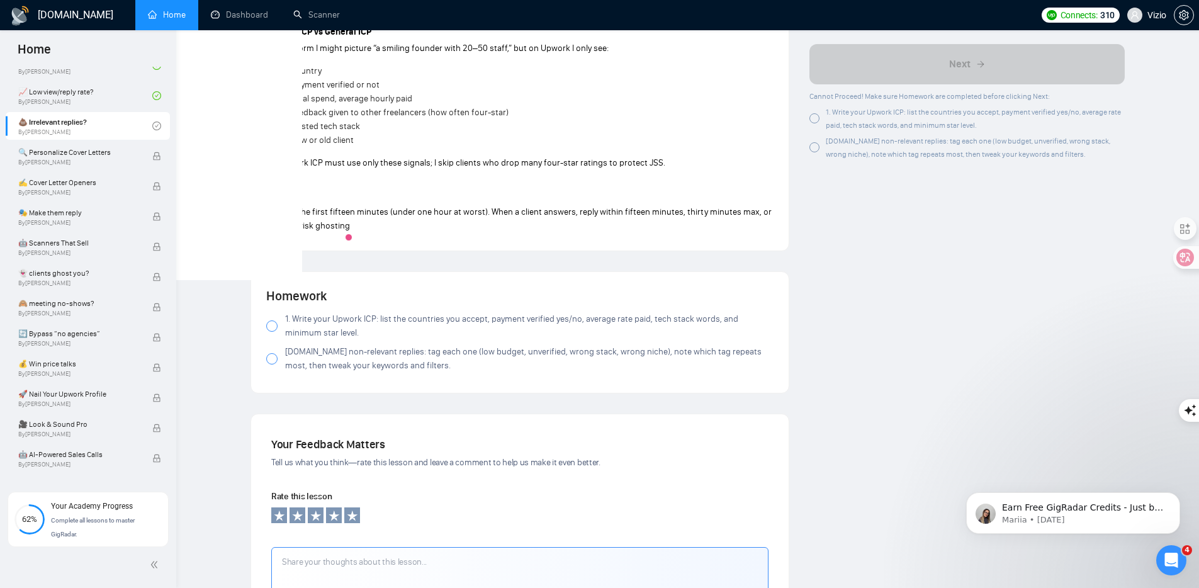
click at [489, 224] on p "Apply in the first fifteen minutes (under one hour at worst). When a client ans…" at bounding box center [519, 219] width 507 height 28
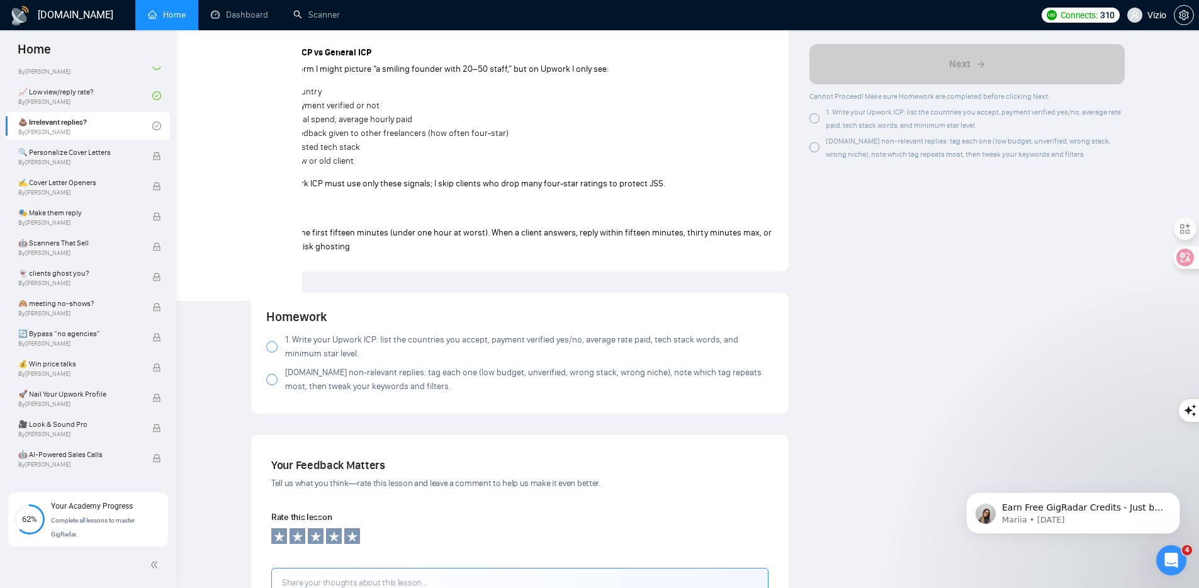
click at [815, 119] on div at bounding box center [814, 118] width 10 height 10
click at [818, 145] on div at bounding box center [814, 147] width 10 height 10
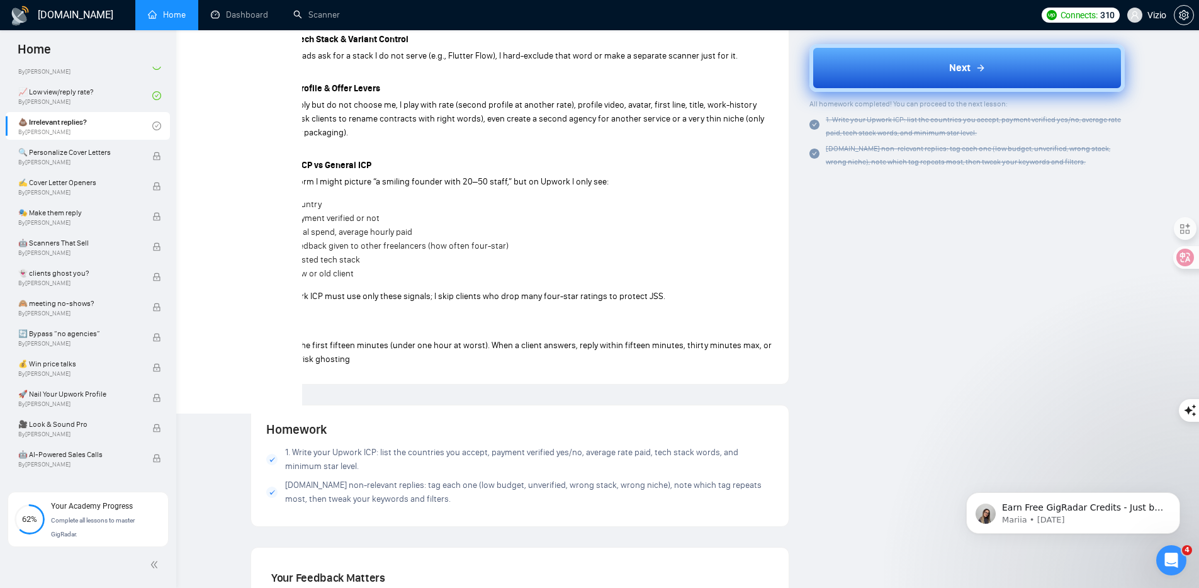
click at [868, 75] on button "Next" at bounding box center [966, 68] width 315 height 48
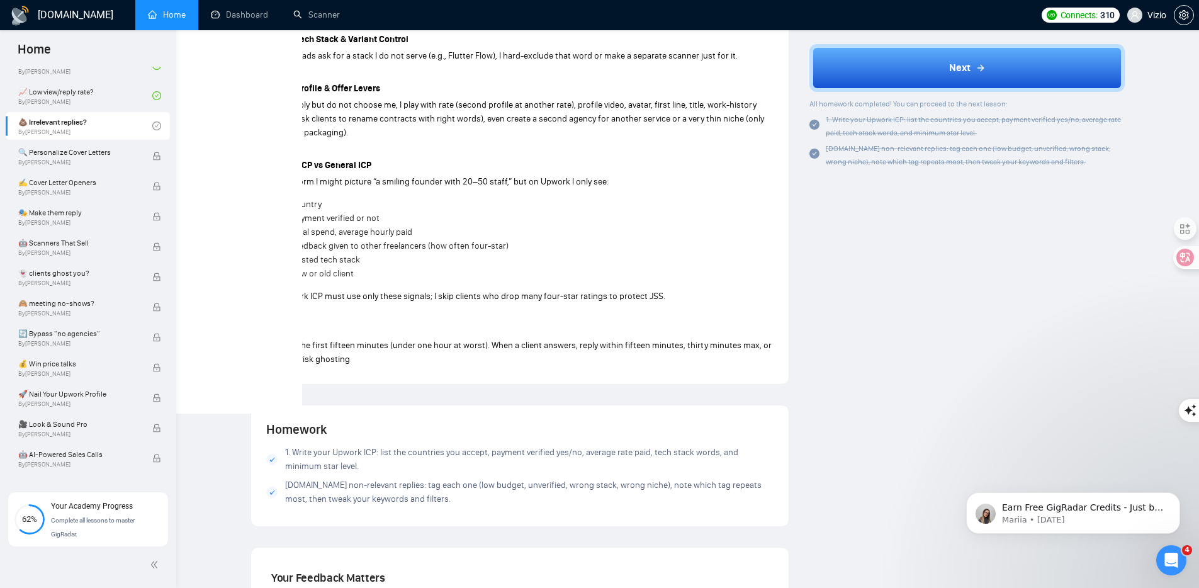
scroll to position [550, 0]
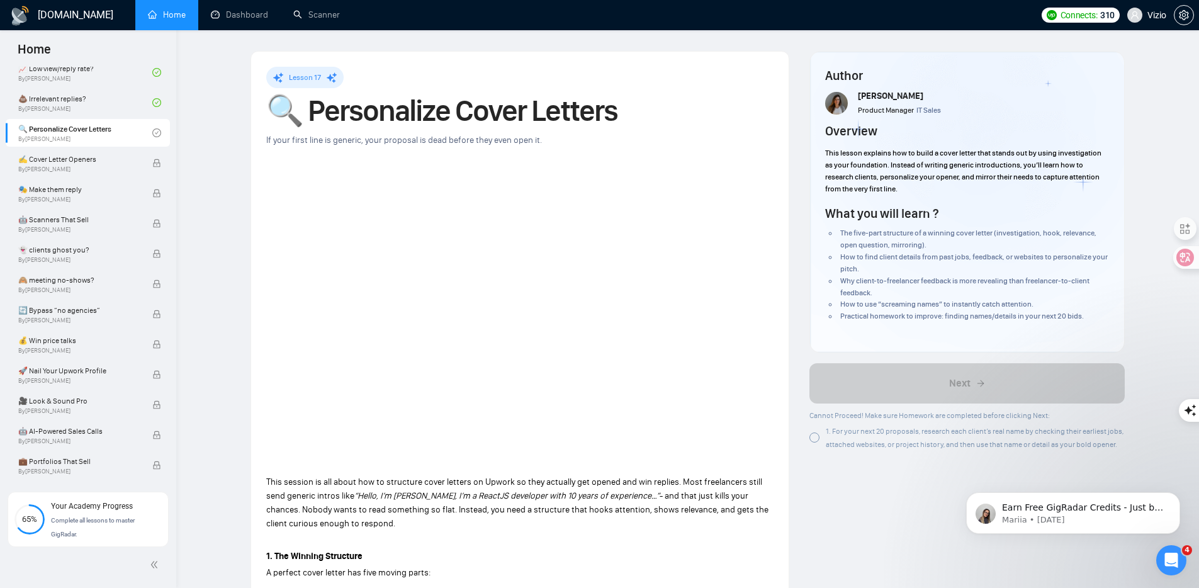
click at [371, 111] on h1 "🔍 Personalize Cover Letters" at bounding box center [519, 111] width 507 height 28
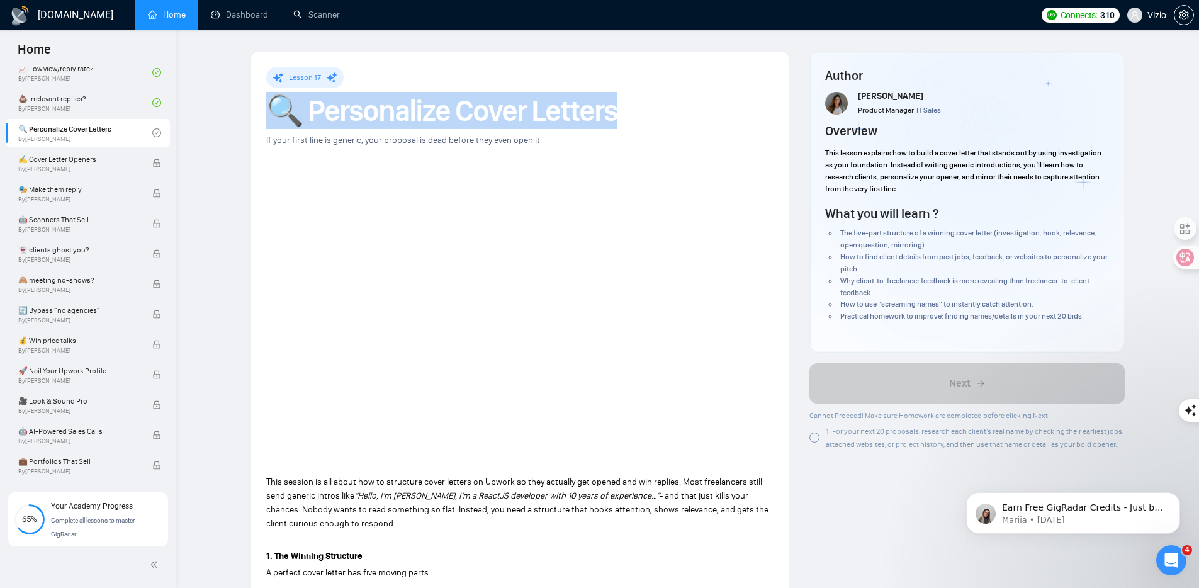
click at [371, 111] on h1 "🔍 Personalize Cover Letters" at bounding box center [519, 111] width 507 height 28
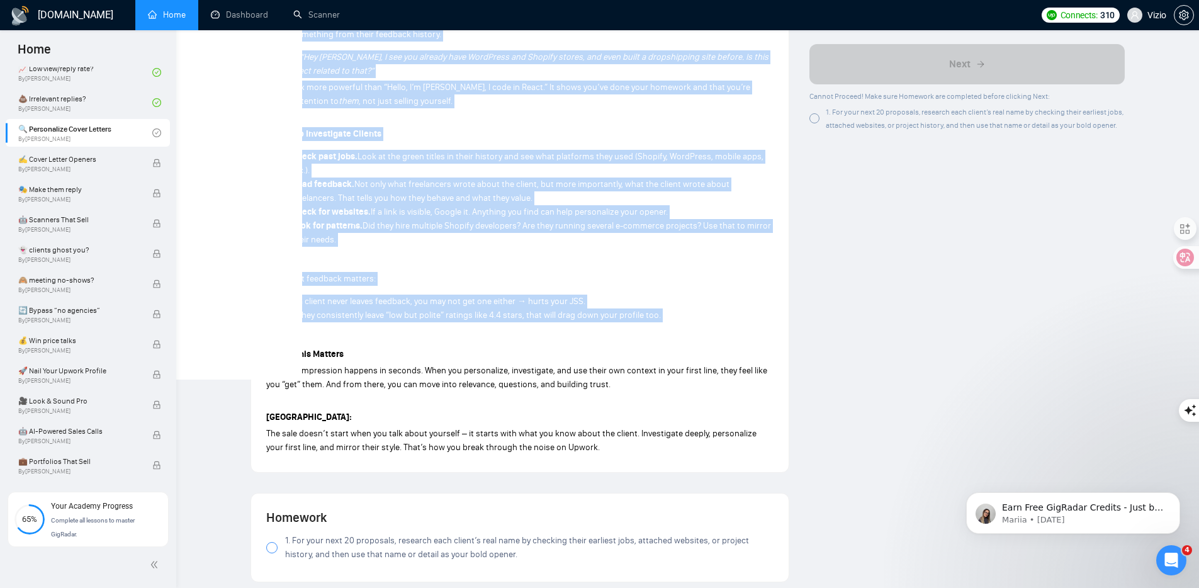
scroll to position [938, 0]
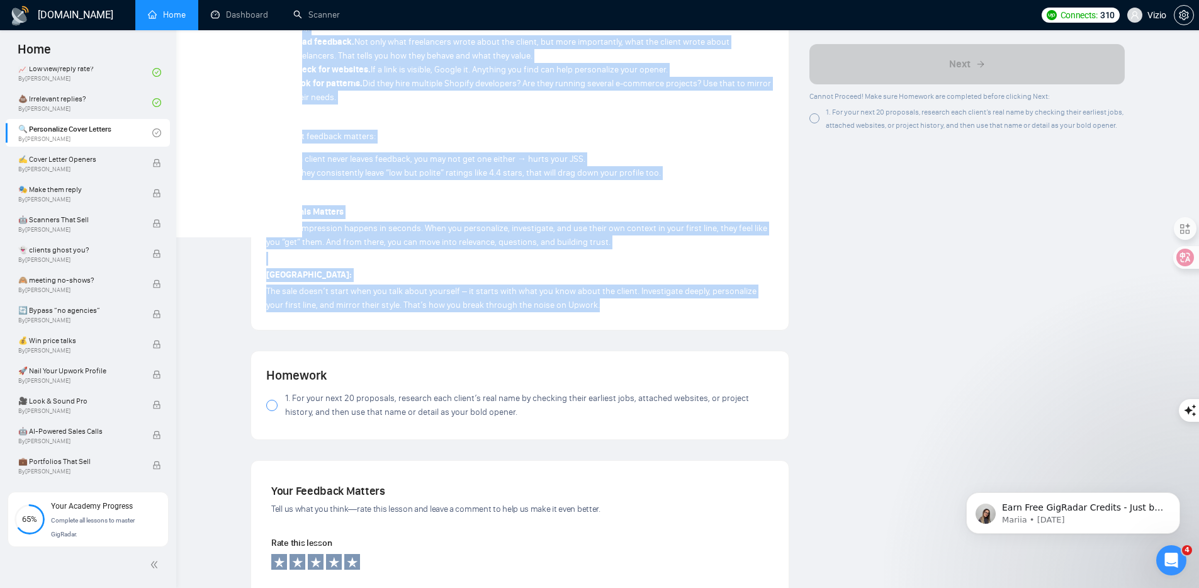
drag, startPoint x: 319, startPoint y: 362, endPoint x: 607, endPoint y: 301, distance: 294.6
click at [817, 121] on div at bounding box center [814, 118] width 10 height 10
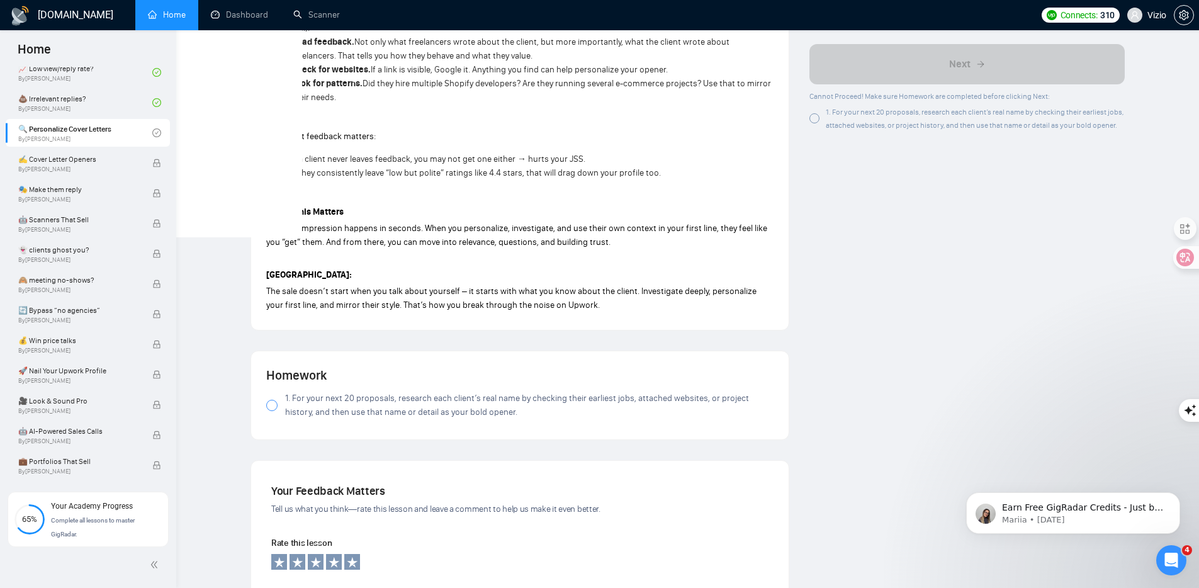
click at [819, 116] on div "1. For your next 20 proposals, research each client’s real name by checking the…" at bounding box center [966, 118] width 315 height 26
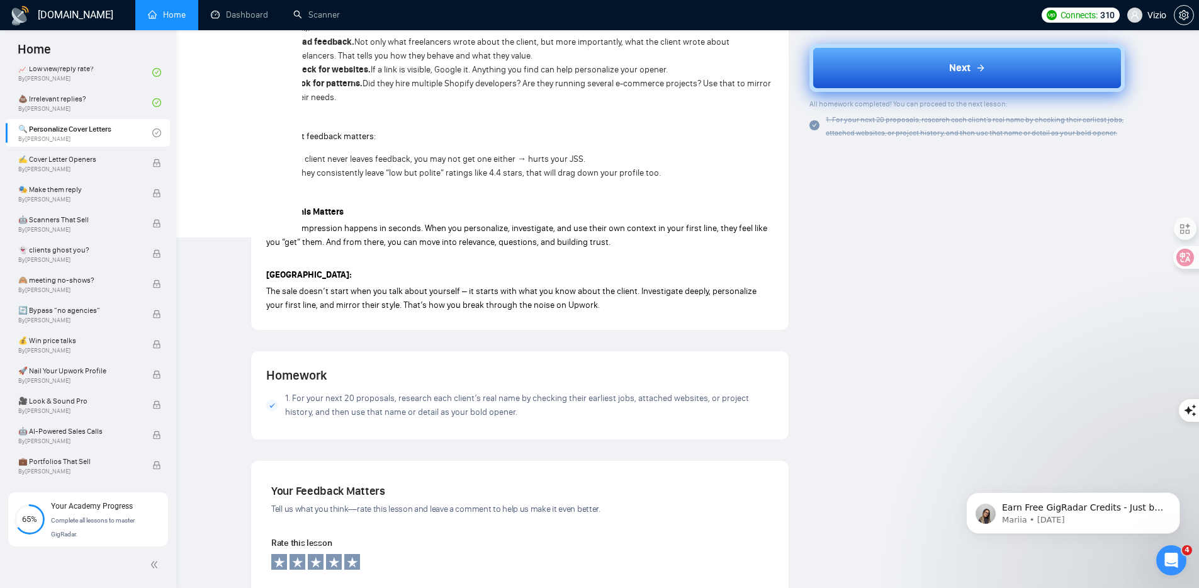
click at [889, 70] on button "Next" at bounding box center [966, 68] width 315 height 48
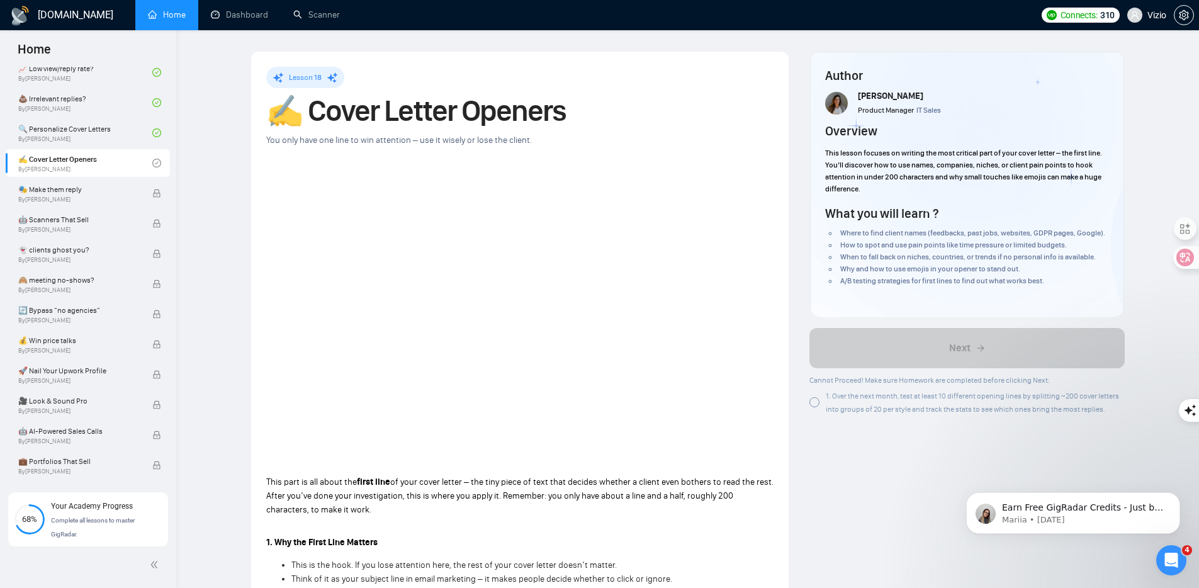
click at [344, 104] on h1 "✍️ Cover Letter Openers" at bounding box center [519, 111] width 507 height 28
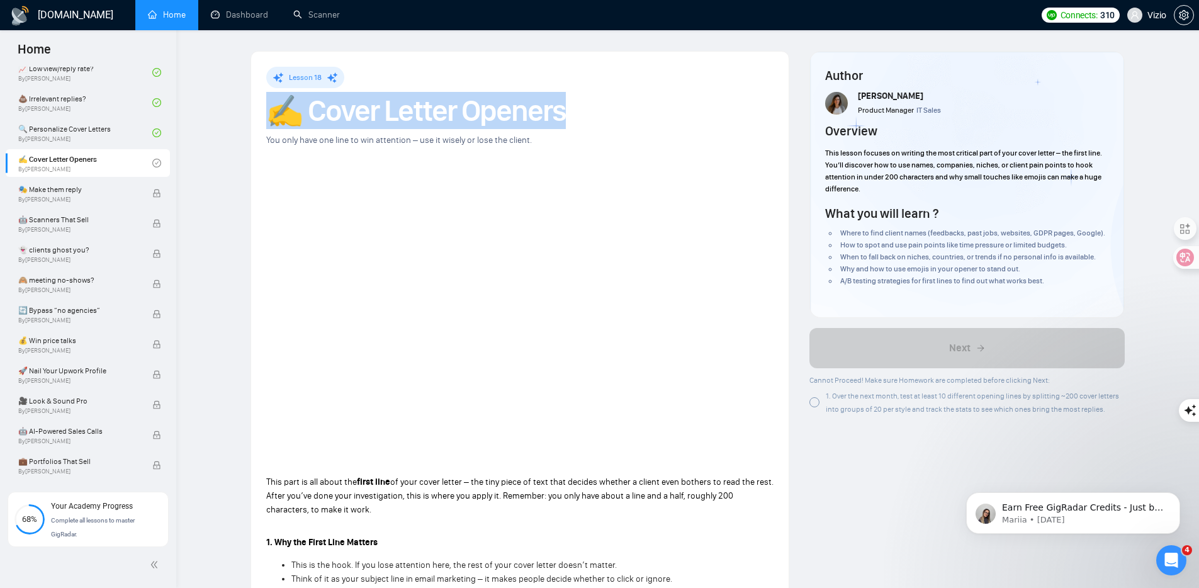
click at [344, 104] on h1 "✍️ Cover Letter Openers" at bounding box center [519, 111] width 507 height 28
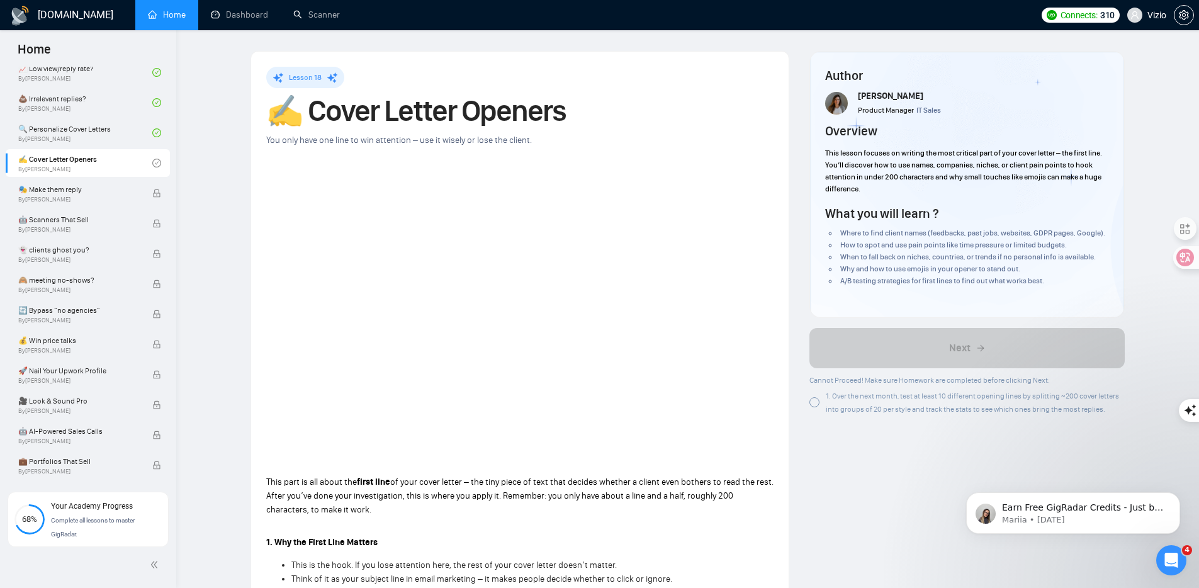
click at [488, 142] on span "You only have one line to win attention – use it wisely or lose the client." at bounding box center [399, 140] width 266 height 11
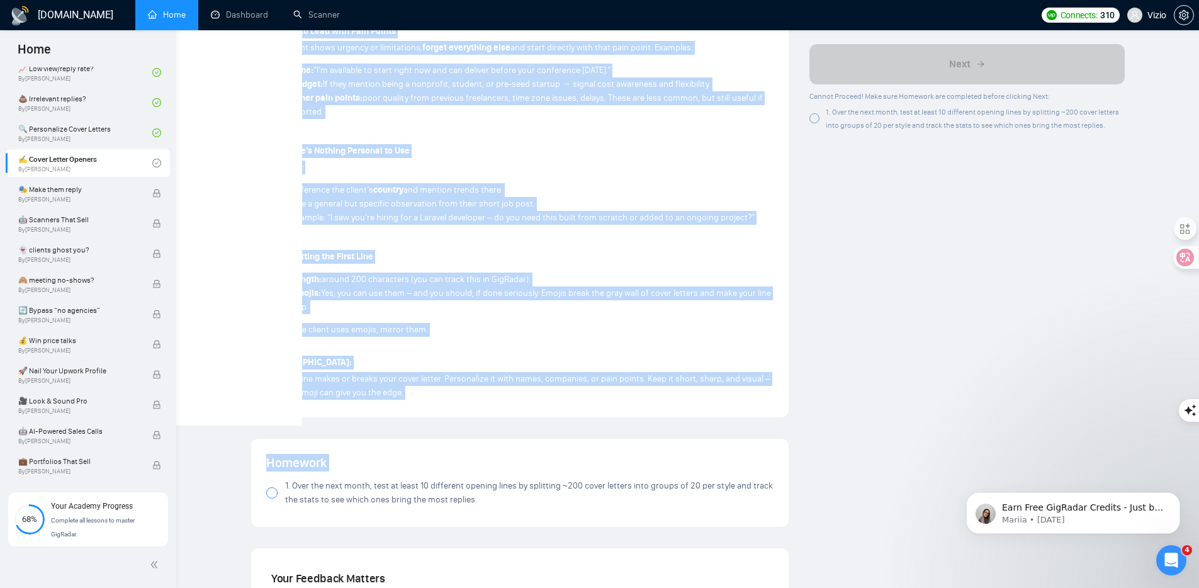
scroll to position [831, 0]
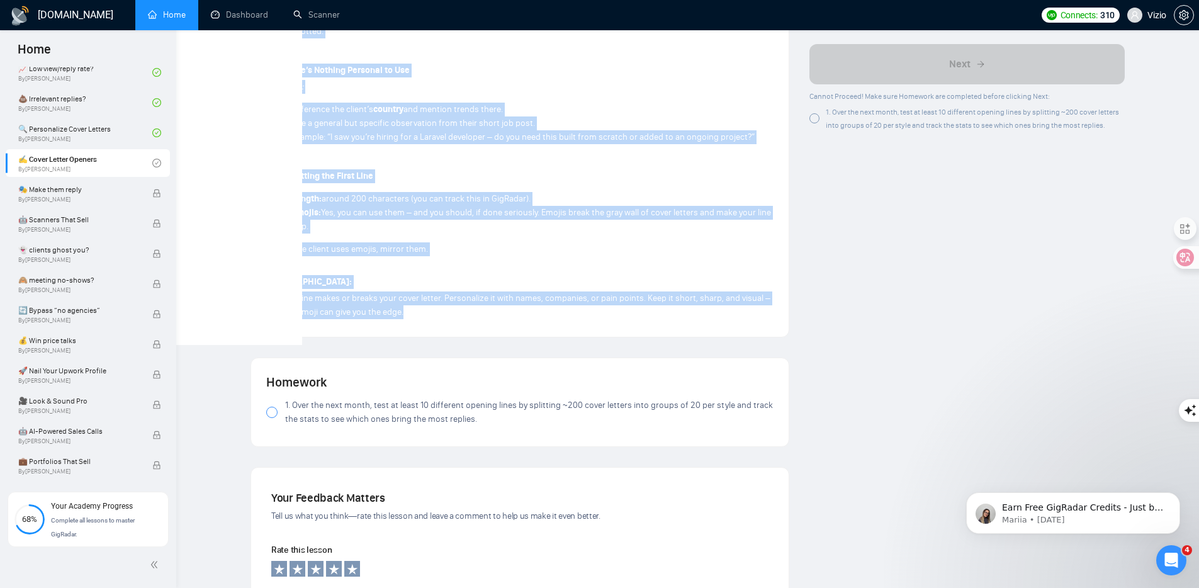
drag, startPoint x: 263, startPoint y: 375, endPoint x: 464, endPoint y: 313, distance: 210.0
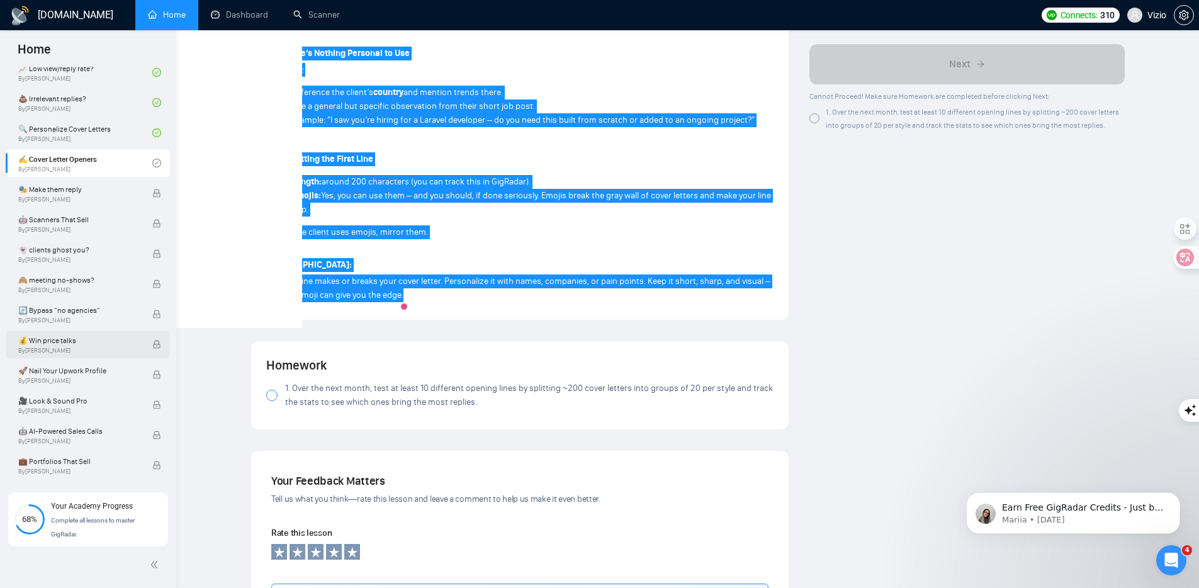
scroll to position [856, 0]
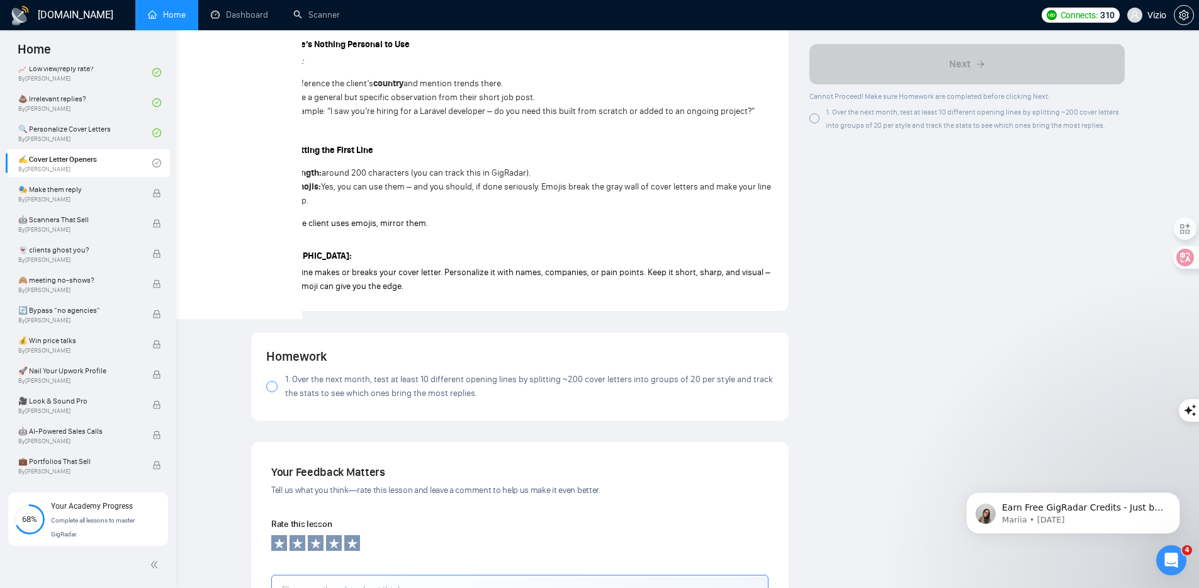
click at [817, 119] on div at bounding box center [814, 118] width 10 height 10
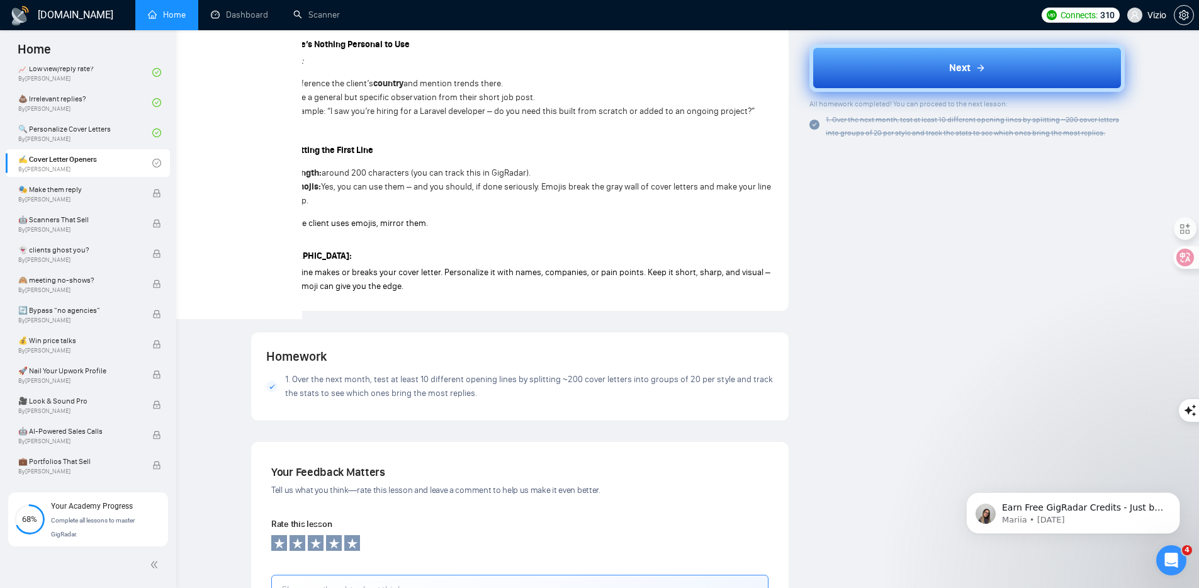
click at [885, 70] on button "Next" at bounding box center [966, 68] width 315 height 48
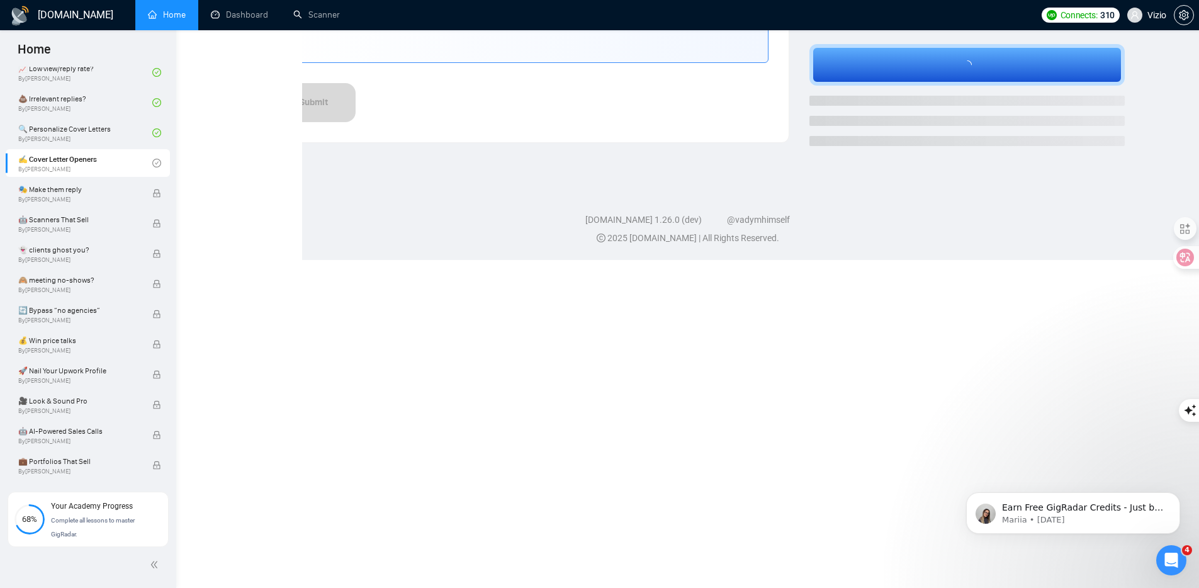
scroll to position [170, 0]
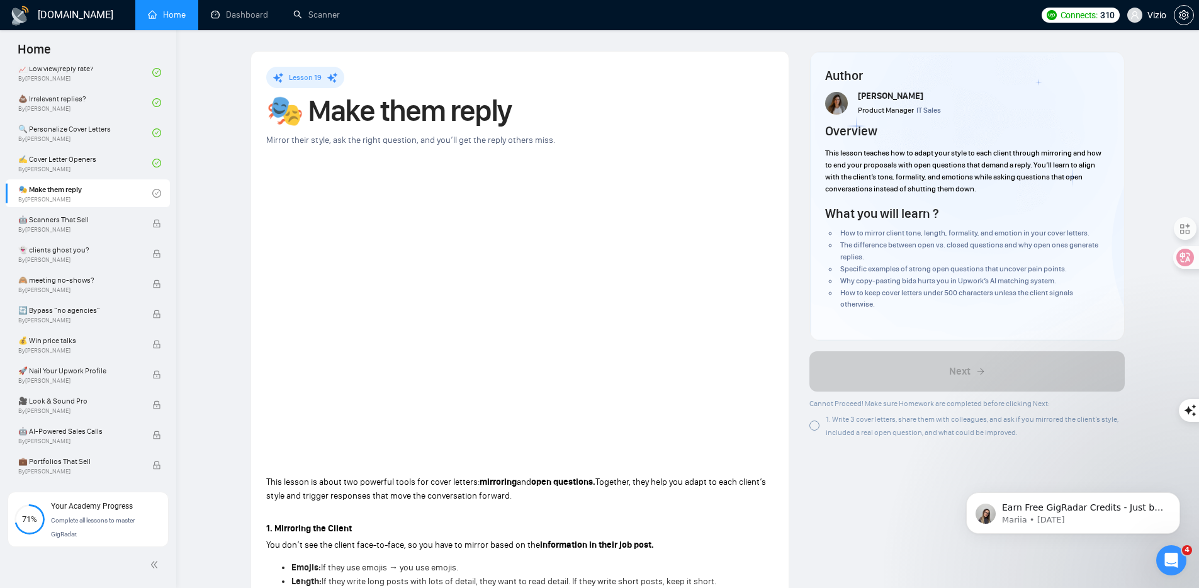
click at [328, 112] on h1 "🎭 Make them reply" at bounding box center [519, 111] width 507 height 28
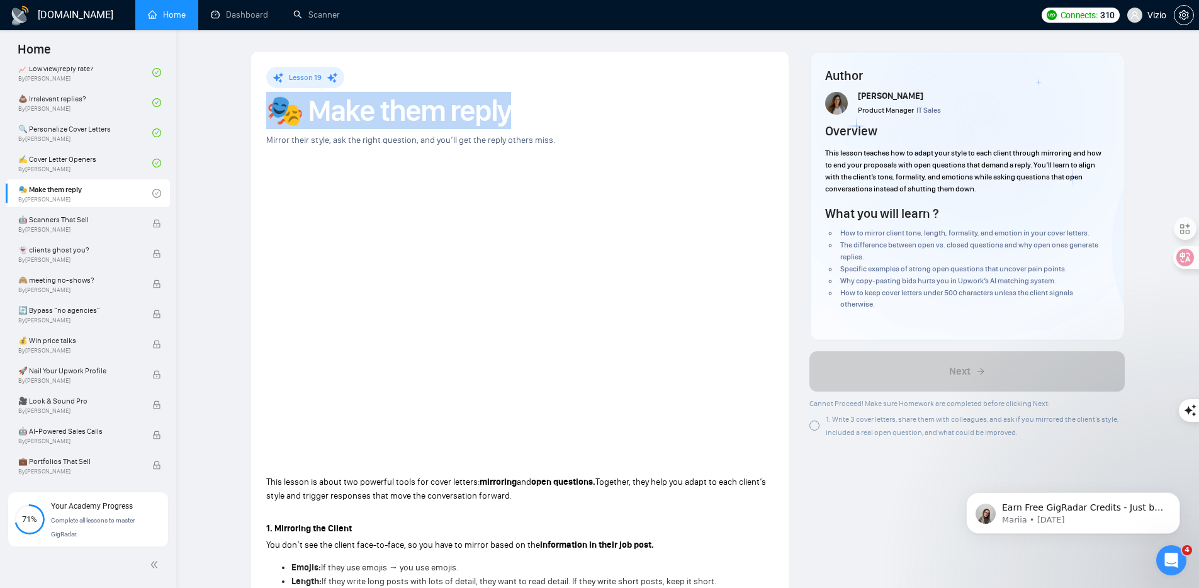
click at [328, 112] on h1 "🎭 Make them reply" at bounding box center [519, 111] width 507 height 28
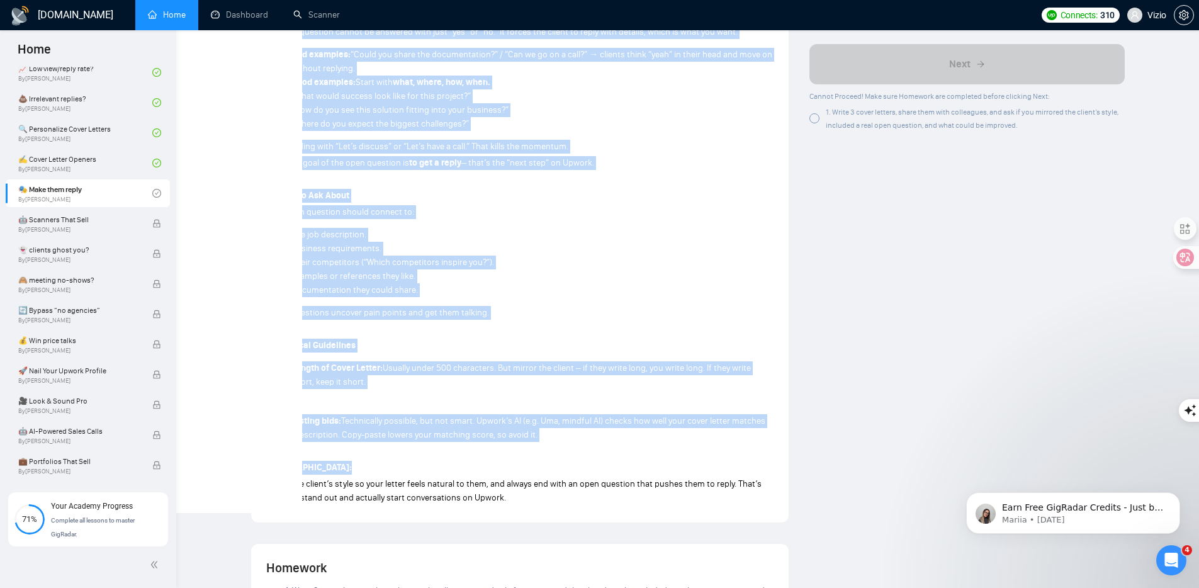
scroll to position [814, 0]
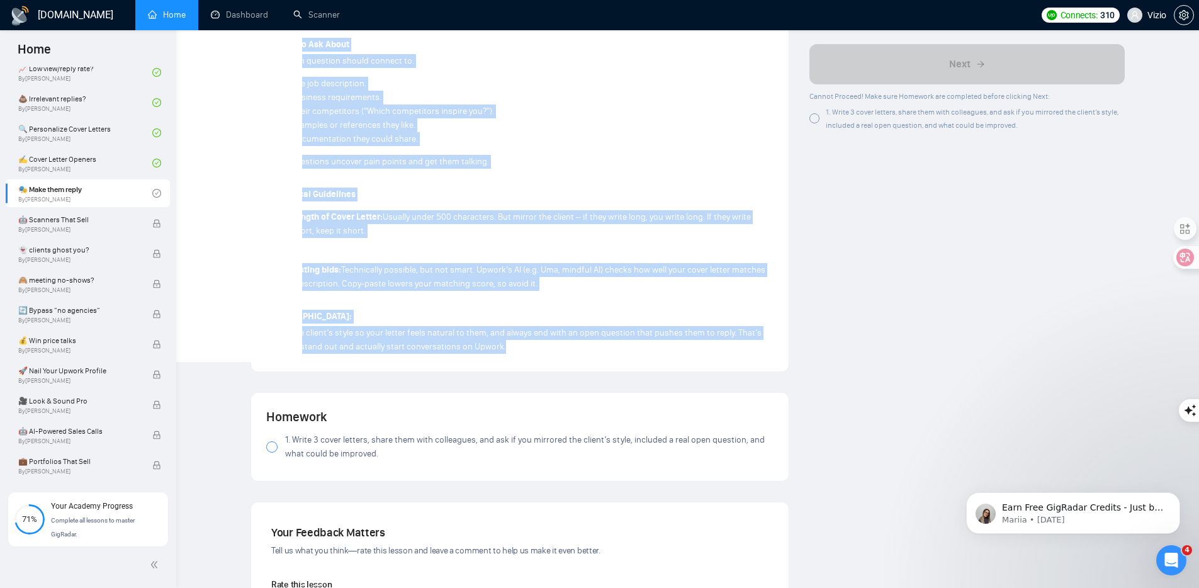
drag, startPoint x: 327, startPoint y: 242, endPoint x: 509, endPoint y: 347, distance: 210.0
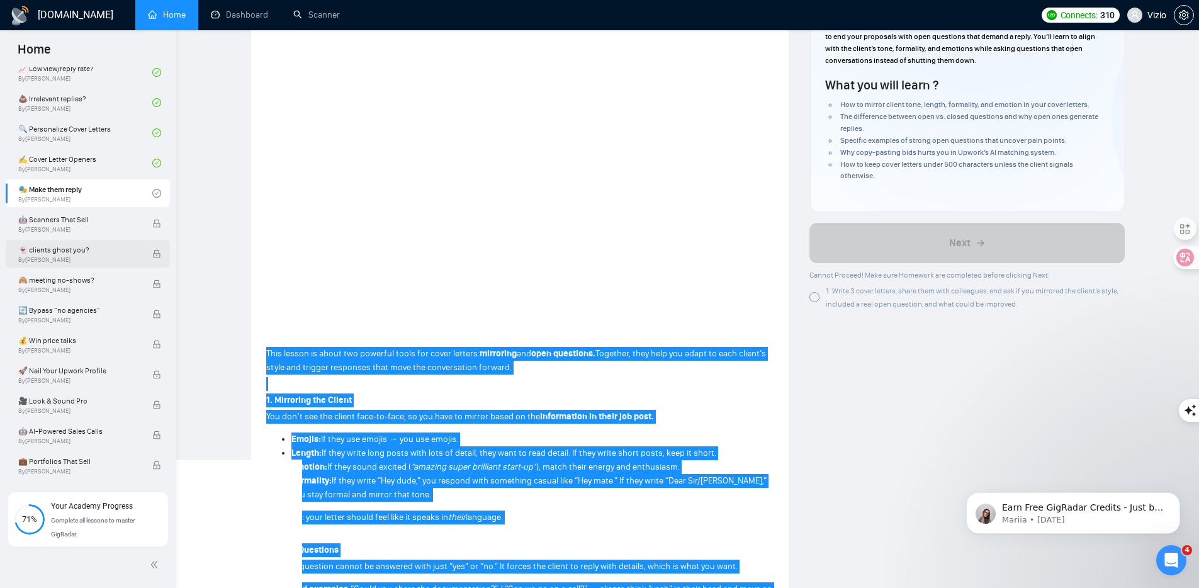
scroll to position [70, 0]
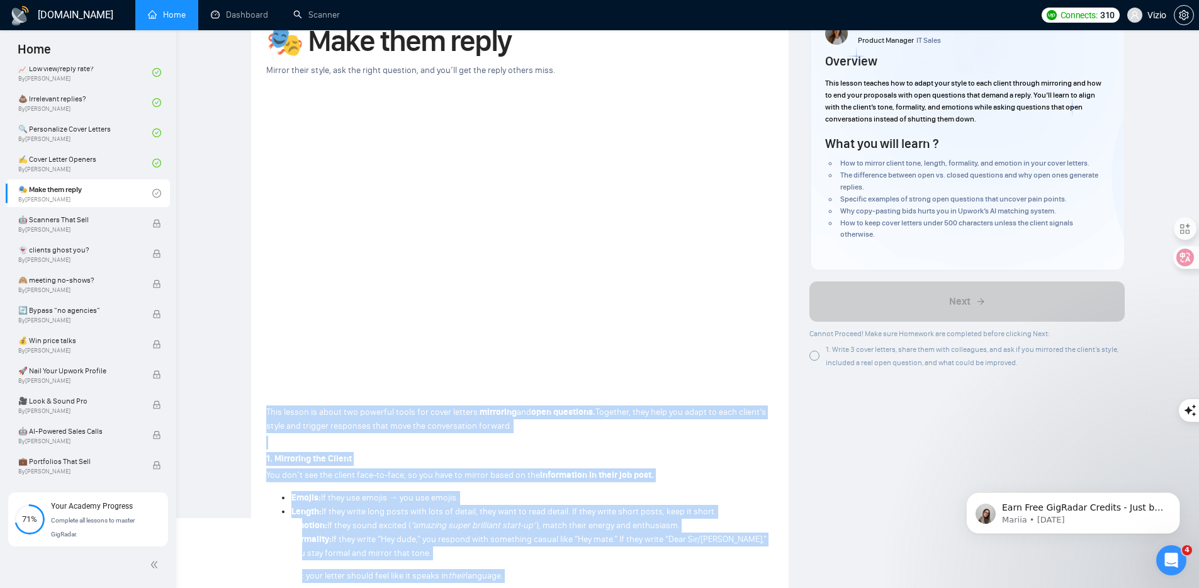
click at [834, 354] on div "1. Write 3 cover letters, share them with colleagues, and ask if you mirrored t…" at bounding box center [975, 355] width 299 height 26
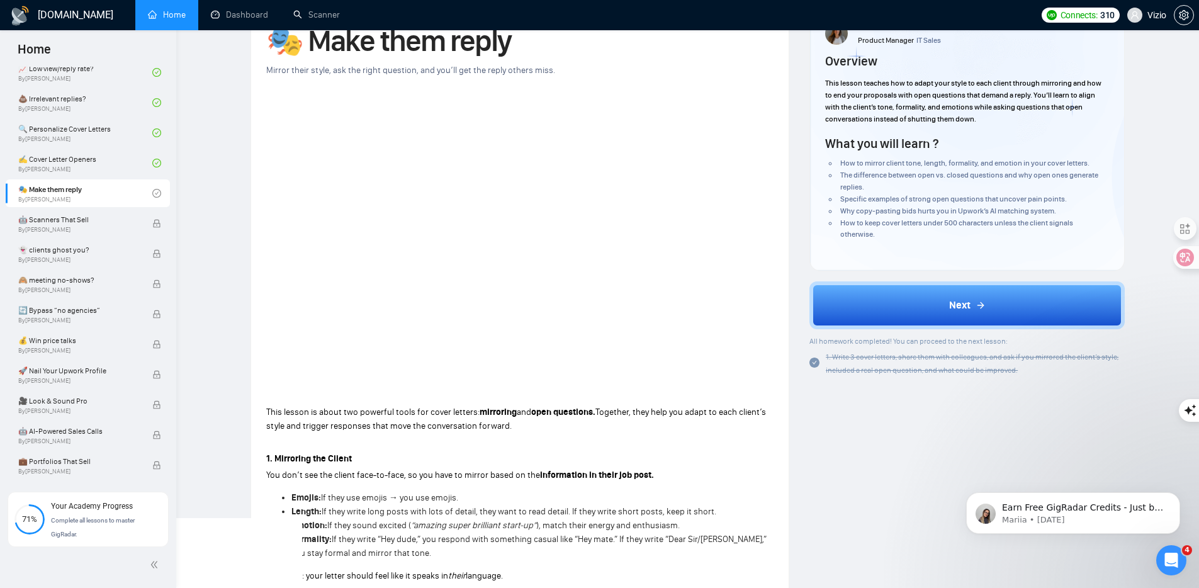
click at [817, 355] on div "1. Write 3 cover letters, share them with colleagues, and ask if you mirrored t…" at bounding box center [966, 363] width 315 height 26
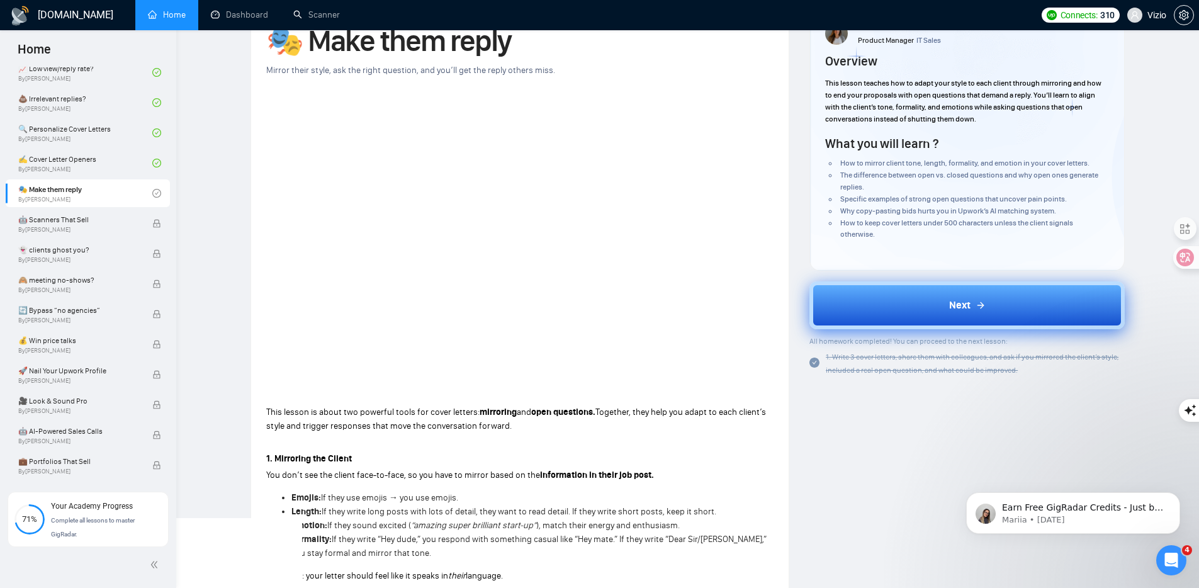
click at [856, 319] on button "Next" at bounding box center [966, 305] width 315 height 48
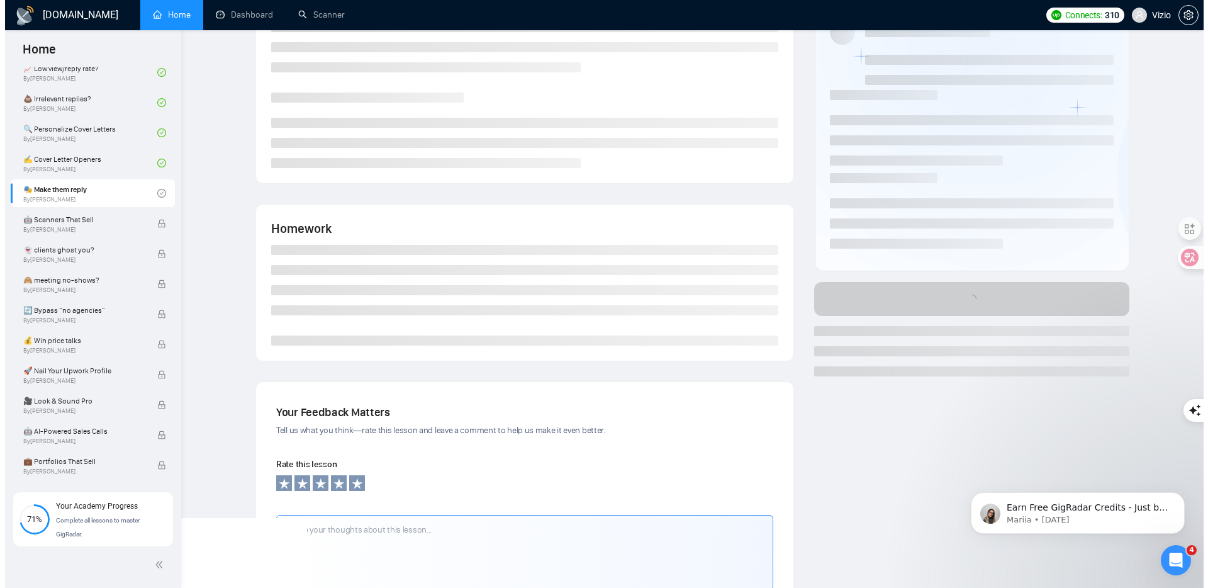
scroll to position [0, 0]
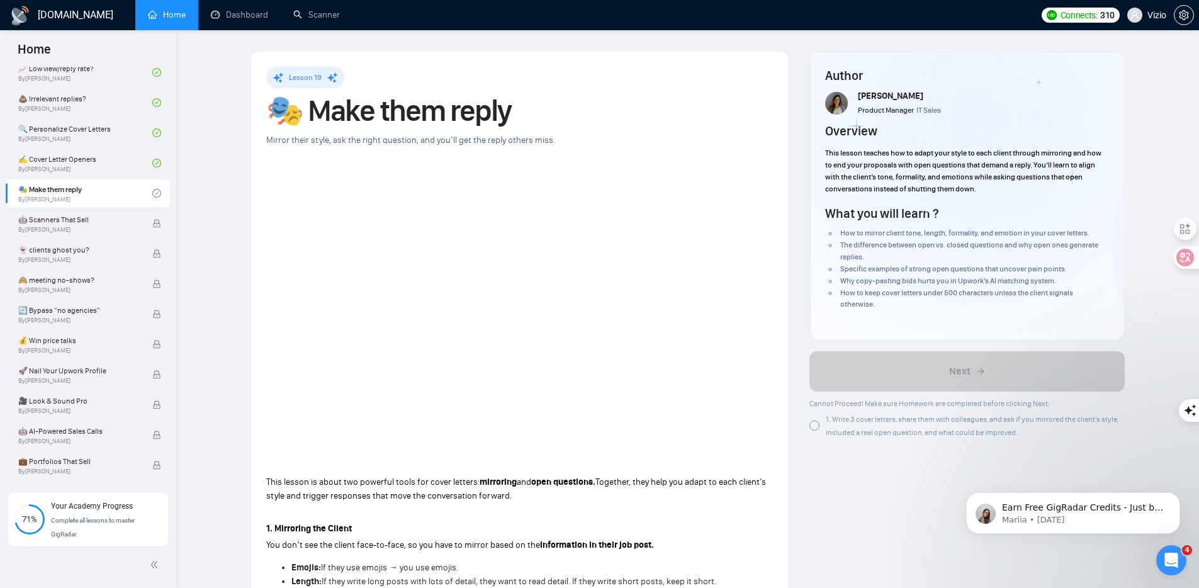
click at [826, 435] on span "1. Write 3 cover letters, share them with colleagues, and ask if you mirrored t…" at bounding box center [972, 426] width 293 height 22
click at [815, 424] on div at bounding box center [814, 425] width 10 height 10
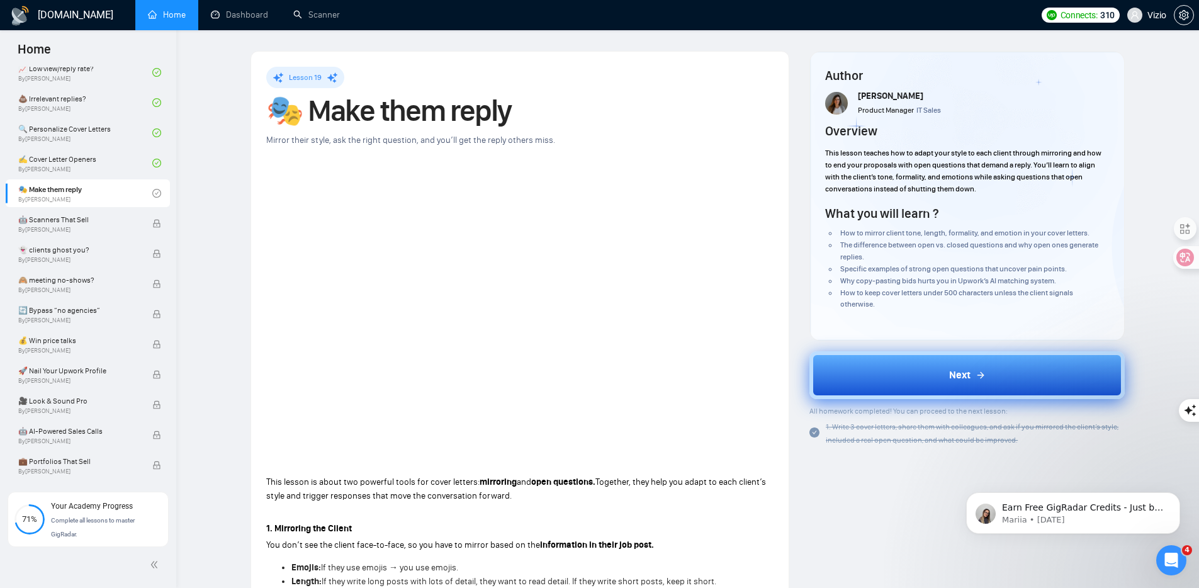
click at [878, 364] on button "Next" at bounding box center [966, 375] width 315 height 48
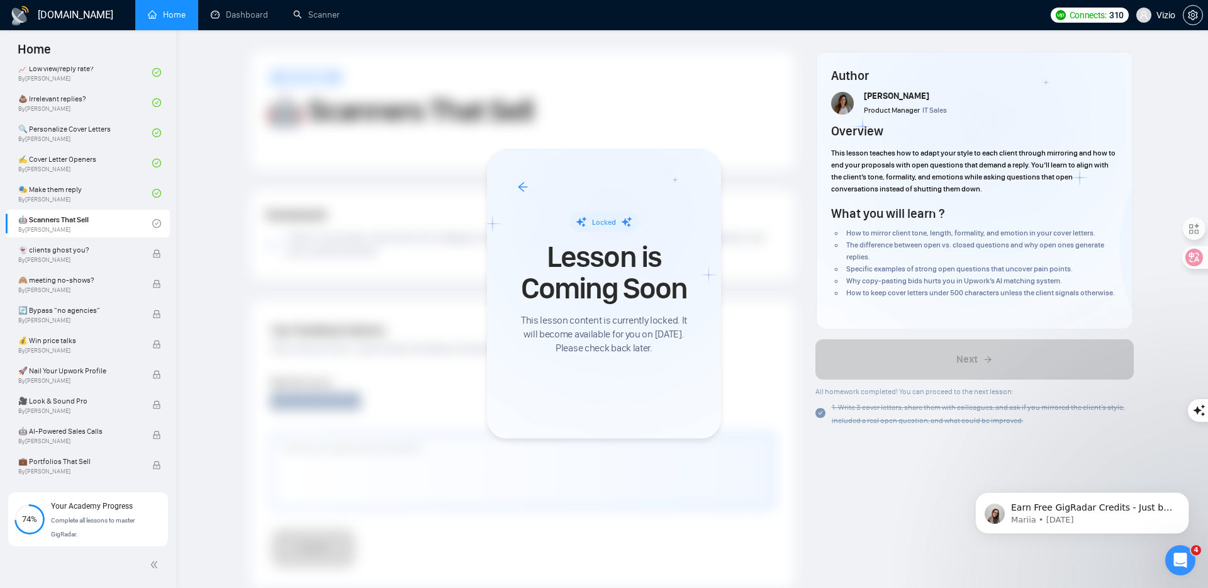
click at [102, 222] on div at bounding box center [604, 294] width 1208 height 588
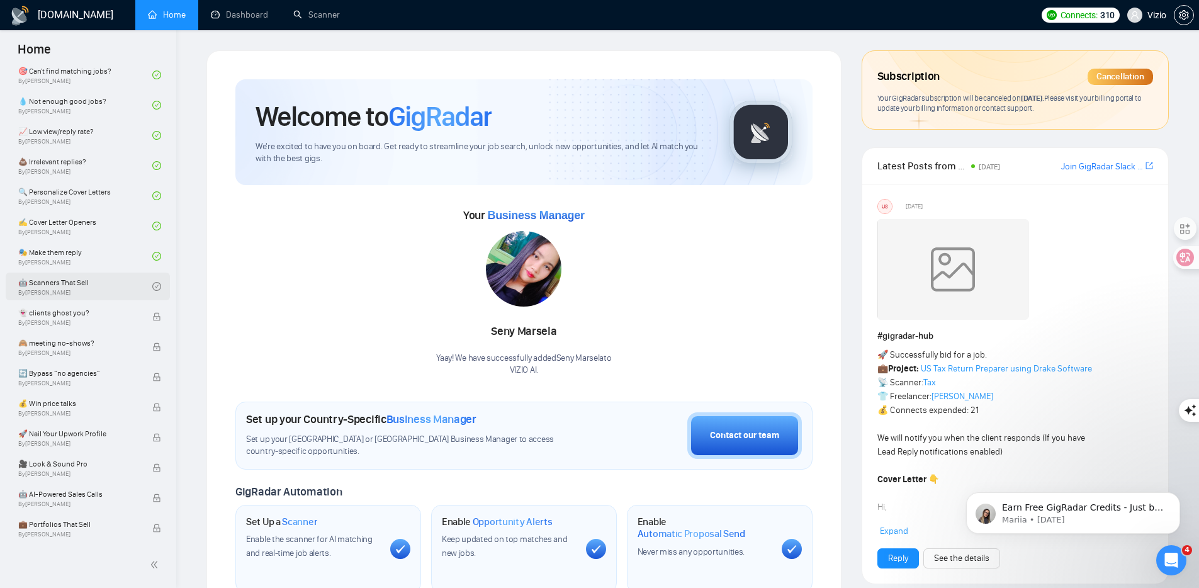
click at [101, 281] on link "🤖 Scanners That Sell By [PERSON_NAME]" at bounding box center [85, 286] width 134 height 28
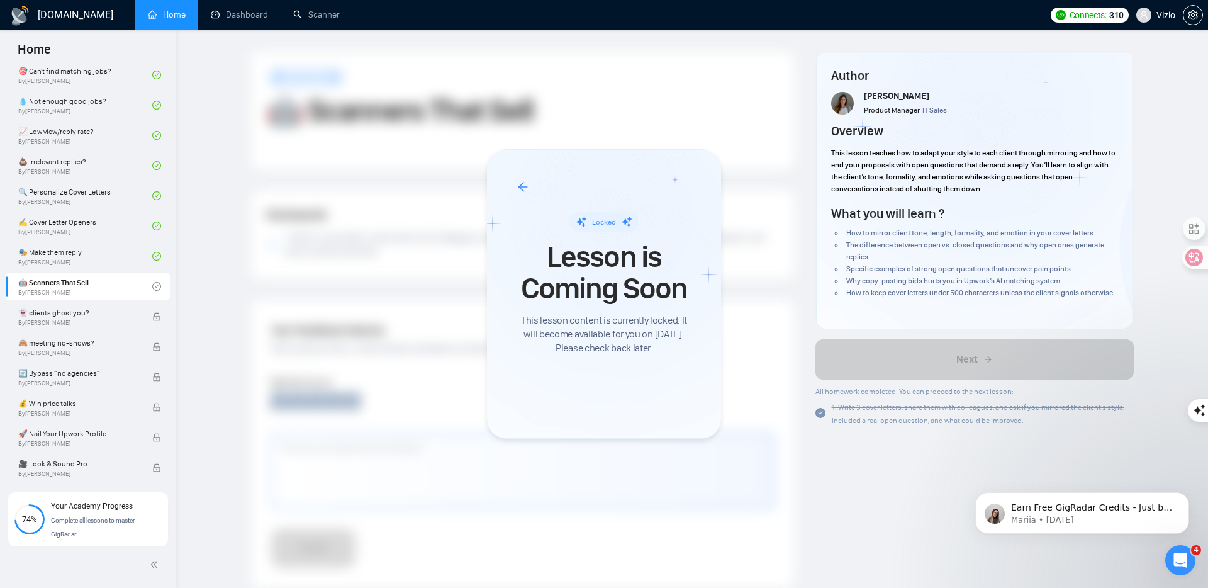
click at [74, 319] on div at bounding box center [604, 294] width 1208 height 588
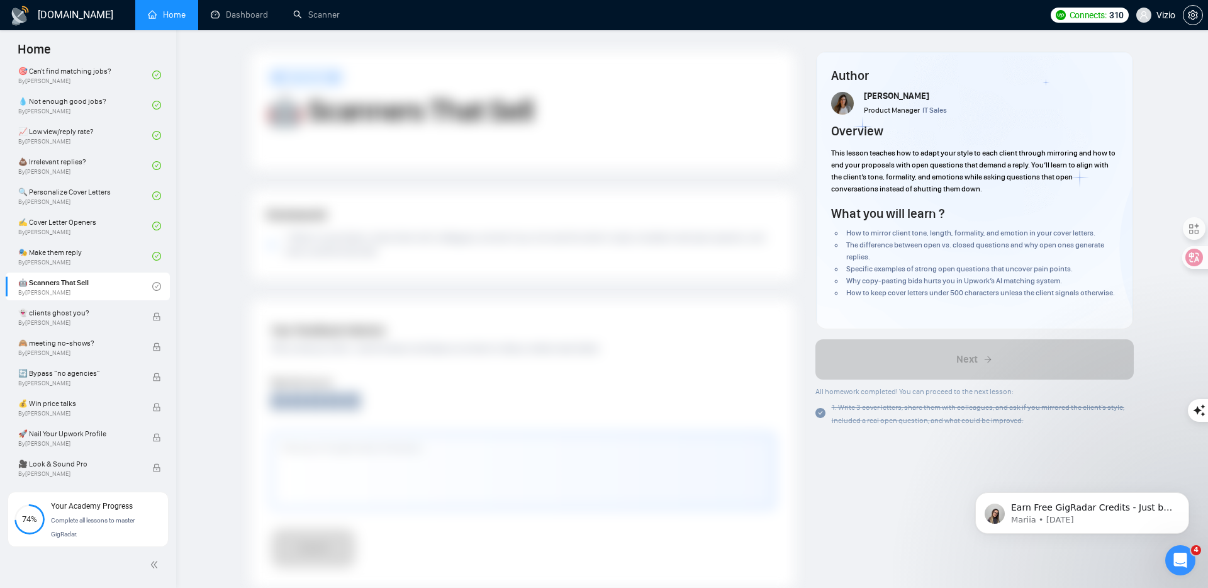
click at [75, 316] on div at bounding box center [604, 294] width 1208 height 588
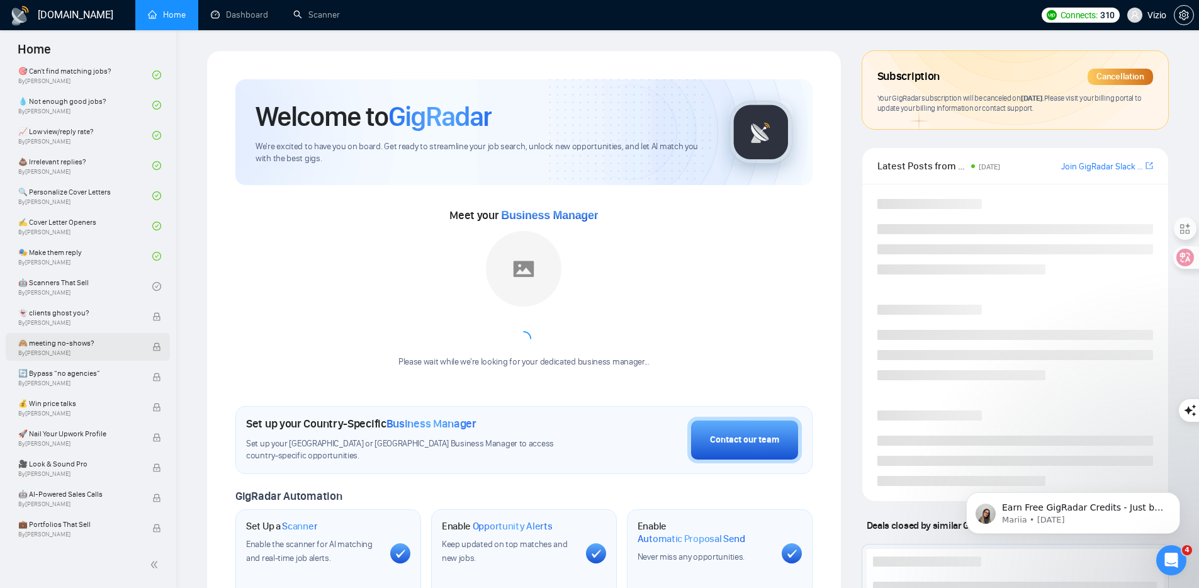
click at [74, 342] on span "🙈 meeting no-shows?" at bounding box center [78, 343] width 121 height 13
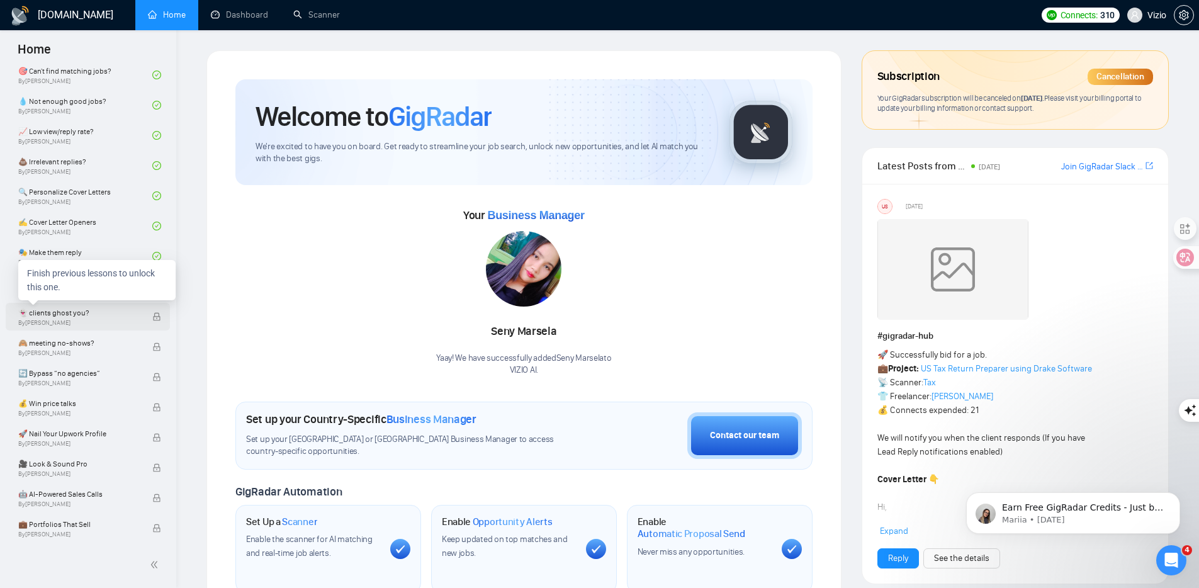
click at [117, 320] on span "By Tamara Levit" at bounding box center [78, 323] width 121 height 8
click at [109, 320] on span "By Tamara Levit" at bounding box center [78, 323] width 121 height 8
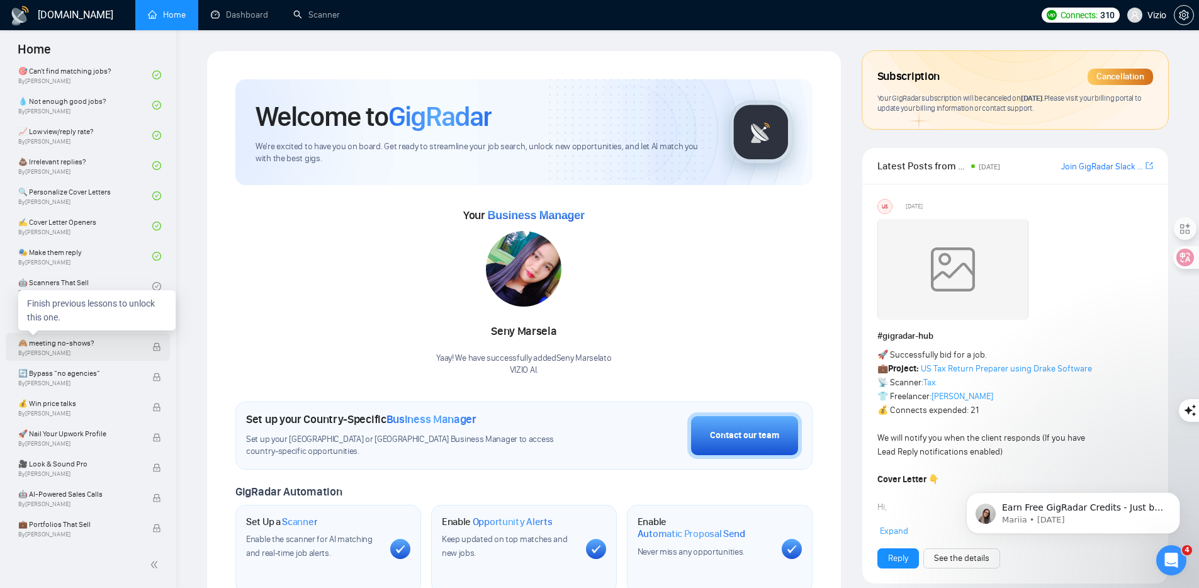
click at [98, 335] on div "🙈 meeting no-shows? By Tamara Levit" at bounding box center [85, 347] width 134 height 28
click at [107, 388] on div "🔄 Bypass “no agencies” By Tamara Levit" at bounding box center [85, 377] width 134 height 28
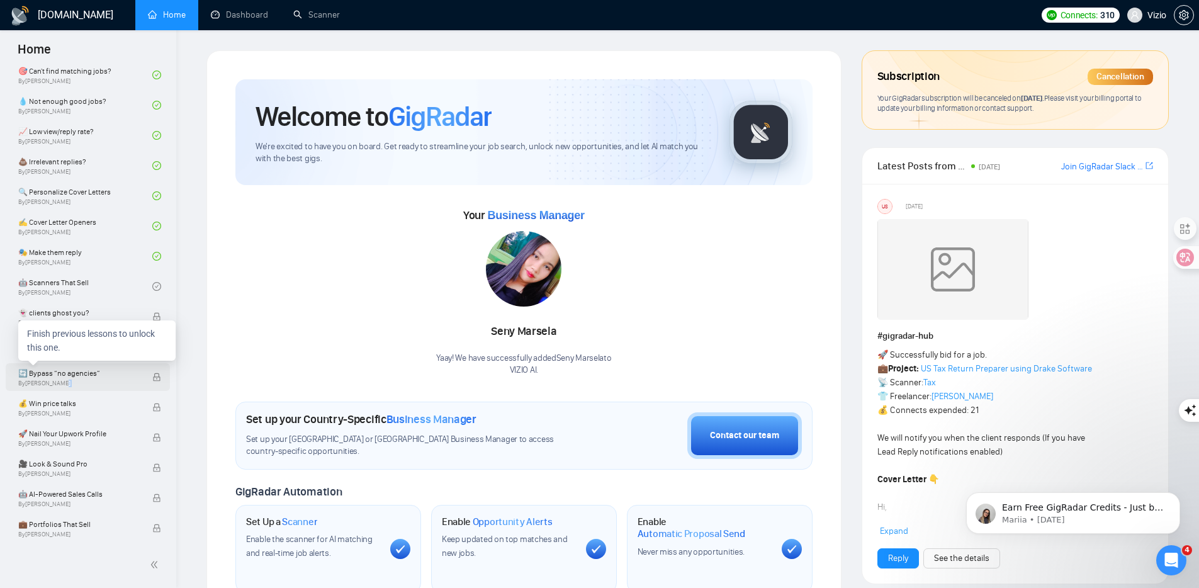
click at [107, 388] on div "🔄 Bypass “no agencies” By Tamara Levit" at bounding box center [85, 377] width 134 height 28
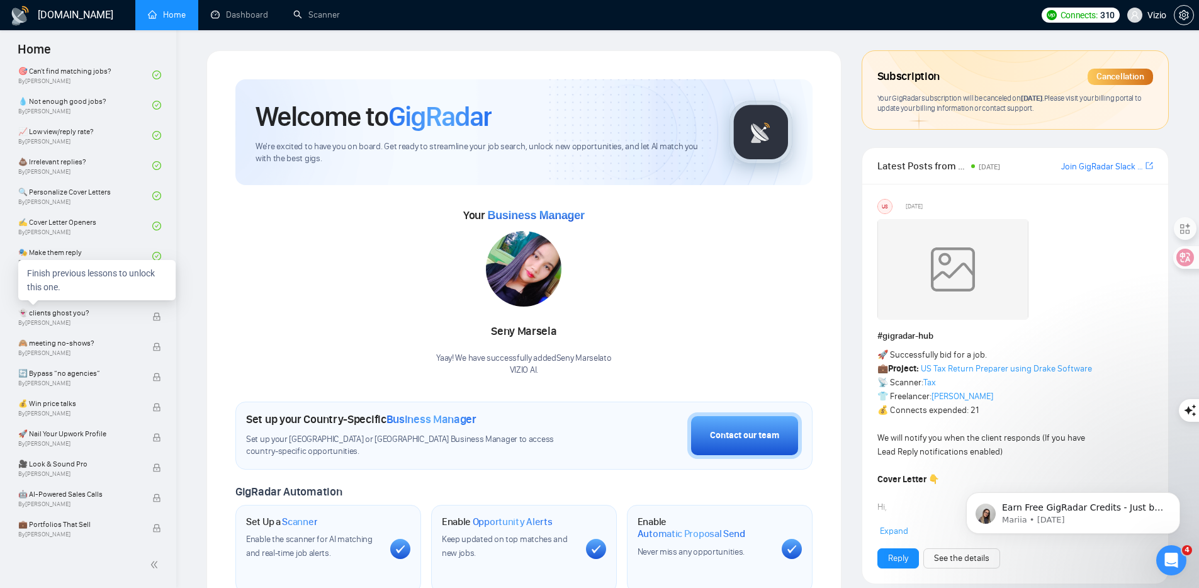
click at [114, 290] on div "Finish previous lessons to unlock this one." at bounding box center [96, 280] width 157 height 40
click at [204, 290] on div "Welcome to GigRadar We're excited to have you on board. Get ready to streamline…" at bounding box center [523, 523] width 655 height 946
click at [133, 286] on link "🤖 Scanners That Sell By [PERSON_NAME]" at bounding box center [85, 286] width 134 height 28
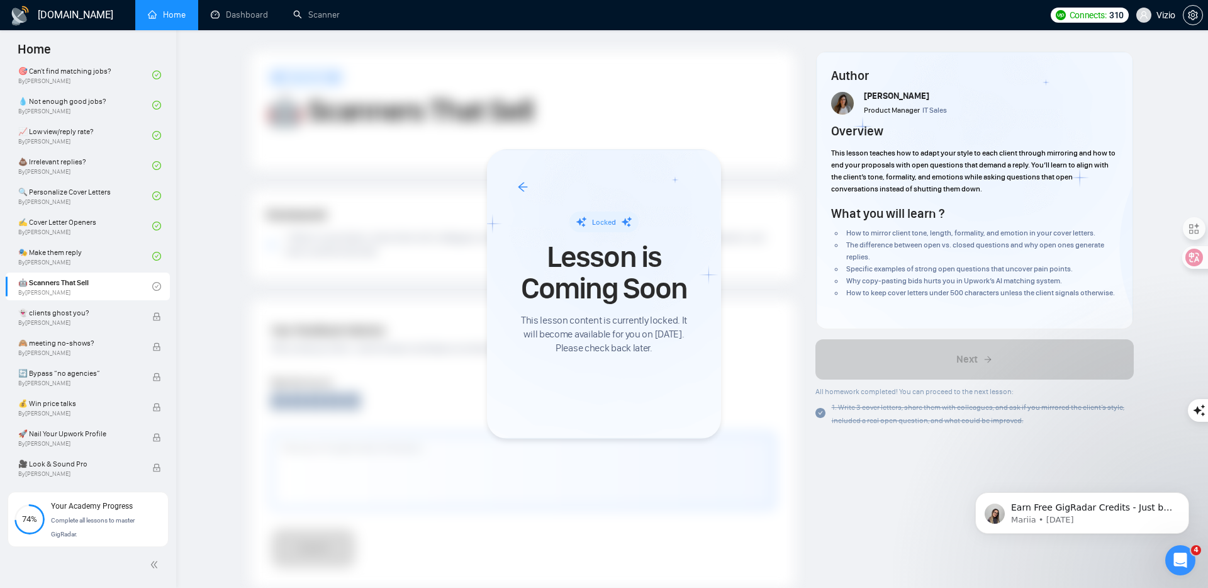
drag, startPoint x: 626, startPoint y: 359, endPoint x: 551, endPoint y: 323, distance: 83.6
click at [551, 323] on span "This lesson content is currently locked. It will become available for you on [D…" at bounding box center [604, 334] width 174 height 42
click at [902, 407] on div at bounding box center [604, 294] width 1208 height 588
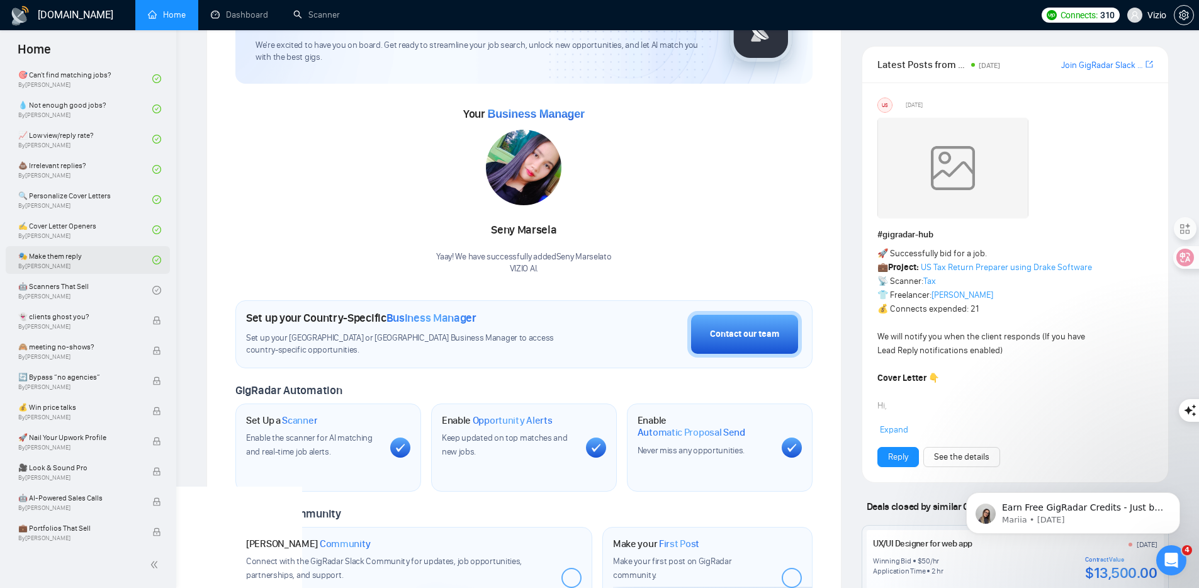
scroll to position [676, 0]
click at [81, 286] on link "🤖 Scanners That Sell By [PERSON_NAME]" at bounding box center [85, 286] width 134 height 28
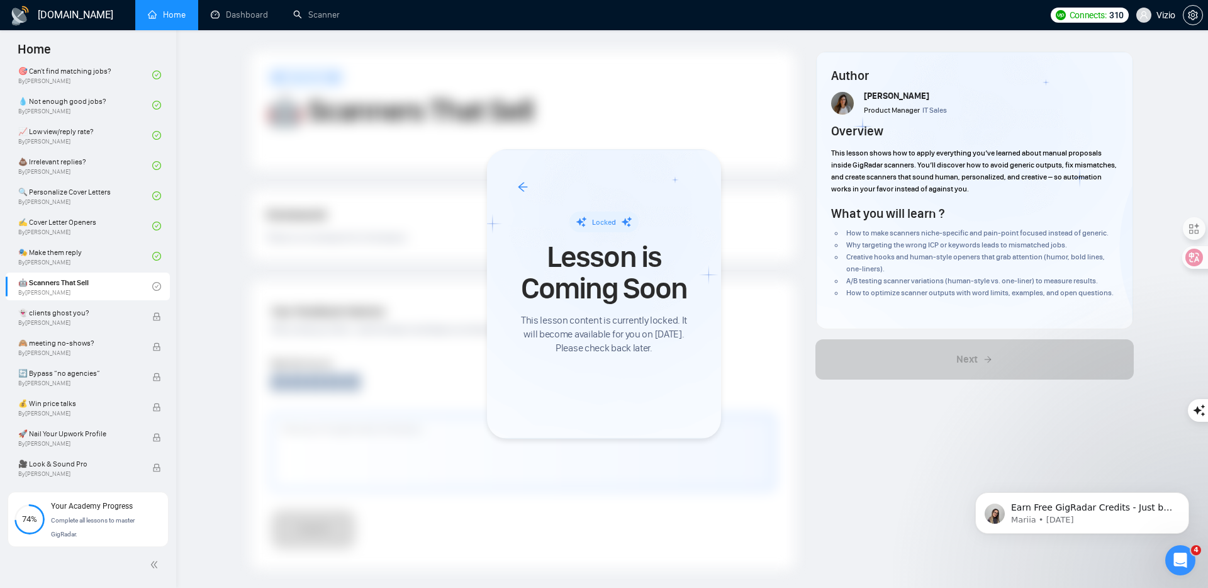
click at [290, 216] on div at bounding box center [604, 294] width 1208 height 588
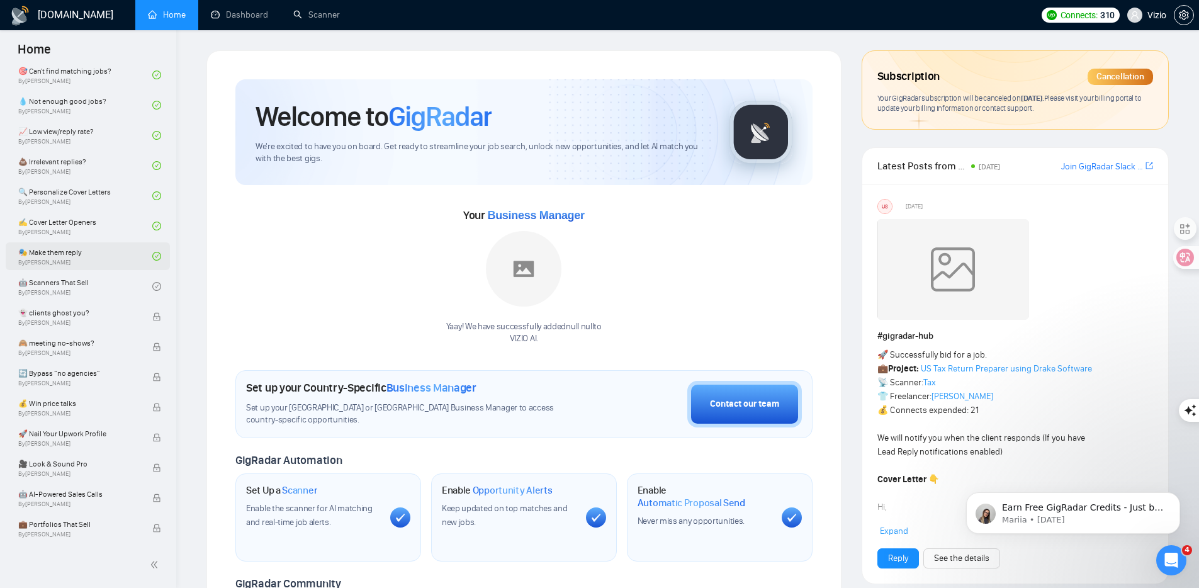
click at [105, 253] on link "🎭 Make them reply By Tamara Levit" at bounding box center [85, 256] width 134 height 28
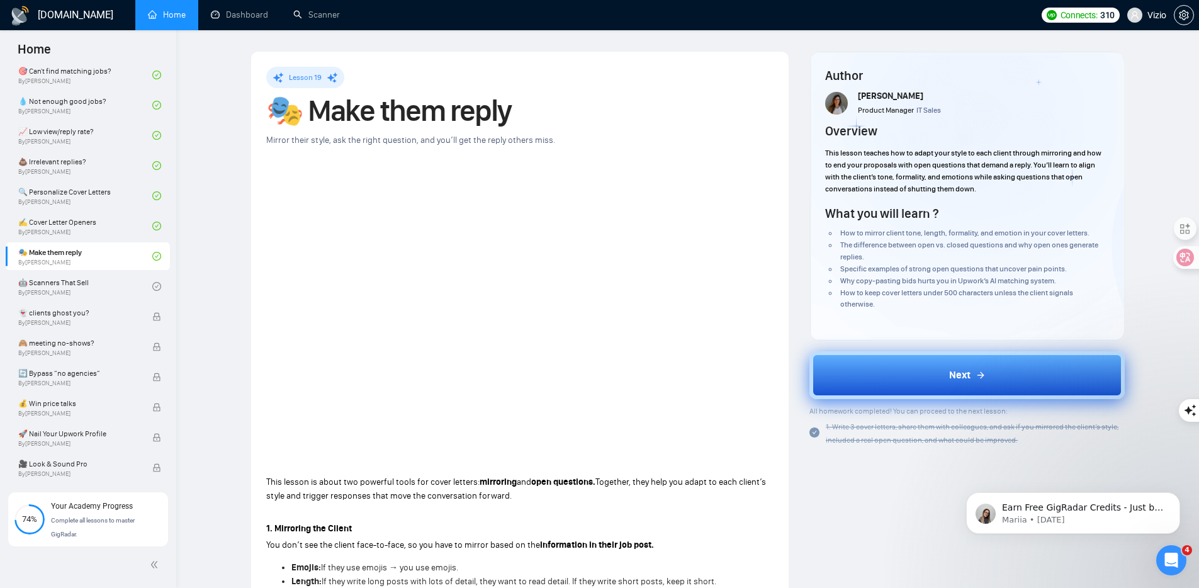
click at [851, 366] on button "Next" at bounding box center [966, 375] width 315 height 48
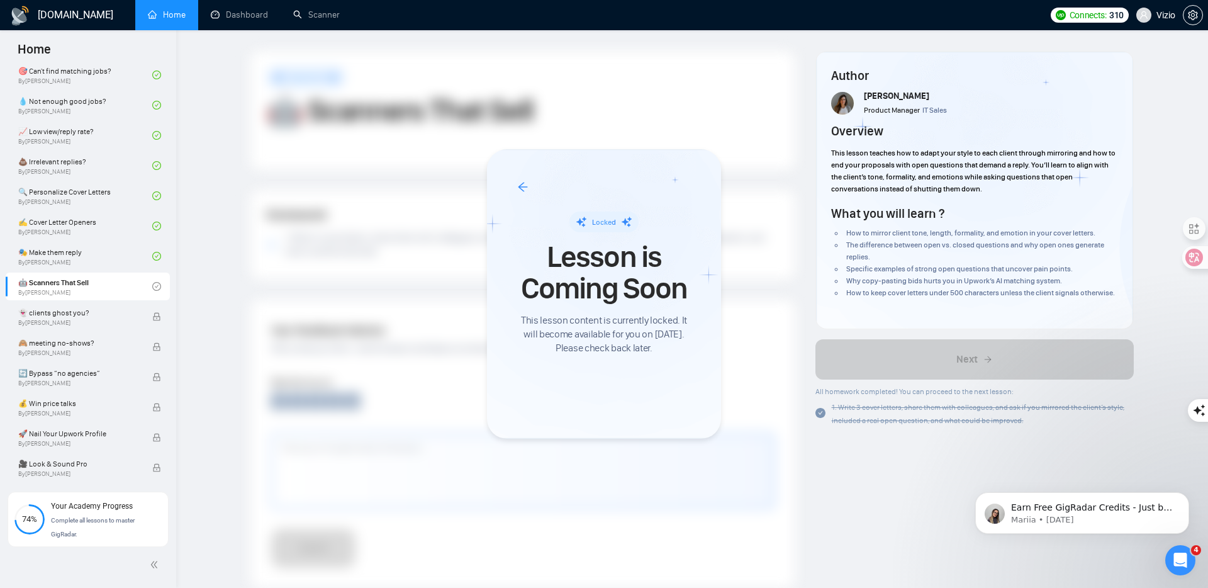
click at [155, 321] on div at bounding box center [604, 294] width 1208 height 588
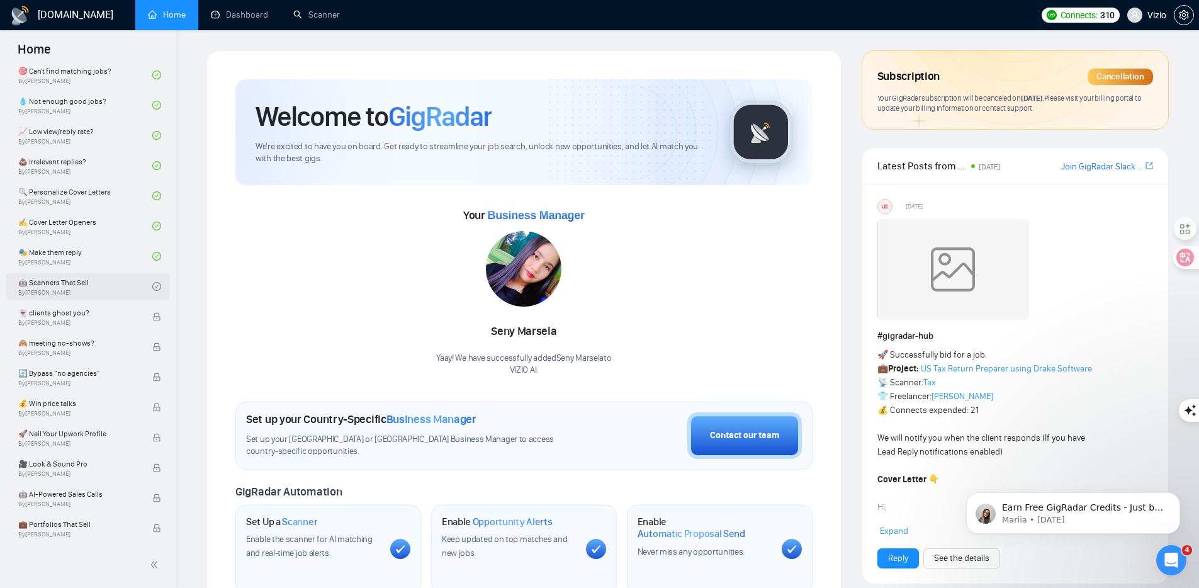
click at [105, 286] on link "🤖 Scanners That Sell By [PERSON_NAME]" at bounding box center [85, 286] width 134 height 28
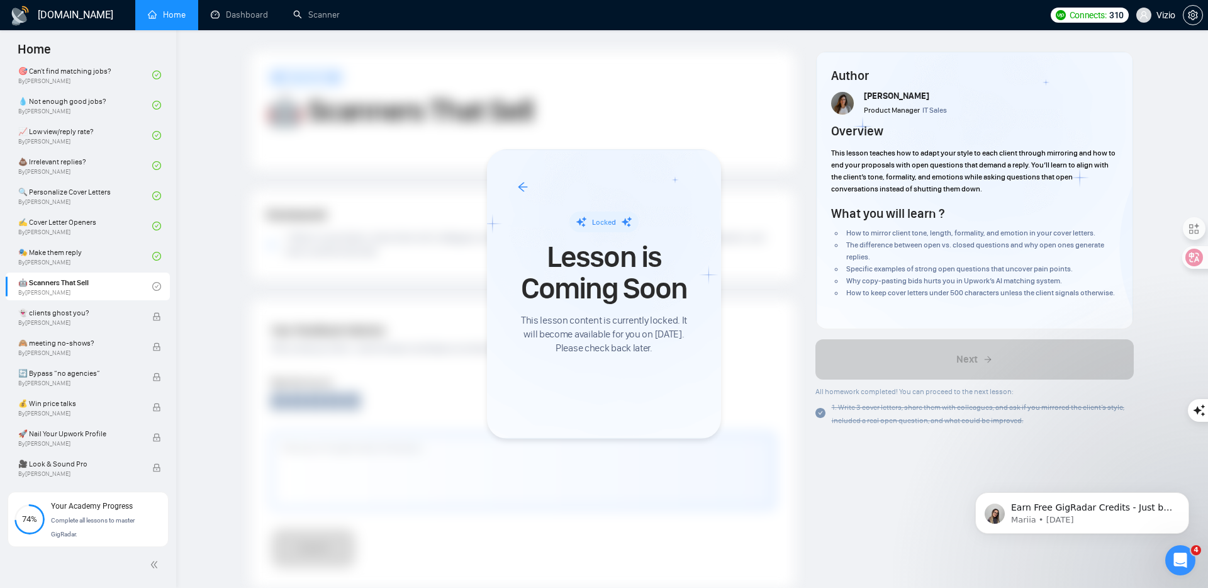
click at [98, 315] on div at bounding box center [604, 294] width 1208 height 588
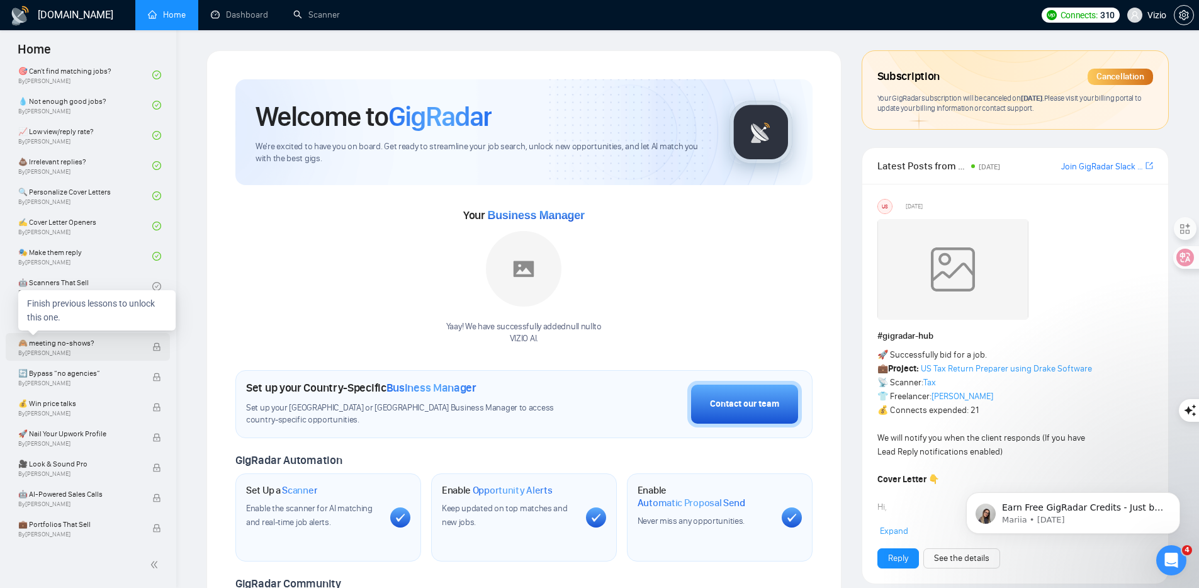
click at [81, 340] on span "🙈 meeting no-shows?" at bounding box center [78, 343] width 121 height 13
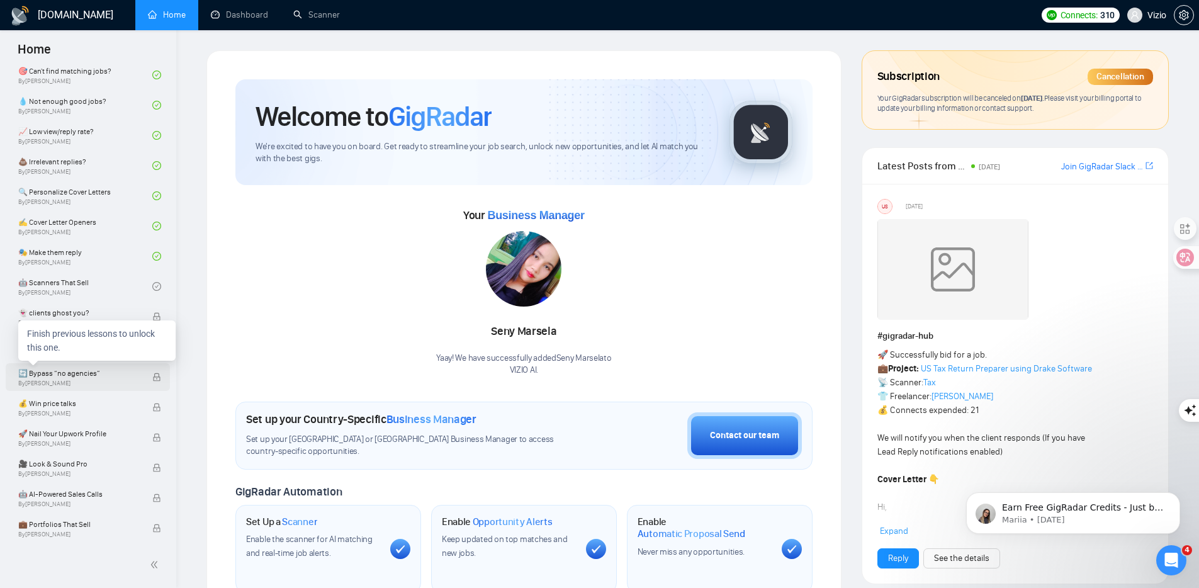
click at [84, 375] on span "🔄 Bypass “no agencies”" at bounding box center [78, 373] width 121 height 13
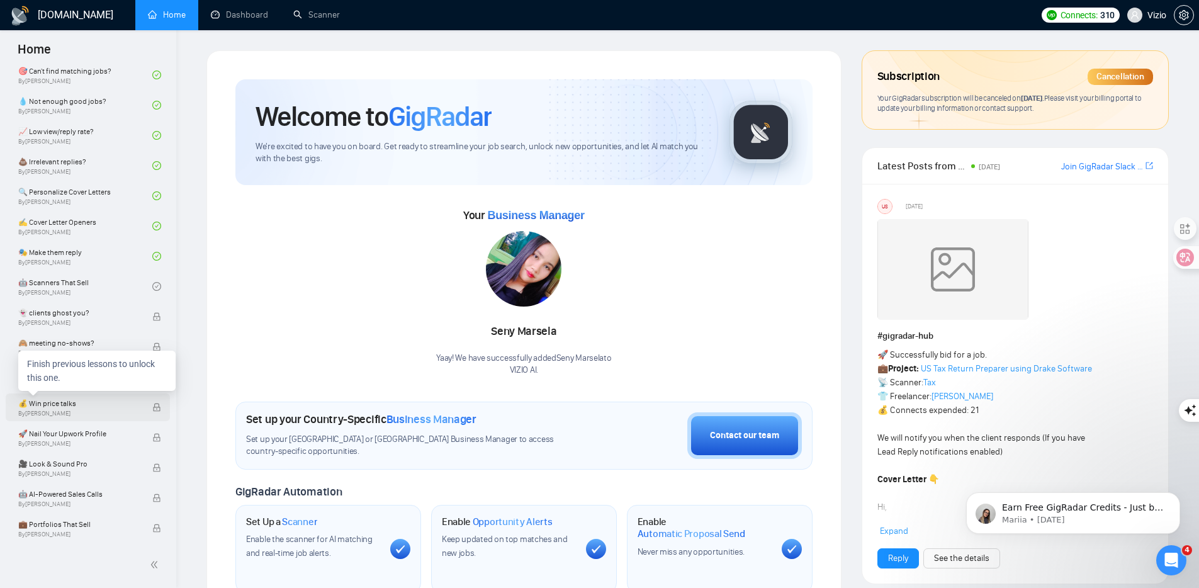
click at [83, 407] on span "💰 Win price talks" at bounding box center [78, 403] width 121 height 13
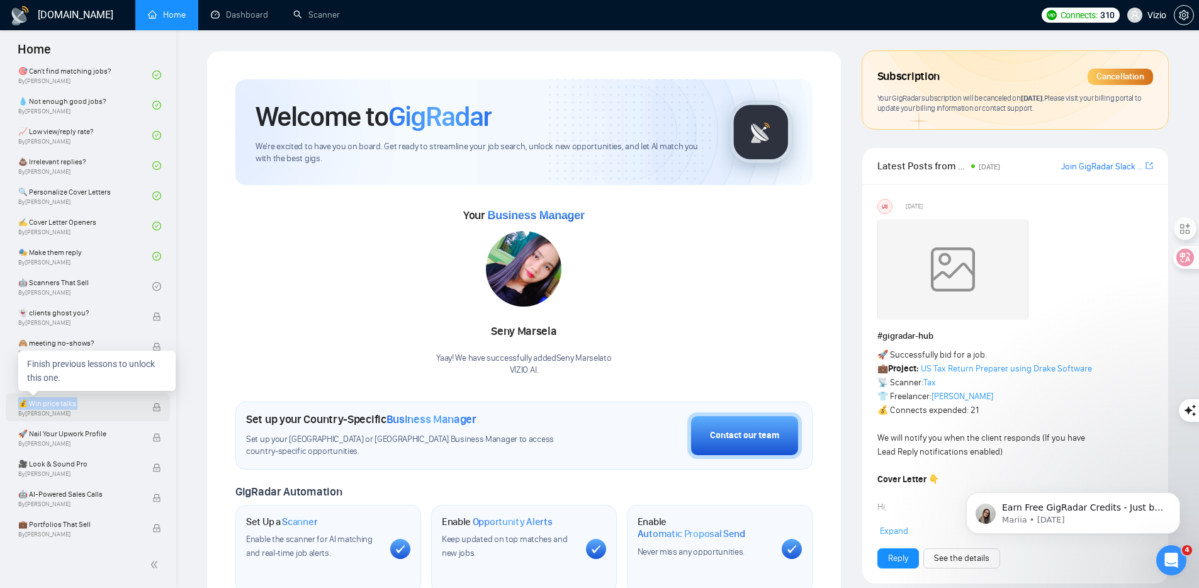
click at [83, 407] on span "💰 Win price talks" at bounding box center [78, 403] width 121 height 13
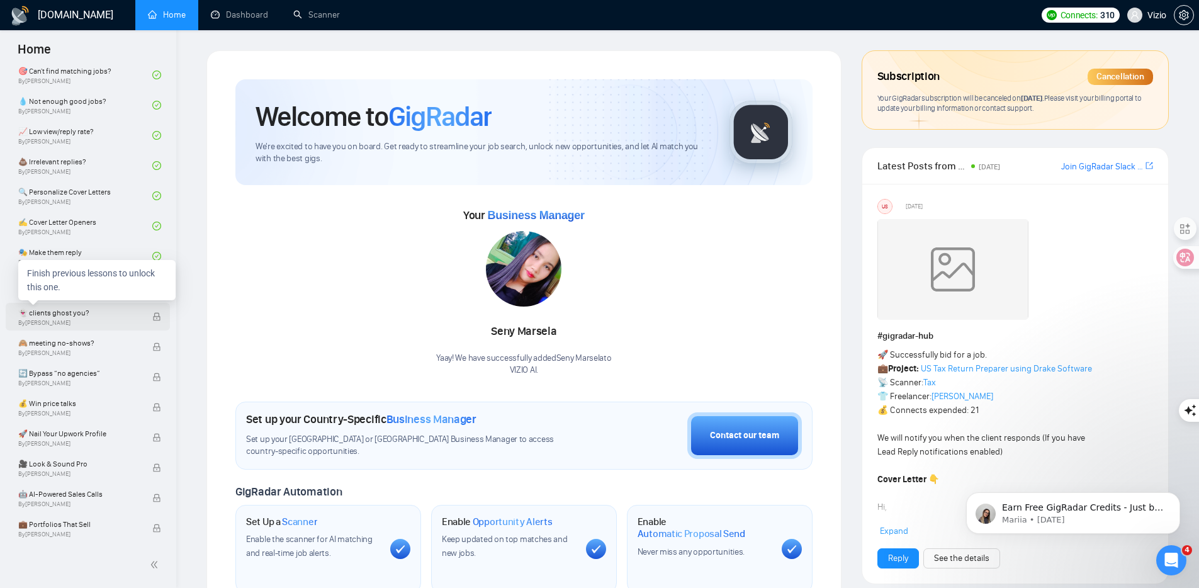
click at [92, 327] on div "👻 clients ghost you? By Tamara Levit" at bounding box center [85, 317] width 134 height 28
click at [77, 288] on link "🤖 Scanners That Sell By [PERSON_NAME]" at bounding box center [85, 286] width 134 height 28
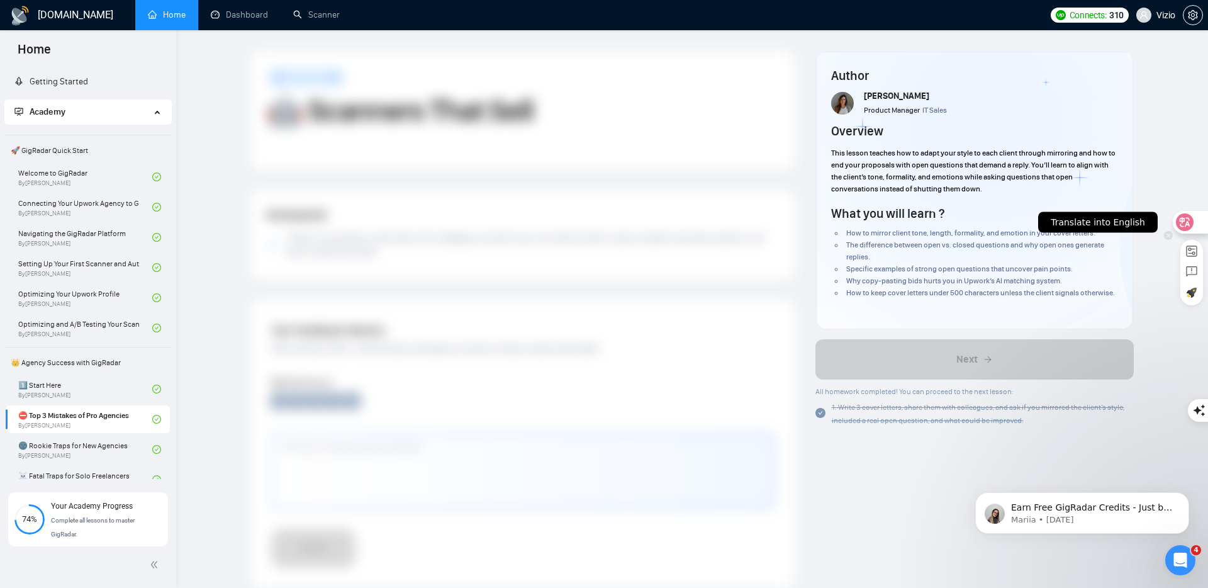
click at [491, 289] on div at bounding box center [604, 294] width 1208 height 588
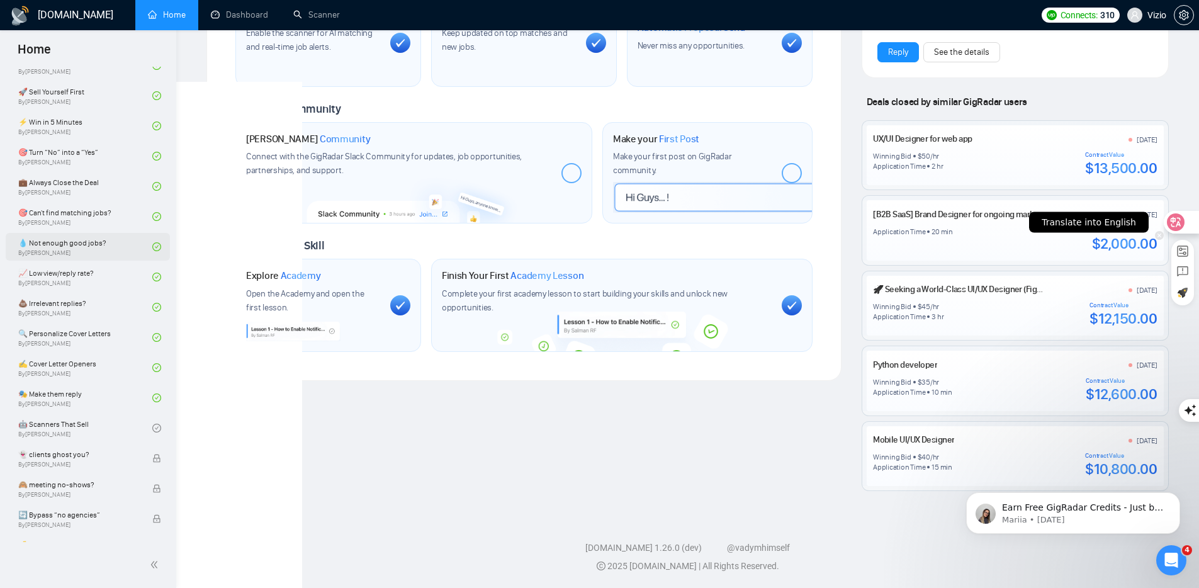
scroll to position [543, 0]
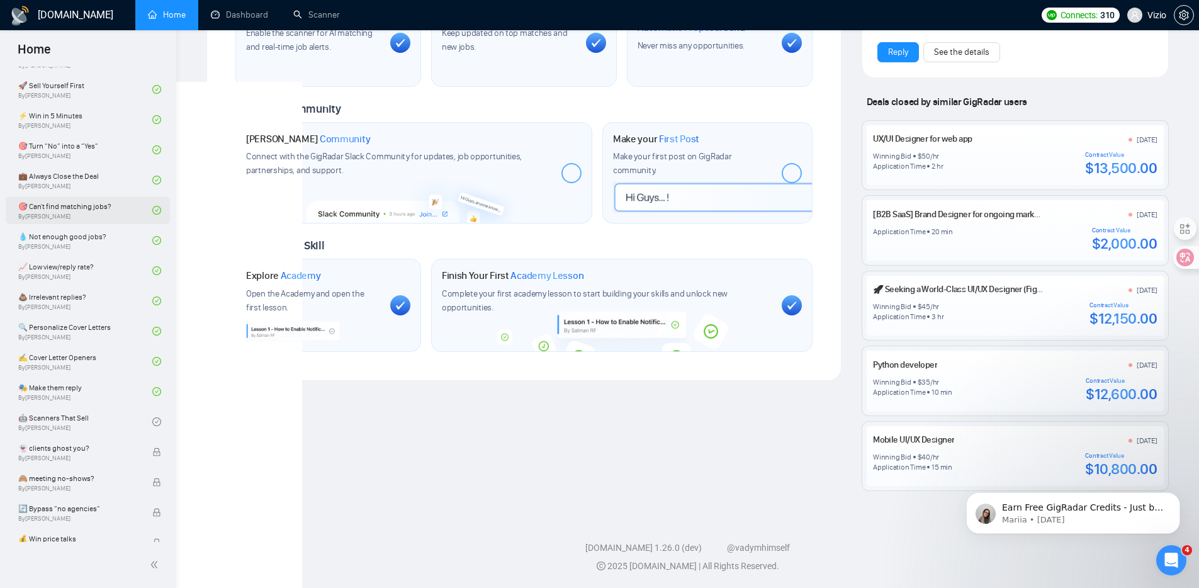
scroll to position [676, 0]
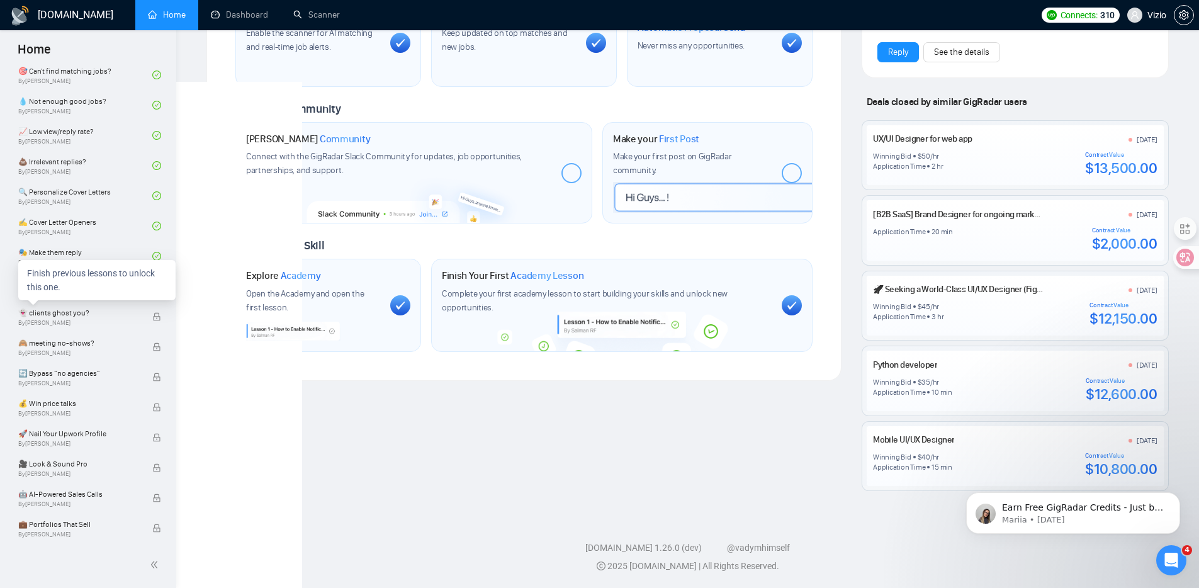
click at [111, 281] on div "Finish previous lessons to unlock this one." at bounding box center [96, 280] width 157 height 40
click at [110, 279] on link "🤖 Scanners That Sell By [PERSON_NAME]" at bounding box center [85, 286] width 134 height 28
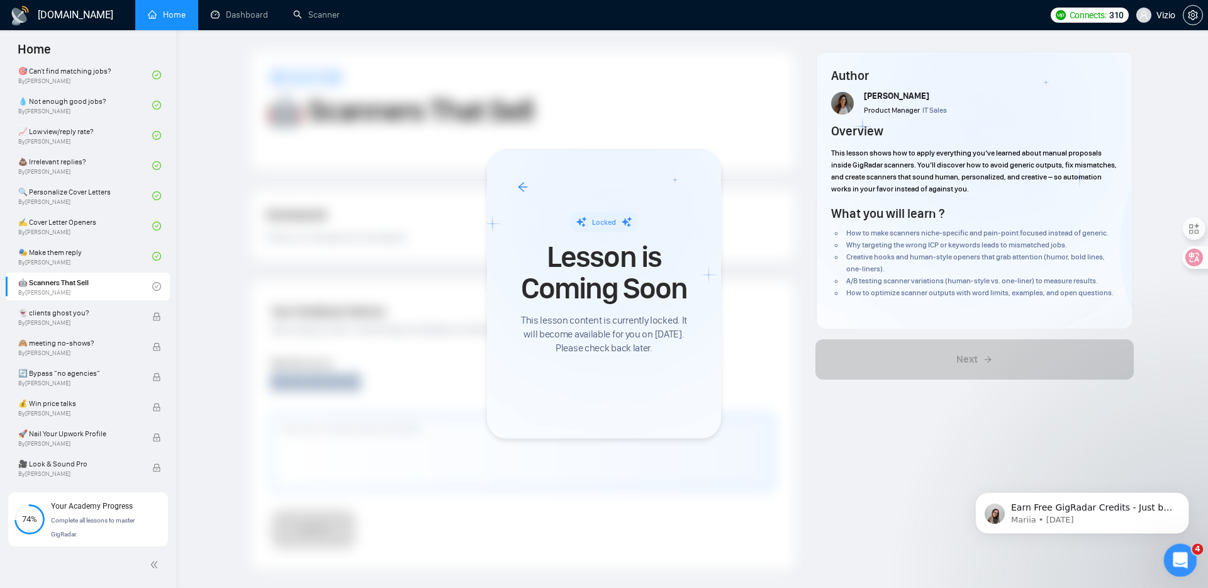
click at [1170, 552] on div "Open Intercom Messenger" at bounding box center [1179, 558] width 42 height 42
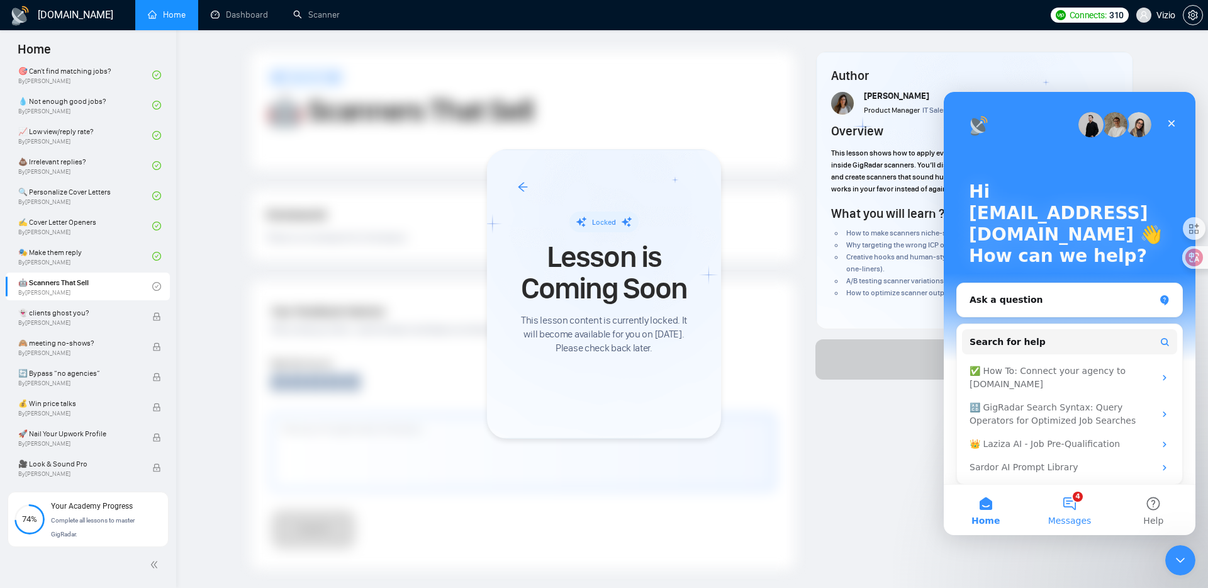
click at [1058, 513] on button "4 Messages" at bounding box center [1069, 509] width 84 height 50
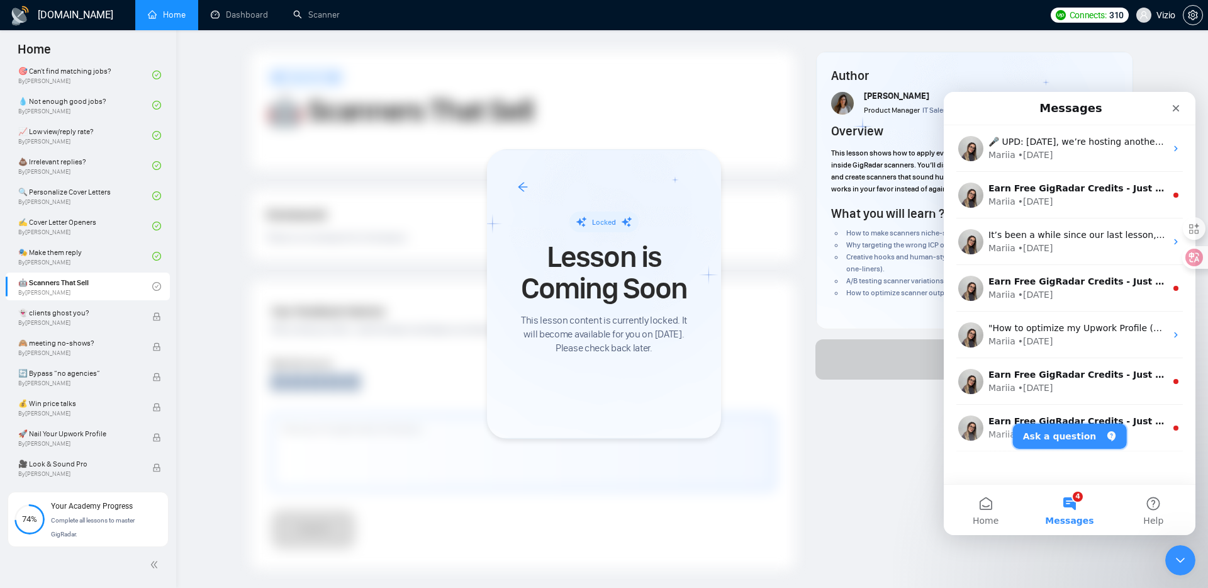
click at [1039, 438] on button "Ask a question" at bounding box center [1070, 435] width 114 height 25
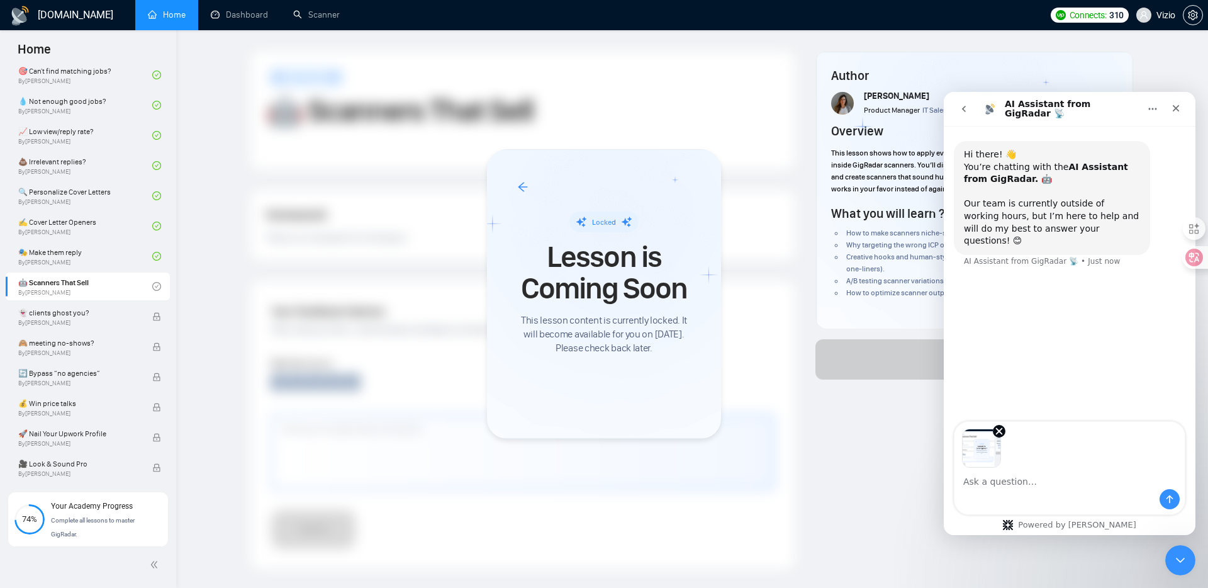
click at [1011, 489] on div "Intercom messenger" at bounding box center [1069, 499] width 230 height 20
click at [1014, 485] on textarea "Ask a question…" at bounding box center [1069, 477] width 230 height 21
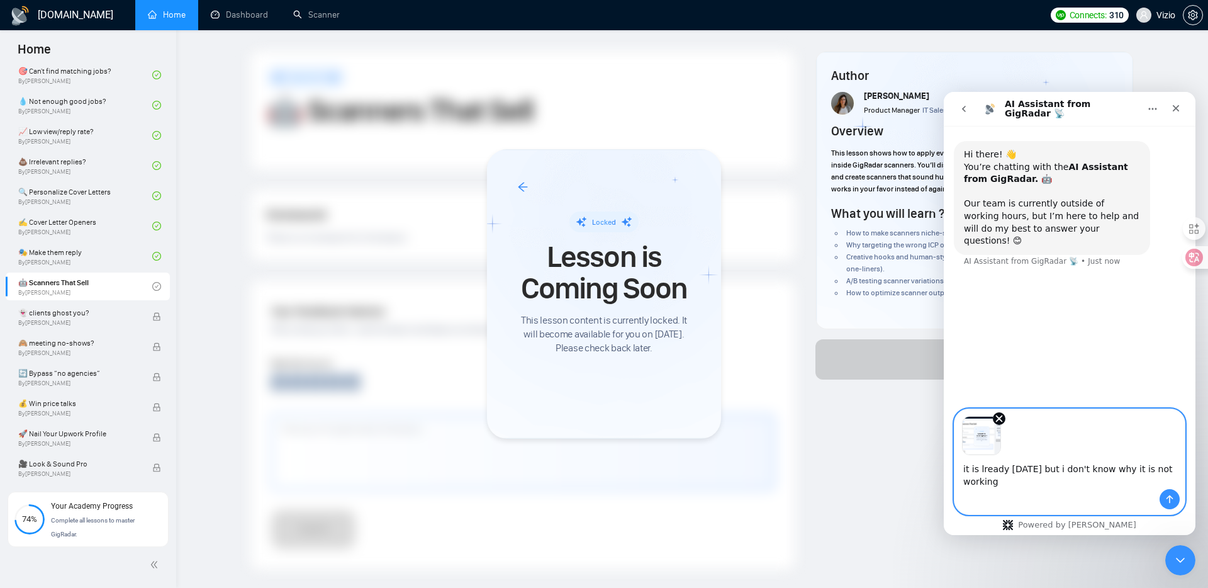
click at [982, 464] on textarea "it is lready september 15 but i don't know why it is not working" at bounding box center [1069, 472] width 230 height 34
type textarea "it is already [DATE] but i don't know why it is not working"
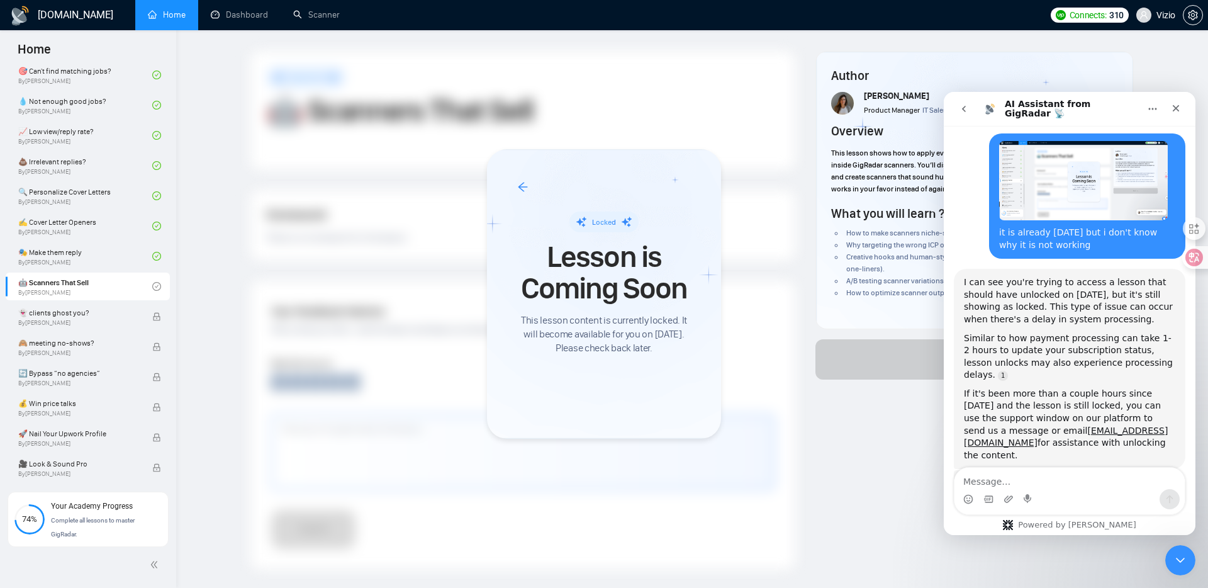
scroll to position [159, 0]
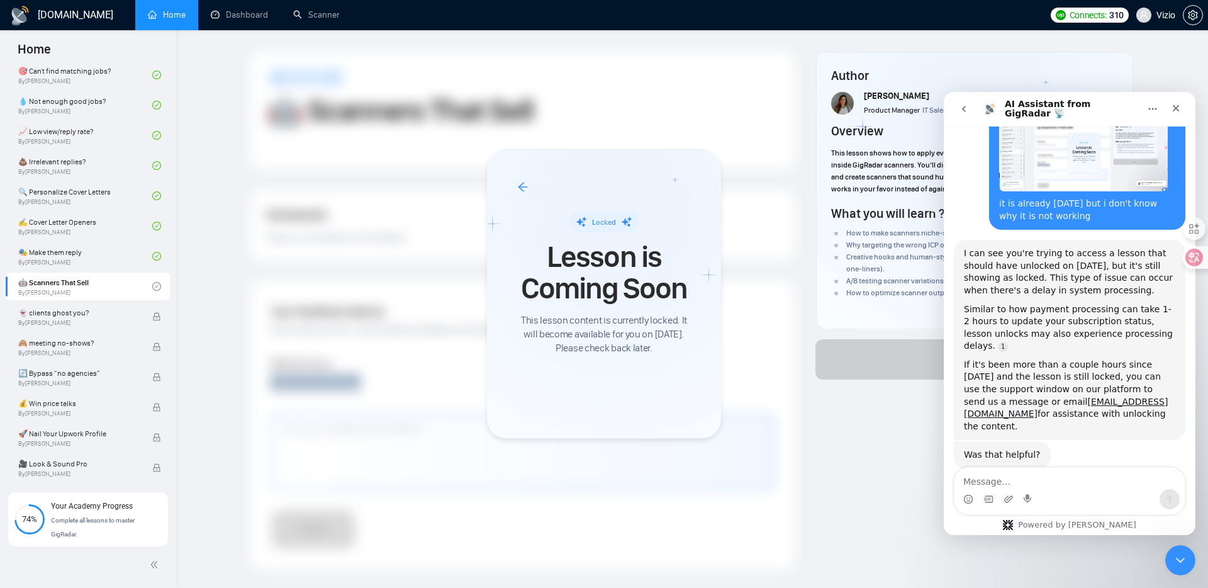
click at [963, 100] on button "go back" at bounding box center [964, 109] width 24 height 24
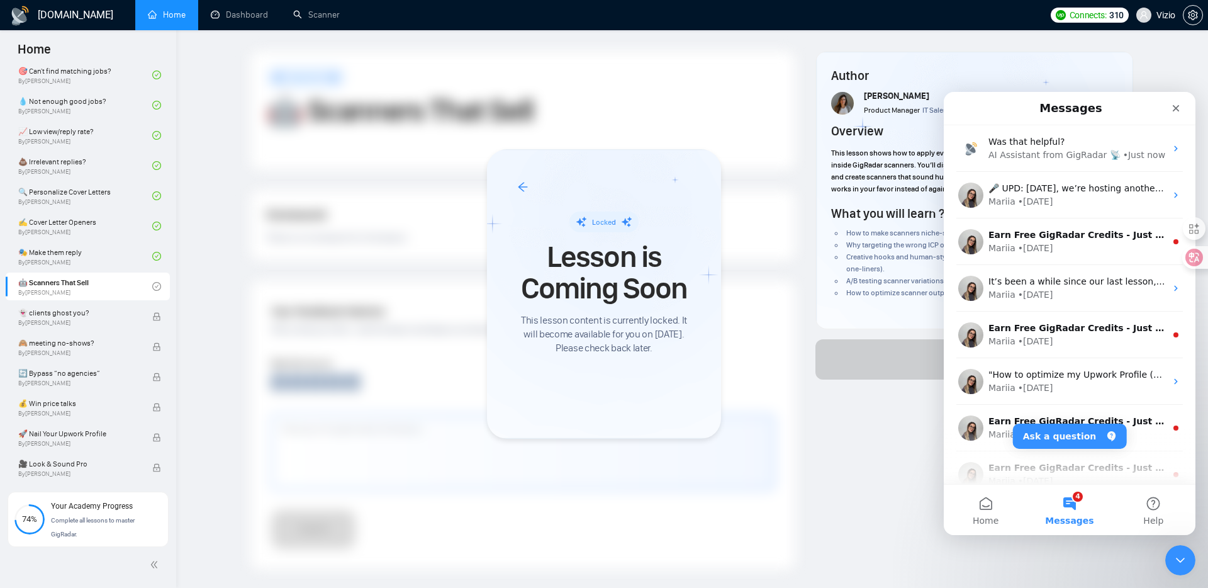
scroll to position [0, 0]
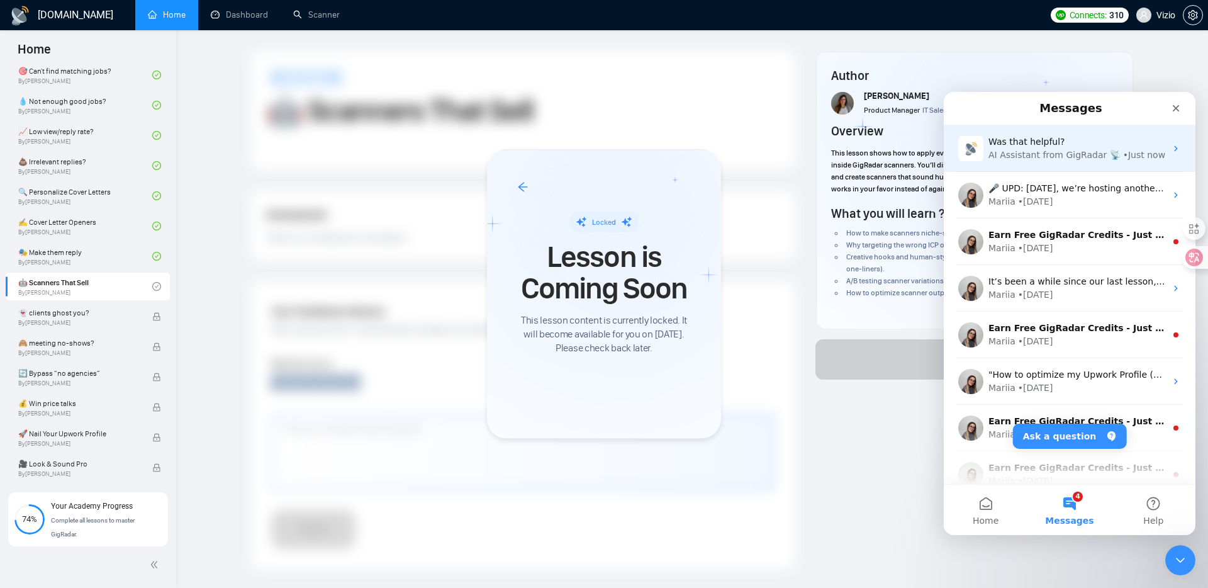
click at [1041, 167] on div "Was that helpful? AI Assistant from GigRadar 📡 • Just now" at bounding box center [1070, 148] width 252 height 47
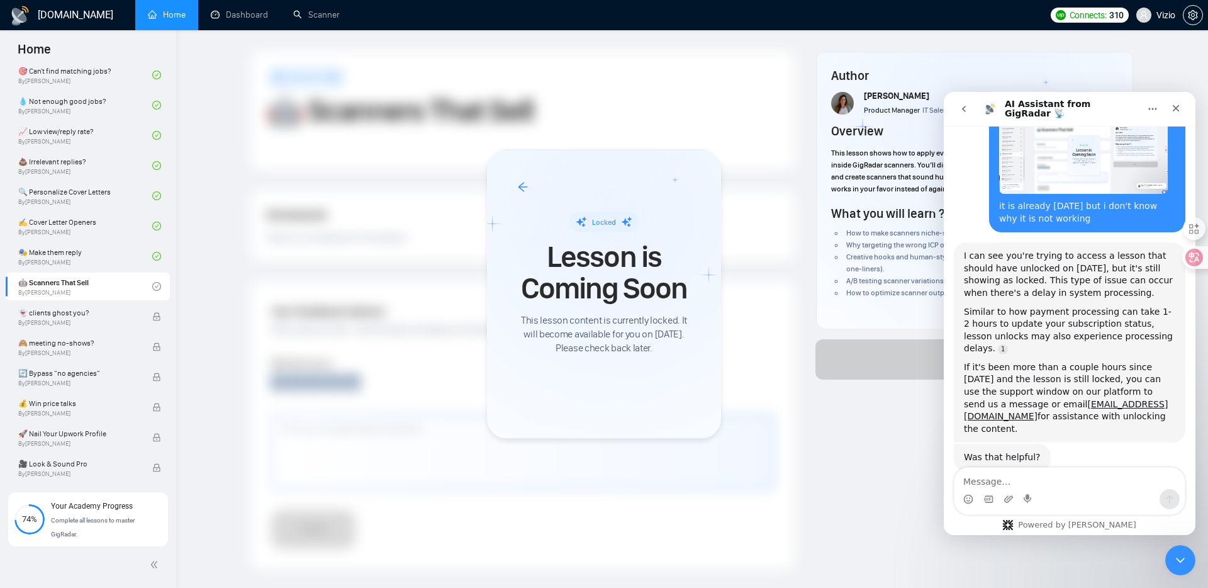
scroll to position [159, 0]
click at [1053, 479] on textarea "Message…" at bounding box center [1069, 477] width 230 height 21
type textarea "no"
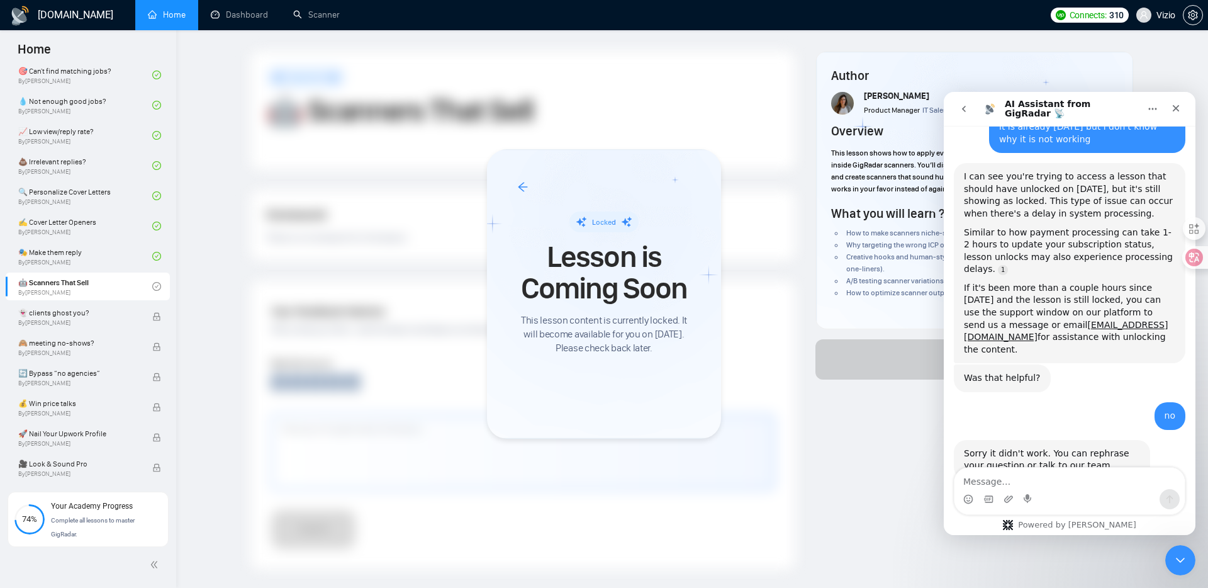
scroll to position [246, 0]
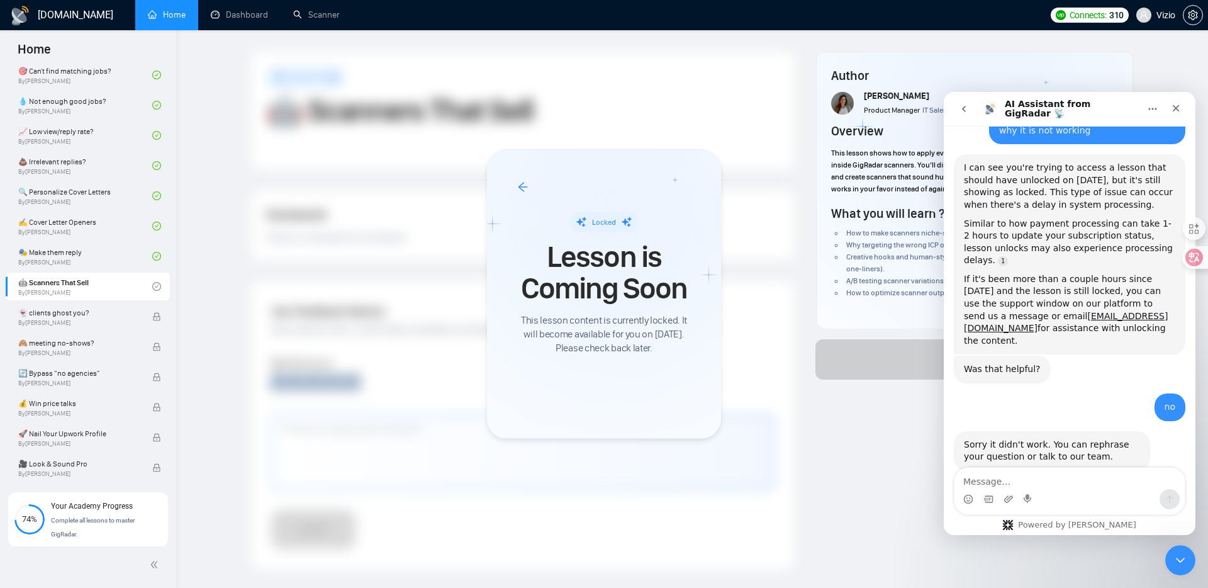
click at [964, 115] on button "go back" at bounding box center [964, 109] width 24 height 24
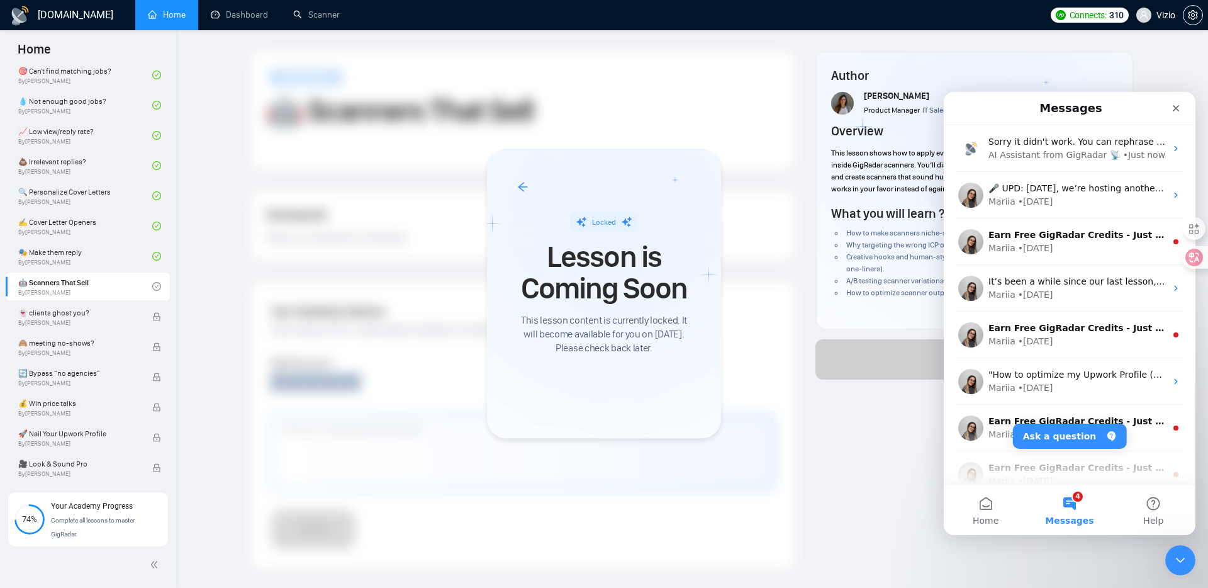
scroll to position [0, 0]
click at [984, 513] on button "Home" at bounding box center [986, 509] width 84 height 50
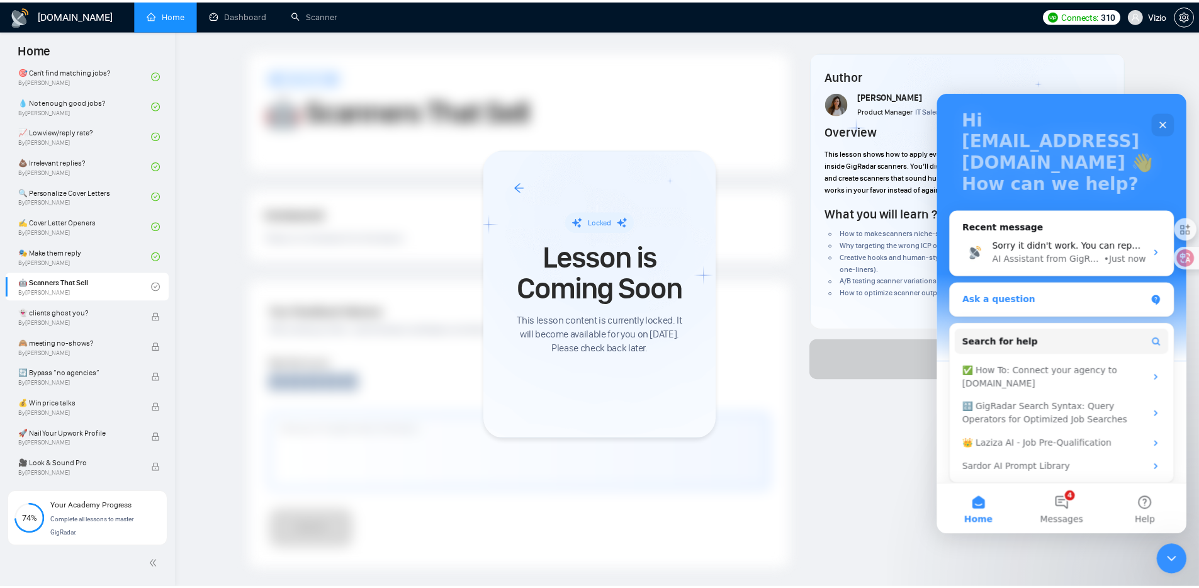
scroll to position [79, 0]
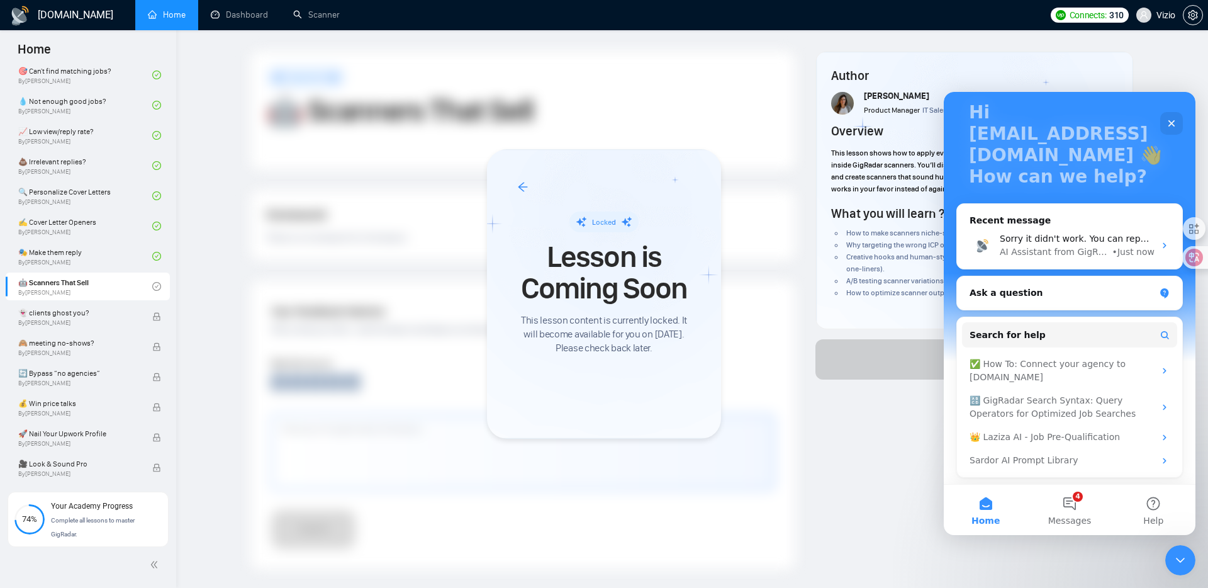
click at [876, 410] on div at bounding box center [604, 294] width 1208 height 588
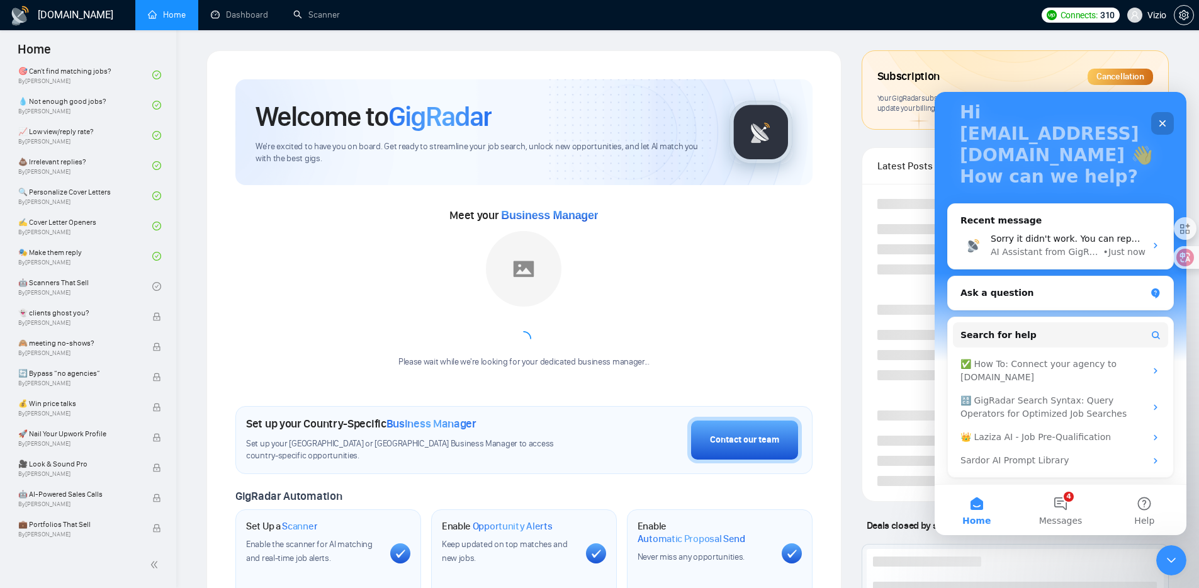
click at [1167, 116] on div "Close" at bounding box center [1162, 123] width 23 height 23
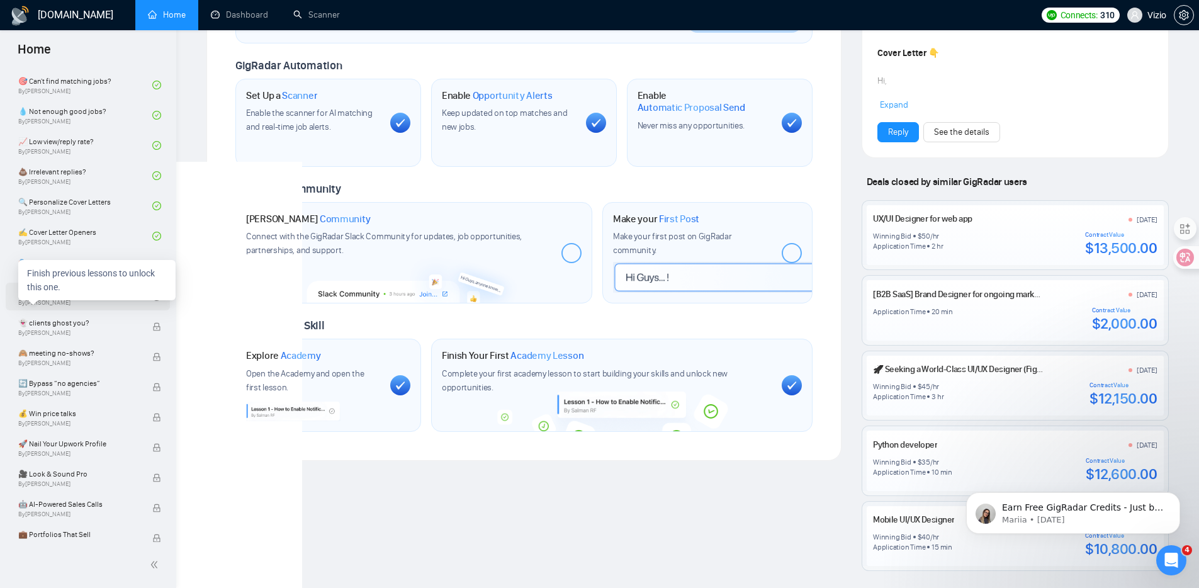
scroll to position [654, 0]
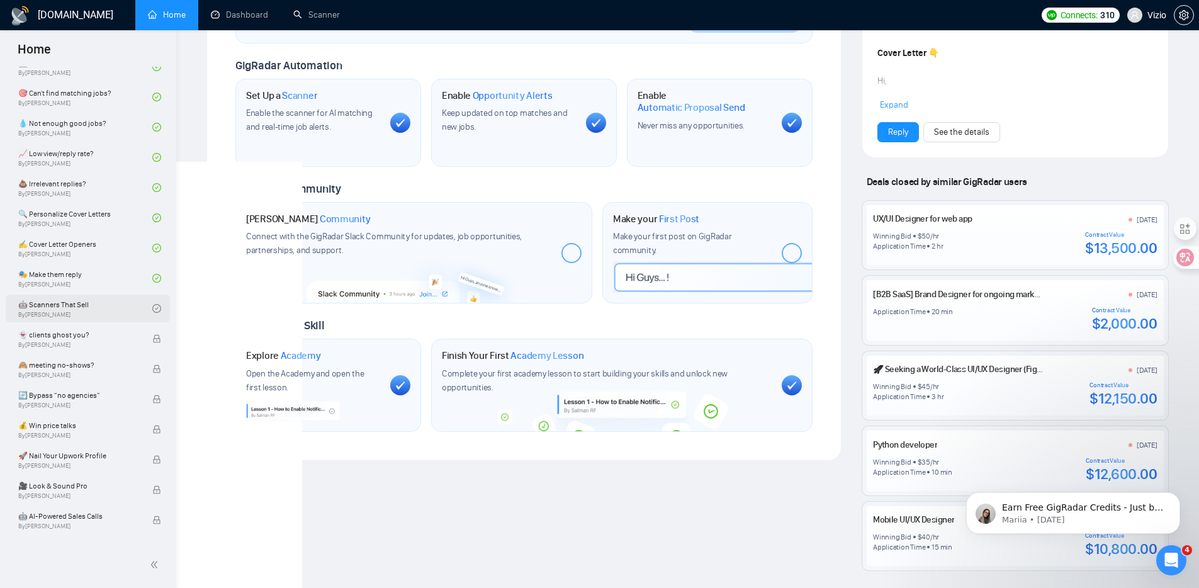
click at [116, 306] on link "🤖 Scanners That Sell By [PERSON_NAME]" at bounding box center [85, 308] width 134 height 28
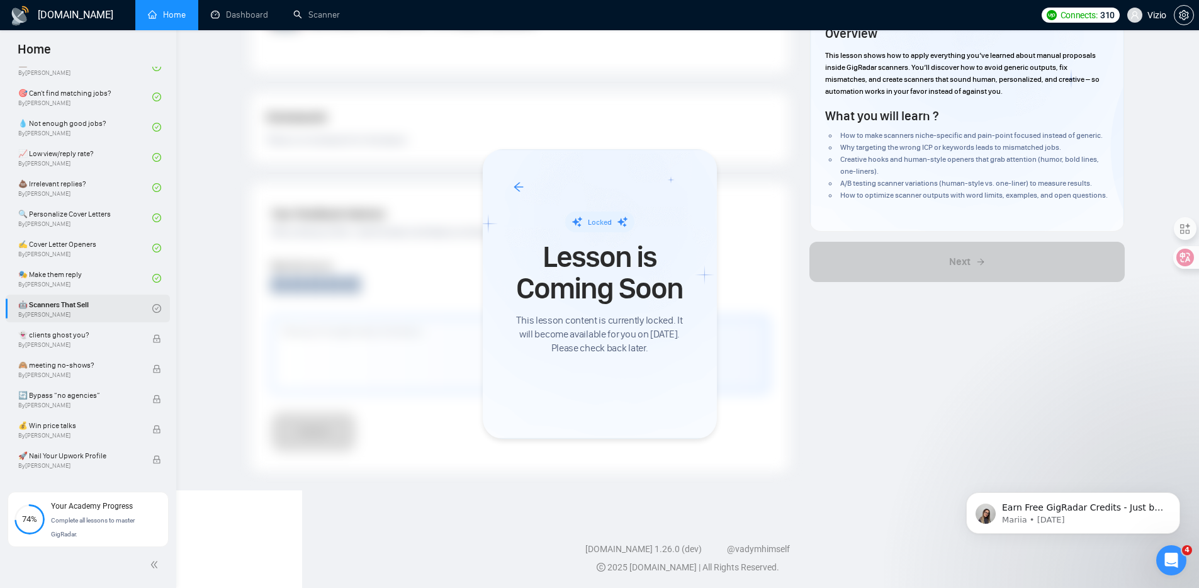
scroll to position [99, 0]
click at [834, 215] on div at bounding box center [604, 294] width 1208 height 588
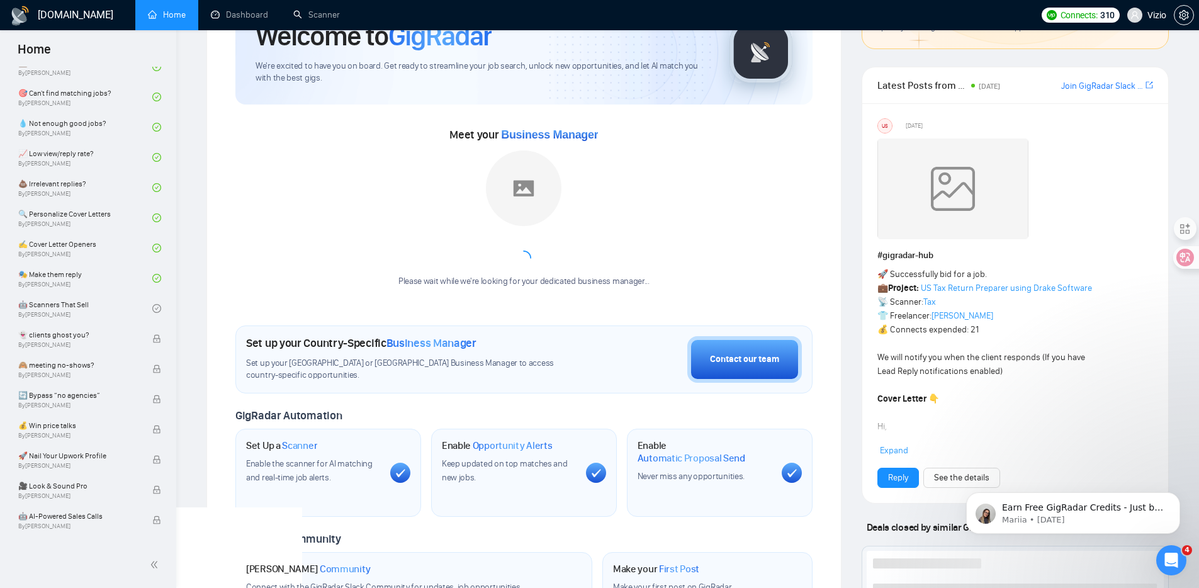
scroll to position [76, 0]
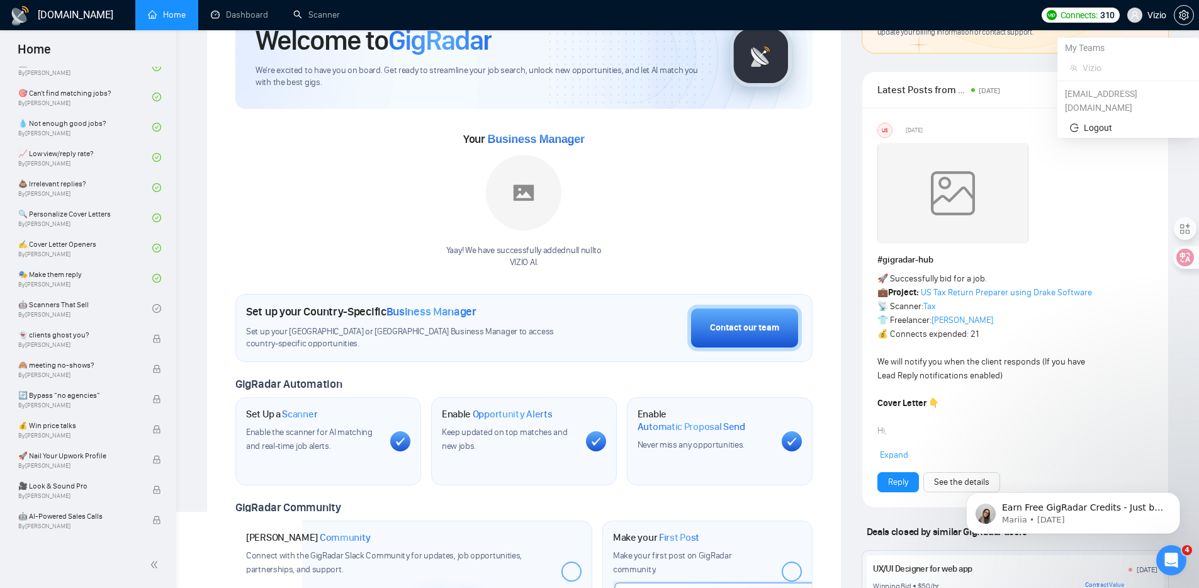
click at [1170, 20] on span "Vizio" at bounding box center [1146, 15] width 54 height 40
click at [1182, 18] on icon "setting" at bounding box center [1183, 15] width 10 height 10
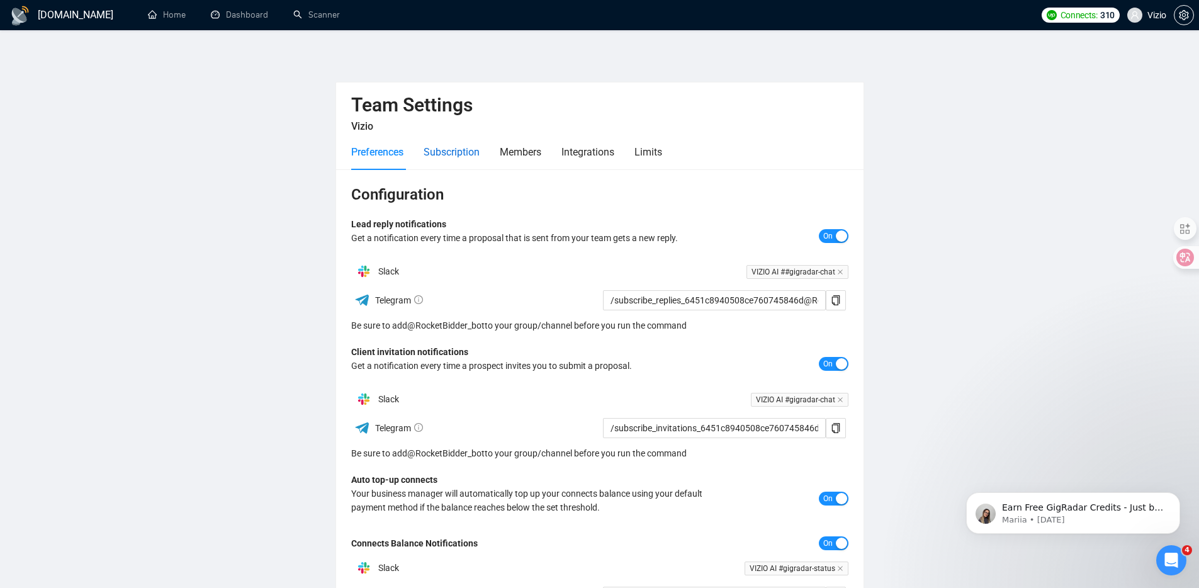
click at [450, 156] on div "Subscription" at bounding box center [451, 152] width 56 height 16
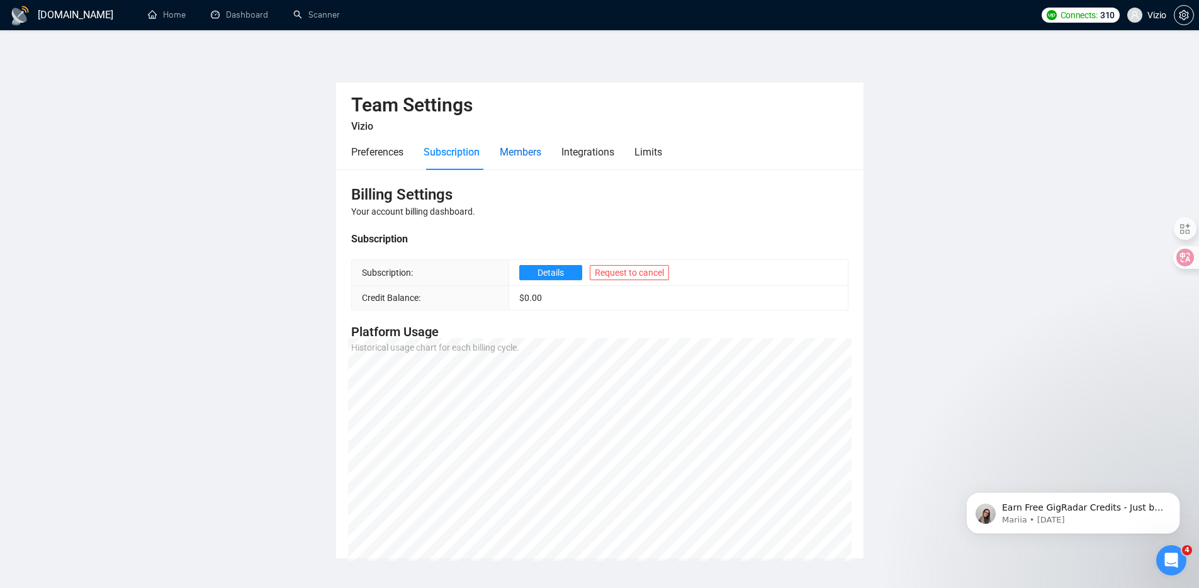
click at [512, 157] on div "Members" at bounding box center [521, 152] width 42 height 16
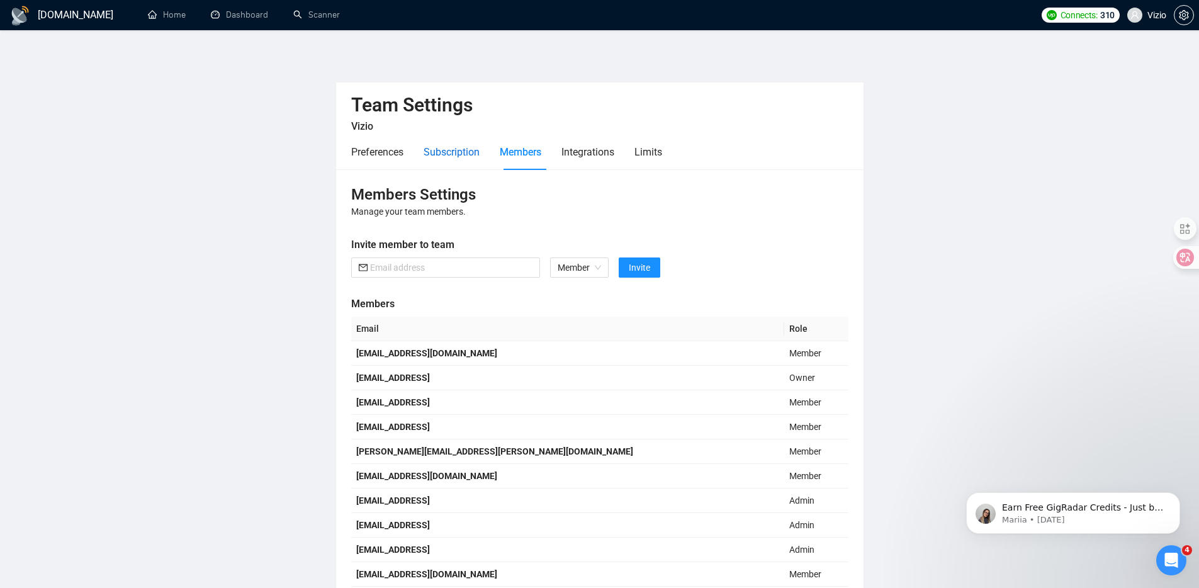
click at [464, 154] on div "Subscription" at bounding box center [451, 152] width 56 height 16
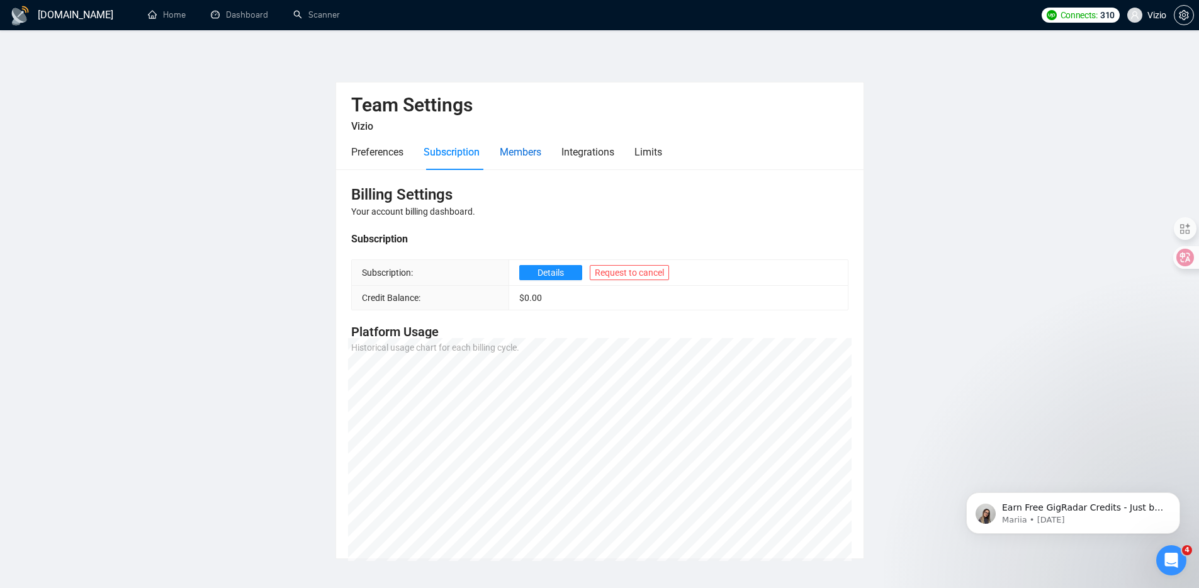
click at [537, 155] on div "Members" at bounding box center [521, 152] width 42 height 16
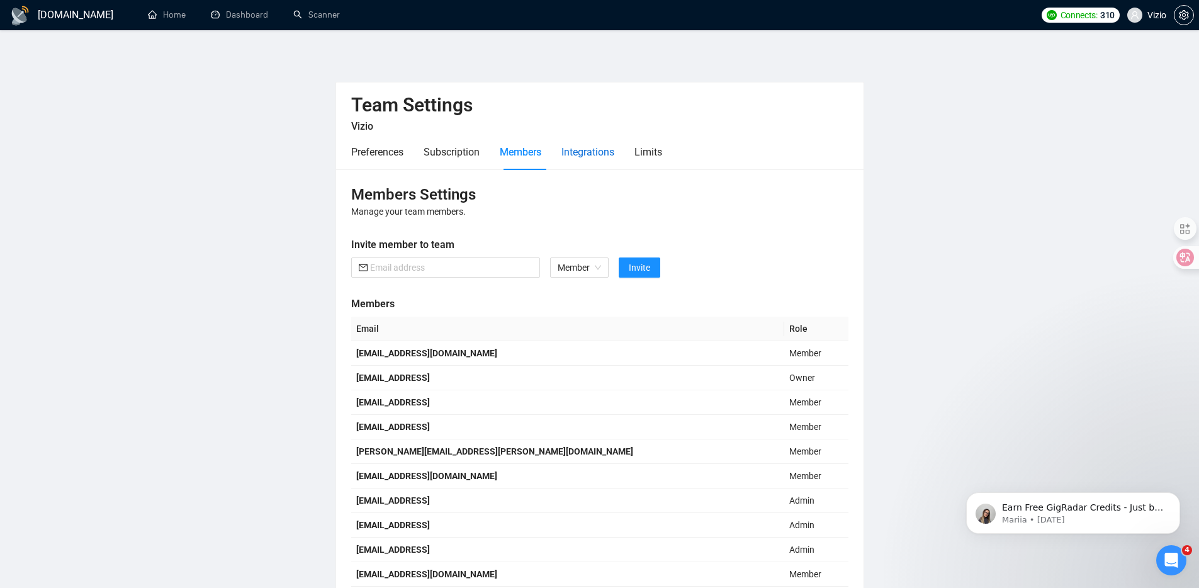
click at [578, 153] on div "Integrations" at bounding box center [587, 152] width 53 height 16
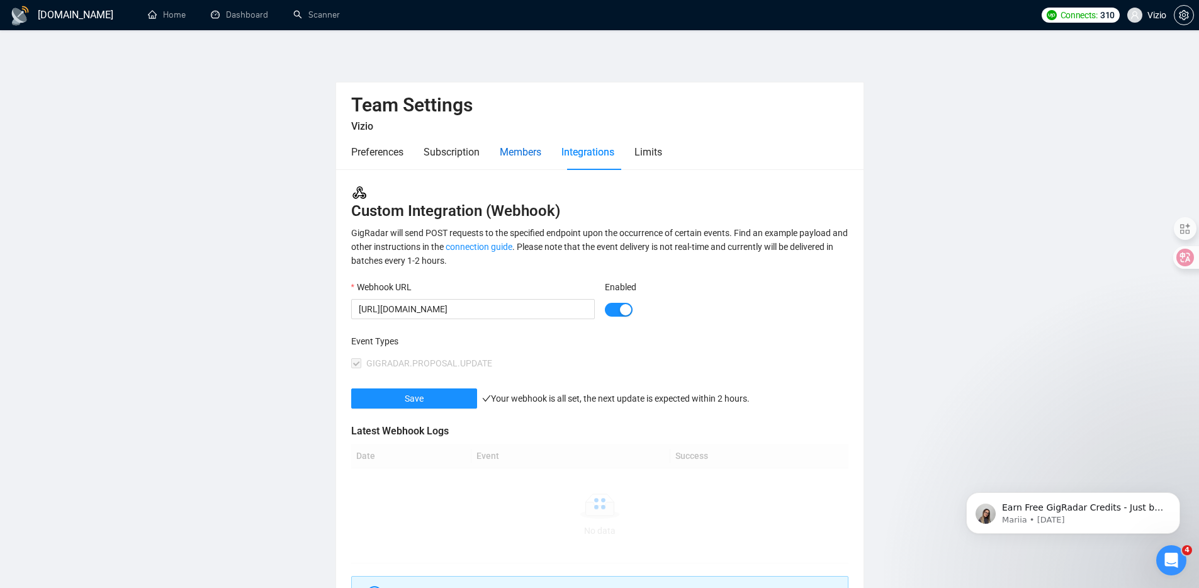
click at [512, 152] on div "Members" at bounding box center [521, 152] width 42 height 16
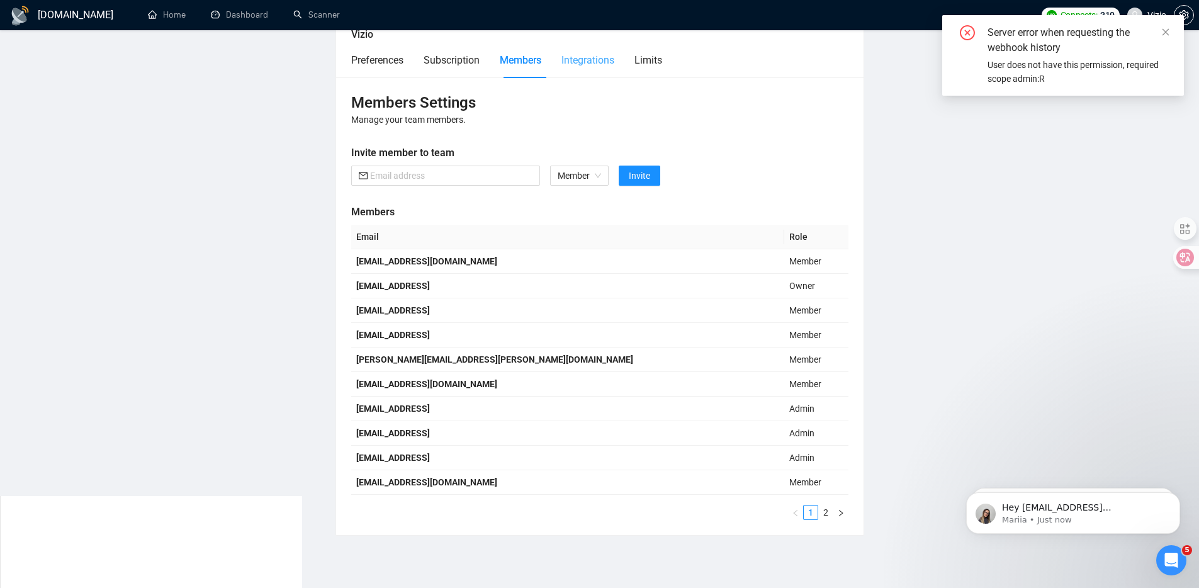
scroll to position [16, 0]
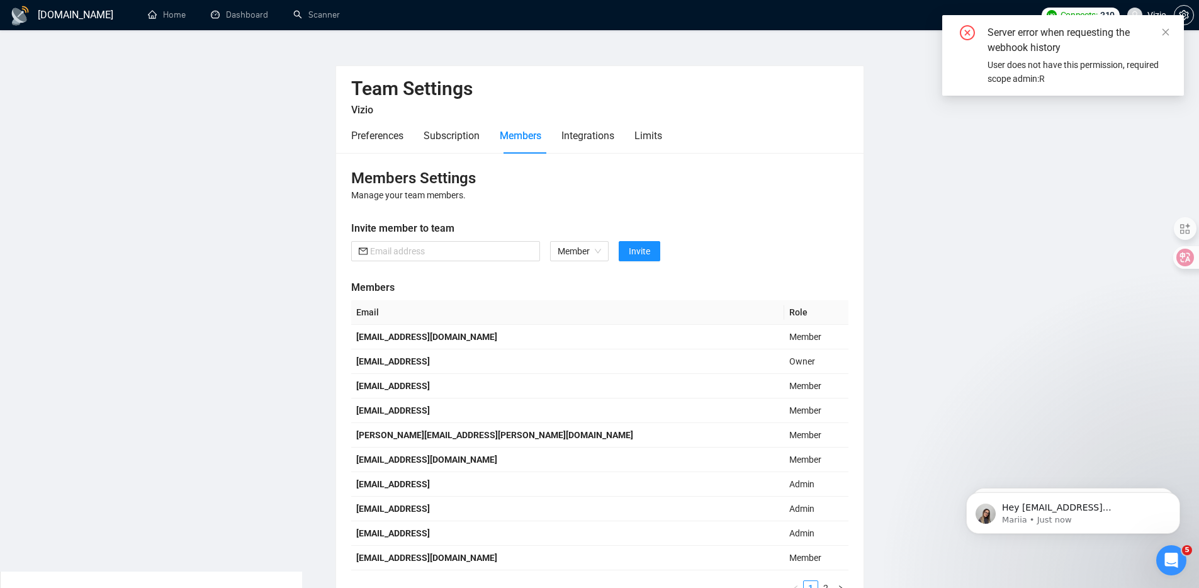
click at [639, 140] on div "Preferences Subscription Members Integrations Limits" at bounding box center [506, 136] width 311 height 36
click at [643, 139] on div "Limits" at bounding box center [648, 136] width 28 height 16
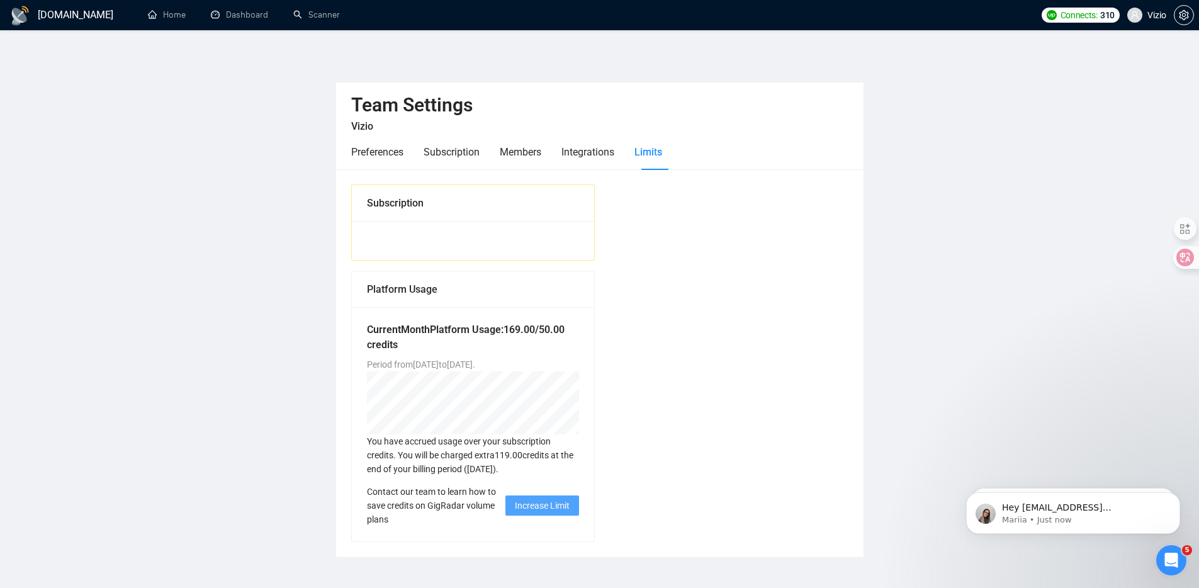
click at [67, 12] on h1 "[DOMAIN_NAME]" at bounding box center [76, 15] width 76 height 30
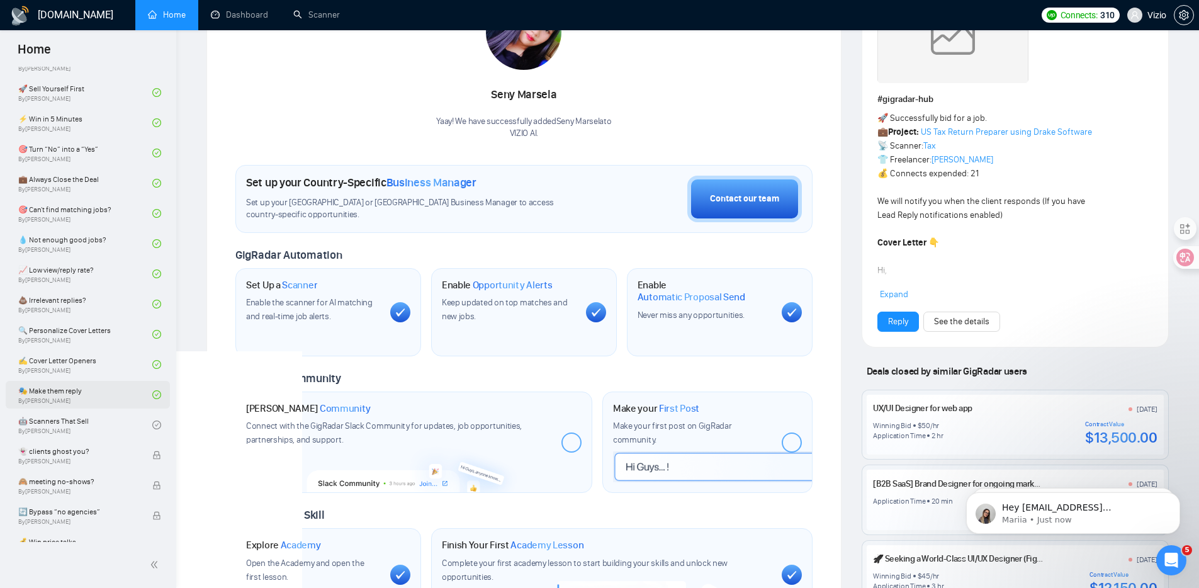
scroll to position [540, 0]
click at [73, 422] on link "🤖 Scanners That Sell By [PERSON_NAME]" at bounding box center [85, 422] width 134 height 28
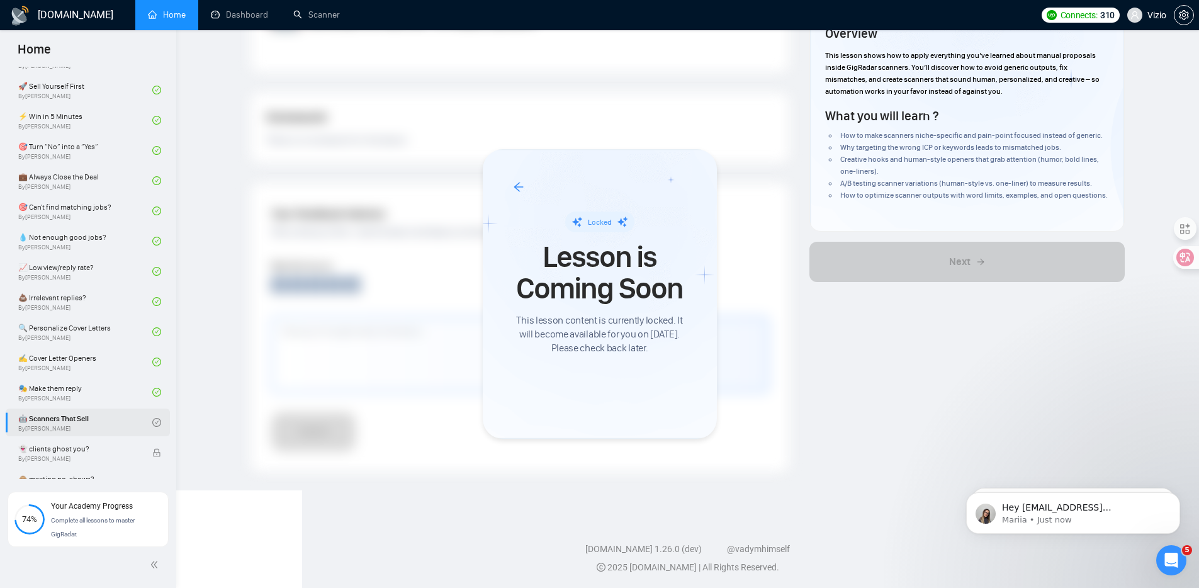
scroll to position [99, 0]
drag, startPoint x: 174, startPoint y: 357, endPoint x: 167, endPoint y: 432, distance: 74.6
click at [167, 432] on div at bounding box center [604, 294] width 1208 height 588
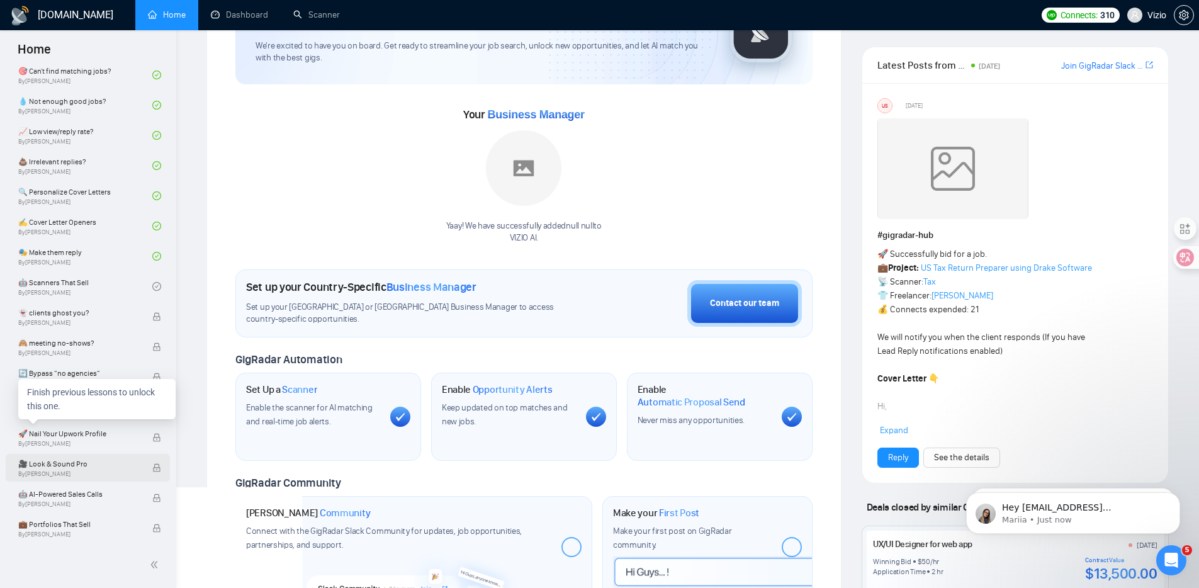
scroll to position [101, 0]
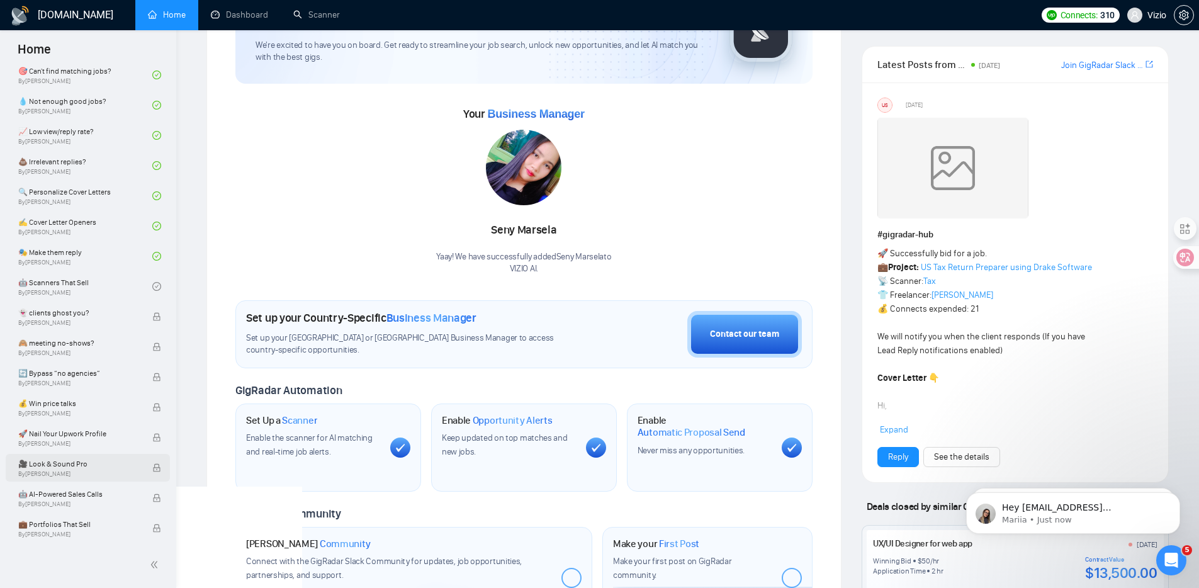
click at [86, 455] on div "🎥 Look & Sound Pro By Robert O'kruk" at bounding box center [85, 468] width 134 height 28
click at [76, 484] on div "🤖 AI-Powered Sales Calls By Robert O'kruk" at bounding box center [85, 498] width 134 height 28
click at [70, 498] on div at bounding box center [70, 498] width 0 height 0
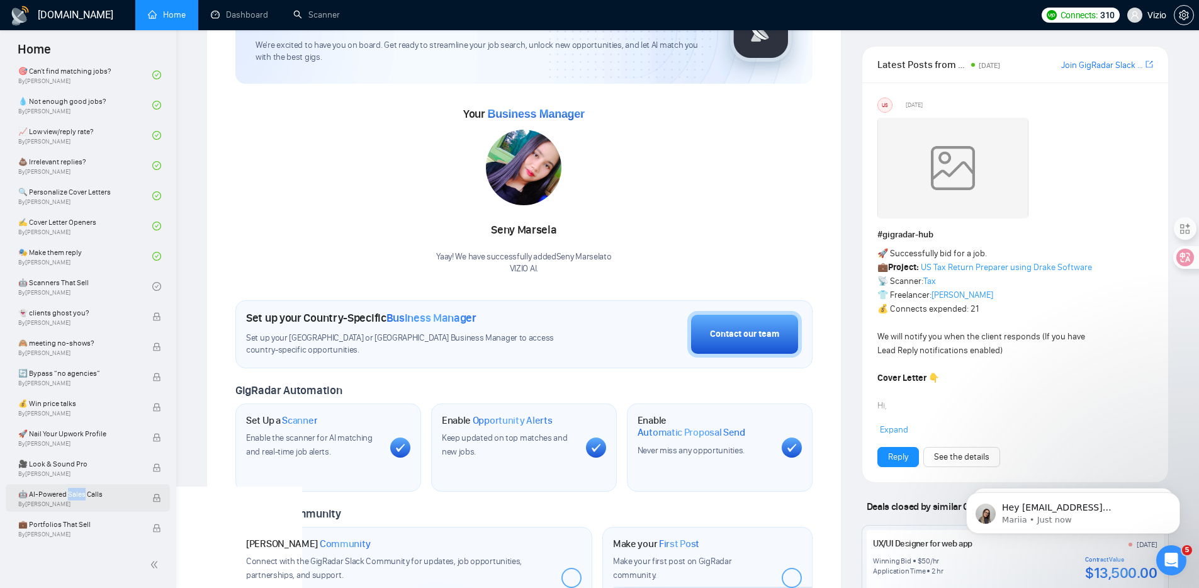
click at [71, 505] on span "By Robert O'kruk" at bounding box center [78, 504] width 121 height 8
click at [103, 330] on div "Finish previous lessons to unlock this one." at bounding box center [96, 310] width 157 height 40
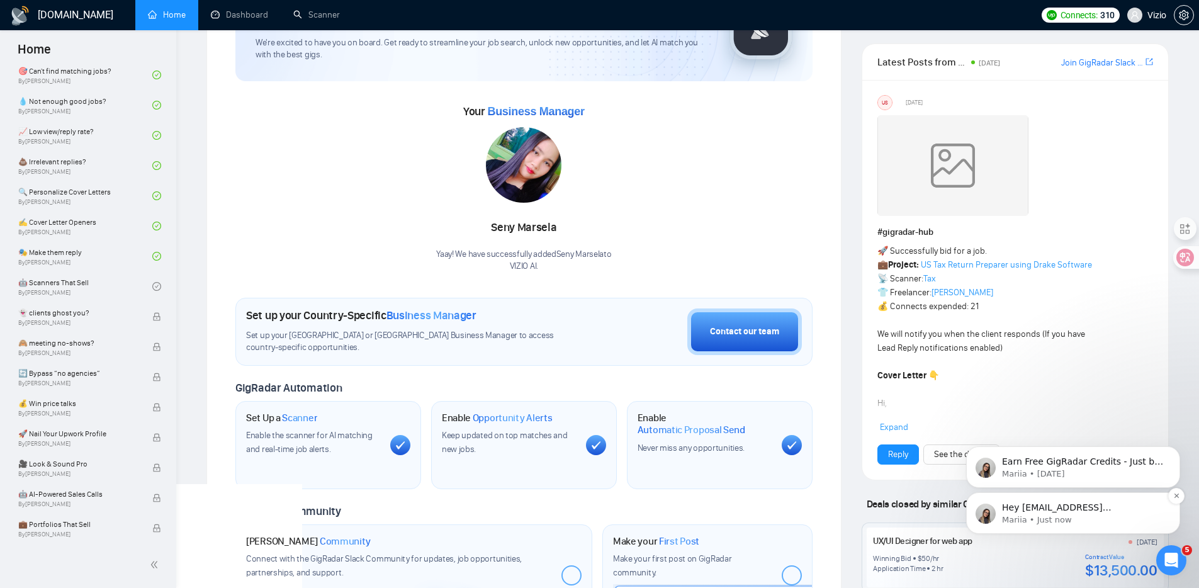
click at [1056, 507] on p "Hey gunes.enees@gmail.com, Do you want to learn how to integrate GigRadar with …" at bounding box center [1083, 507] width 162 height 13
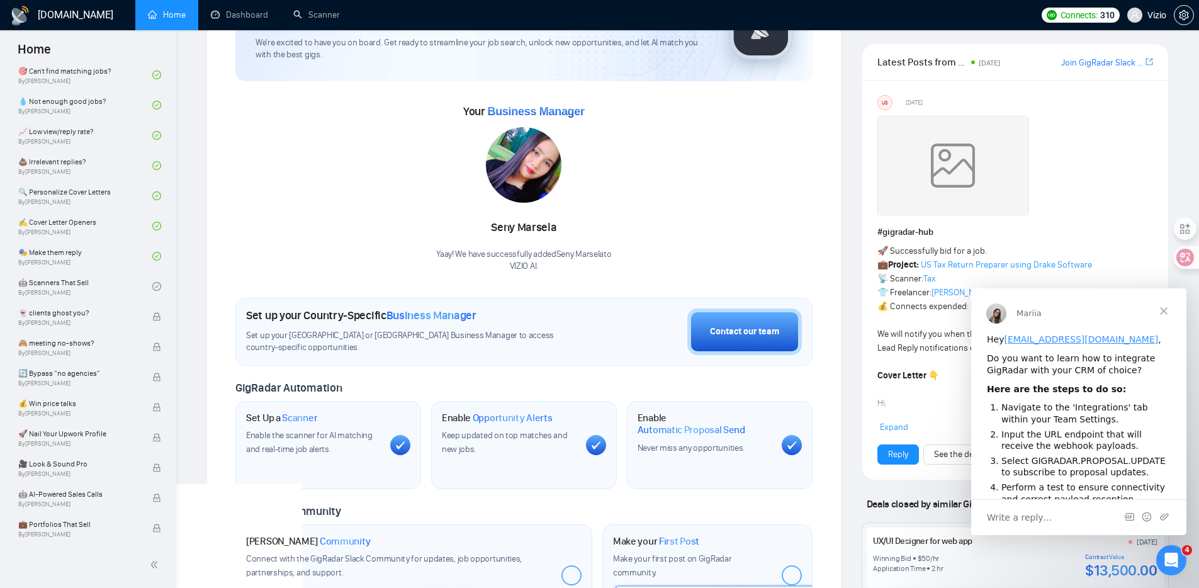
scroll to position [0, 0]
click at [1161, 310] on span "Close" at bounding box center [1163, 310] width 45 height 45
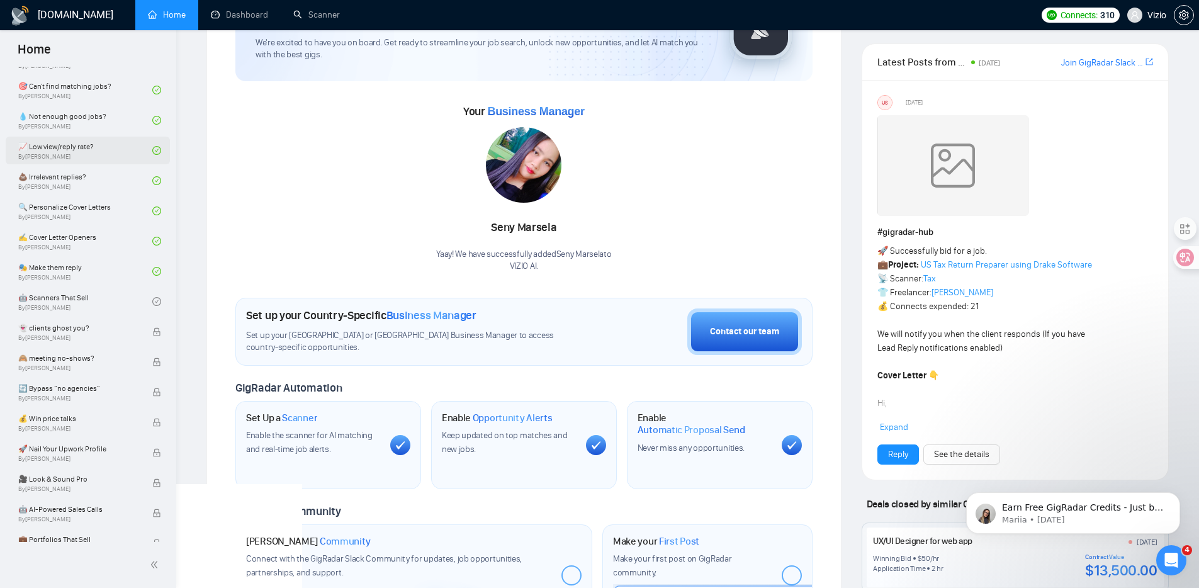
scroll to position [663, 0]
click at [86, 304] on link "🤖 Scanners That Sell By [PERSON_NAME]" at bounding box center [85, 300] width 134 height 28
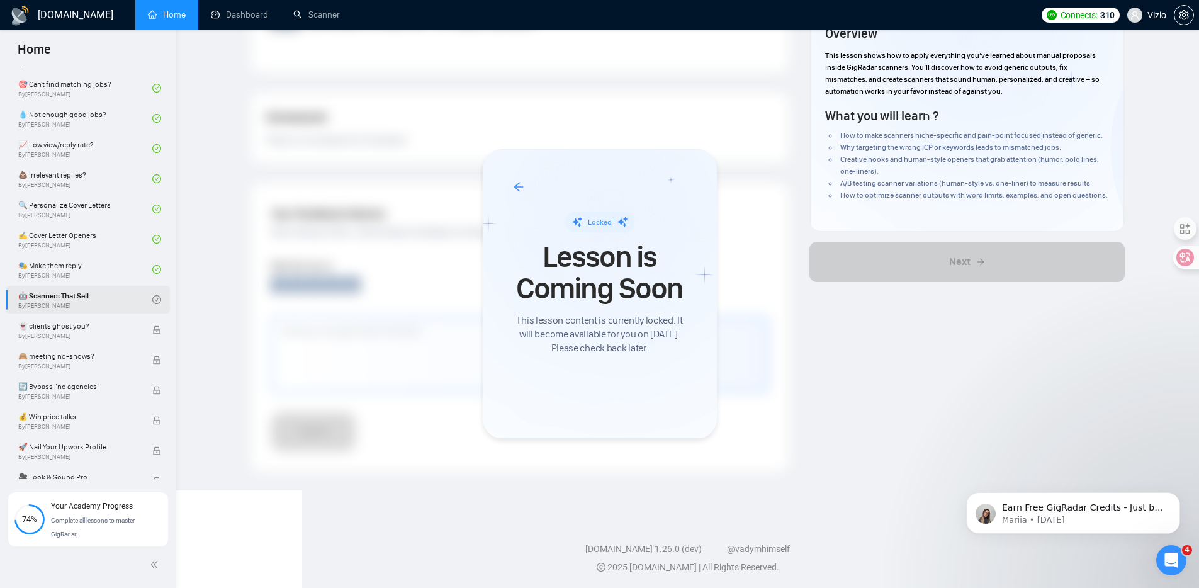
scroll to position [99, 0]
click at [1161, 19] on div at bounding box center [604, 294] width 1208 height 588
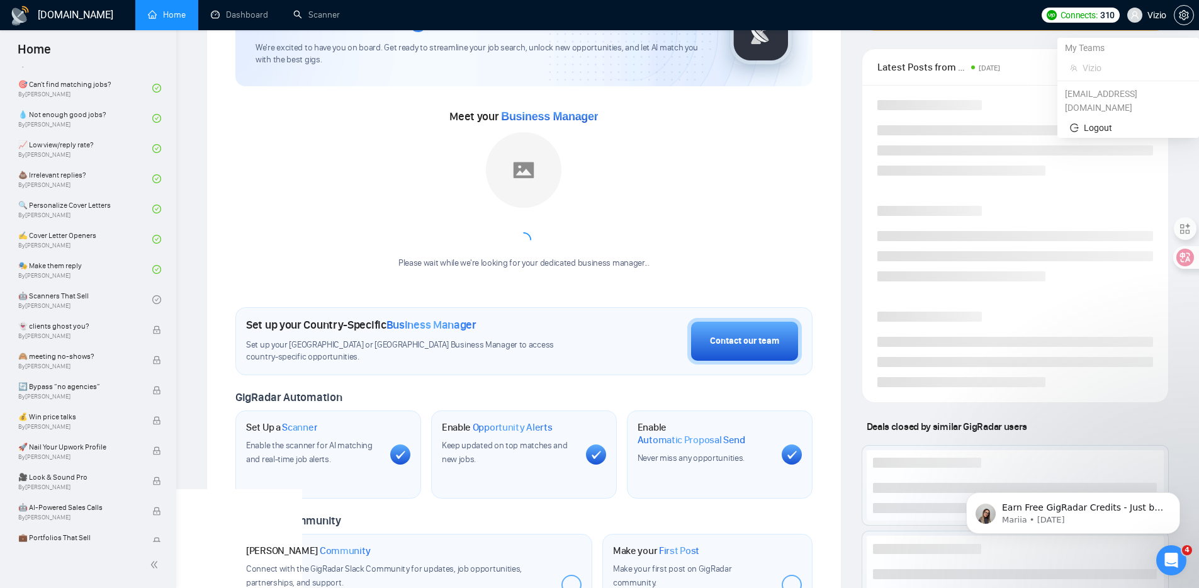
click at [1155, 15] on span "Vizio" at bounding box center [1156, 15] width 19 height 0
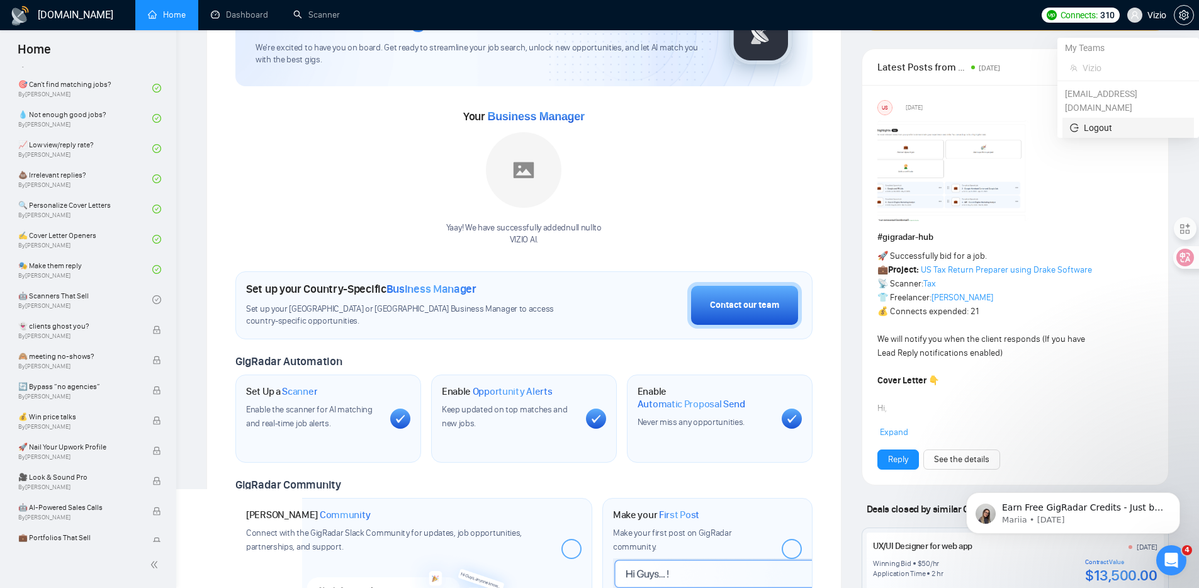
click at [1105, 121] on span "Logout" at bounding box center [1128, 128] width 116 height 14
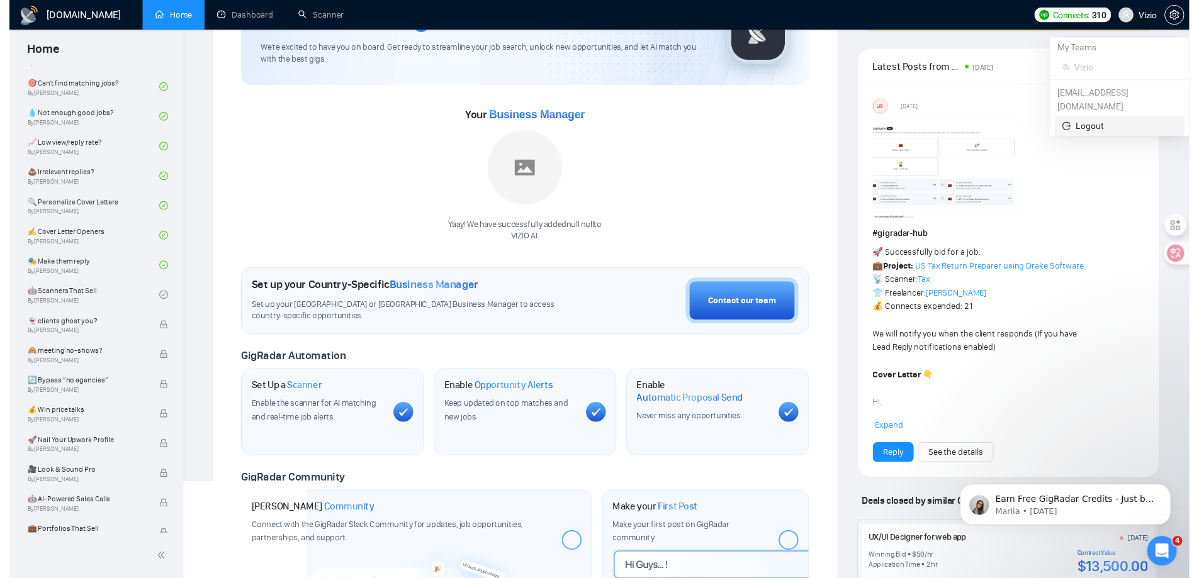
scroll to position [23, 0]
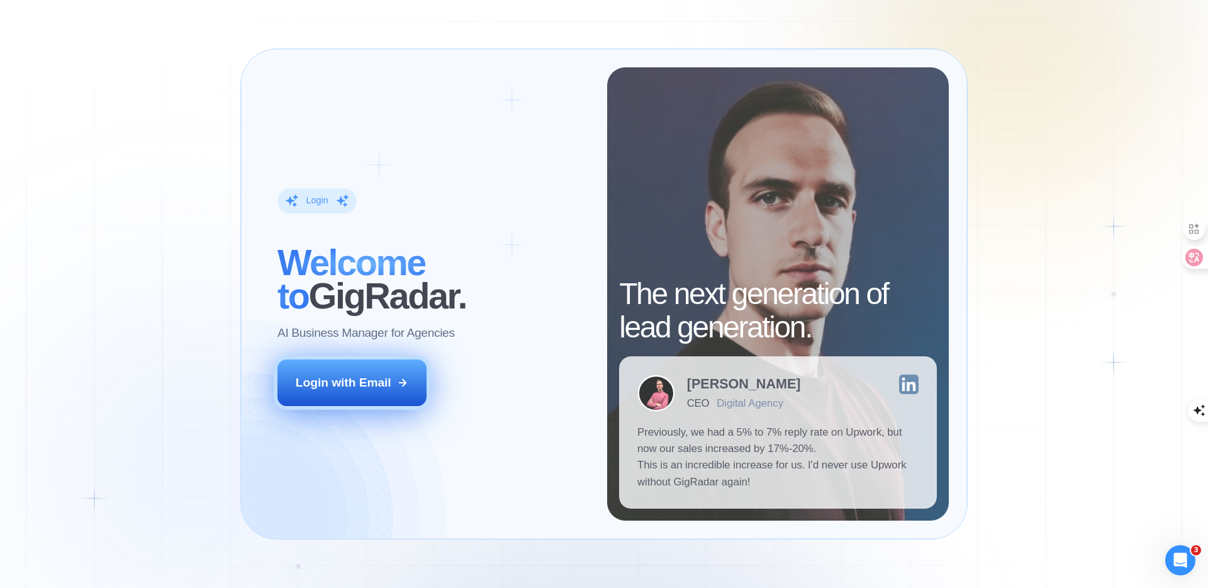
click at [398, 385] on icon at bounding box center [402, 382] width 11 height 11
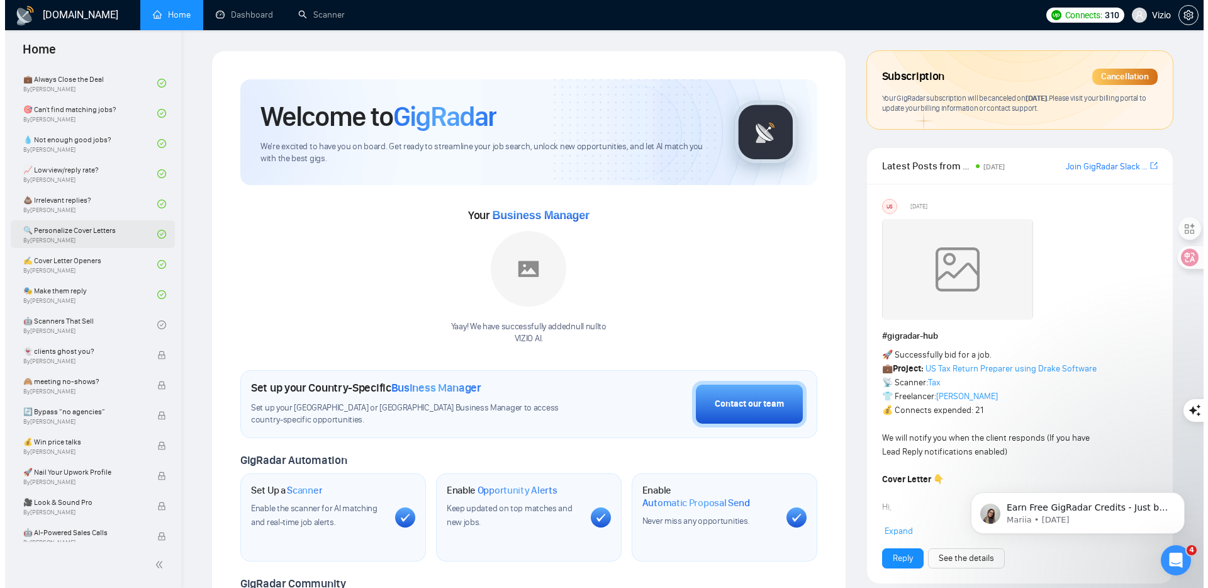
scroll to position [676, 0]
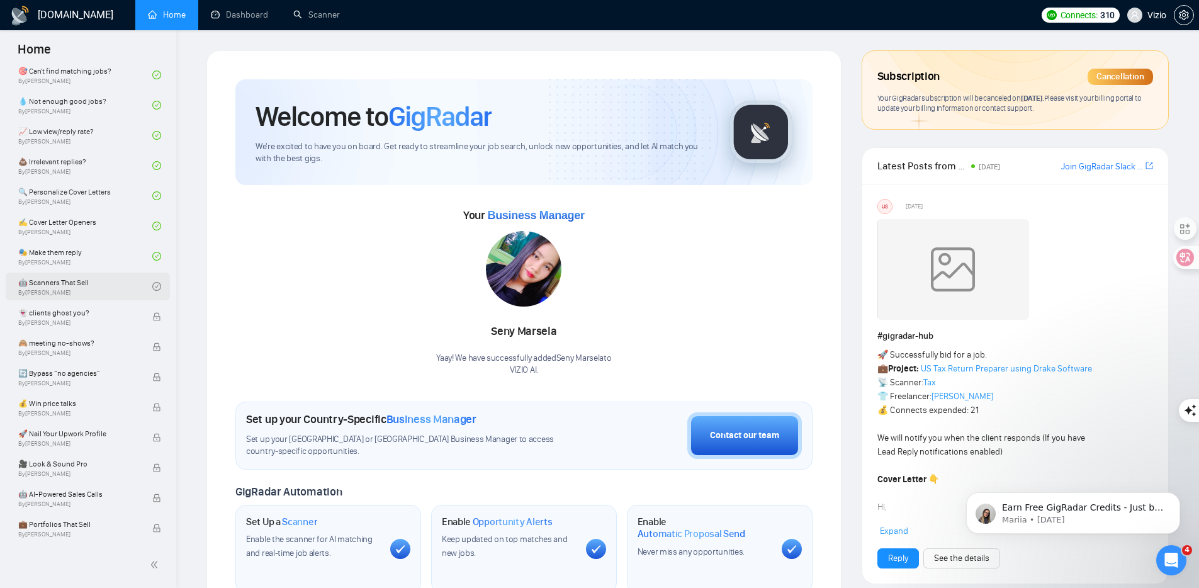
click at [67, 286] on link "🤖 Scanners That Sell By [PERSON_NAME]" at bounding box center [85, 286] width 134 height 28
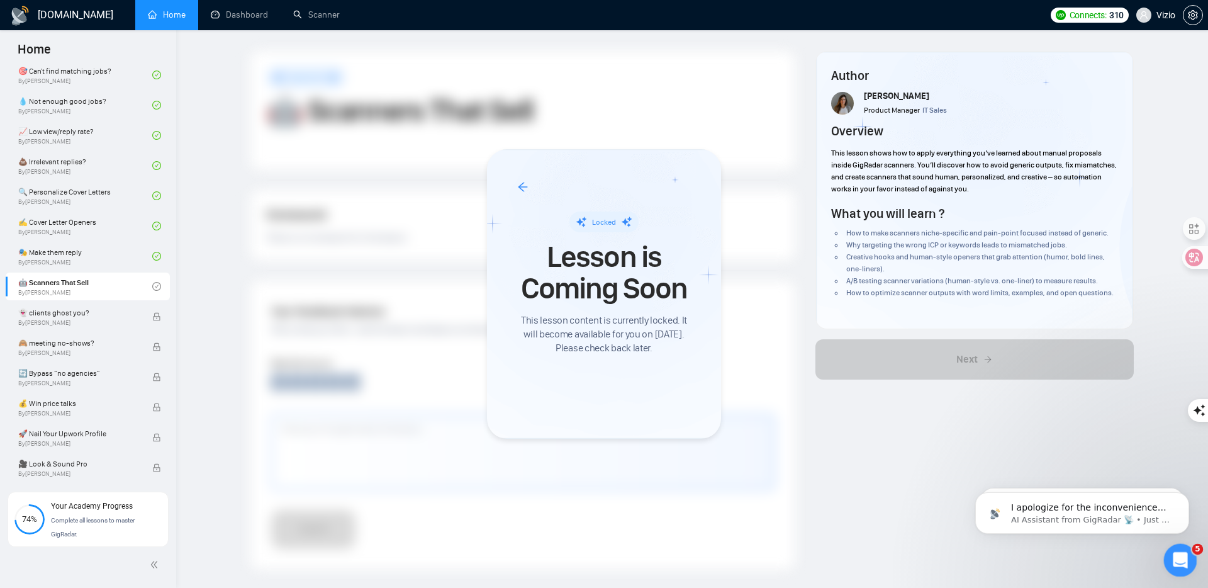
click at [1177, 562] on icon "Open Intercom Messenger" at bounding box center [1178, 558] width 21 height 21
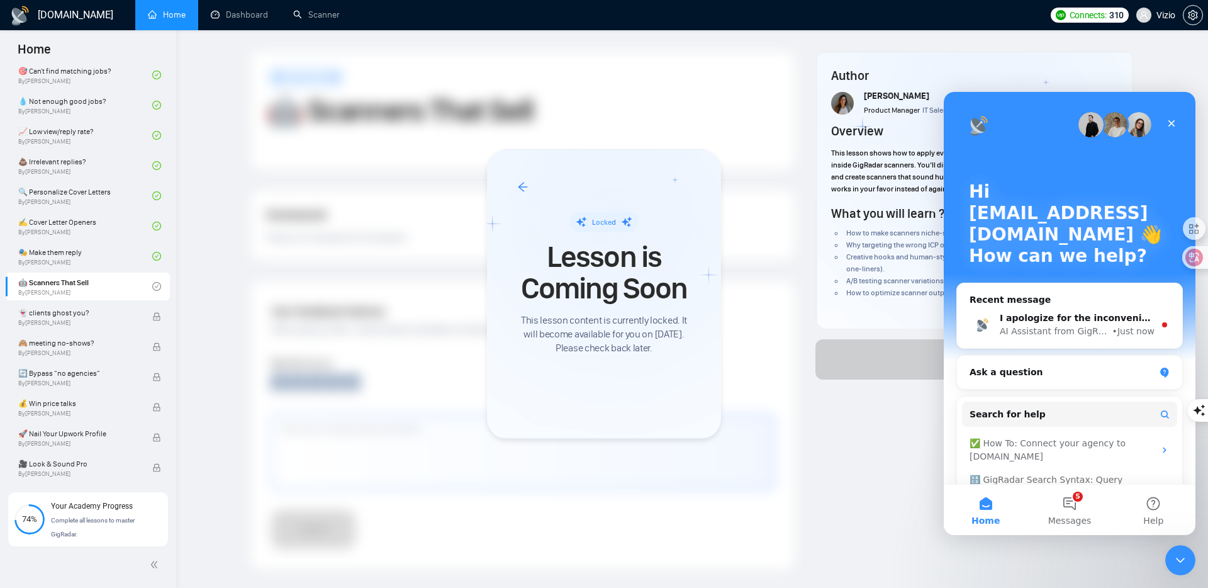
click at [1104, 567] on div at bounding box center [604, 294] width 1208 height 588
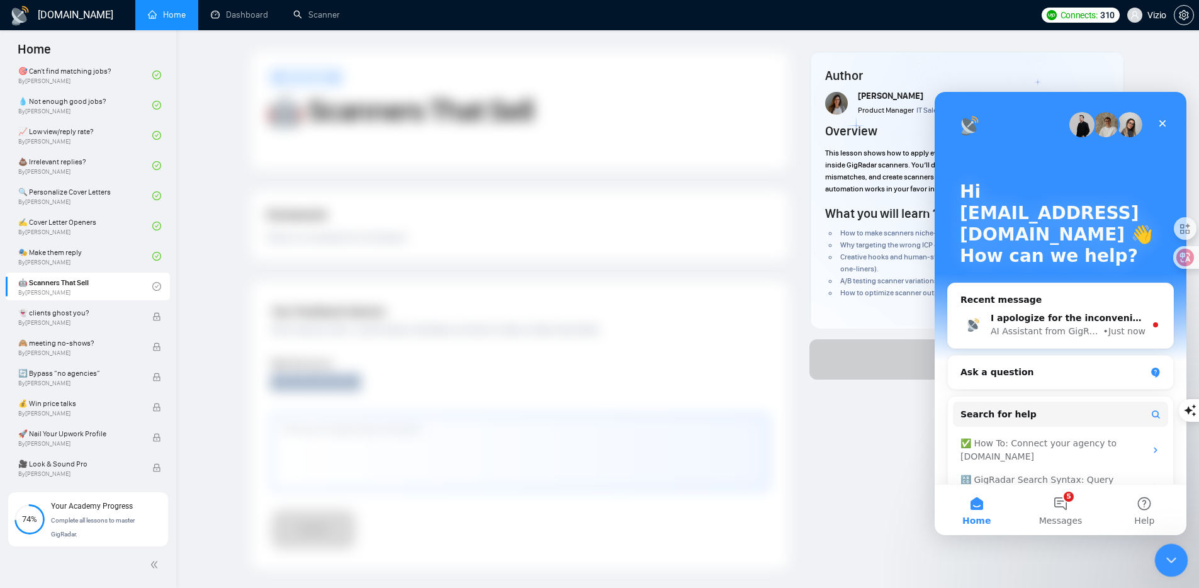
click at [1160, 566] on div "Close Intercom Messenger" at bounding box center [1169, 558] width 30 height 30
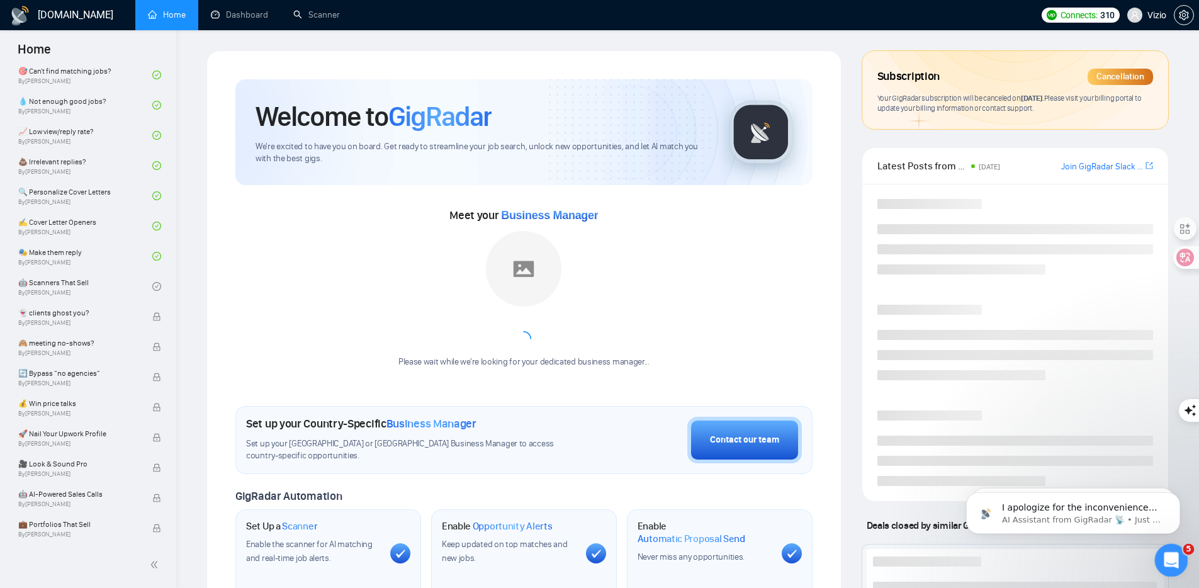
click at [1166, 563] on icon "Open Intercom Messenger" at bounding box center [1169, 558] width 21 height 21
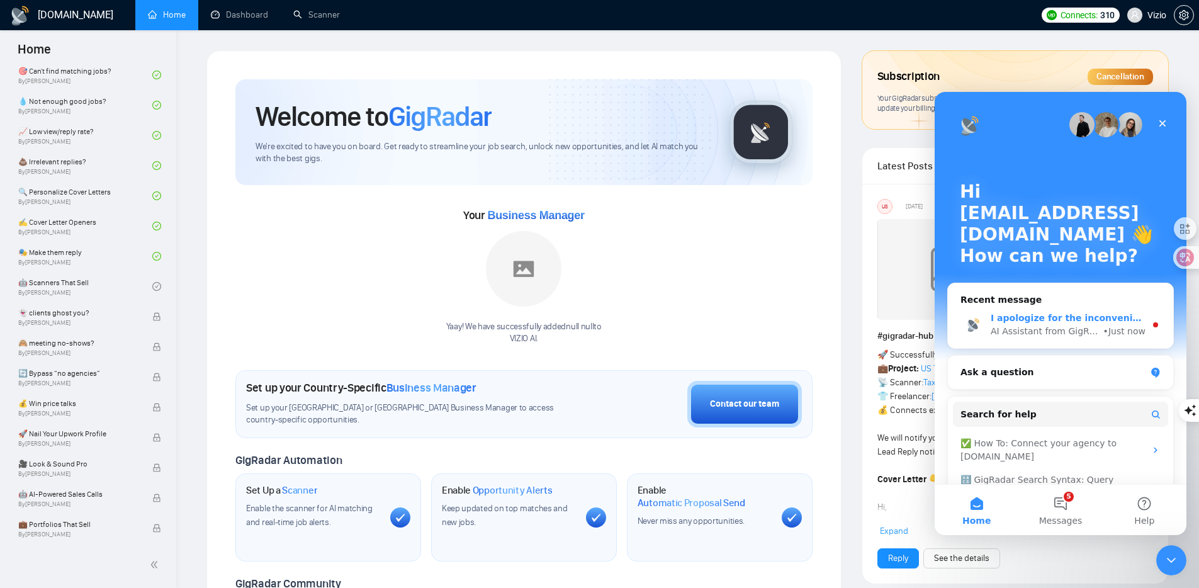
click at [1024, 334] on div "AI Assistant from GigRadar 📡" at bounding box center [1045, 331] width 110 height 13
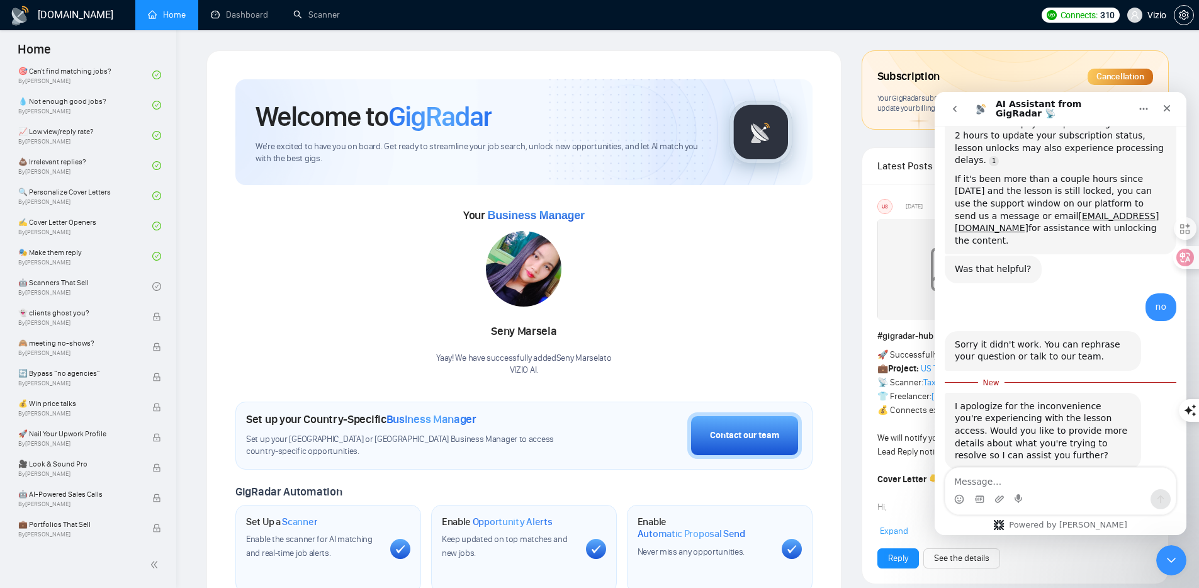
scroll to position [345, 0]
click at [1012, 483] on textarea "Message…" at bounding box center [1060, 477] width 230 height 21
type textarea "need to talk to someone in the support"
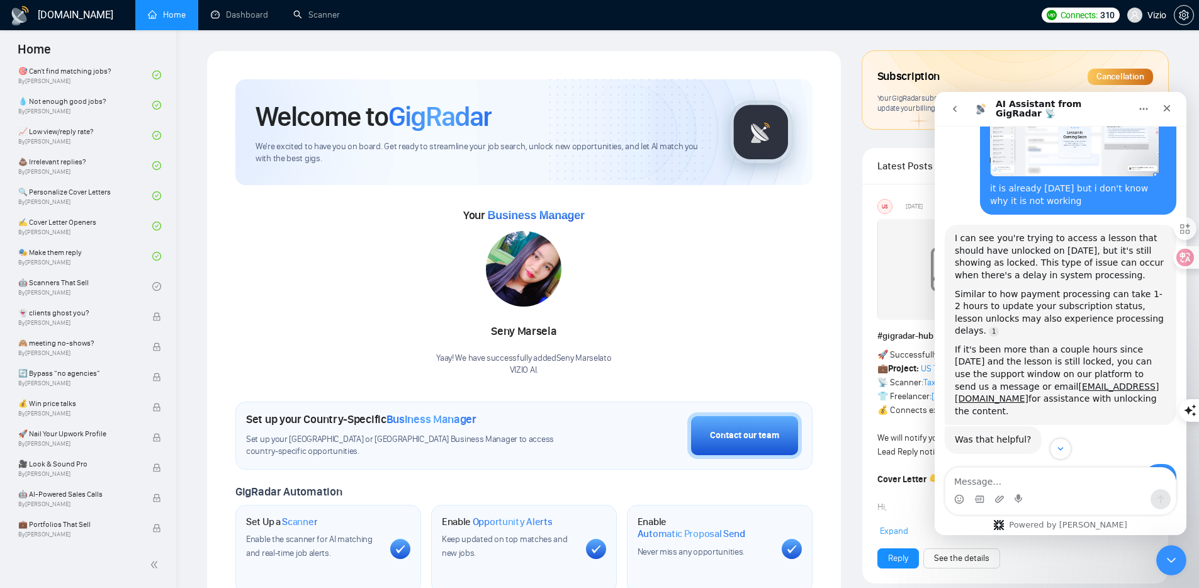
scroll to position [0, 0]
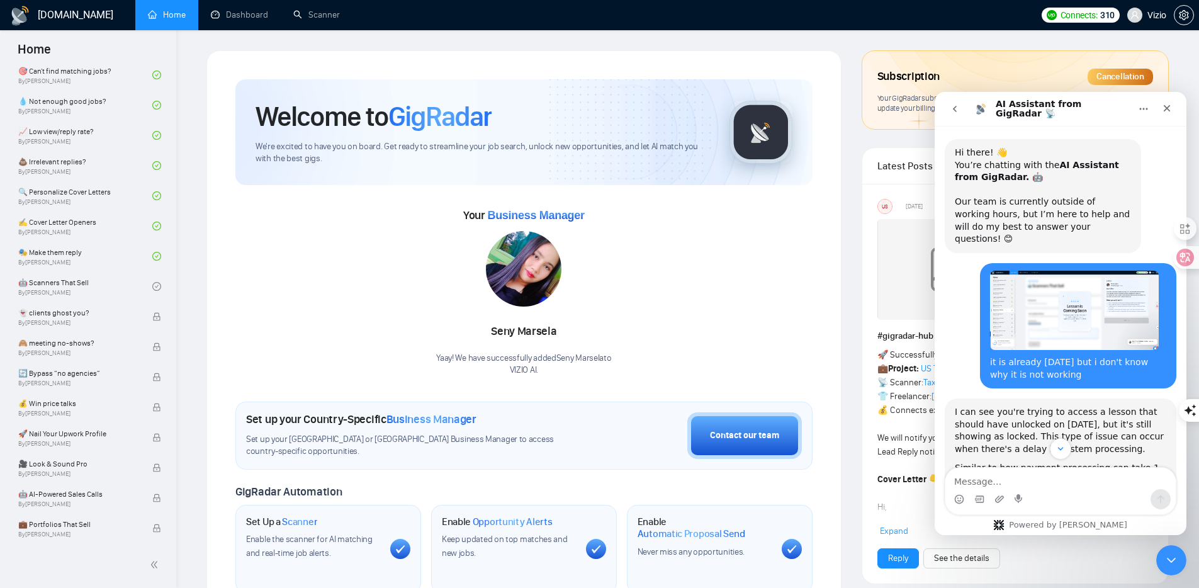
click at [1060, 362] on div "it is already [DATE] but i don't know why it is not working" at bounding box center [1078, 368] width 176 height 25
copy div "it is already [DATE] but i don't know why it is not working"
click at [1049, 294] on img "gunes.enees@gmail.com says…" at bounding box center [1074, 310] width 169 height 79
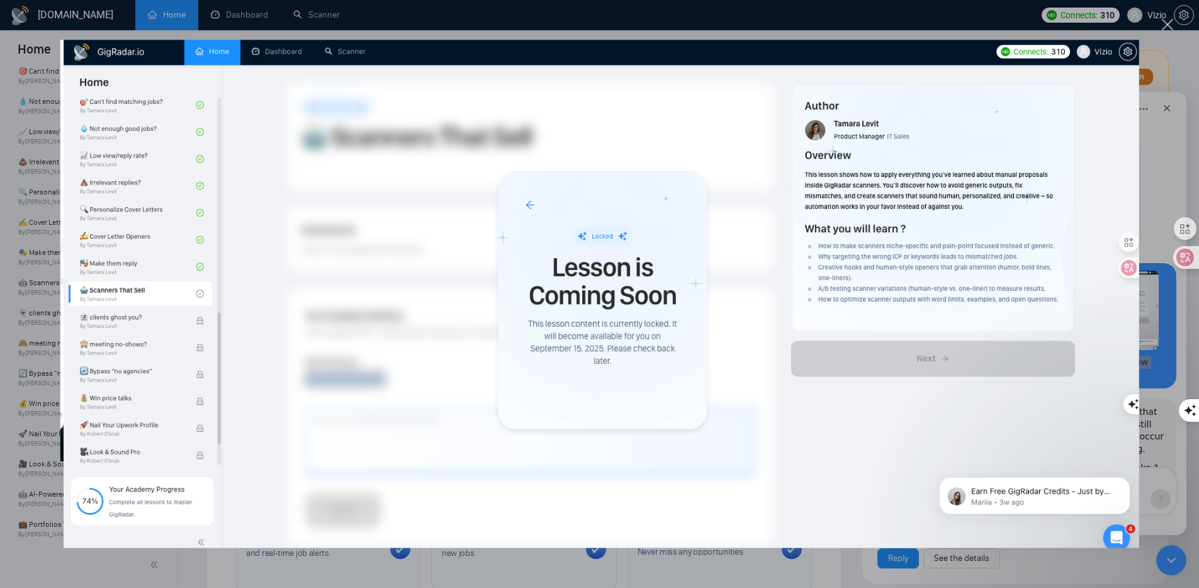
click at [1049, 293] on img "Close" at bounding box center [599, 294] width 1079 height 508
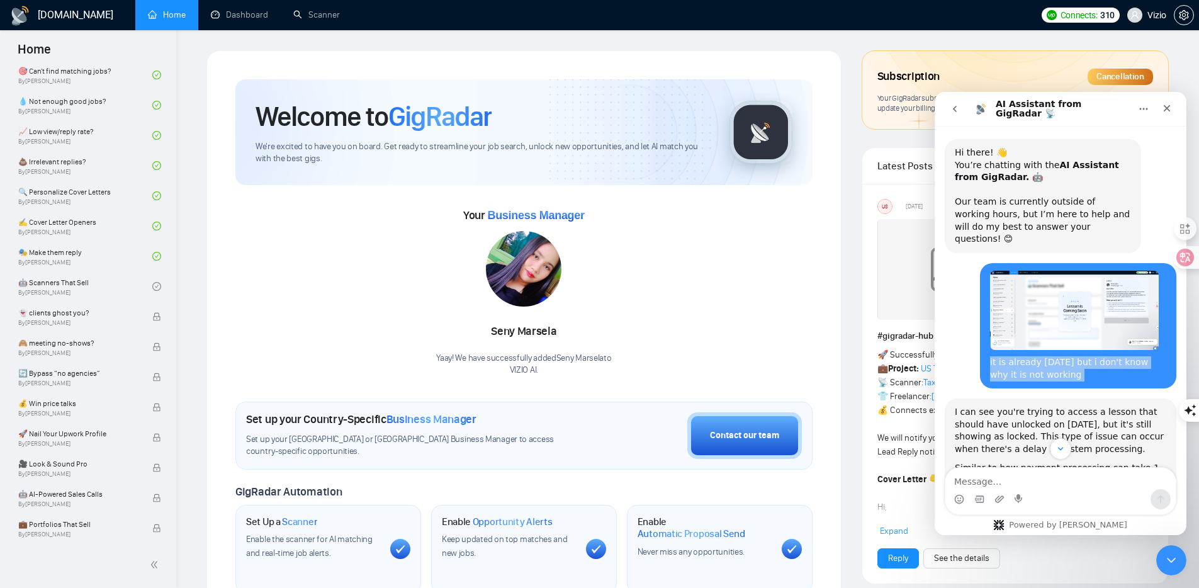
click at [1044, 284] on img "gunes.enees@gmail.com says…" at bounding box center [1074, 310] width 169 height 79
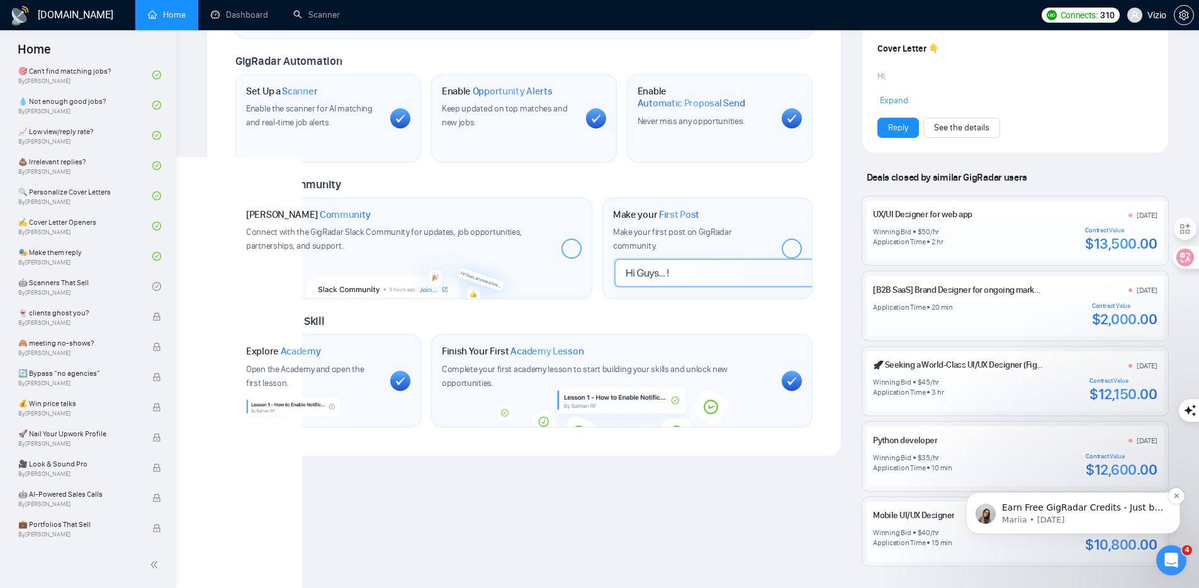
scroll to position [443, 0]
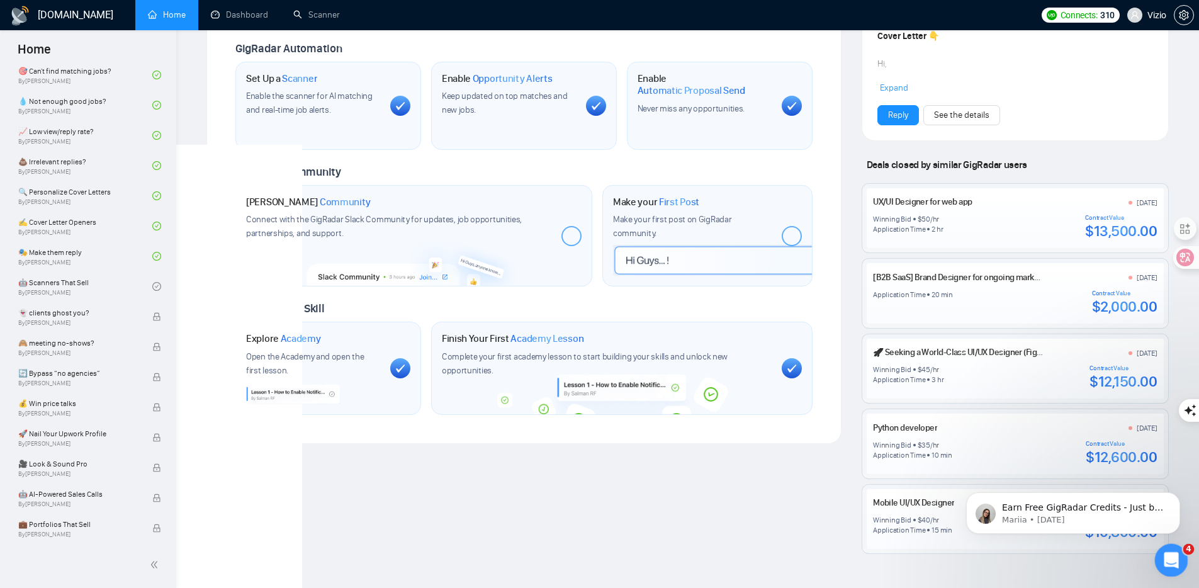
click at [1157, 562] on div "Open Intercom Messenger" at bounding box center [1169, 558] width 42 height 42
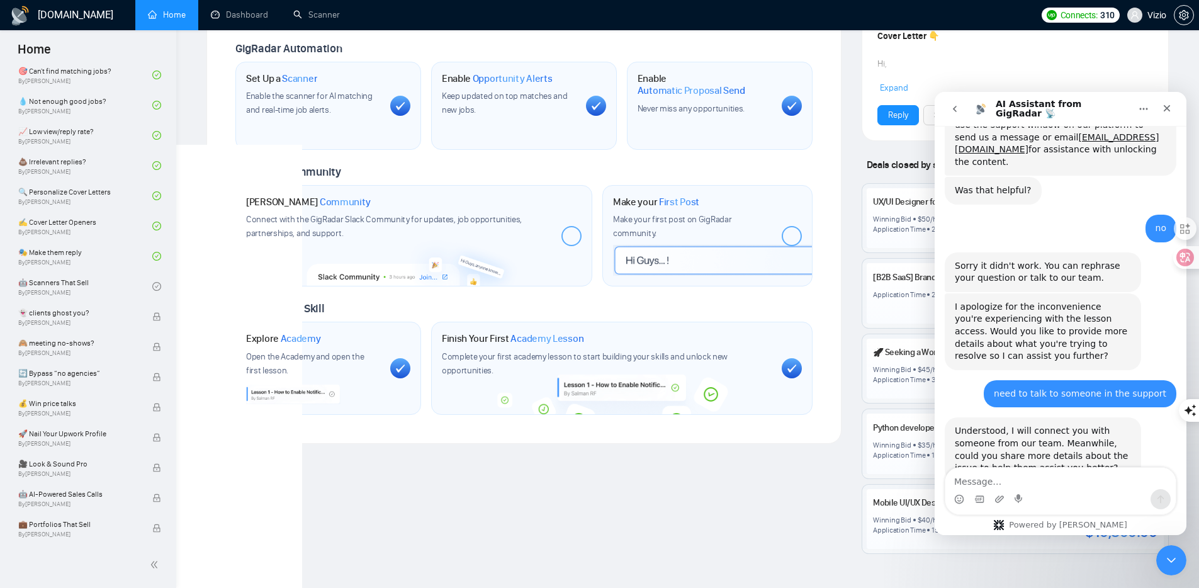
scroll to position [436, 0]
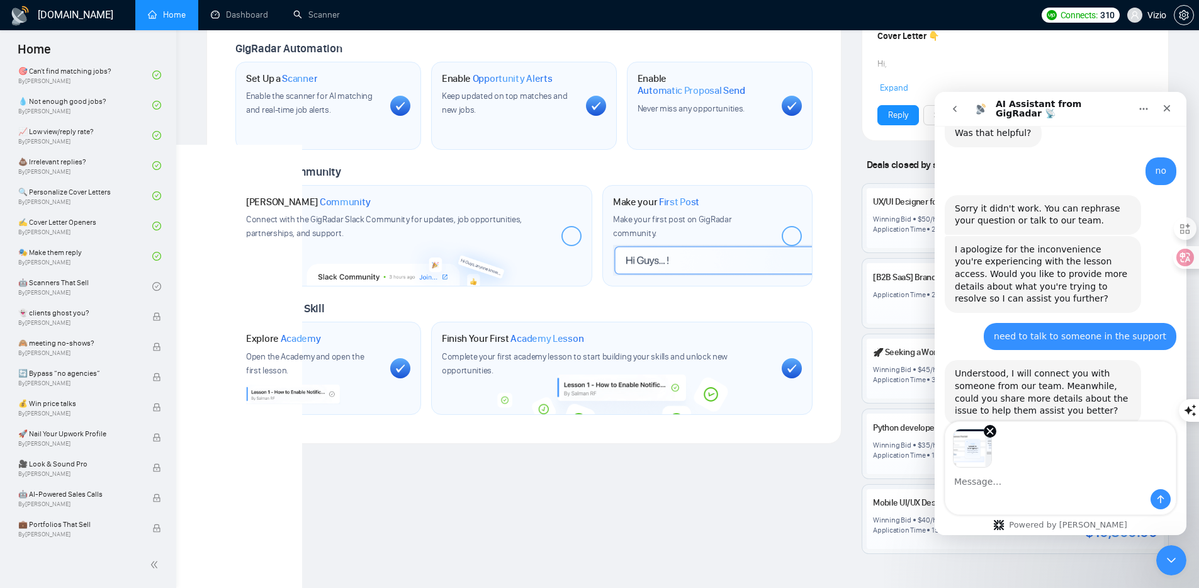
click at [1003, 479] on textarea "Message…" at bounding box center [1060, 477] width 230 height 21
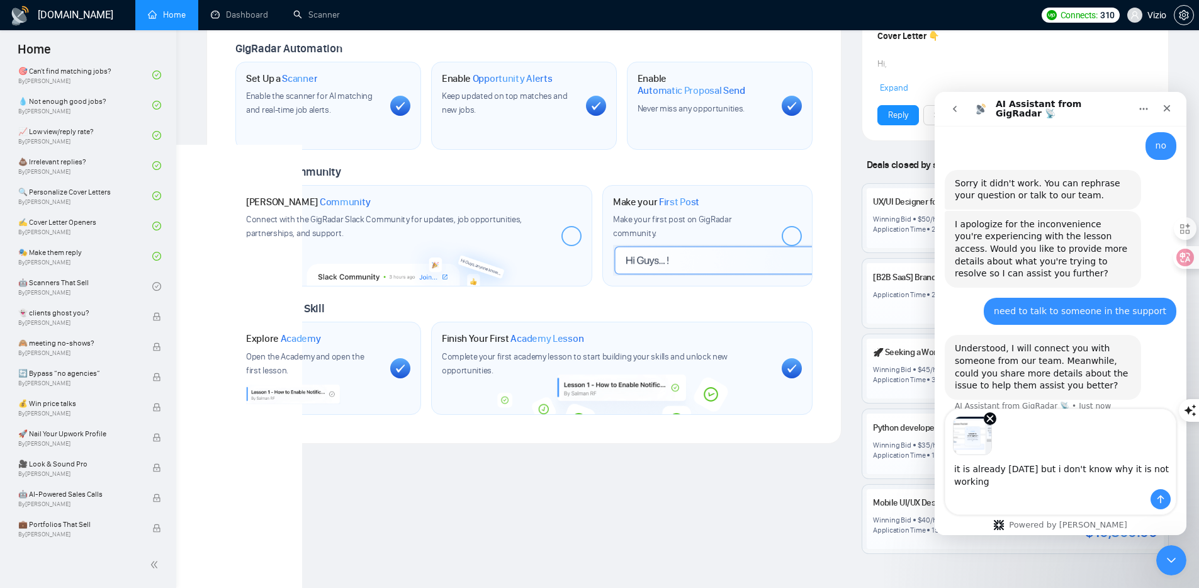
type textarea "it is already september 15 but i don't know why it is not working"
click at [1156, 495] on icon "Send a message…" at bounding box center [1160, 499] width 10 height 10
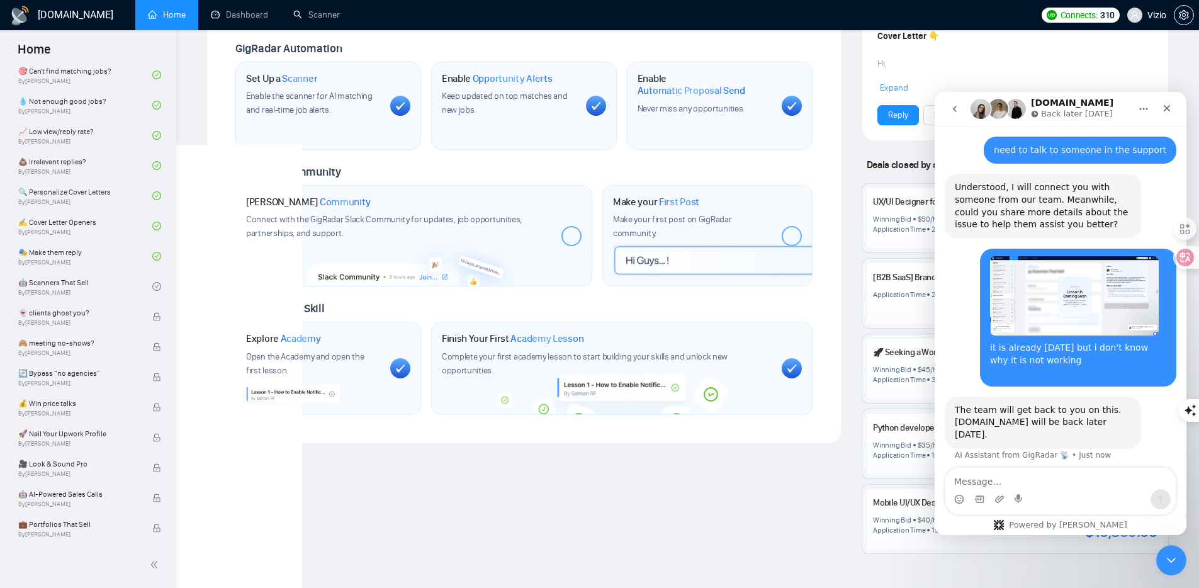
scroll to position [669, 0]
click at [951, 114] on button "go back" at bounding box center [955, 109] width 24 height 24
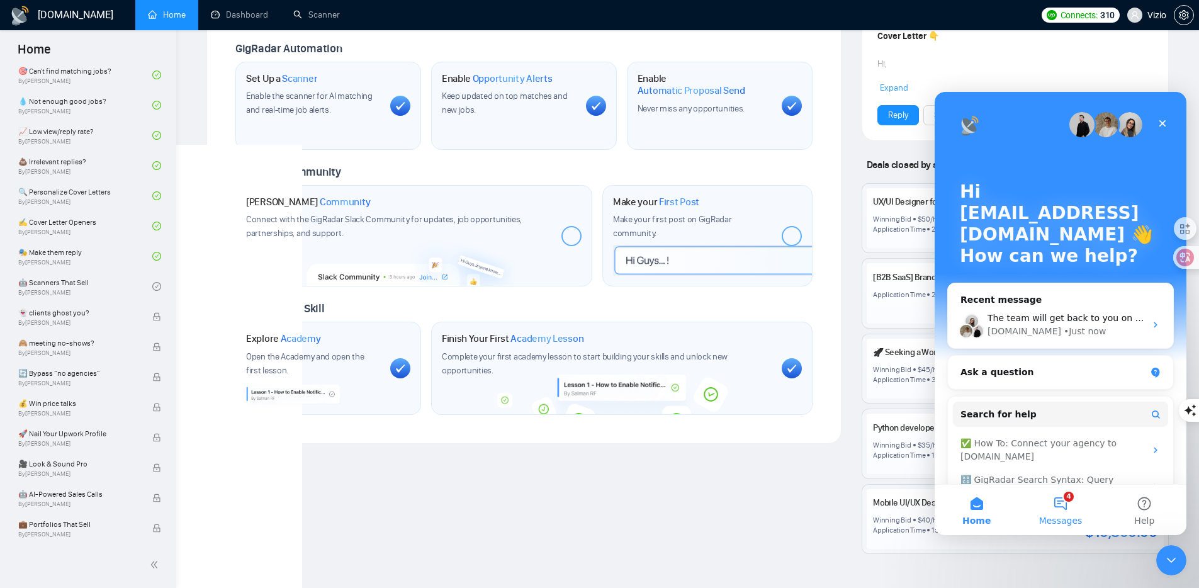
click at [1062, 504] on button "4 Messages" at bounding box center [1060, 509] width 84 height 50
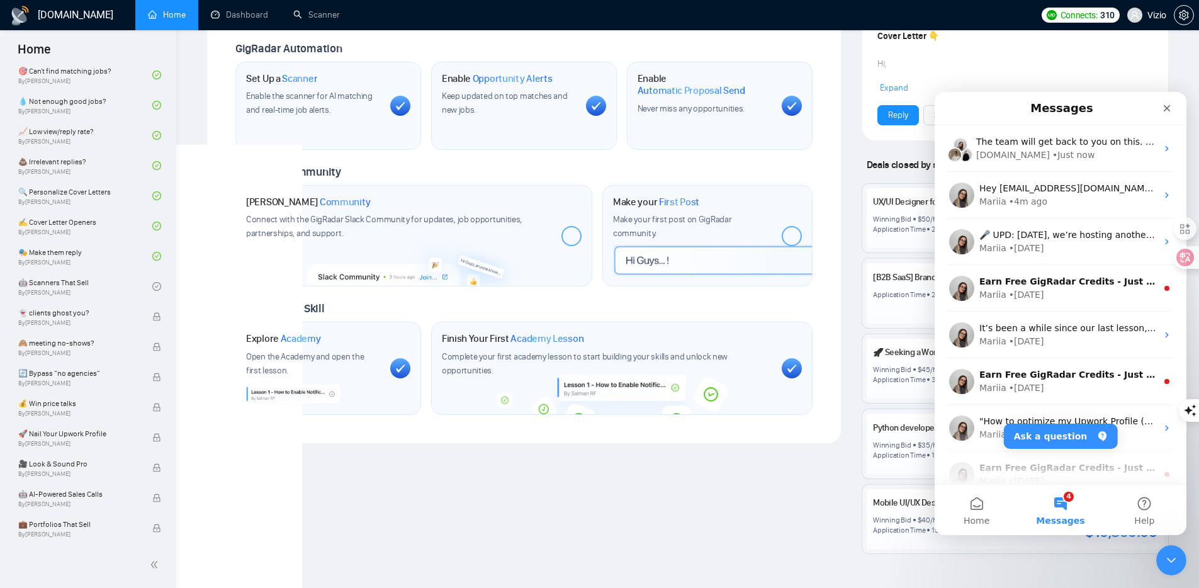
click at [212, 297] on div "Welcome to GigRadar We're excited to have you on board. Get ready to streamline…" at bounding box center [523, 25] width 635 height 836
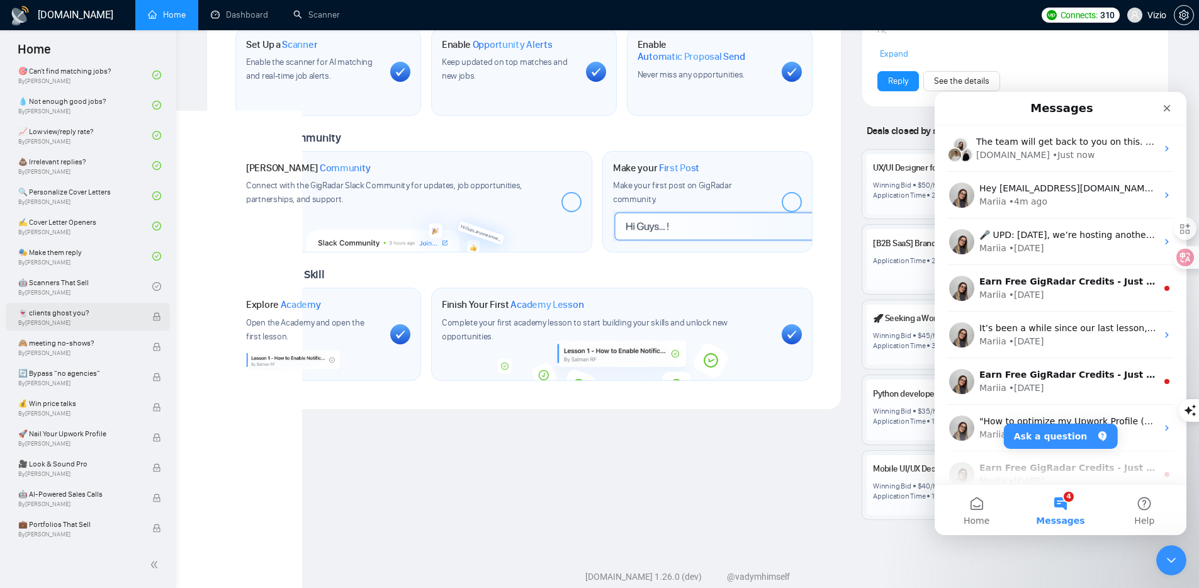
scroll to position [506, 0]
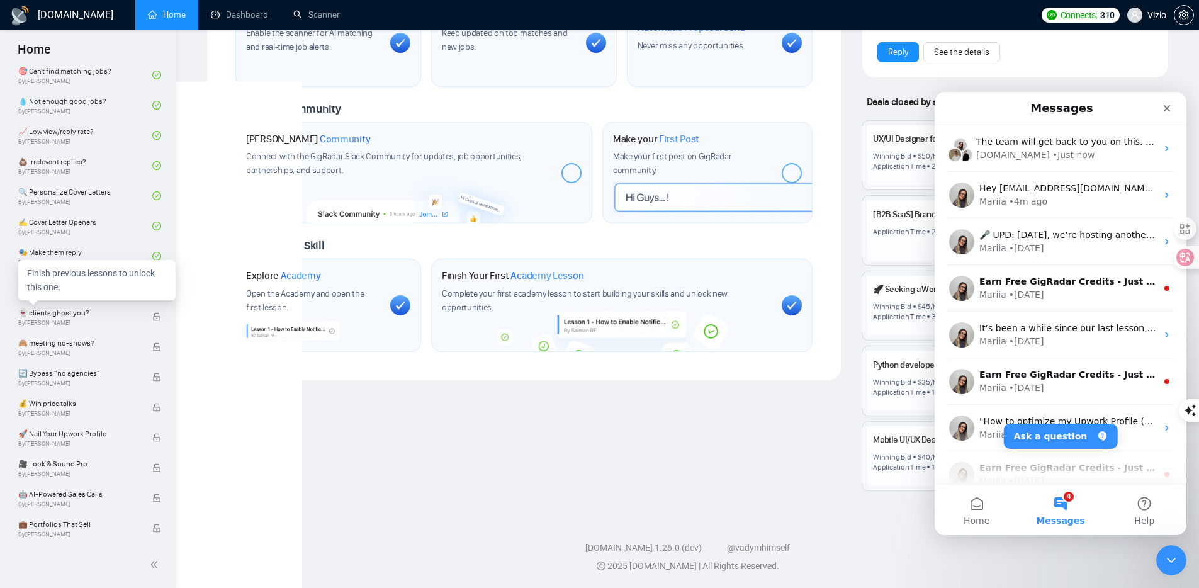
click at [103, 286] on div "Finish previous lessons to unlock this one." at bounding box center [96, 280] width 157 height 40
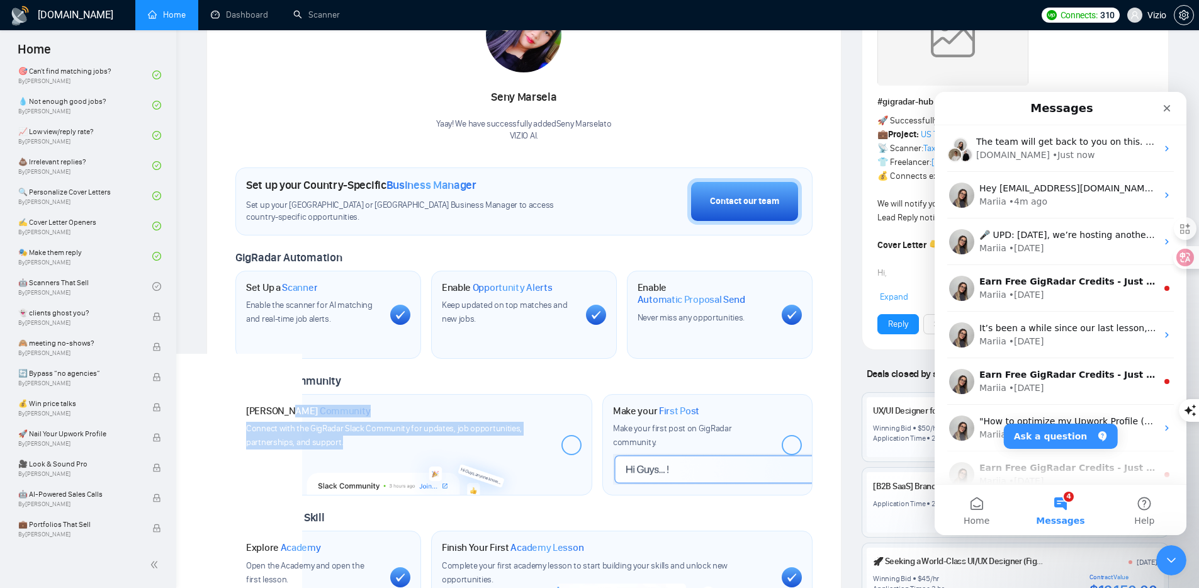
drag, startPoint x: 395, startPoint y: 437, endPoint x: 293, endPoint y: 416, distance: 103.5
click at [286, 413] on div "Join GigRadar Community Connect with the GigRadar Slack Community for updates, …" at bounding box center [398, 427] width 305 height 45
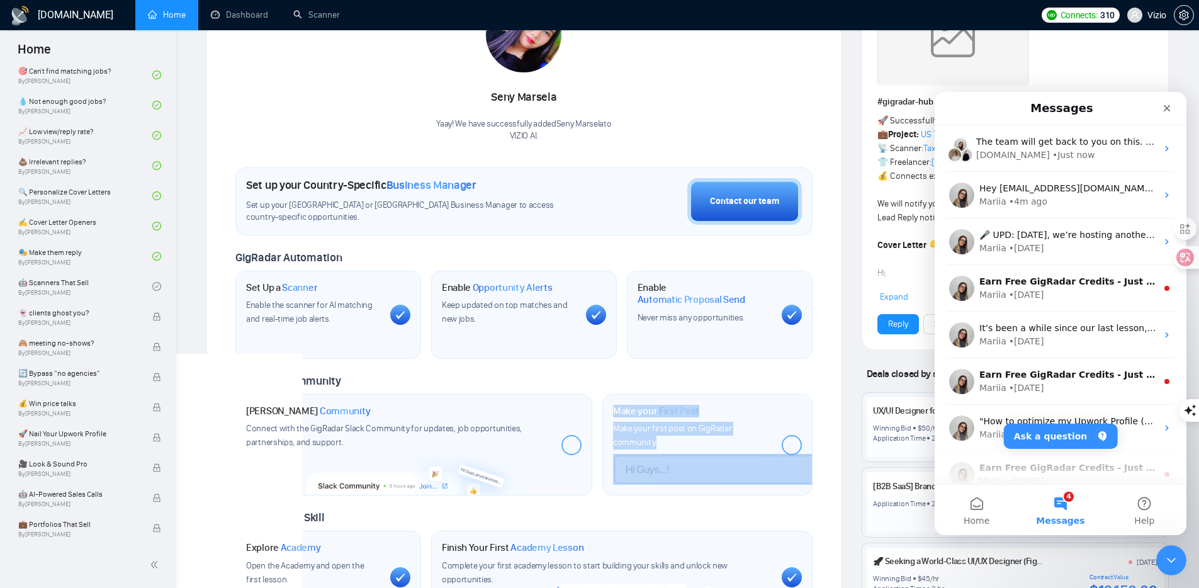
drag, startPoint x: 654, startPoint y: 471, endPoint x: 533, endPoint y: 441, distance: 125.0
click at [533, 441] on div "Join GigRadar Community Connect with the GigRadar Slack Community for updates, …" at bounding box center [523, 445] width 587 height 102
click at [663, 468] on div "Make your First Post Make your first post on GigRadar community." at bounding box center [692, 445] width 159 height 81
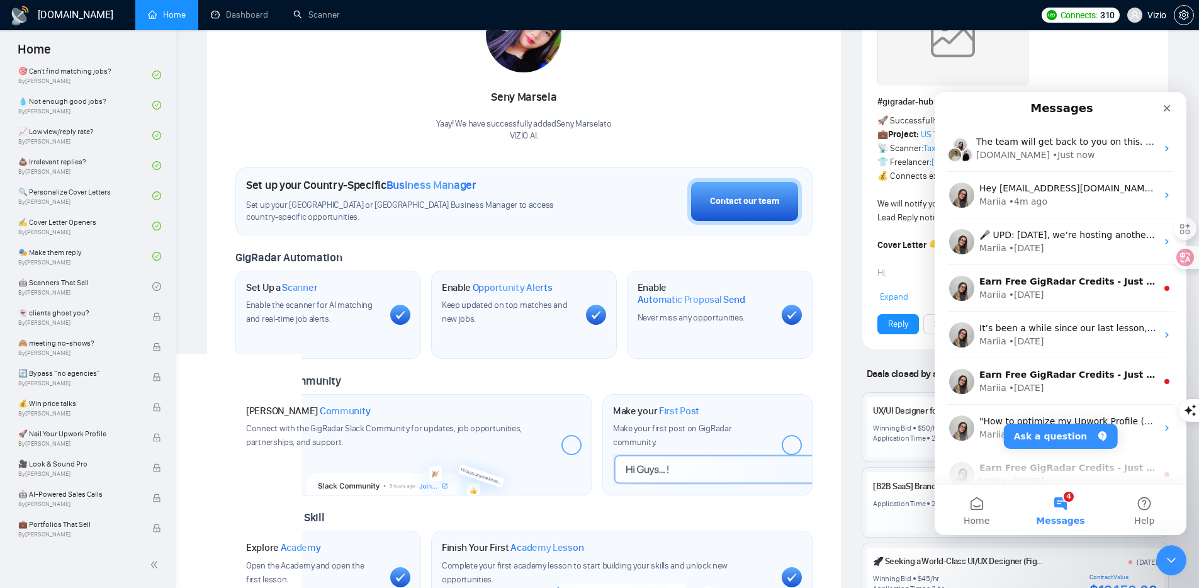
drag, startPoint x: 655, startPoint y: 474, endPoint x: 682, endPoint y: 483, distance: 28.7
click at [652, 500] on div "Welcome to GigRadar We're excited to have you on board. Get ready to streamline…" at bounding box center [523, 234] width 577 height 778
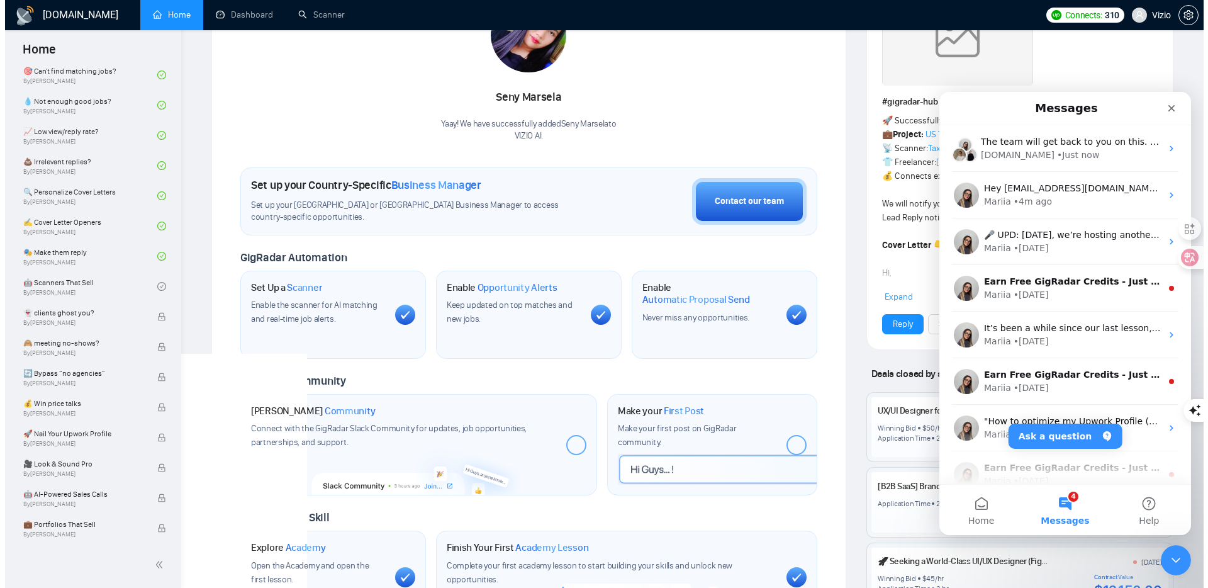
scroll to position [0, 0]
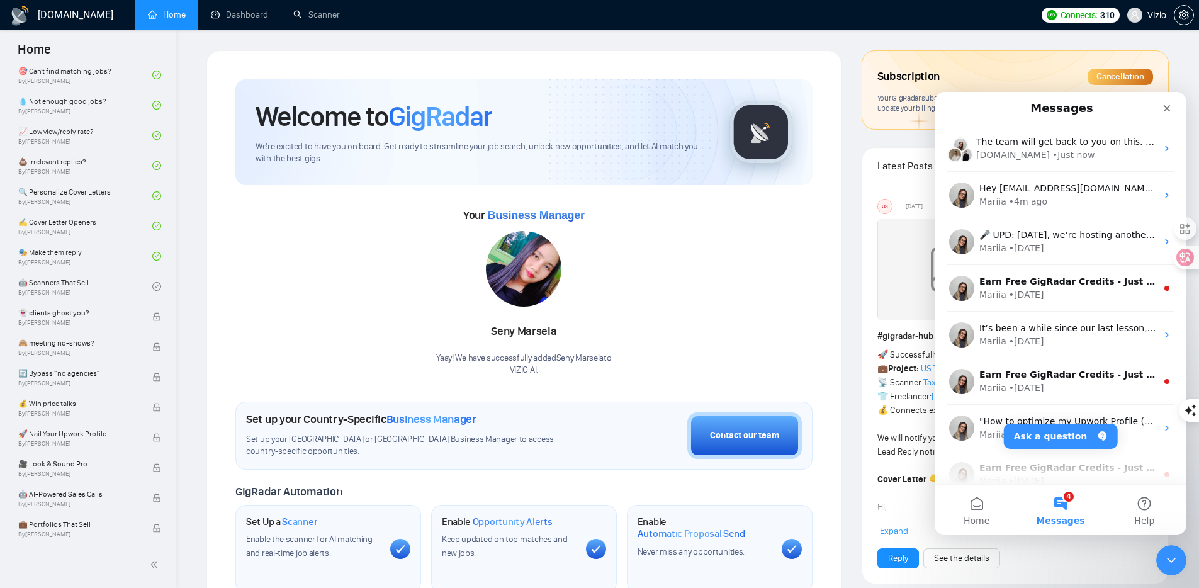
drag, startPoint x: 272, startPoint y: 351, endPoint x: 254, endPoint y: 354, distance: 17.8
click at [272, 351] on div "Your Business Manager Seny Marsela Yaay! We have successfully added Seny Marsel…" at bounding box center [523, 290] width 577 height 171
click at [121, 286] on link "🤖 Scanners That Sell By [PERSON_NAME]" at bounding box center [85, 286] width 134 height 28
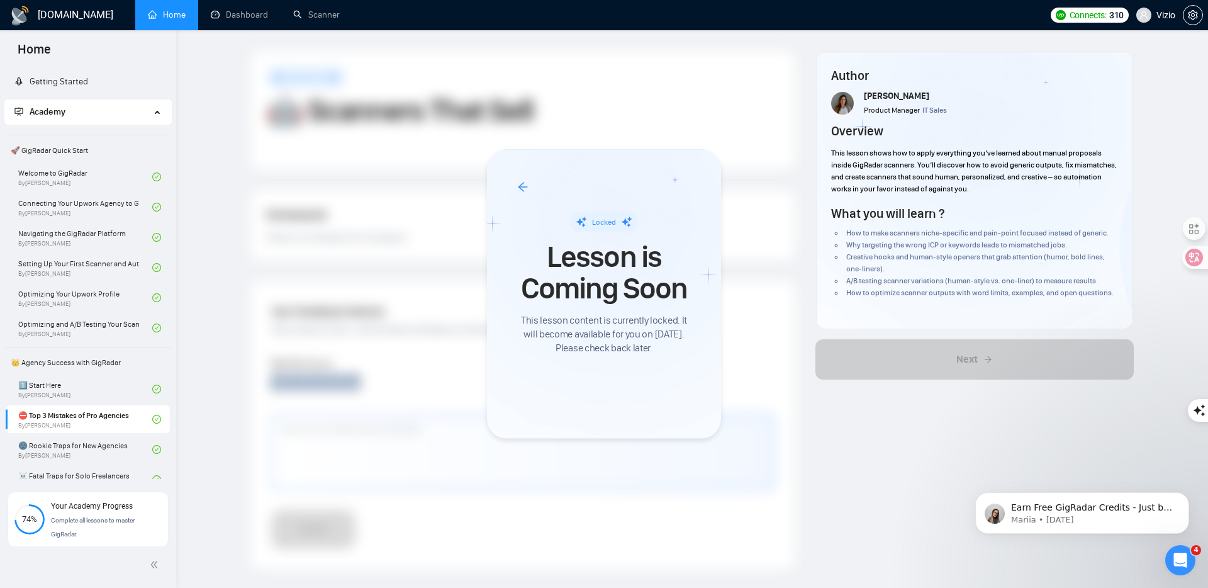
click at [238, 324] on div at bounding box center [604, 294] width 1208 height 588
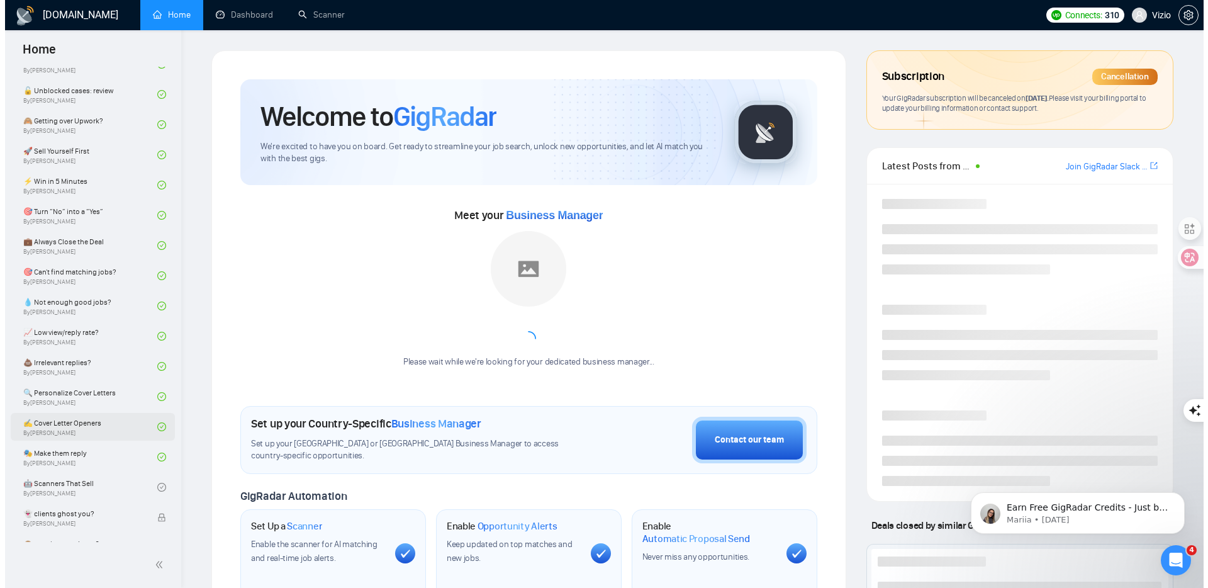
scroll to position [622, 0]
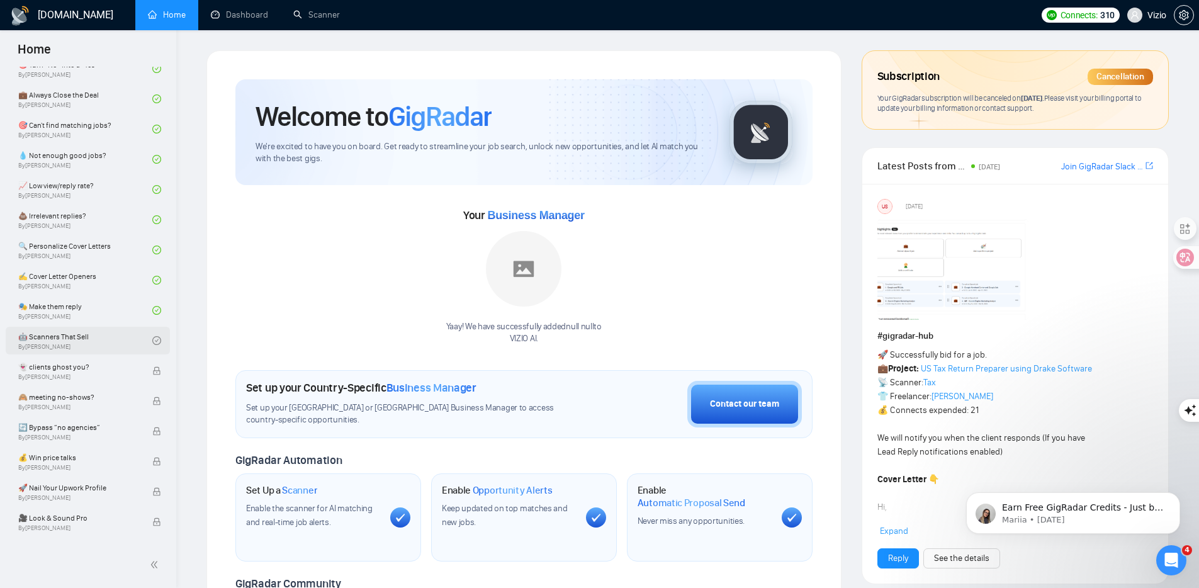
click at [96, 348] on link "🤖 Scanners That Sell By [PERSON_NAME]" at bounding box center [85, 341] width 134 height 28
